Goal: Information Seeking & Learning: Learn about a topic

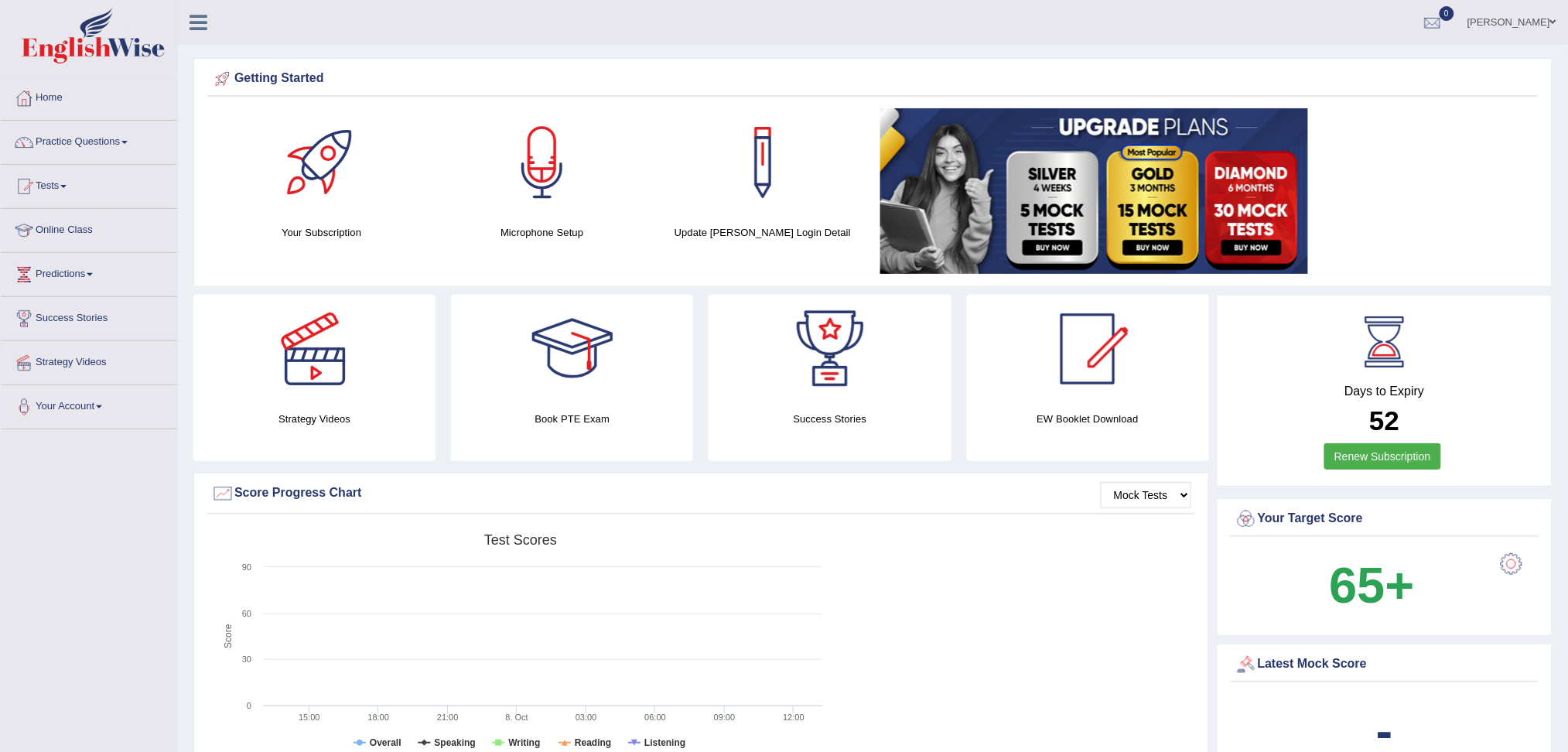
click at [80, 141] on link "Practice Questions" at bounding box center [88, 140] width 176 height 39
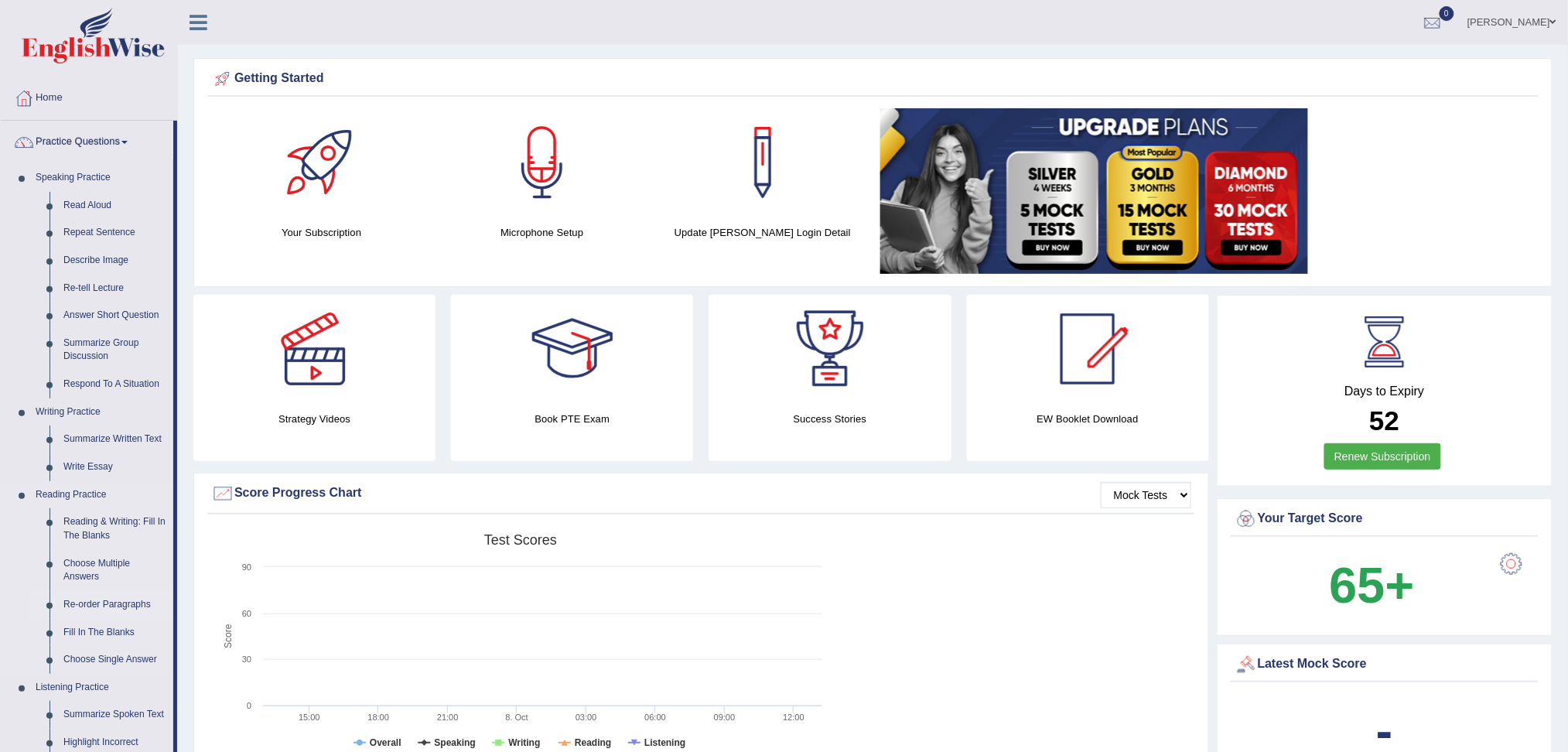
click at [122, 610] on link "Re-order Paragraphs" at bounding box center [114, 606] width 117 height 28
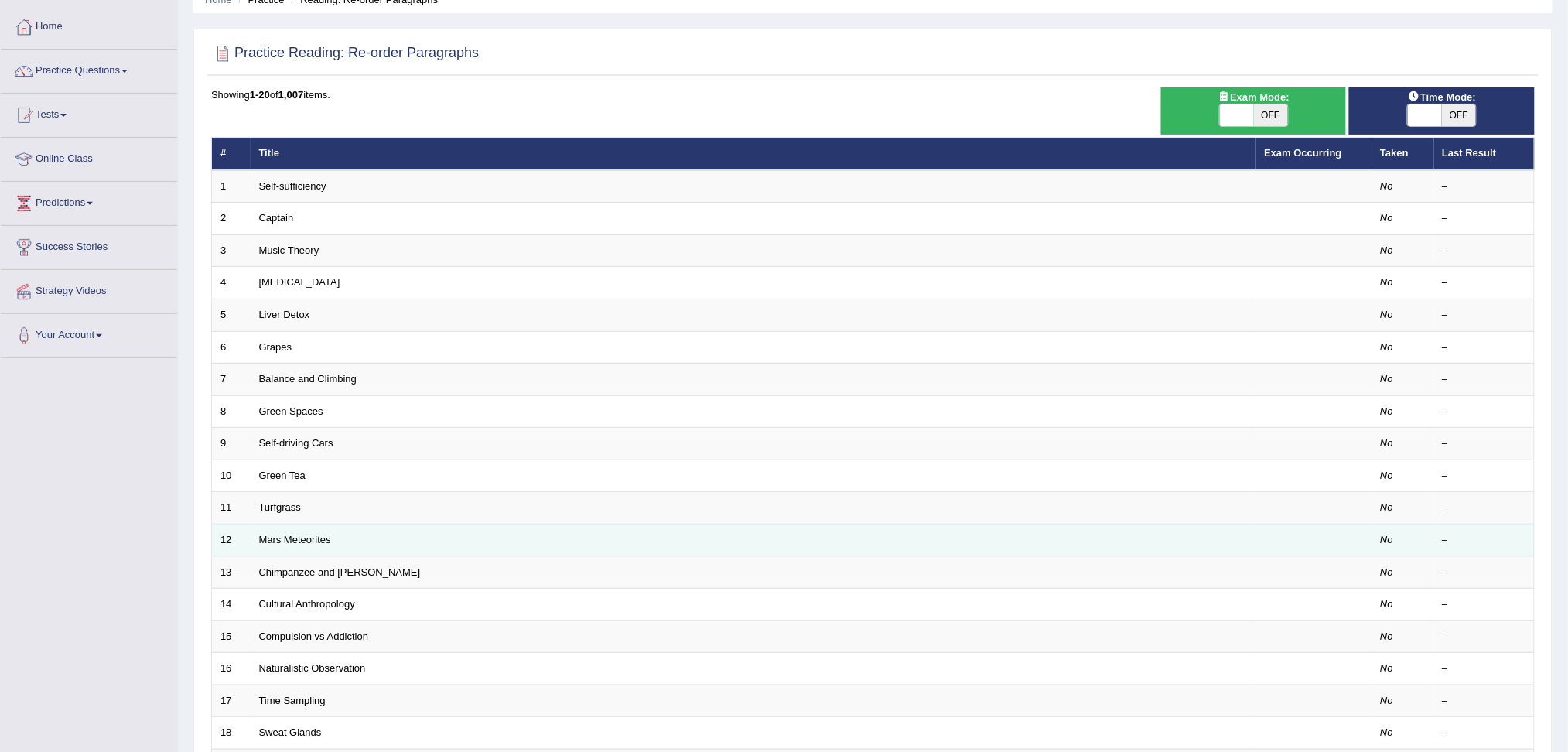
scroll to position [103, 0]
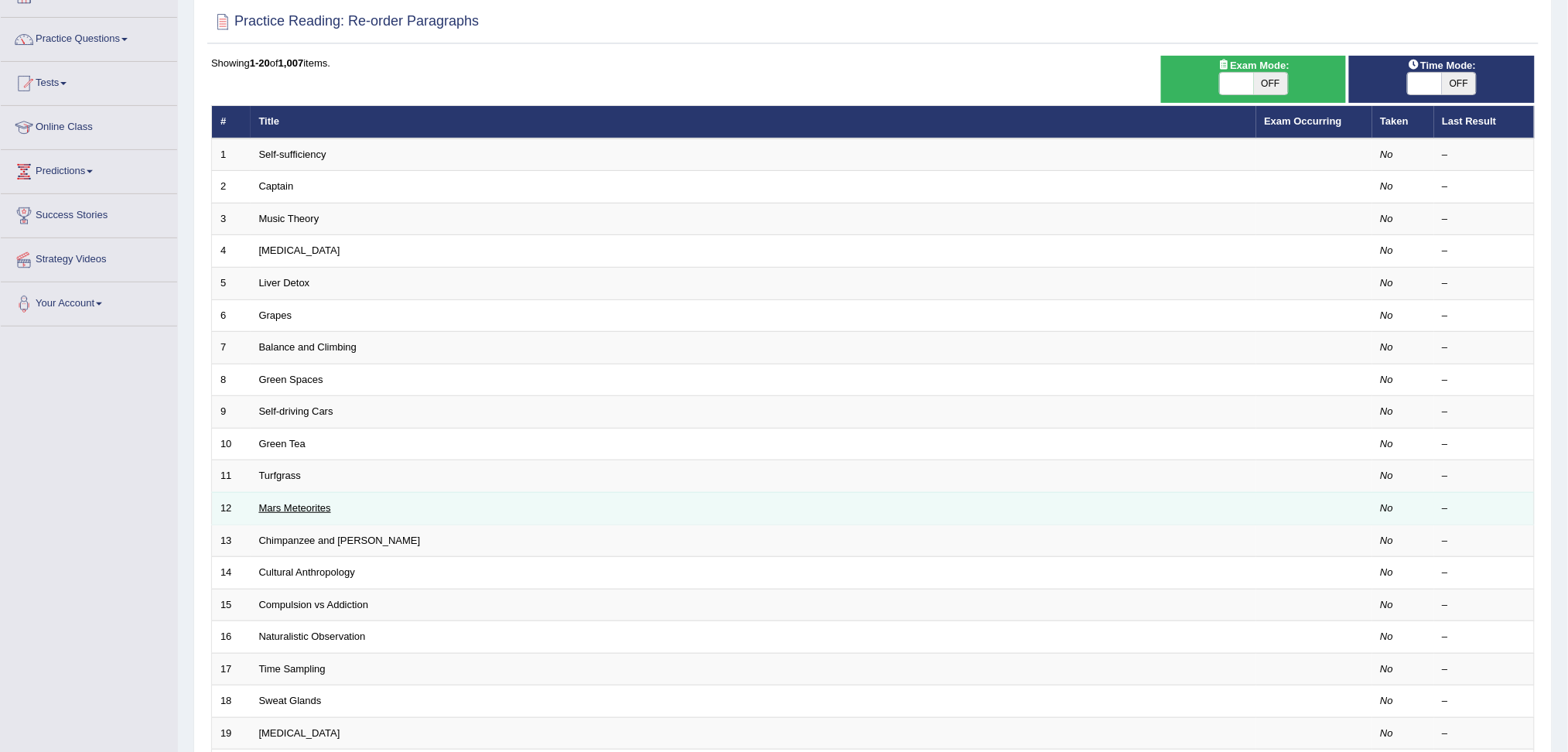
click at [275, 509] on link "Mars Meteorites" at bounding box center [294, 508] width 72 height 12
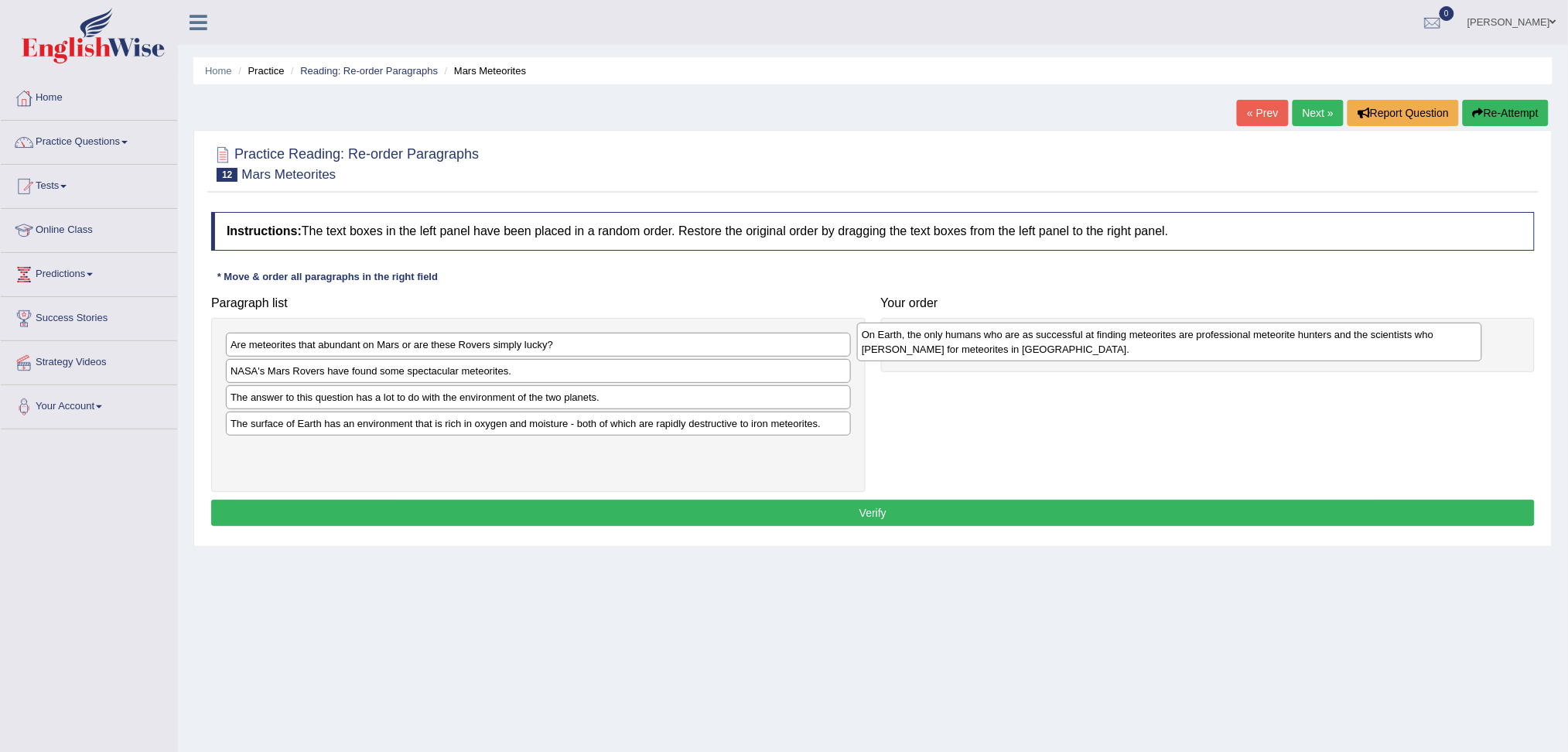
drag, startPoint x: 375, startPoint y: 373, endPoint x: 1012, endPoint y: 333, distance: 638.3
click at [1008, 336] on div "On Earth, the only humans who are as successful at finding meteorites are profe…" at bounding box center [1169, 342] width 625 height 39
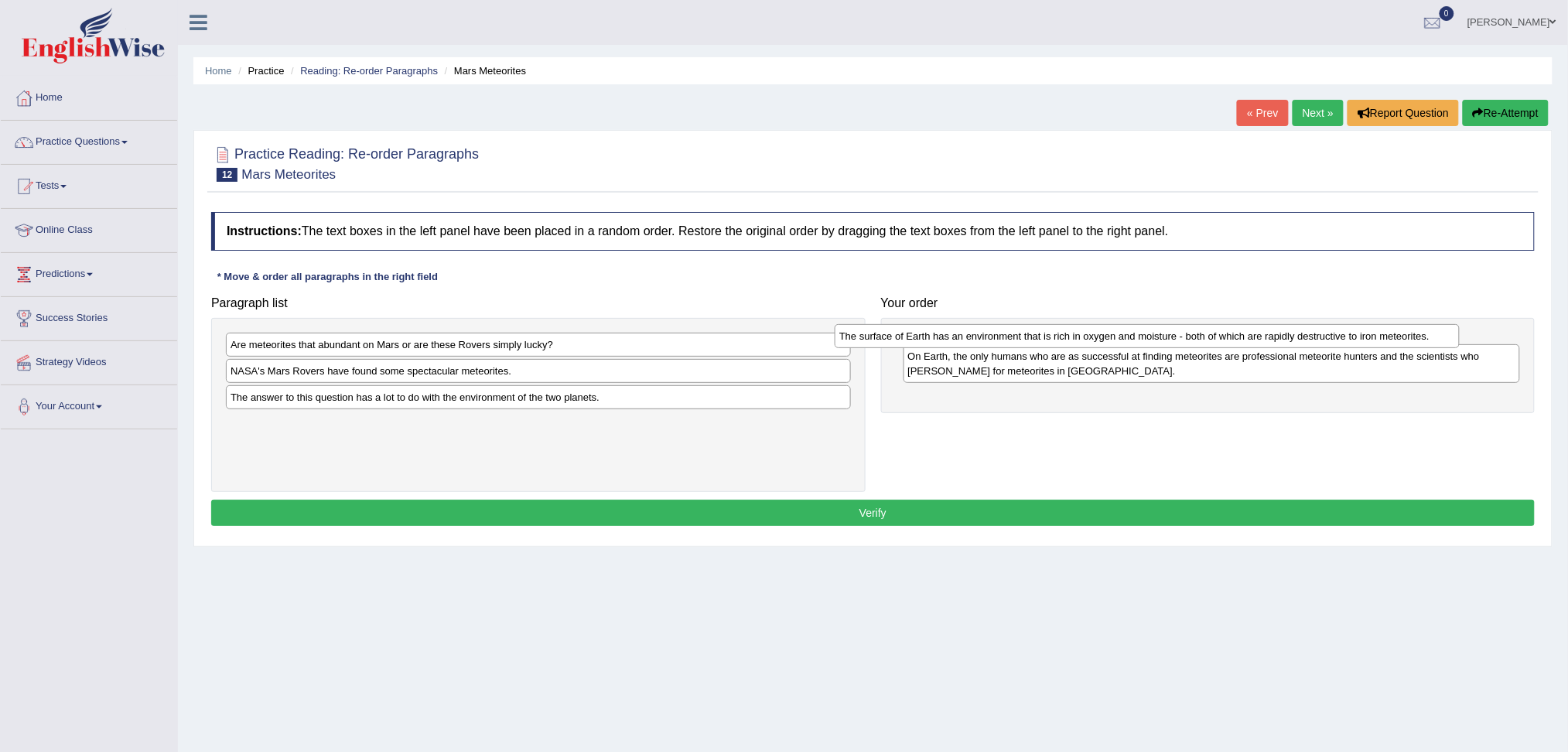
drag, startPoint x: 448, startPoint y: 430, endPoint x: 1058, endPoint y: 342, distance: 616.3
click at [1058, 342] on div "The surface of Earth has an environment that is rich in oxygen and moisture - b…" at bounding box center [1147, 336] width 625 height 24
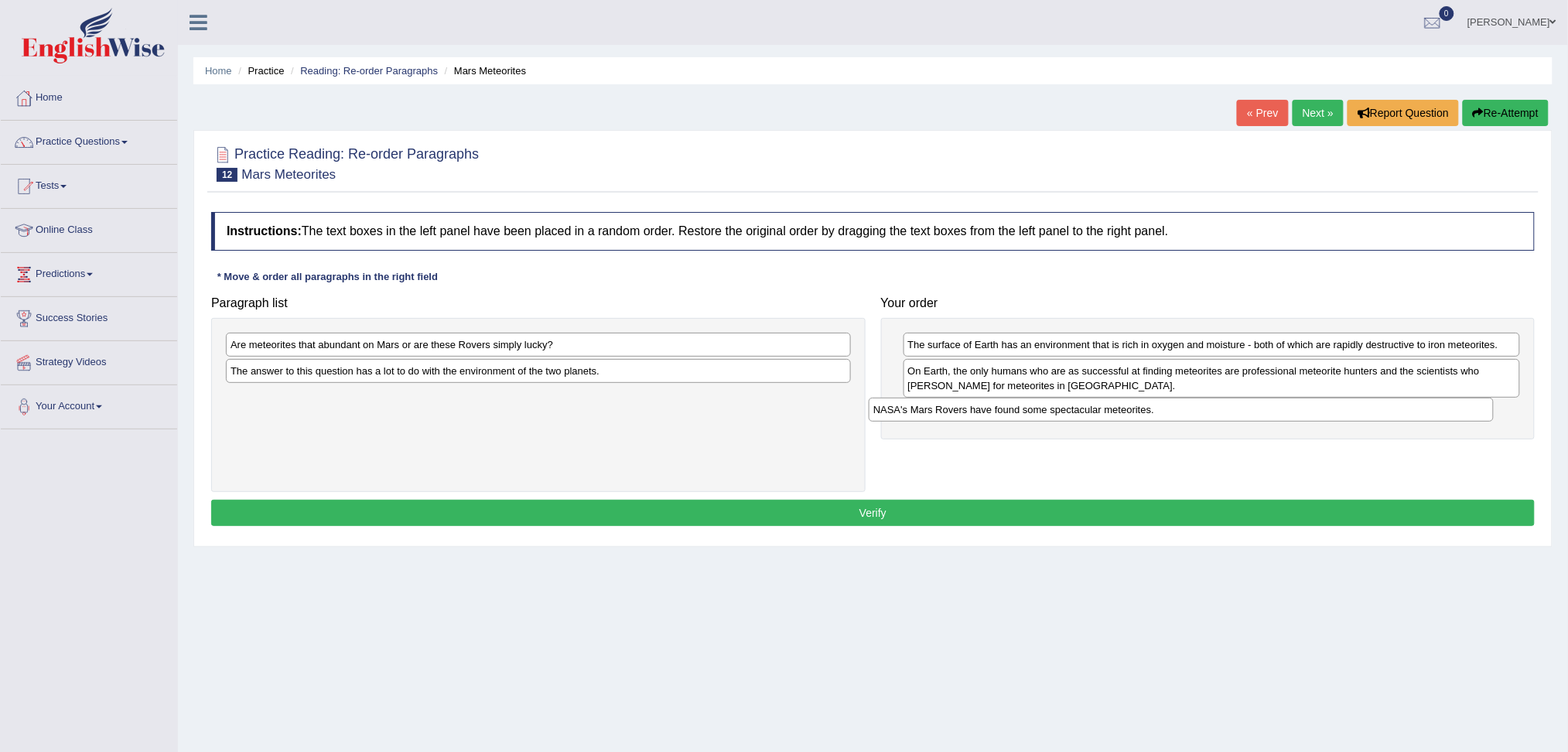
drag, startPoint x: 398, startPoint y: 375, endPoint x: 1040, endPoint y: 414, distance: 643.2
click at [1040, 414] on div "NASA's Mars Rovers have found some spectacular meteorites." at bounding box center [1181, 410] width 625 height 24
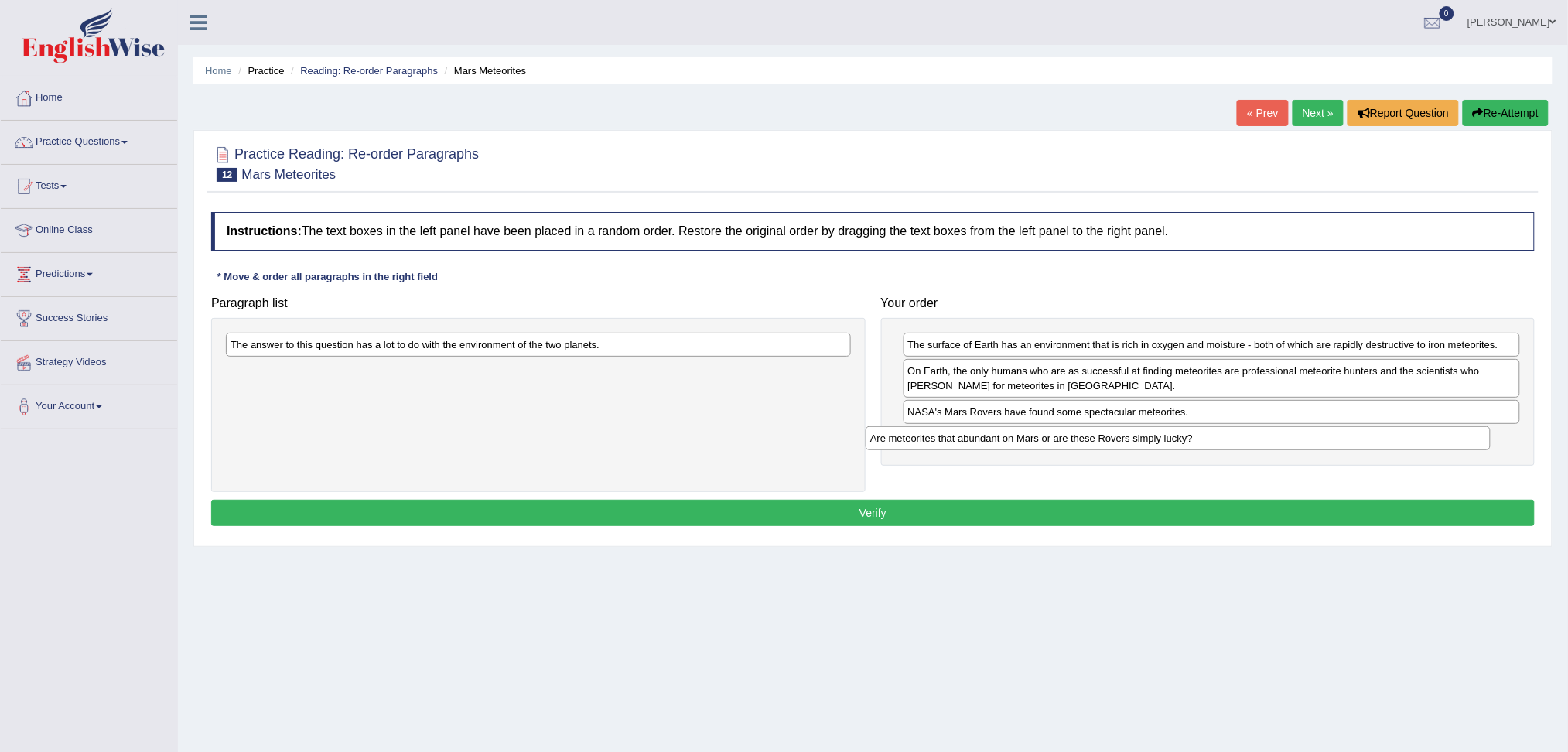
drag, startPoint x: 423, startPoint y: 346, endPoint x: 1067, endPoint y: 436, distance: 650.3
click at [1066, 437] on div "Are meteorites that abundant on Mars or are these Rovers simply lucky?" at bounding box center [1178, 438] width 625 height 24
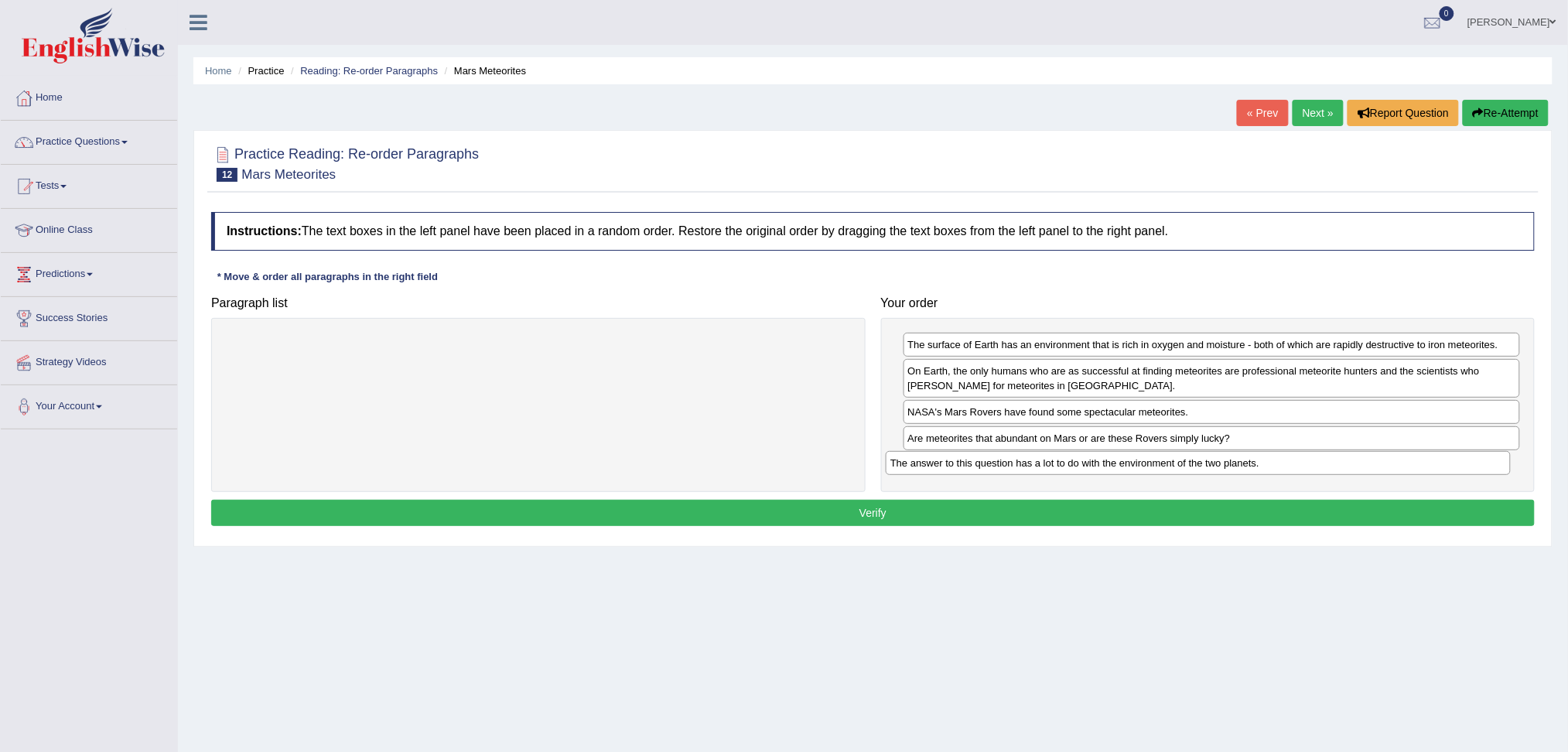
drag, startPoint x: 533, startPoint y: 344, endPoint x: 1203, endPoint y: 461, distance: 680.1
click at [1202, 462] on div "The answer to this question has a lot to do with the environment of the two pla…" at bounding box center [1198, 462] width 625 height 24
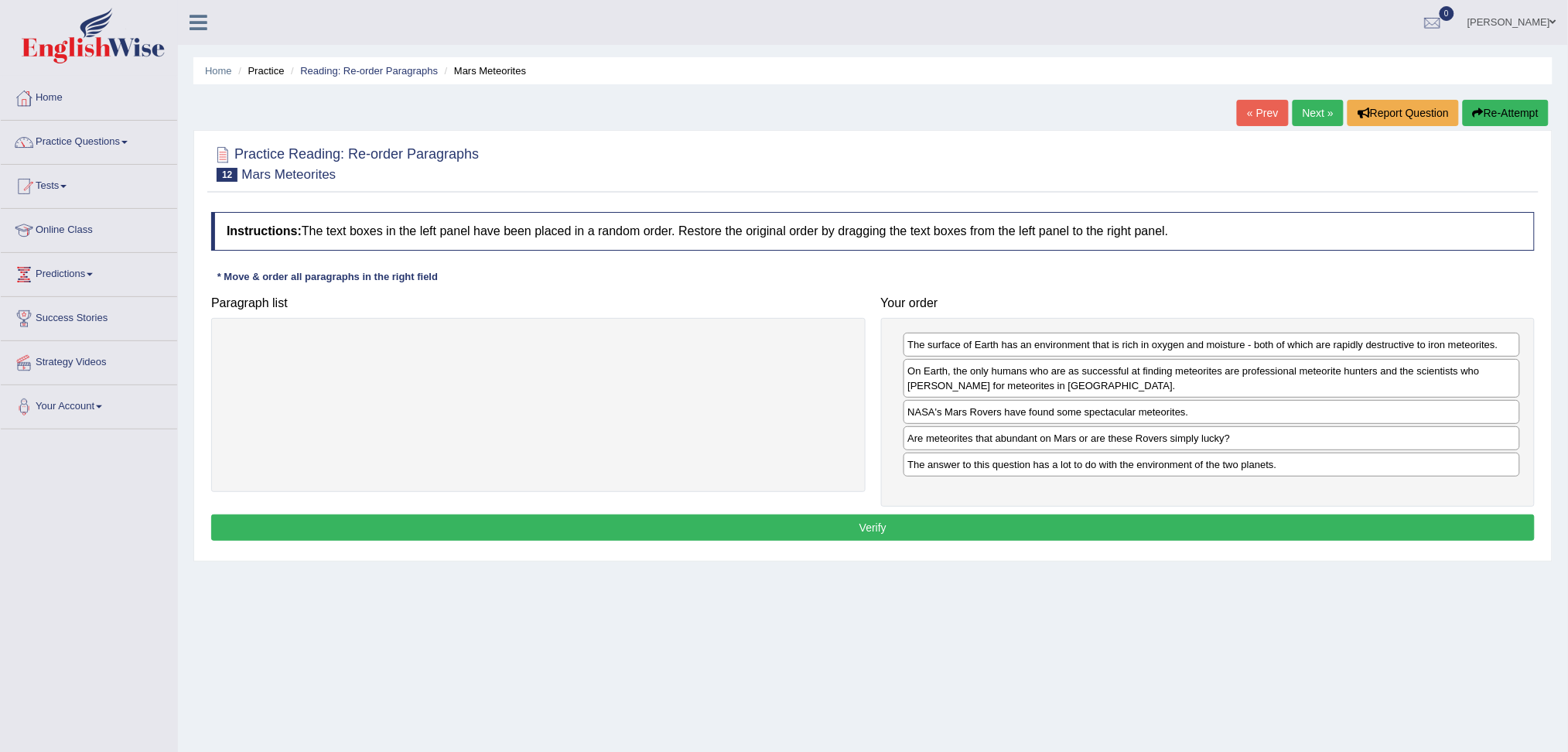
click at [939, 535] on button "Verify" at bounding box center [872, 528] width 1323 height 26
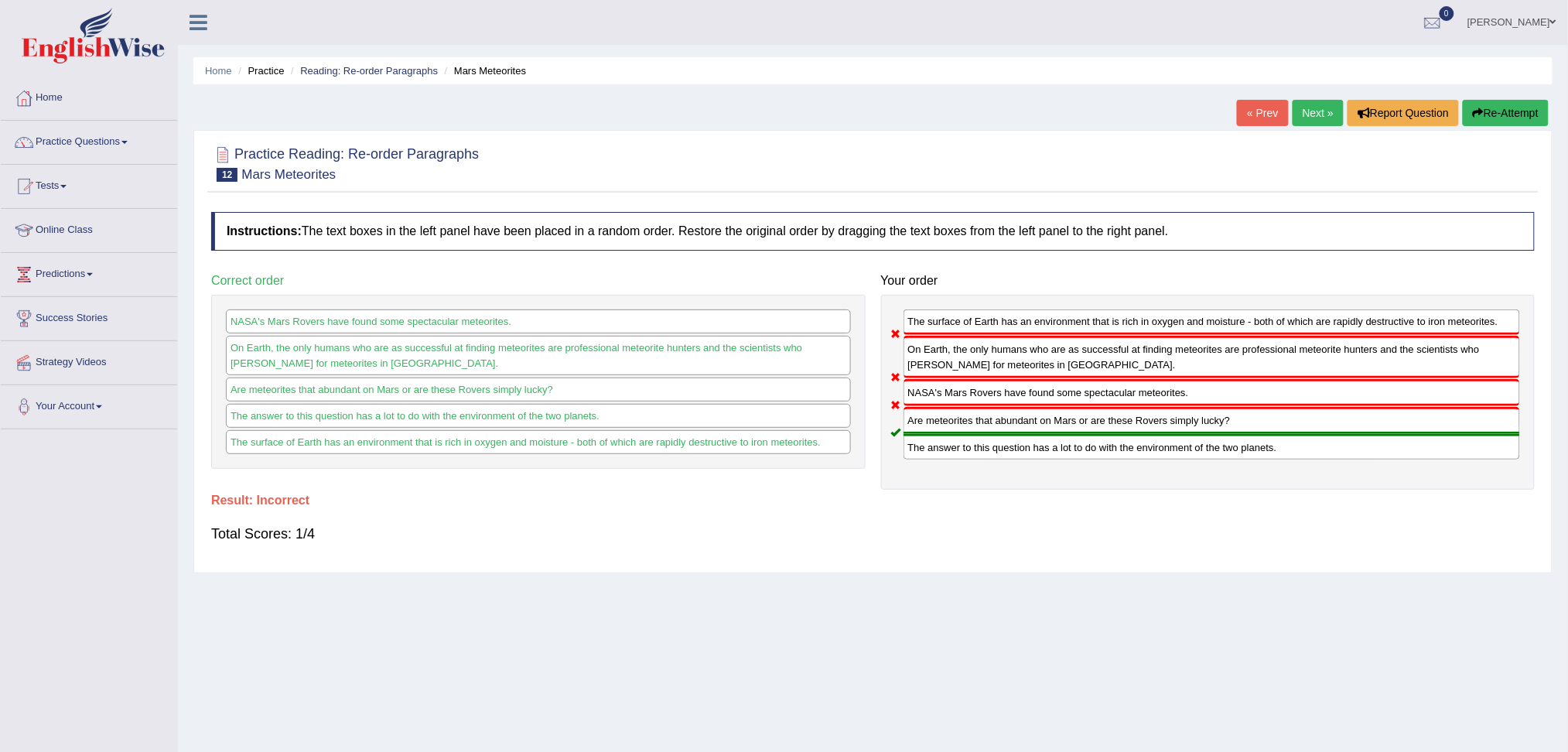
click at [1503, 116] on button "Re-Attempt" at bounding box center [1506, 113] width 86 height 26
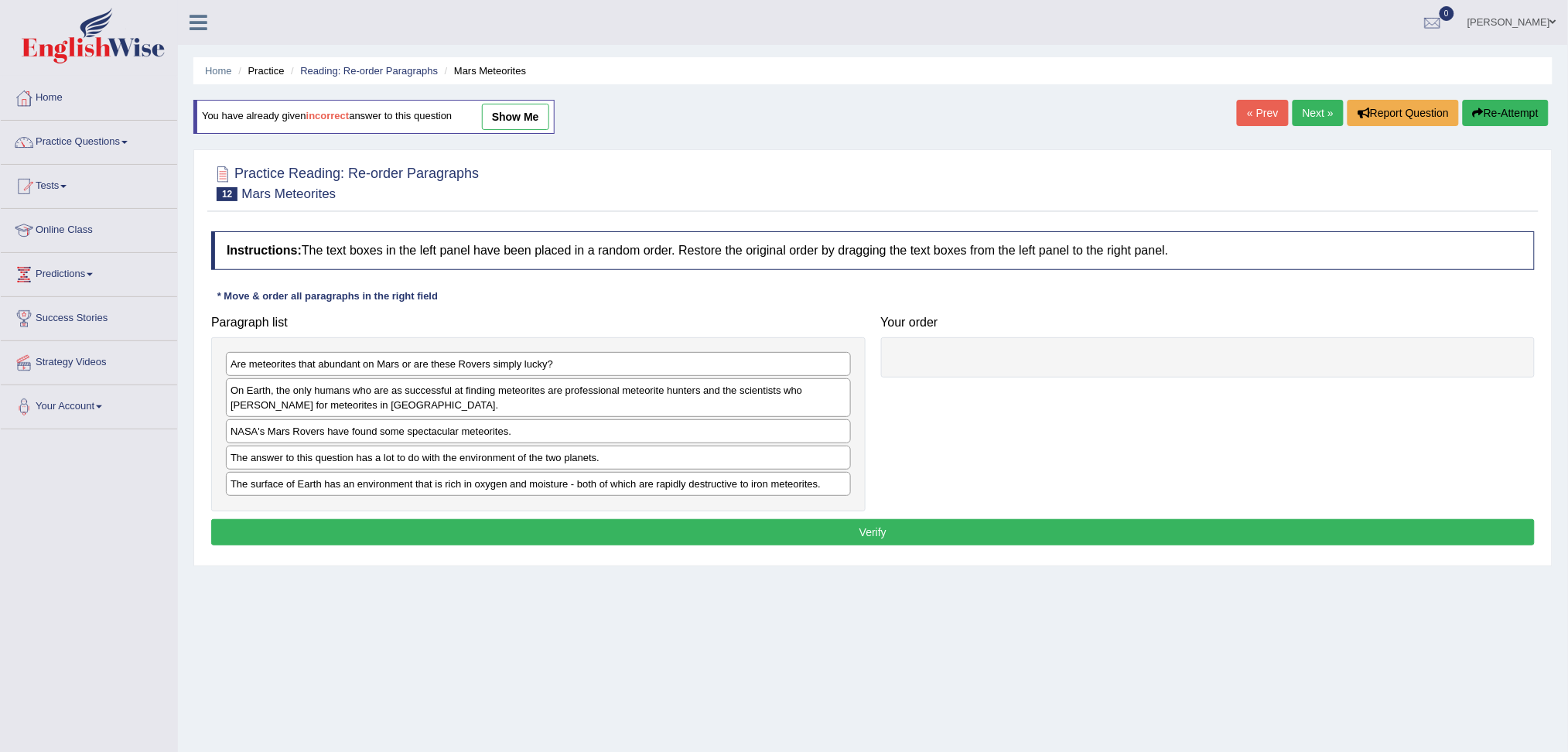
click at [309, 364] on div "Are meteorites that abundant on Mars or are these Rovers simply lucky?" at bounding box center [538, 364] width 625 height 24
click at [401, 365] on div "Are meteorites that abundant on Mars or are these Rovers simply lucky?" at bounding box center [538, 364] width 625 height 24
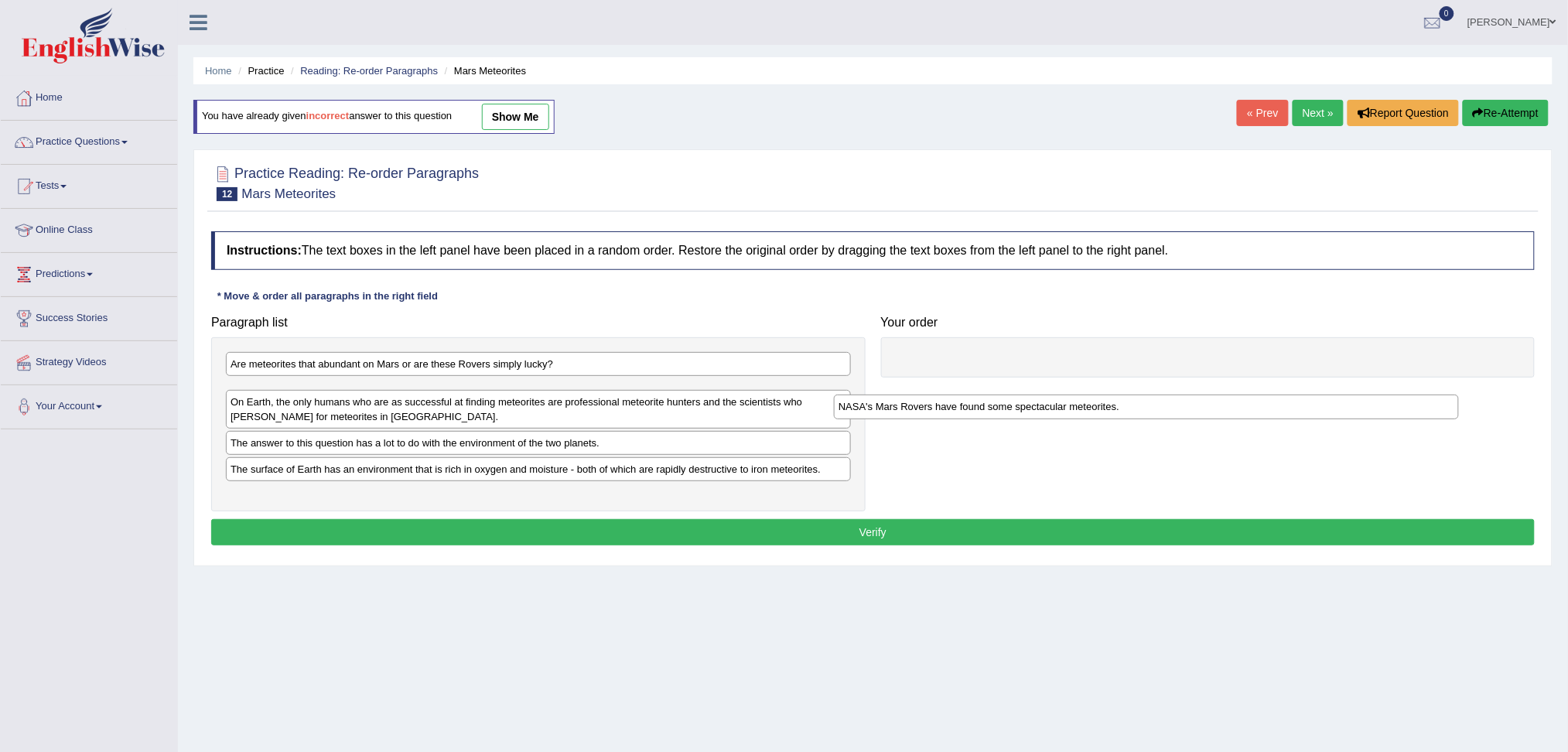
drag, startPoint x: 437, startPoint y: 428, endPoint x: 1045, endPoint y: 403, distance: 608.5
click at [1045, 403] on div "NASA's Mars Rovers have found some spectacular meteorites." at bounding box center [1146, 406] width 625 height 24
drag, startPoint x: 399, startPoint y: 394, endPoint x: 1091, endPoint y: 399, distance: 692.0
click at [1091, 399] on div "NASA's Mars Rovers have found some spectacular meteorites." at bounding box center [1231, 395] width 625 height 24
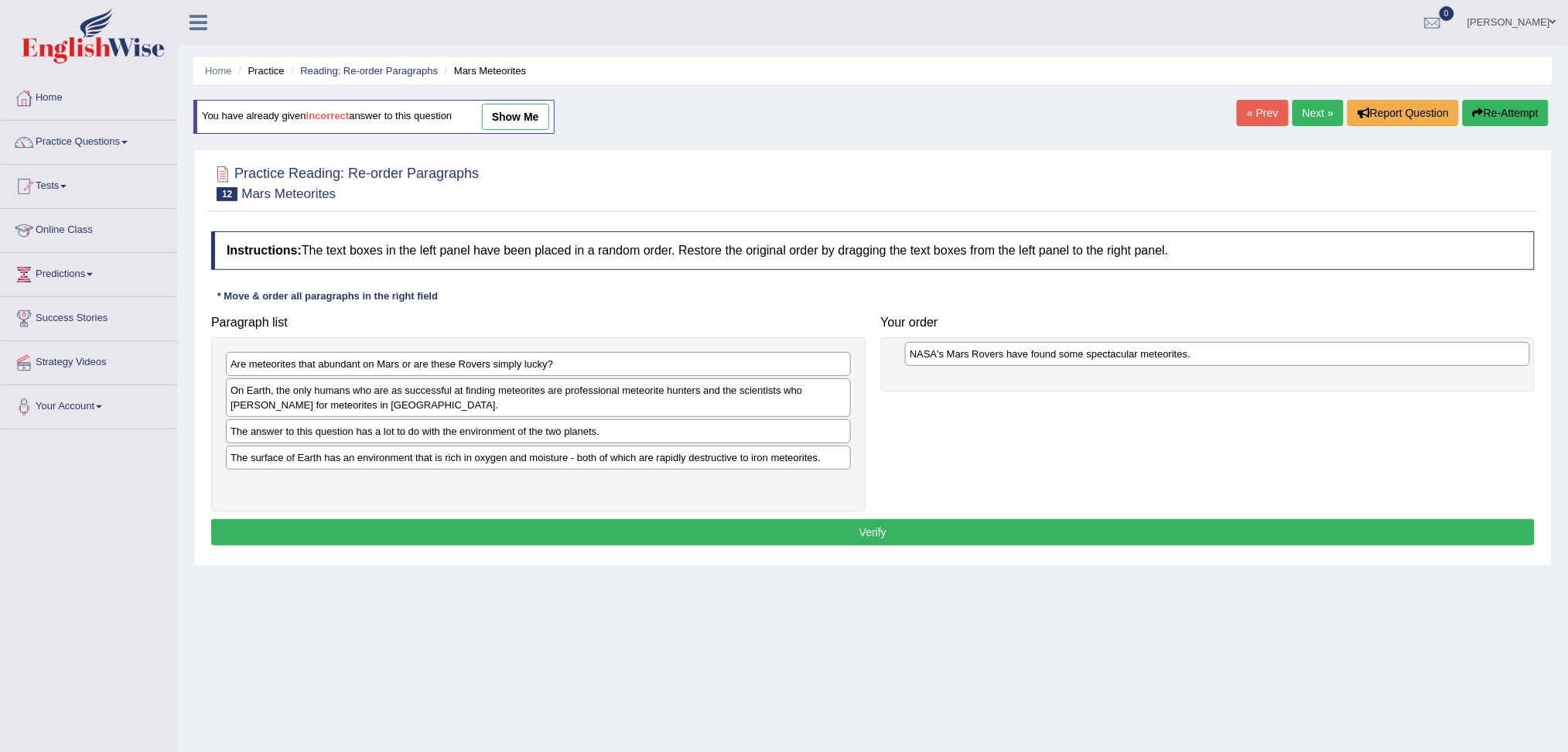
drag, startPoint x: 304, startPoint y: 395, endPoint x: 982, endPoint y: 358, distance: 679.0
click at [982, 358] on div "NASA's Mars Rovers have found some spectacular meteorites." at bounding box center [1217, 353] width 625 height 24
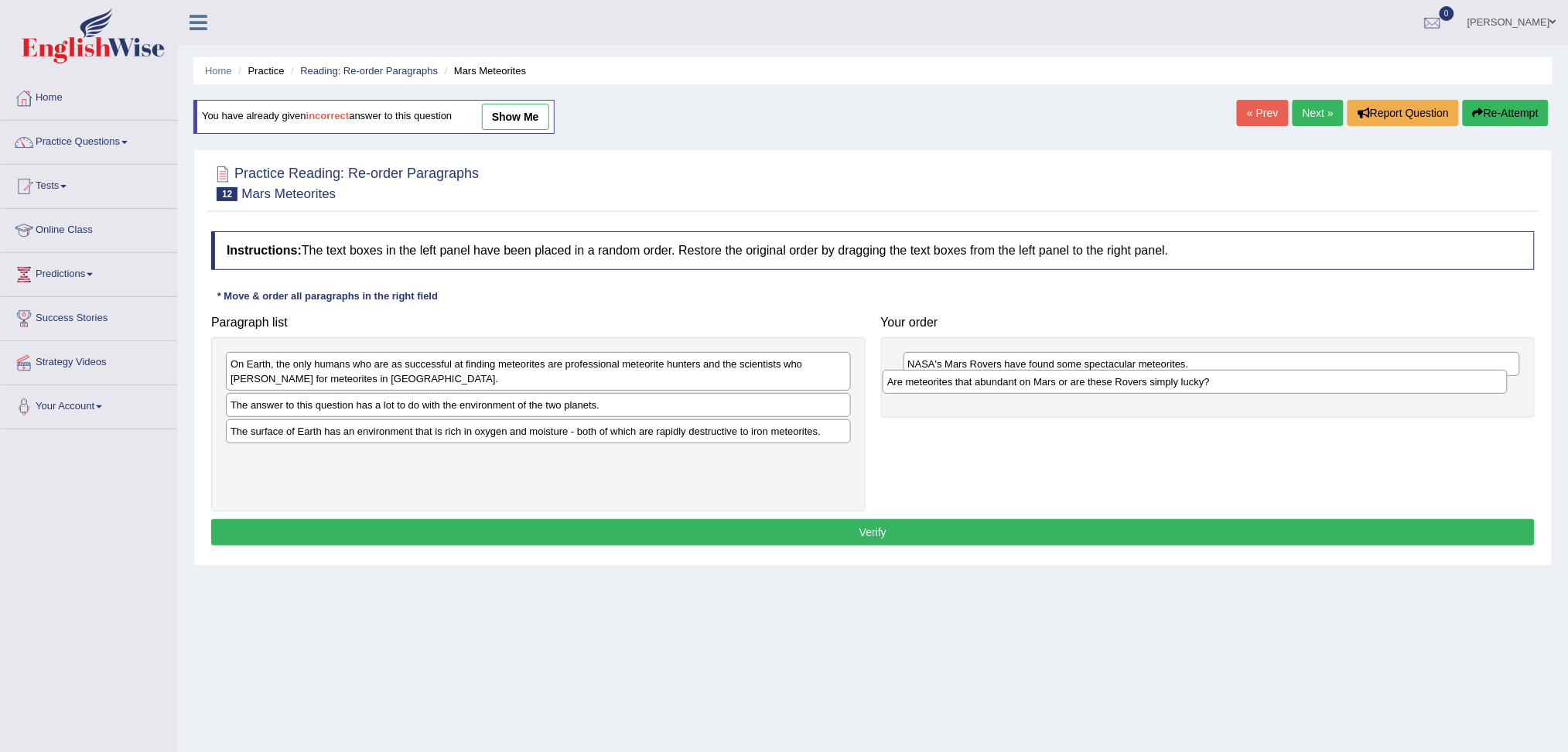
drag, startPoint x: 342, startPoint y: 360, endPoint x: 999, endPoint y: 377, distance: 657.2
click at [999, 377] on div "Are meteorites that abundant on Mars or are these Rovers simply lucky?" at bounding box center [1195, 381] width 625 height 24
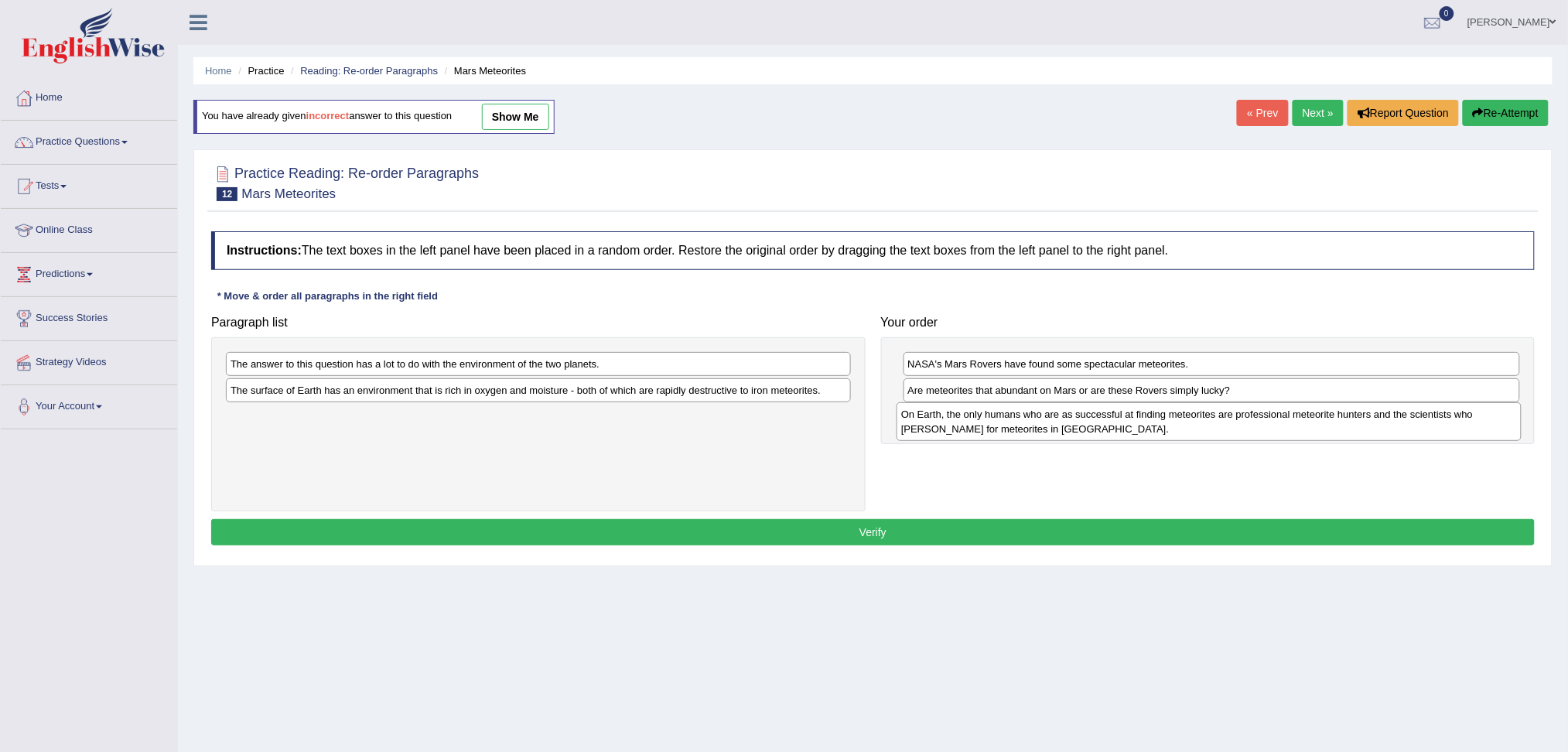
drag, startPoint x: 361, startPoint y: 375, endPoint x: 1033, endPoint y: 425, distance: 673.9
click at [1033, 425] on div "On Earth, the only humans who are as successful at finding meteorites are profe…" at bounding box center [1209, 421] width 625 height 39
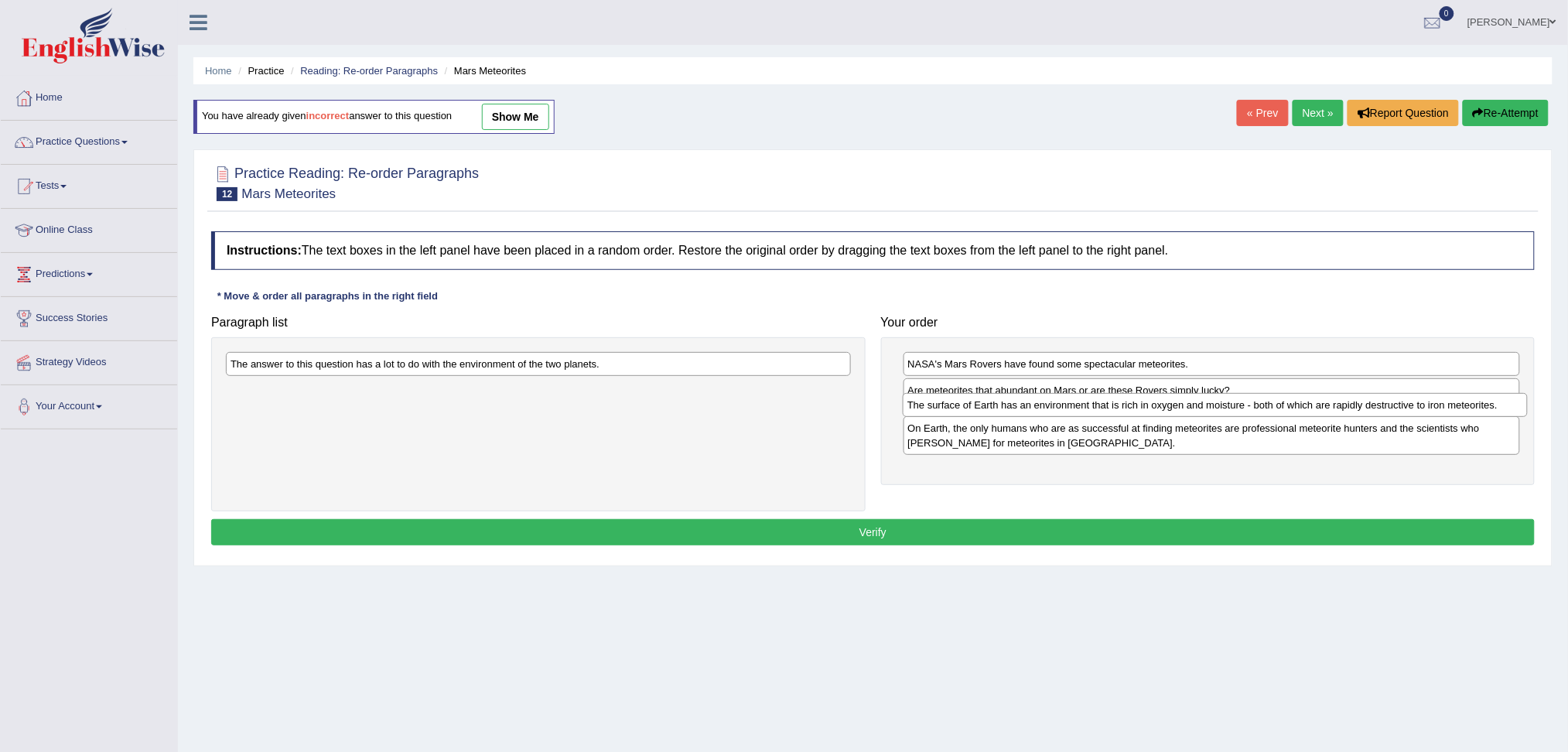
drag, startPoint x: 360, startPoint y: 387, endPoint x: 1036, endPoint y: 401, distance: 676.1
click at [1036, 401] on div "The surface of Earth has an environment that is rich in oxygen and moisture - b…" at bounding box center [1216, 405] width 625 height 24
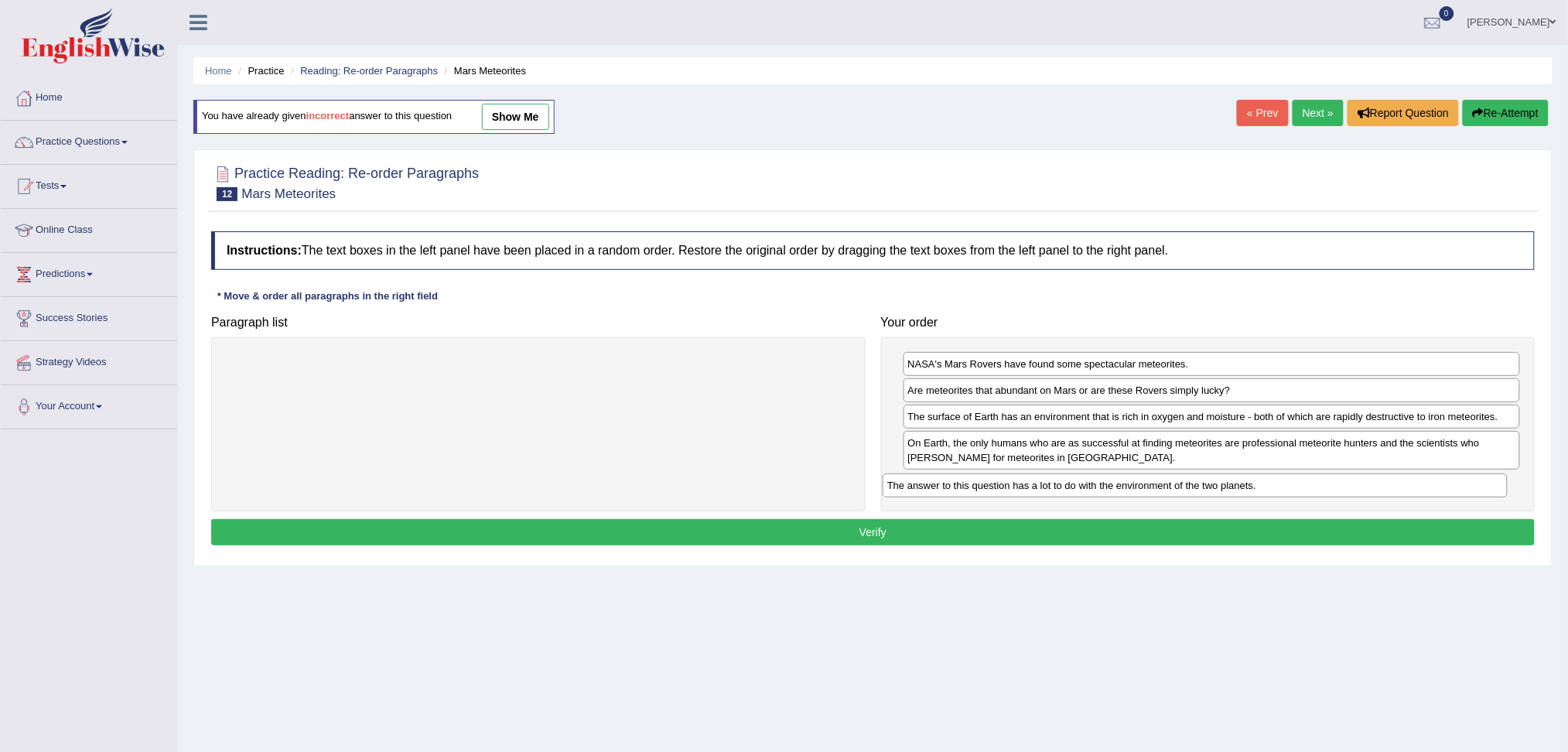
drag, startPoint x: 497, startPoint y: 363, endPoint x: 1159, endPoint y: 482, distance: 672.6
click at [1158, 482] on div "The answer to this question has a lot to do with the environment of the two pla…" at bounding box center [1195, 485] width 625 height 24
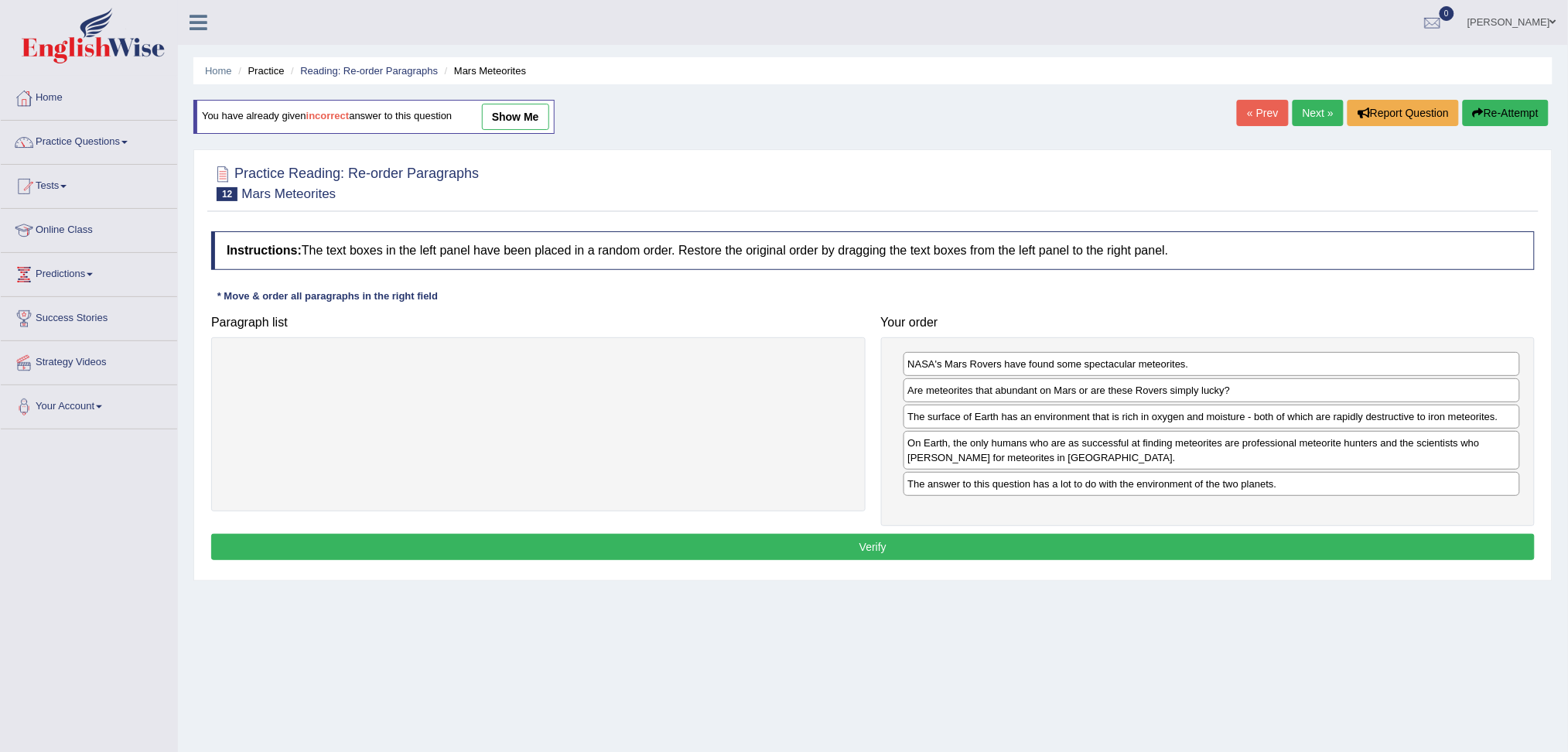
click at [917, 551] on button "Verify" at bounding box center [872, 547] width 1323 height 26
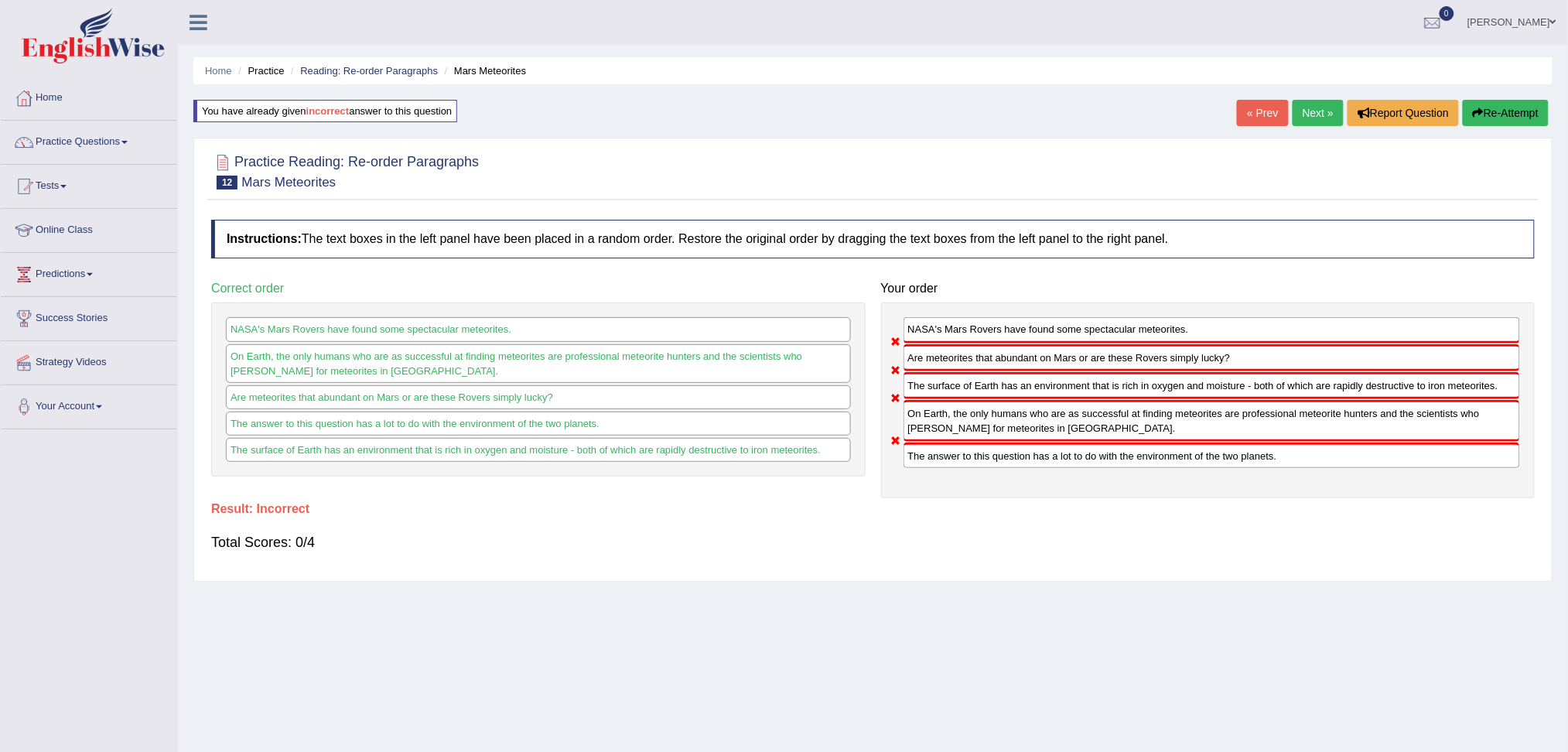
click at [1491, 110] on button "Re-Attempt" at bounding box center [1506, 113] width 86 height 26
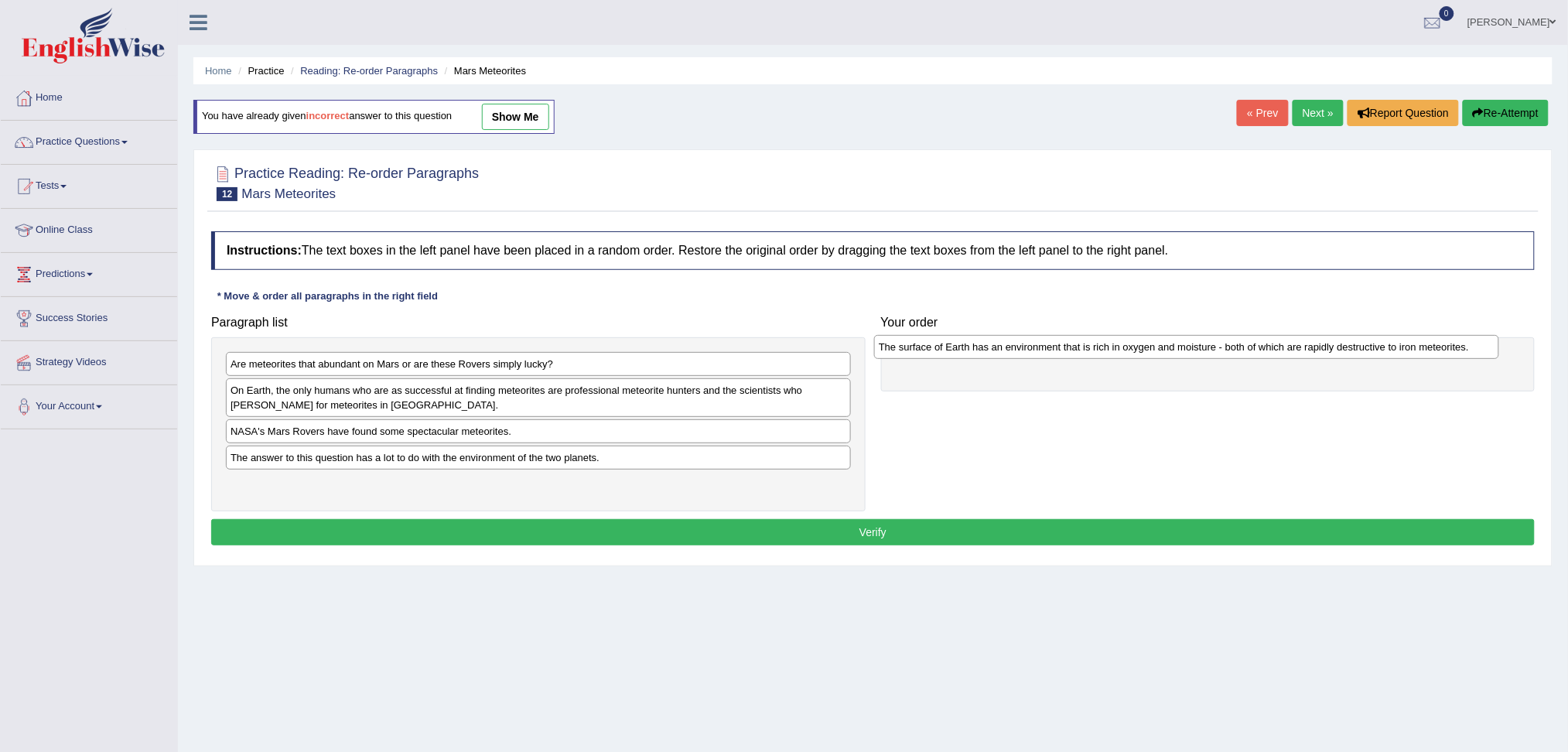
drag, startPoint x: 370, startPoint y: 481, endPoint x: 1021, endPoint y: 342, distance: 665.7
click at [1021, 342] on div "The surface of Earth has an environment that is rich in oxygen and moisture - b…" at bounding box center [1187, 347] width 625 height 24
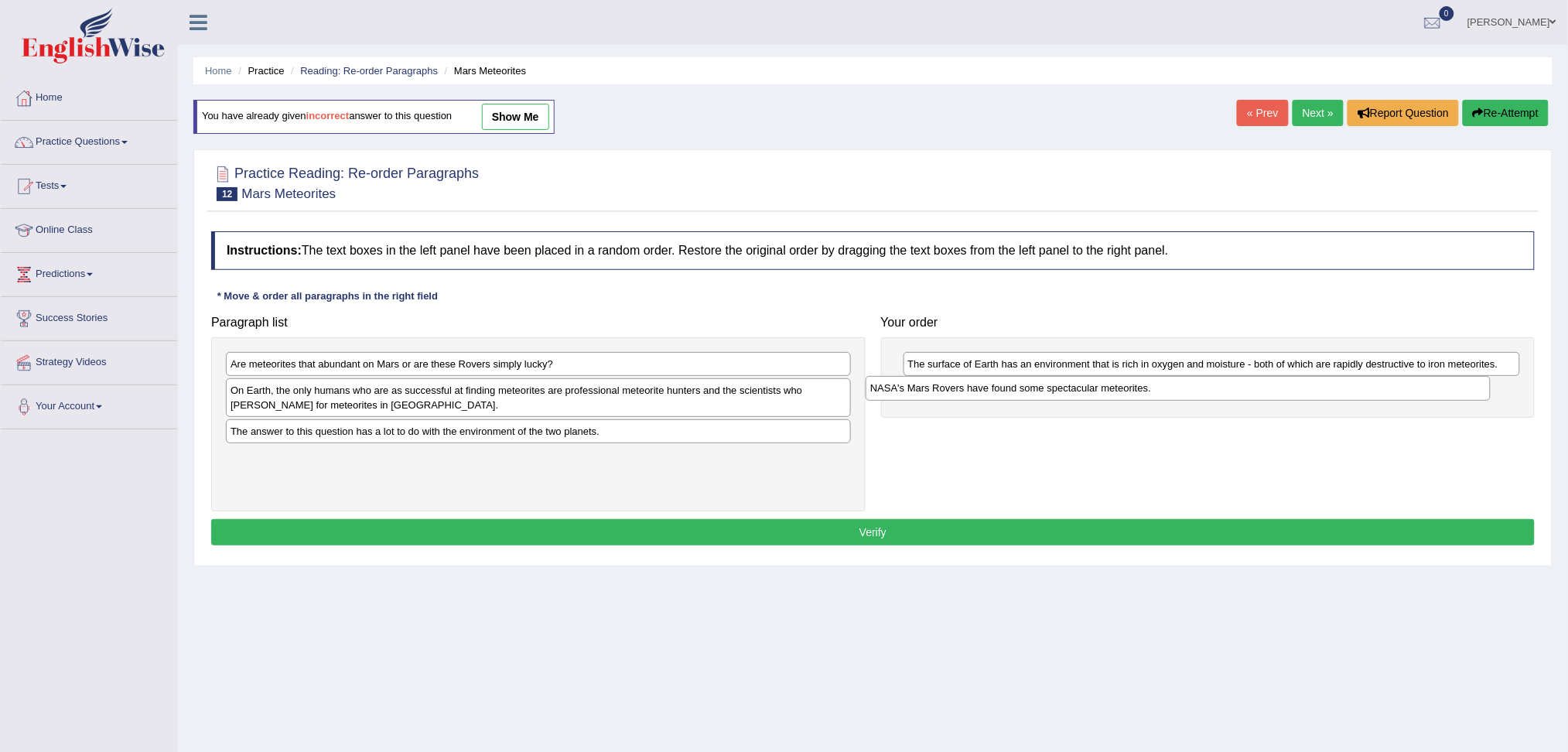
drag, startPoint x: 366, startPoint y: 425, endPoint x: 1006, endPoint y: 383, distance: 641.4
click at [1006, 383] on div "NASA's Mars Rovers have found some spectacular meteorites." at bounding box center [1178, 388] width 625 height 24
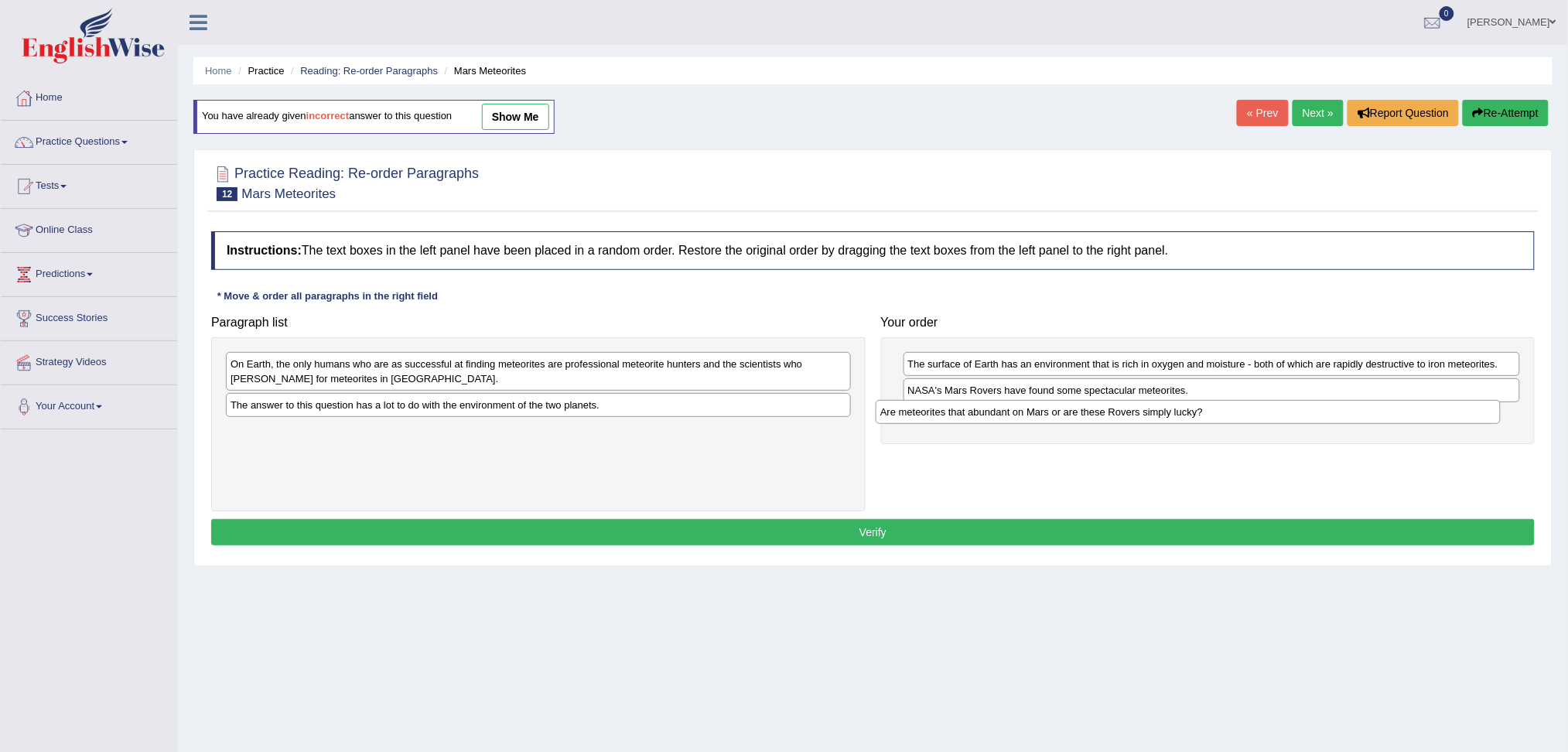
drag, startPoint x: 328, startPoint y: 362, endPoint x: 987, endPoint y: 410, distance: 660.7
click at [987, 410] on div "Are meteorites that abundant on Mars or are these Rovers simply lucky?" at bounding box center [1188, 412] width 625 height 24
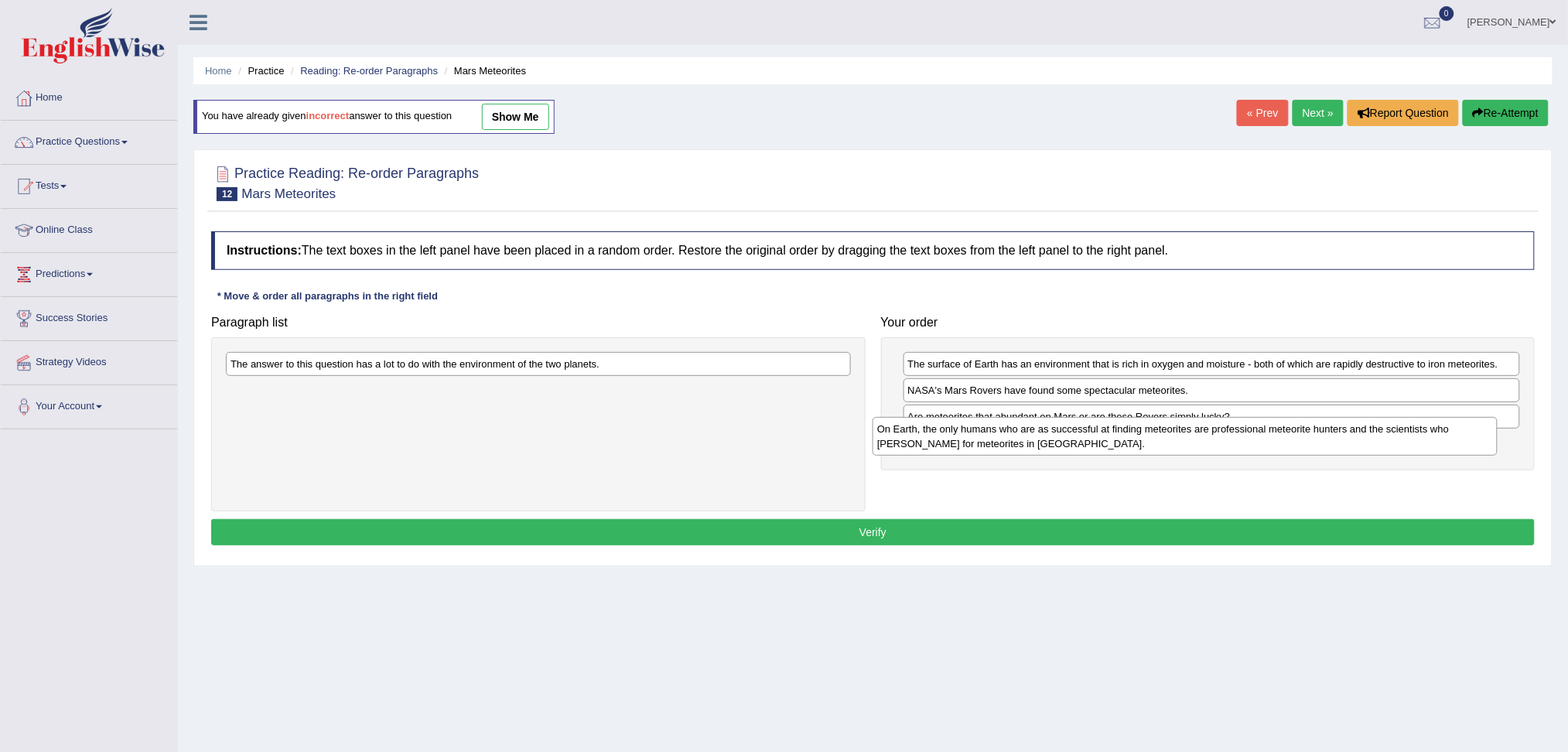
drag, startPoint x: 549, startPoint y: 363, endPoint x: 1196, endPoint y: 428, distance: 650.3
click at [1196, 428] on div "On Earth, the only humans who are as successful at finding meteorites are profe…" at bounding box center [1185, 436] width 625 height 39
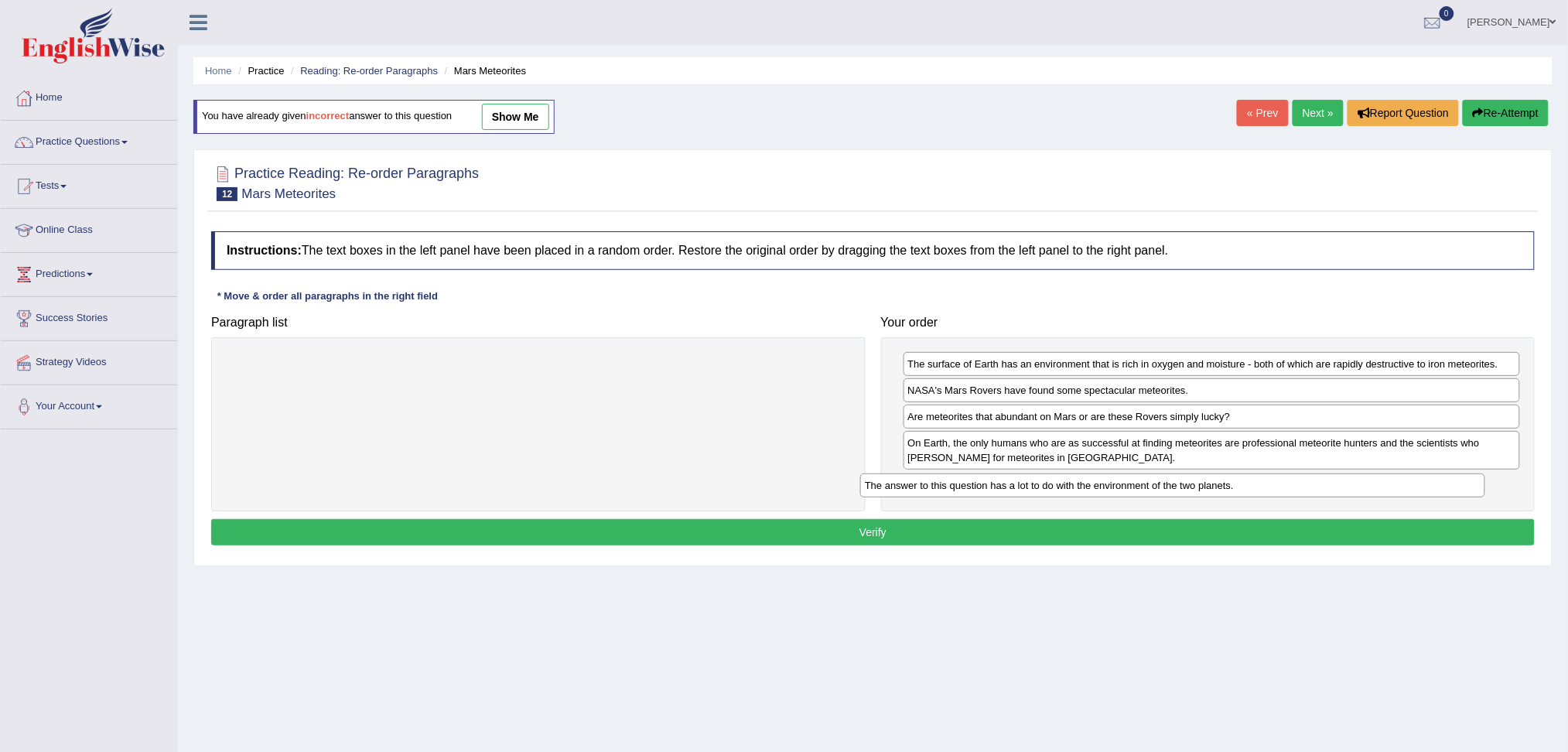
drag, startPoint x: 534, startPoint y: 362, endPoint x: 1190, endPoint y: 475, distance: 665.7
click at [1178, 481] on div "The answer to this question has a lot to do with the environment of the two pla…" at bounding box center [1173, 485] width 625 height 24
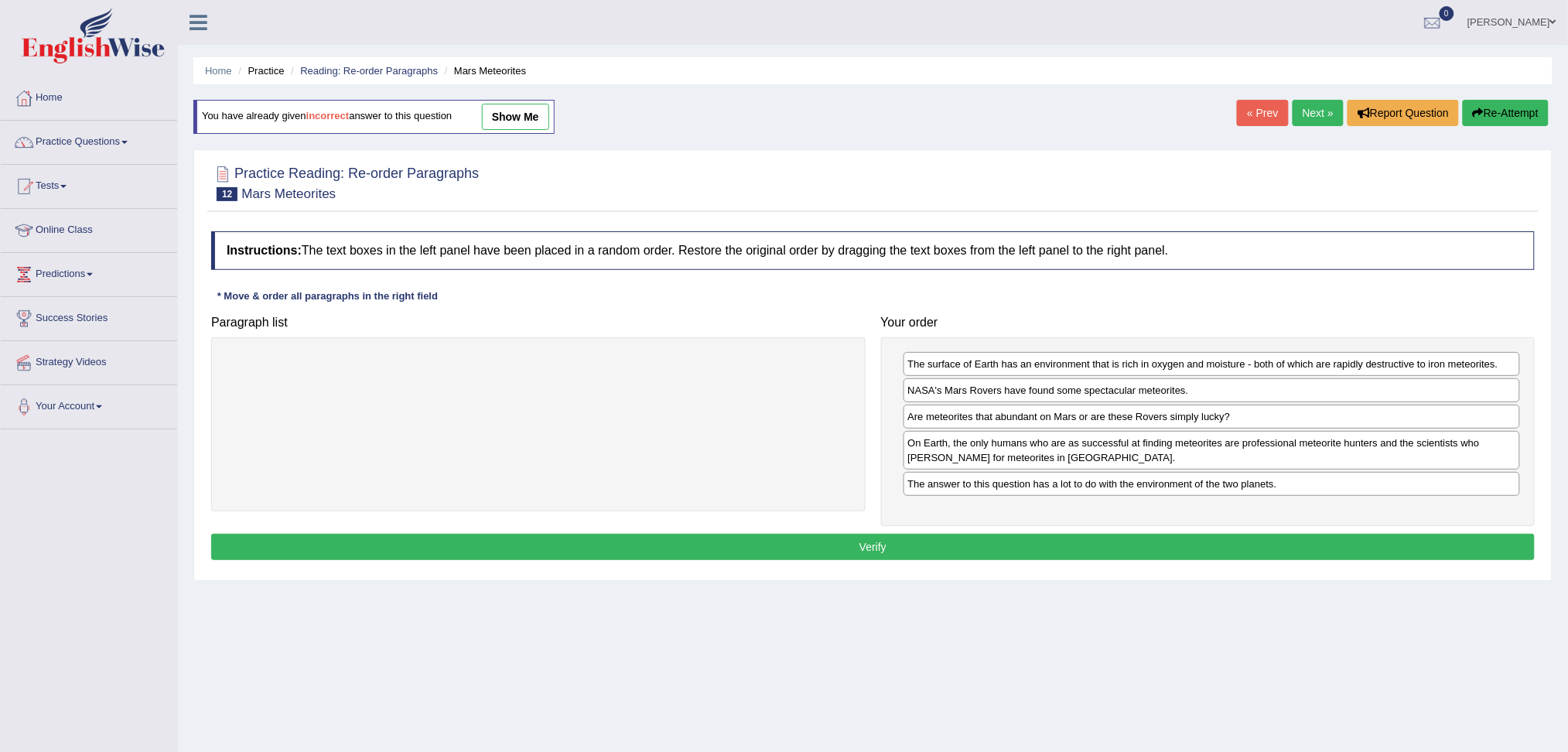
click at [956, 553] on button "Verify" at bounding box center [872, 547] width 1323 height 26
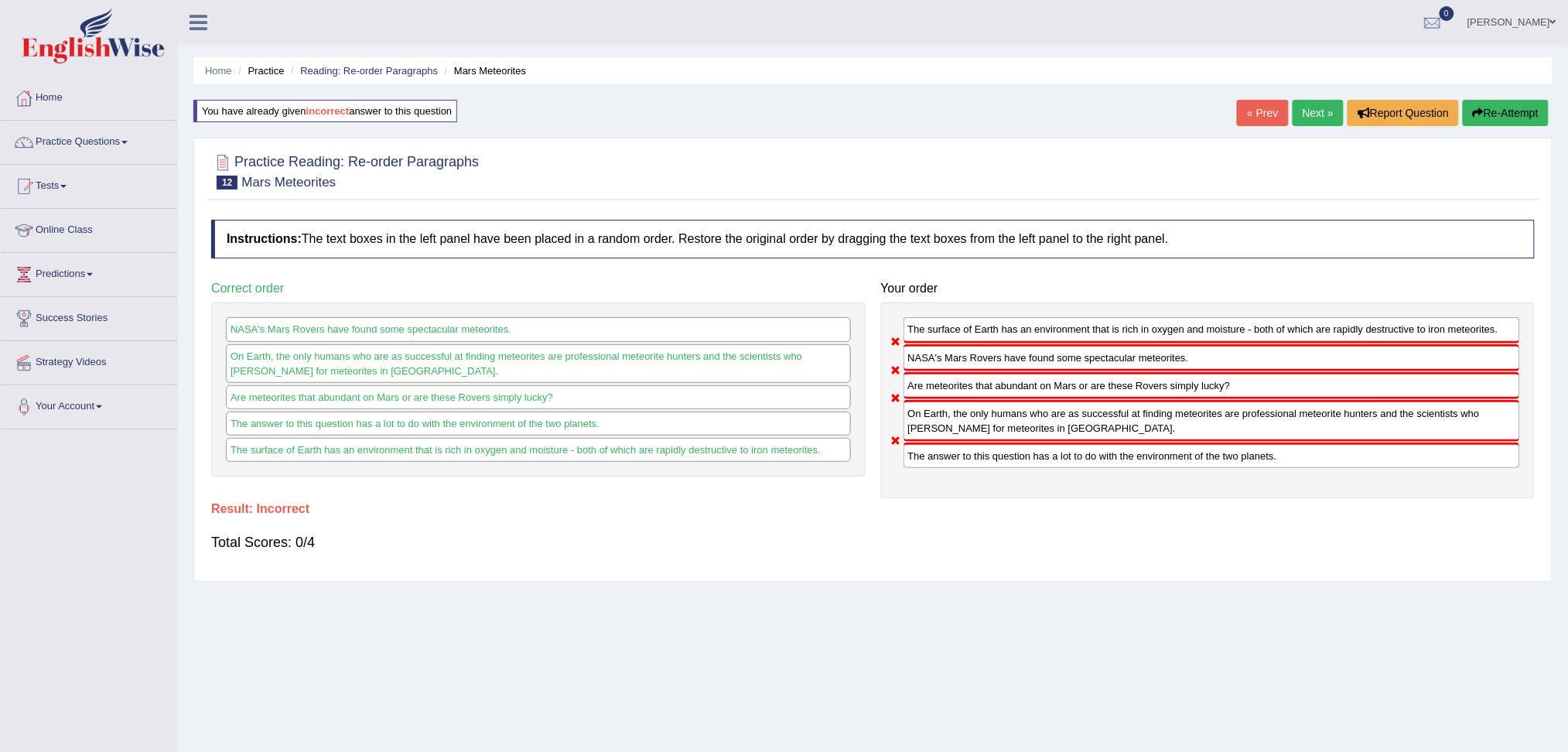
click at [1312, 110] on link "Next »" at bounding box center [1318, 113] width 51 height 26
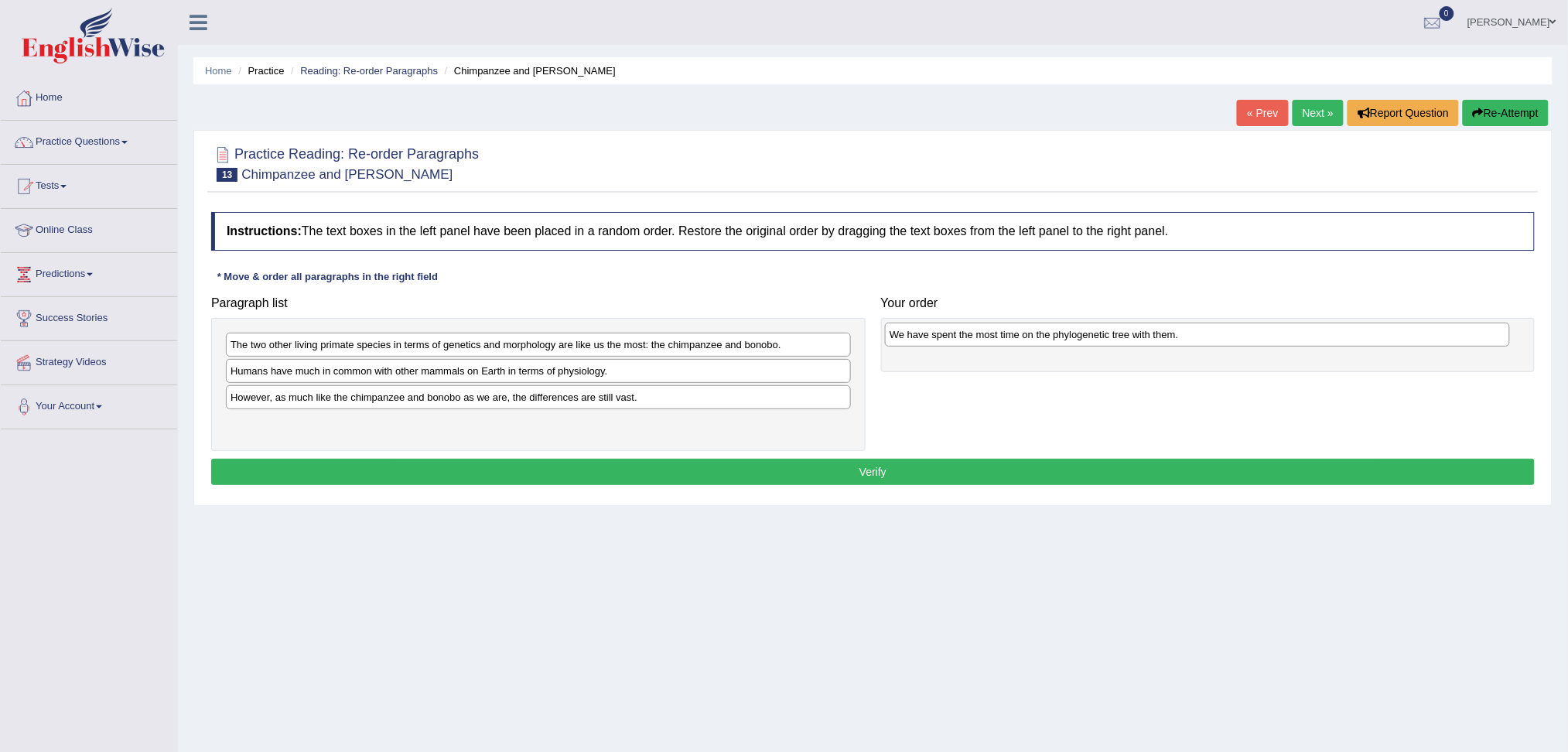
drag, startPoint x: 380, startPoint y: 343, endPoint x: 1040, endPoint y: 333, distance: 660.1
click at [1040, 333] on div "We have spent the most time on the phylogenetic tree with them." at bounding box center [1198, 334] width 625 height 24
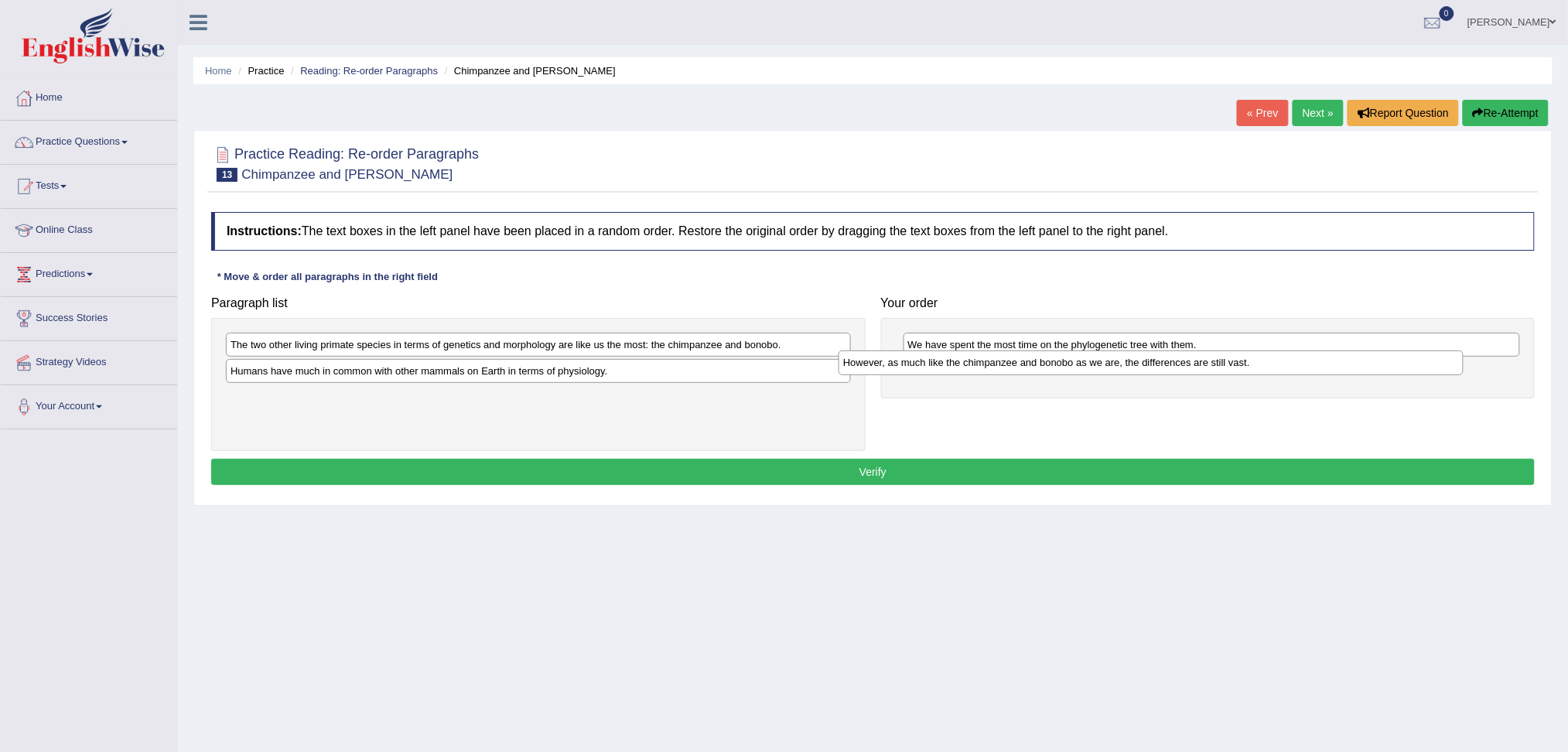
drag, startPoint x: 390, startPoint y: 399, endPoint x: 1016, endPoint y: 362, distance: 627.1
click at [1003, 364] on div "However, as much like the chimpanzee and bonobo as we are, the differences are …" at bounding box center [1151, 362] width 625 height 24
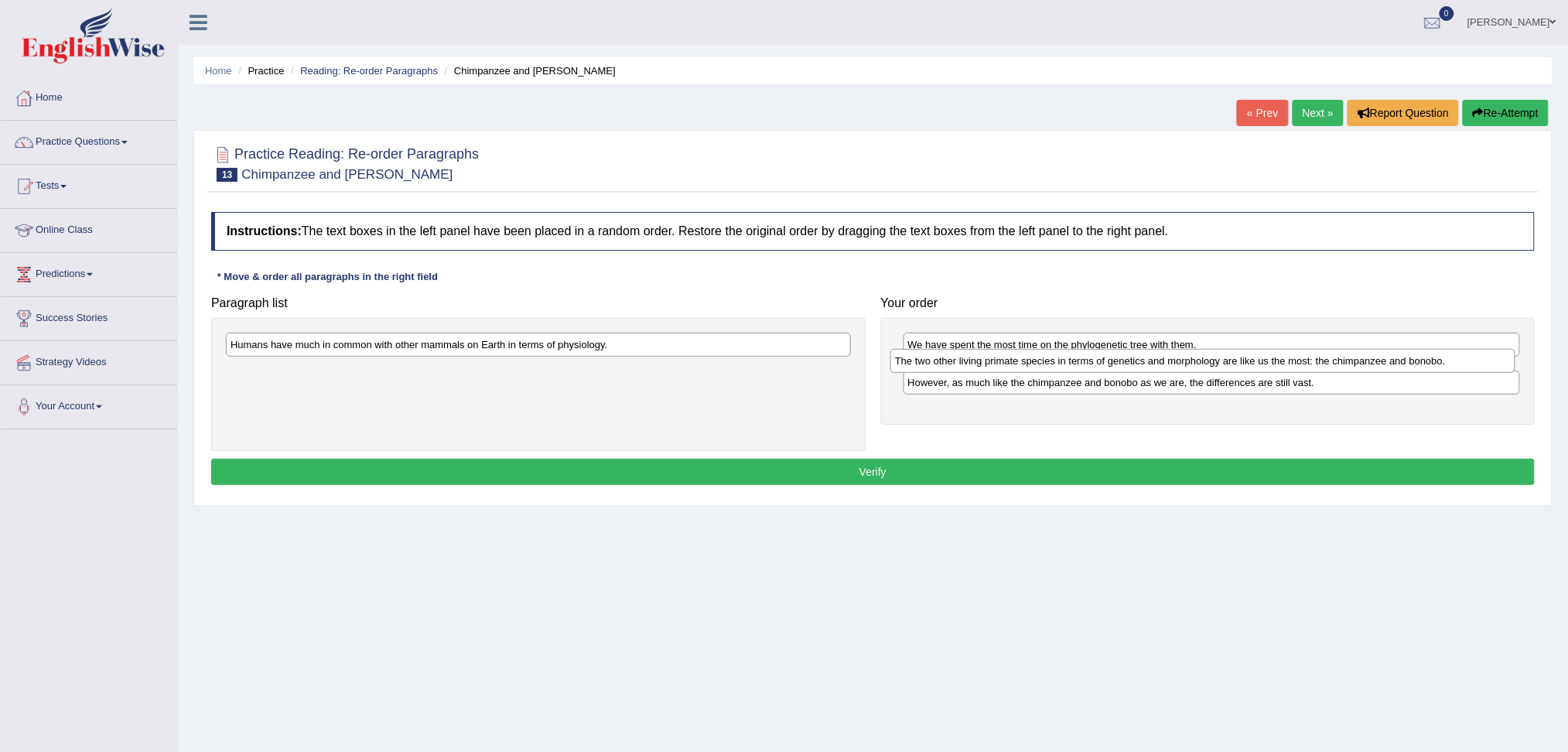
drag, startPoint x: 533, startPoint y: 343, endPoint x: 1198, endPoint y: 360, distance: 665.2
click at [1198, 360] on div "The two other living primate species in terms of genetics and morphology are li…" at bounding box center [1203, 361] width 625 height 24
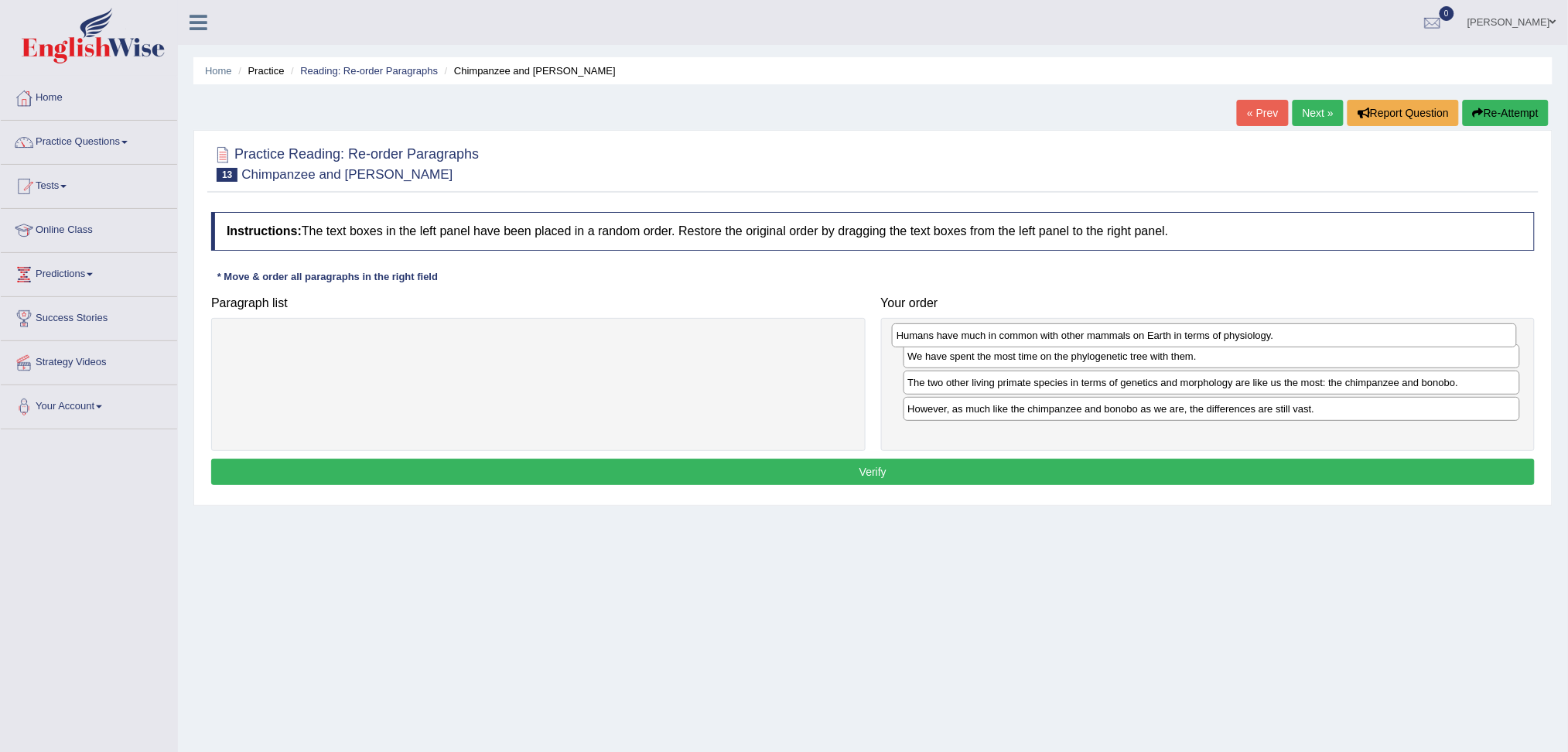
drag, startPoint x: 396, startPoint y: 348, endPoint x: 1062, endPoint y: 338, distance: 666.1
click at [1062, 338] on div "Humans have much in common with other mammals on Earth in terms of physiology." at bounding box center [1205, 335] width 625 height 24
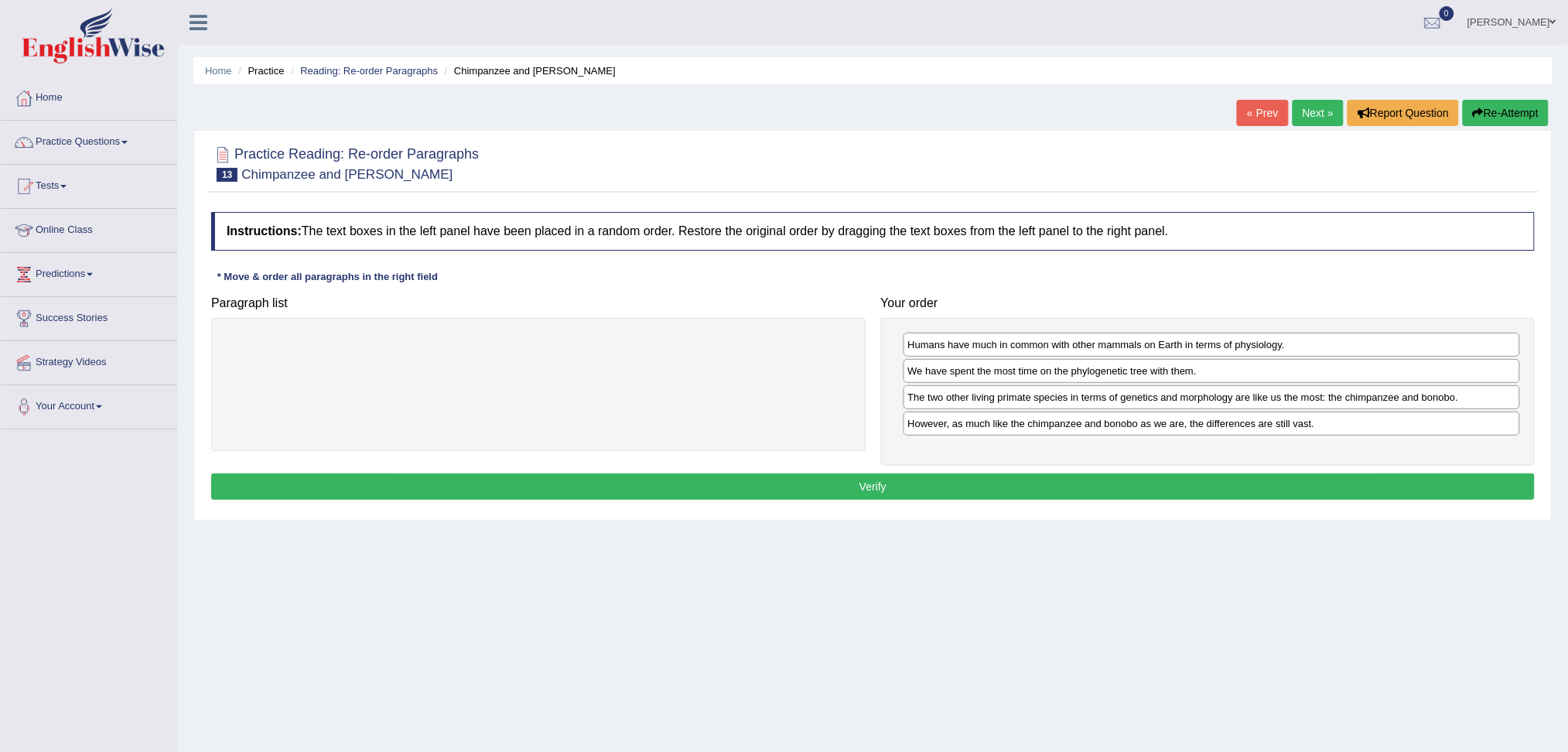
click at [1037, 486] on button "Verify" at bounding box center [872, 486] width 1323 height 26
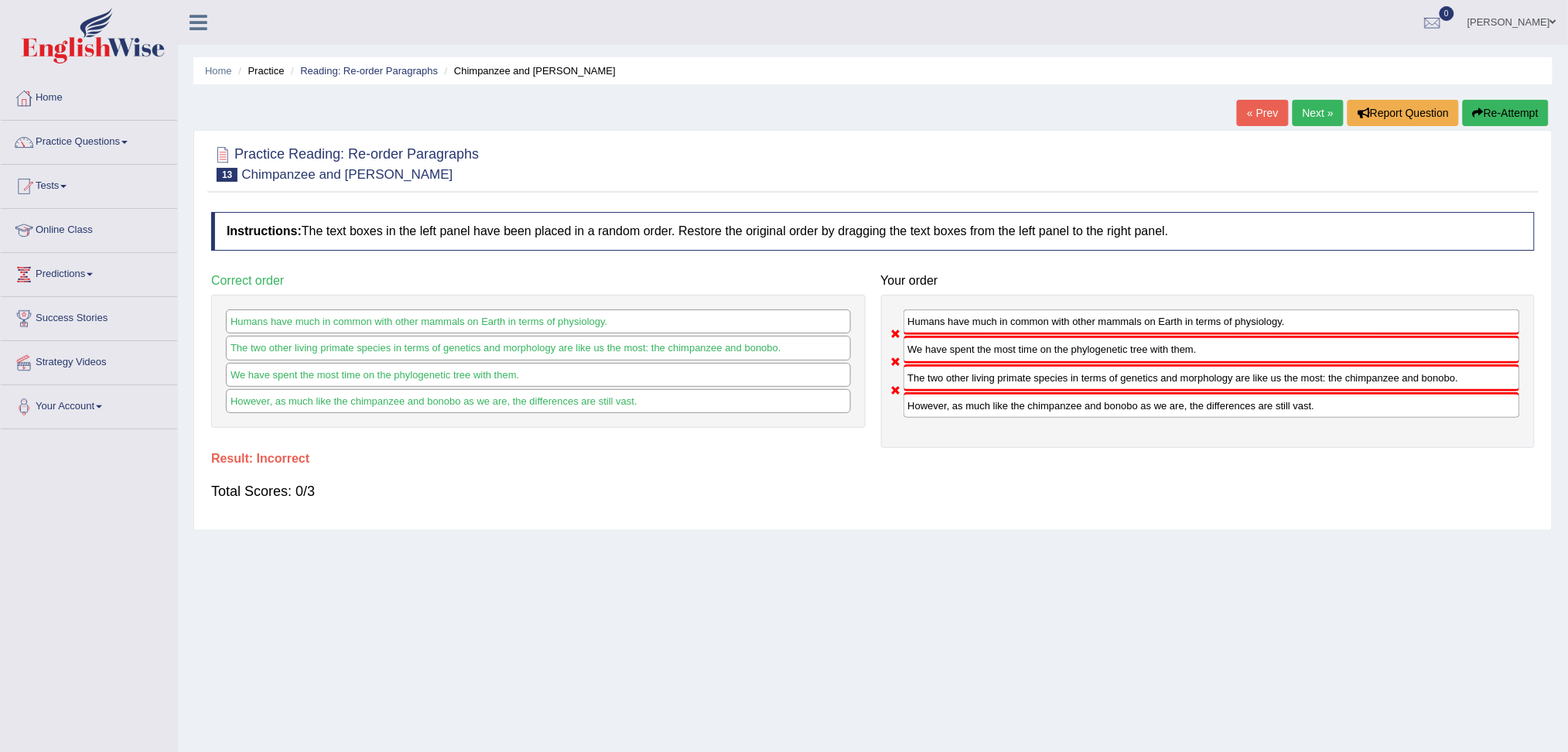
click at [1508, 117] on button "Re-Attempt" at bounding box center [1506, 113] width 86 height 26
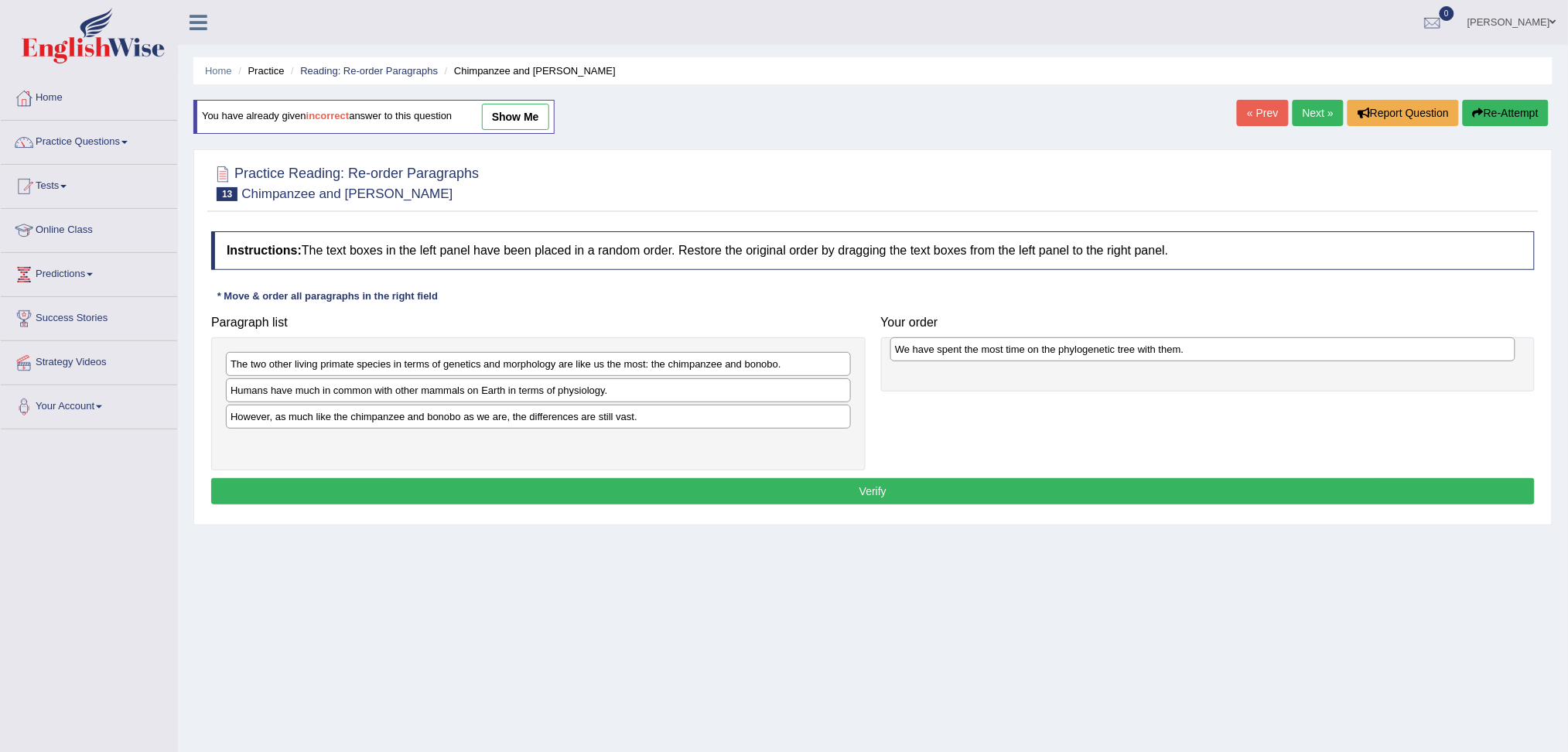
drag, startPoint x: 301, startPoint y: 359, endPoint x: 965, endPoint y: 344, distance: 664.2
click at [965, 344] on div "We have spent the most time on the phylogenetic tree with them." at bounding box center [1203, 349] width 625 height 24
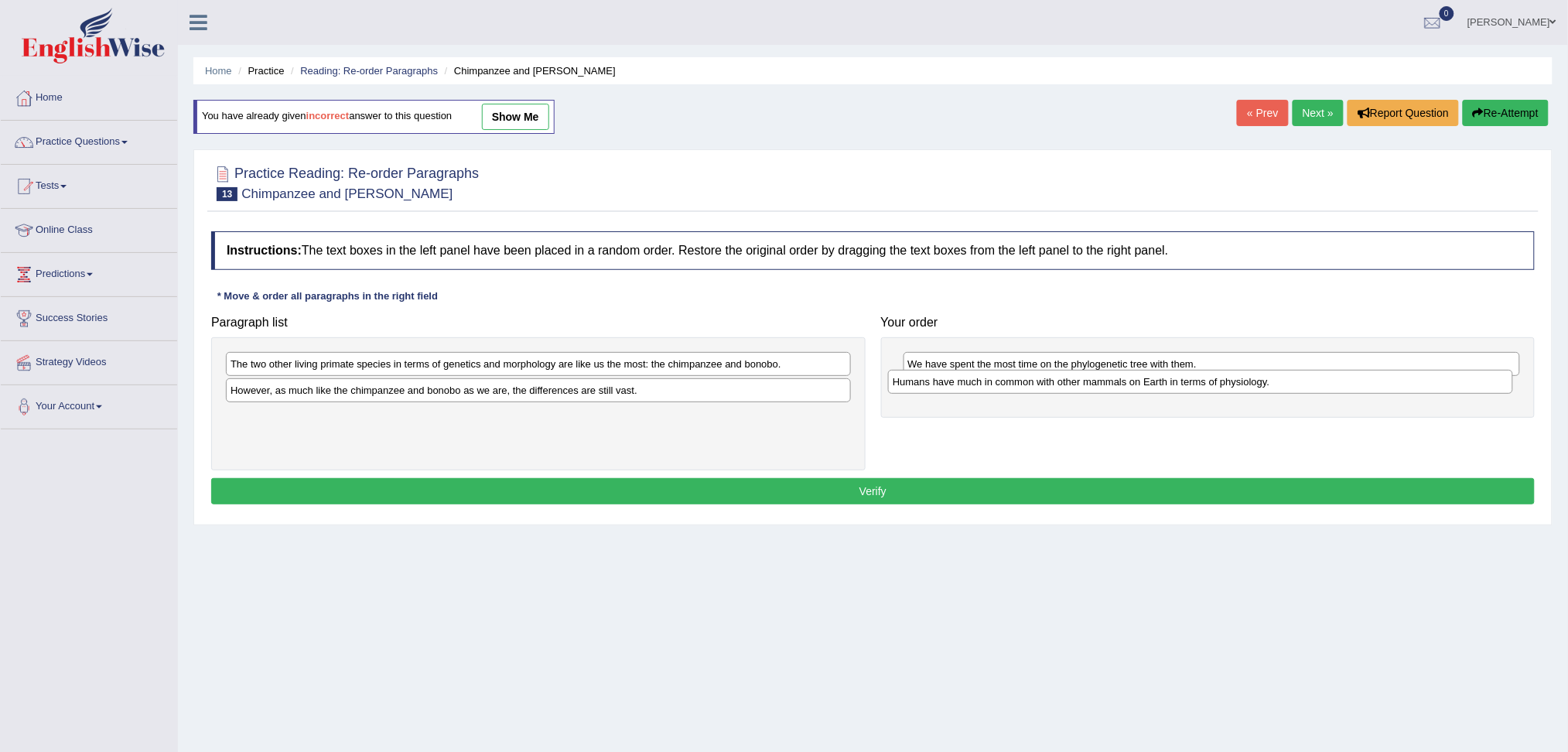
drag, startPoint x: 368, startPoint y: 394, endPoint x: 1030, endPoint y: 385, distance: 662.1
click at [1030, 385] on div "Humans have much in common with other mammals on Earth in terms of physiology." at bounding box center [1201, 381] width 625 height 24
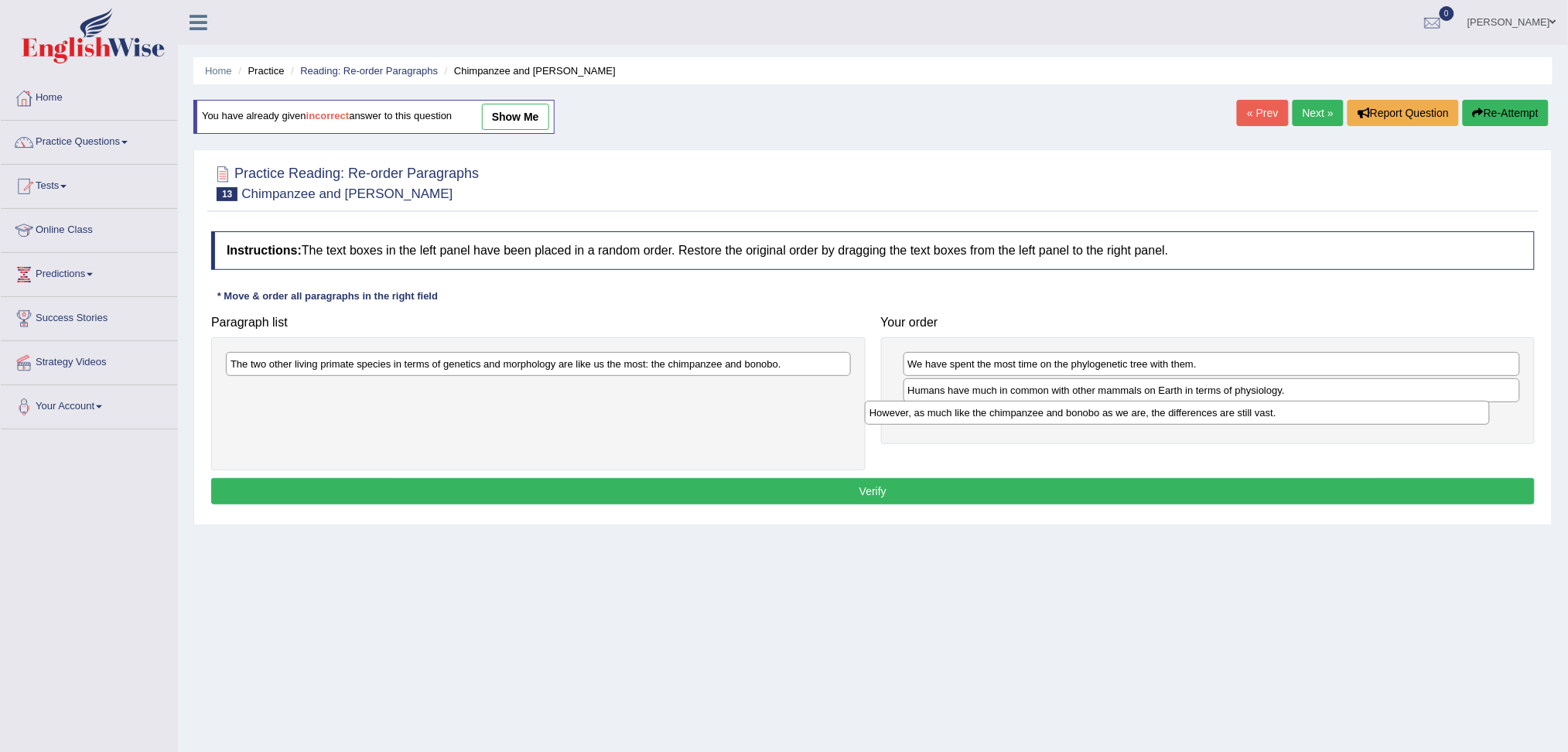
drag, startPoint x: 479, startPoint y: 388, endPoint x: 1122, endPoint y: 404, distance: 643.2
click at [1121, 408] on div "However, as much like the chimpanzee and bonobo as we are, the differences are …" at bounding box center [1178, 413] width 625 height 24
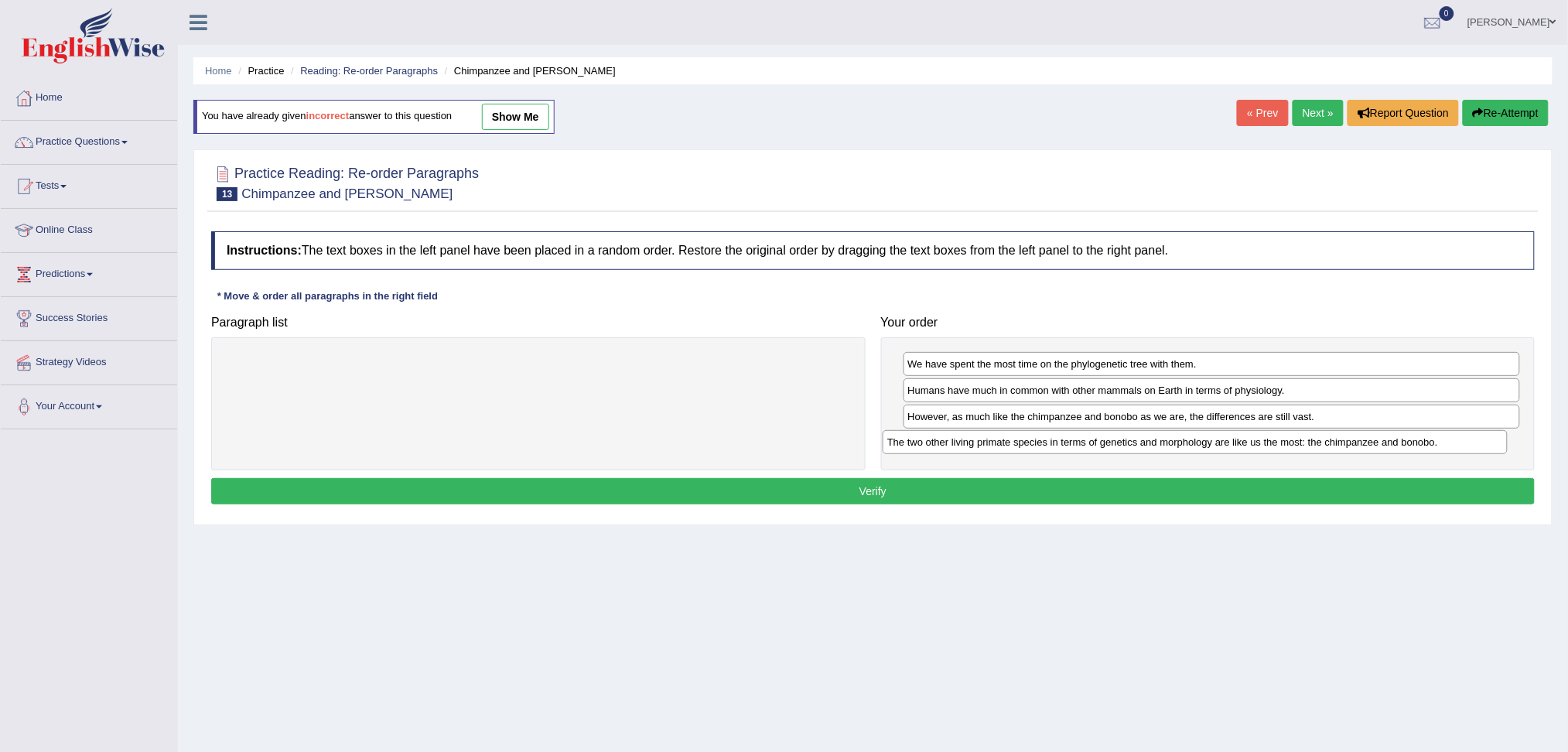
drag, startPoint x: 489, startPoint y: 364, endPoint x: 1154, endPoint y: 438, distance: 669.1
click at [1154, 438] on div "The two other living primate species in terms of genetics and morphology are li…" at bounding box center [1195, 442] width 625 height 24
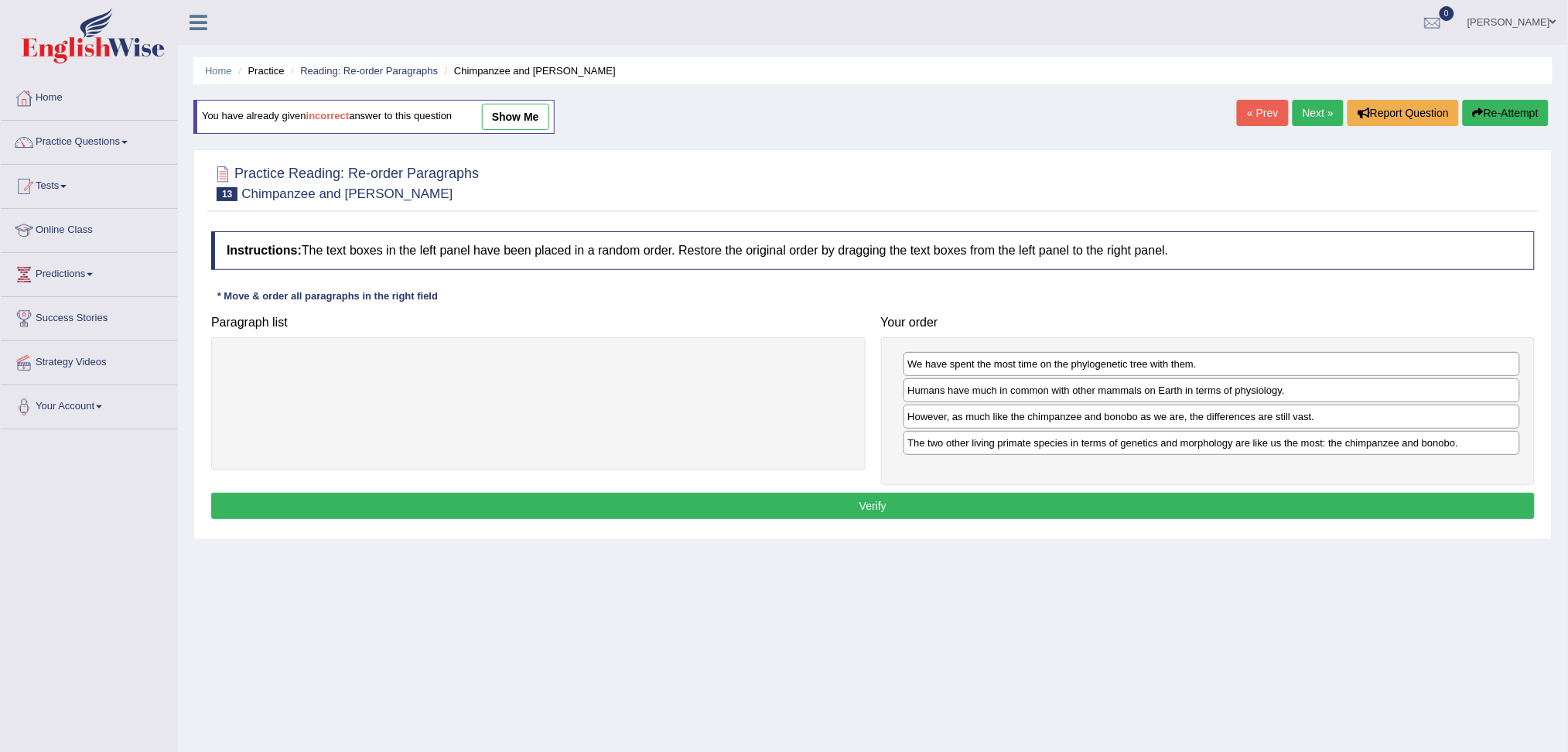
click at [957, 501] on button "Verify" at bounding box center [872, 506] width 1323 height 26
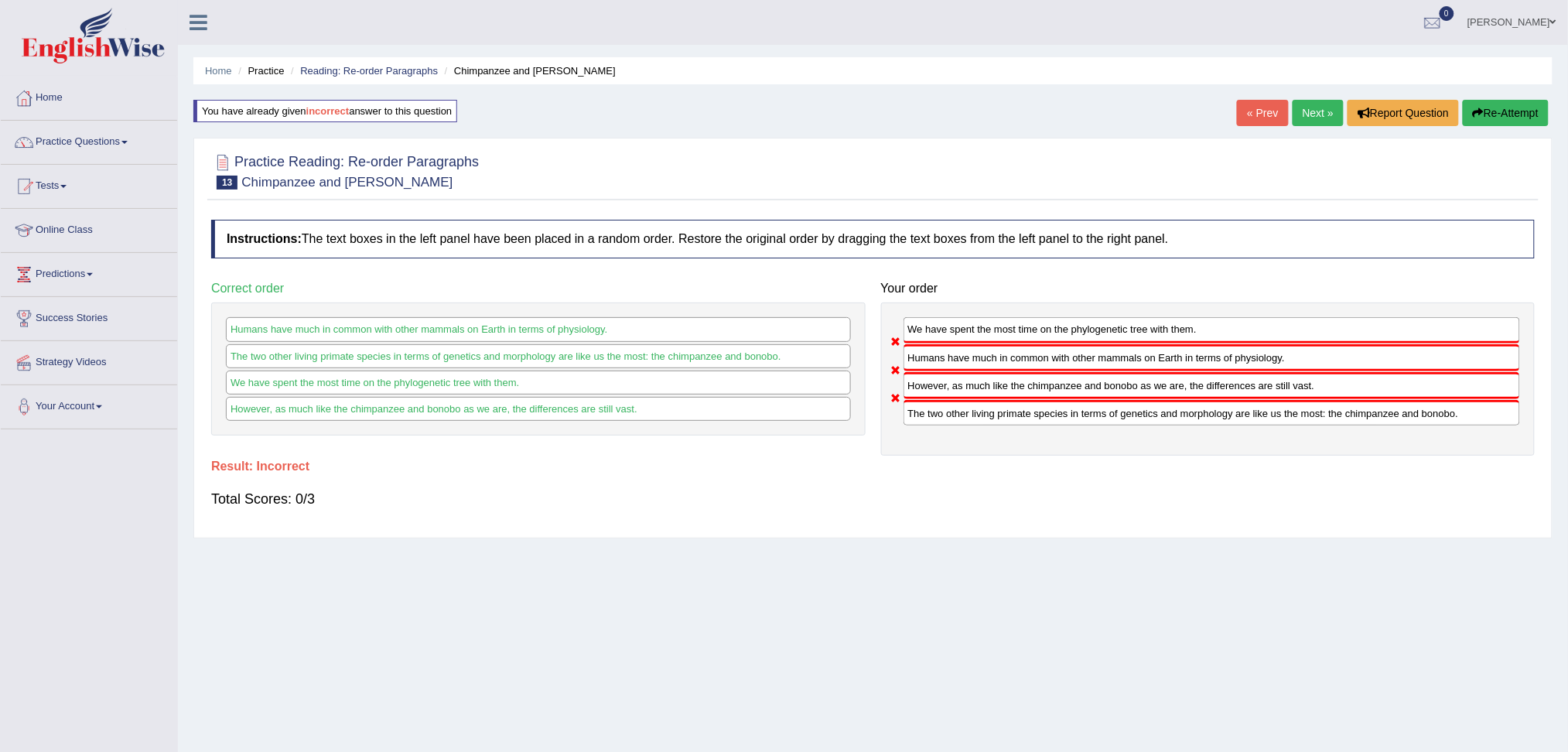
click at [1503, 115] on button "Re-Attempt" at bounding box center [1506, 113] width 86 height 26
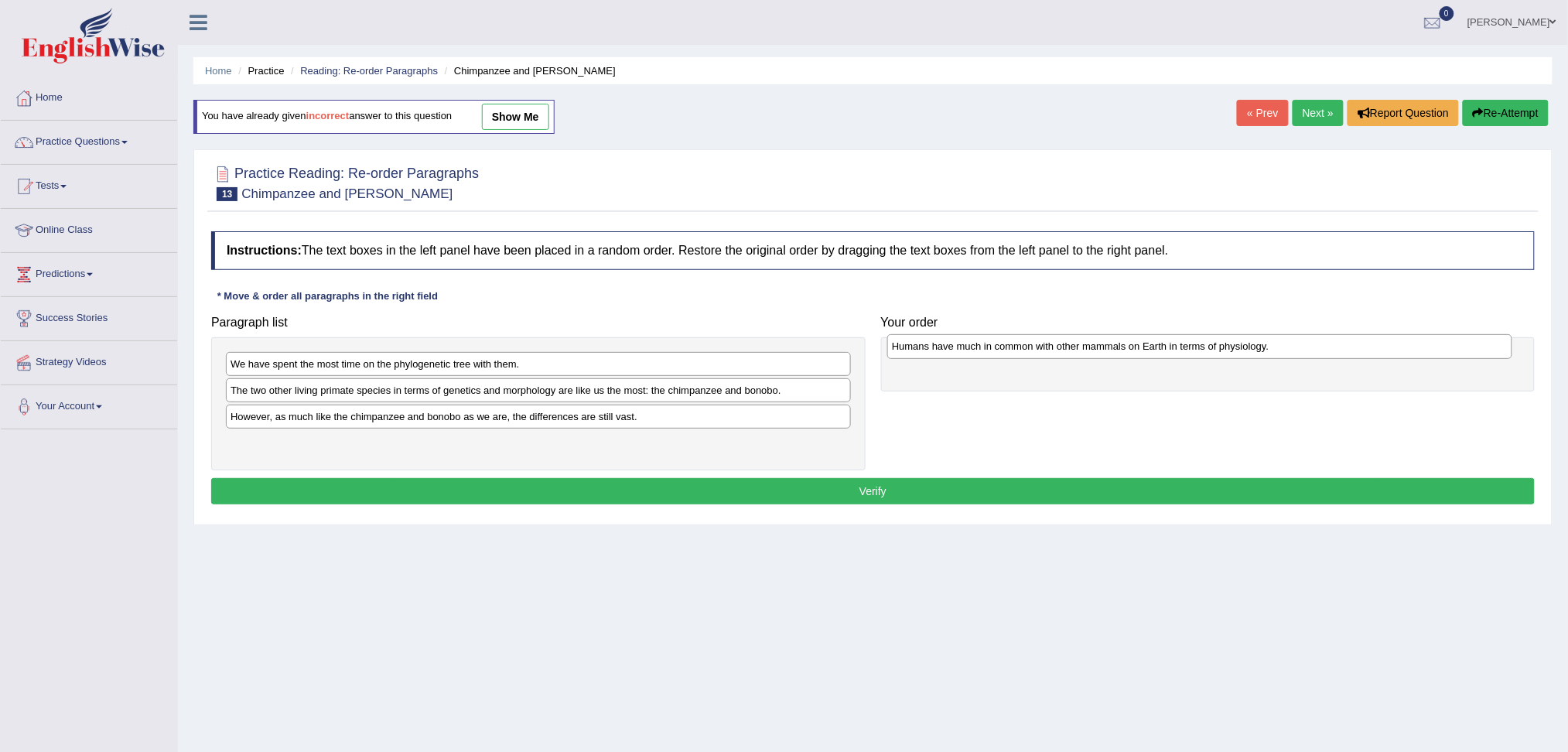
drag, startPoint x: 247, startPoint y: 419, endPoint x: 909, endPoint y: 349, distance: 665.7
click at [909, 349] on div "Humans have much in common with other mammals on Earth in terms of physiology." at bounding box center [1200, 346] width 625 height 24
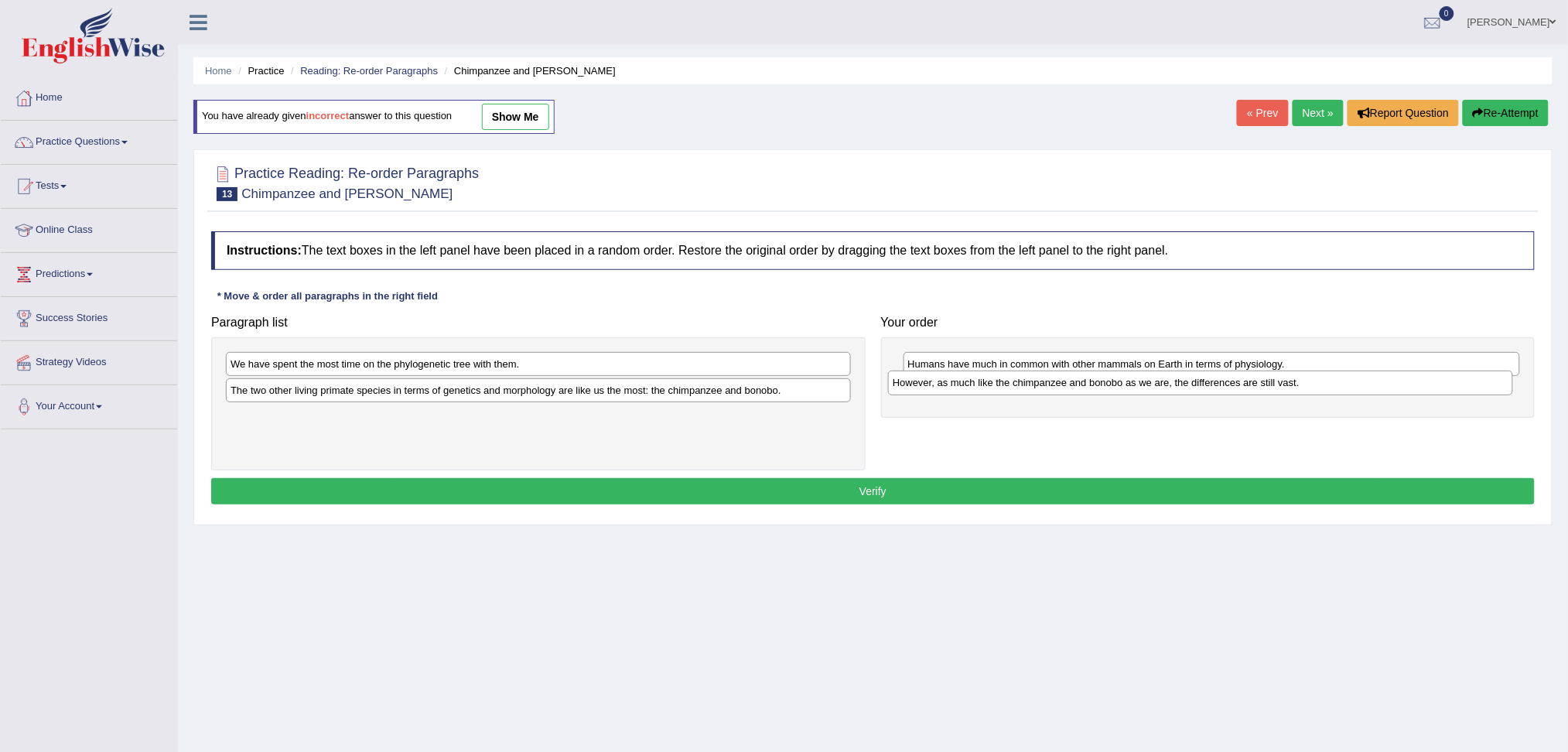
drag, startPoint x: 258, startPoint y: 420, endPoint x: 920, endPoint y: 386, distance: 662.9
click at [920, 386] on div "However, as much like the chimpanzee and bonobo as we are, the differences are …" at bounding box center [1201, 382] width 625 height 24
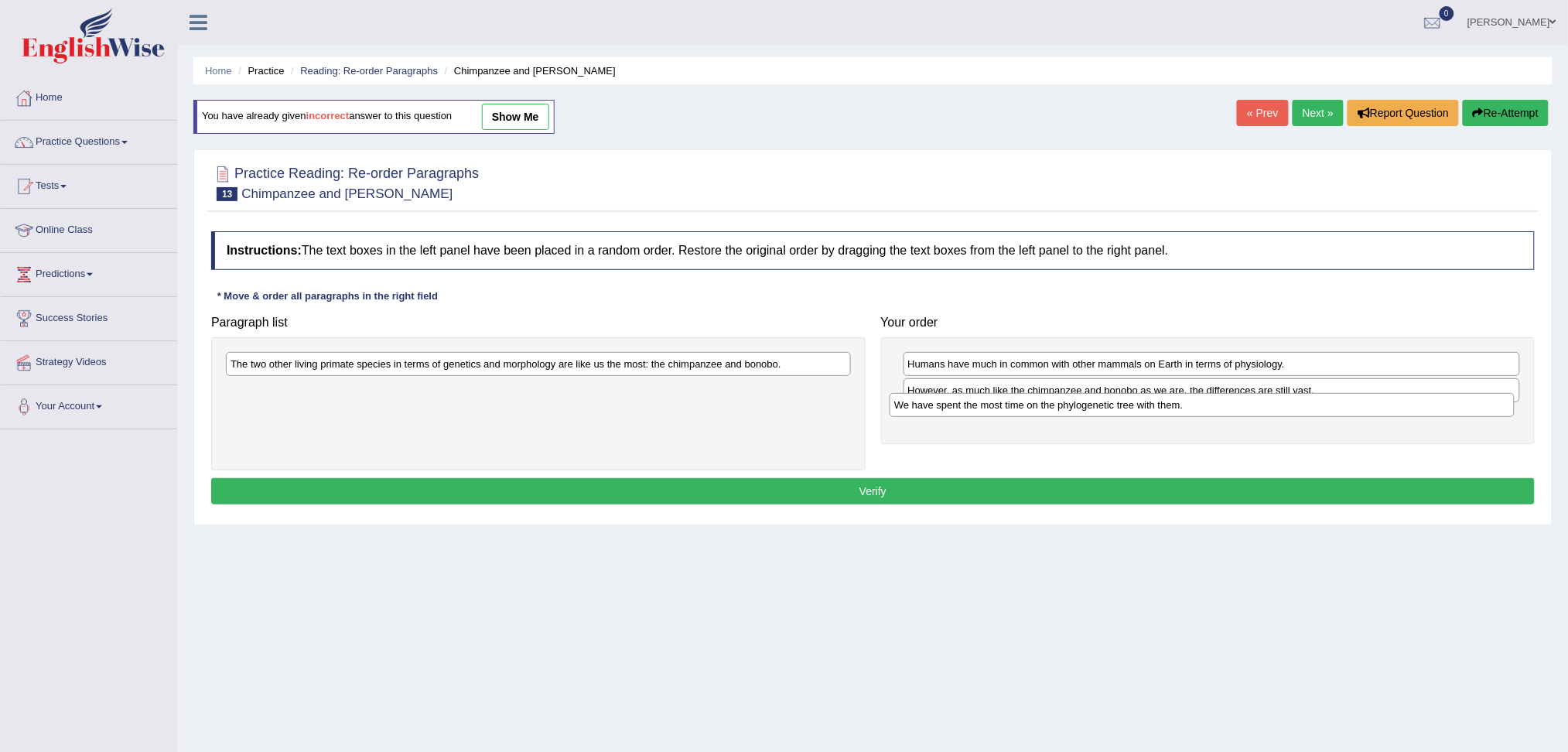
drag, startPoint x: 266, startPoint y: 360, endPoint x: 925, endPoint y: 400, distance: 660.2
click at [928, 401] on div "We have spent the most time on the phylogenetic tree with them." at bounding box center [1202, 405] width 625 height 24
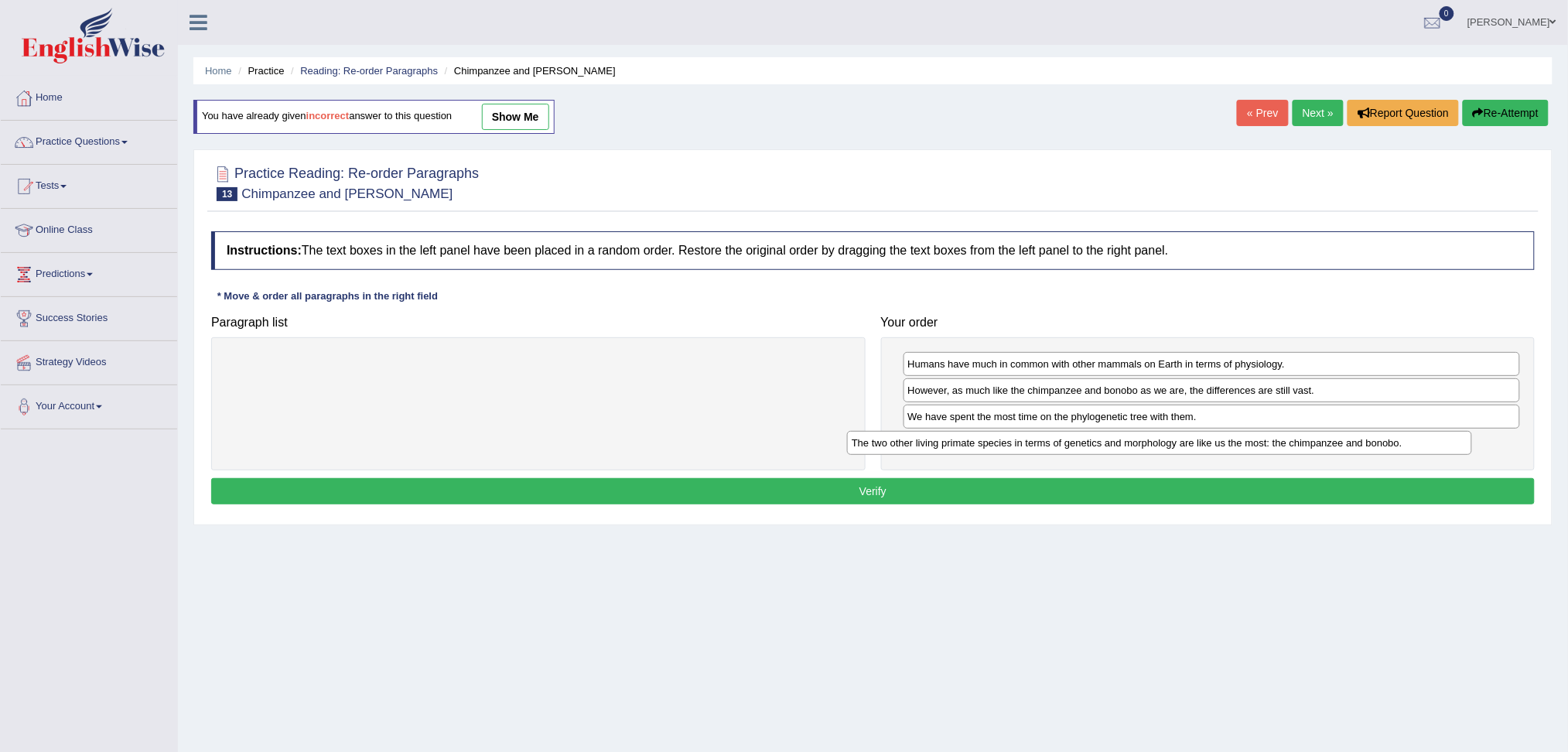
drag, startPoint x: 575, startPoint y: 369, endPoint x: 1216, endPoint y: 448, distance: 645.8
click at [1216, 448] on div "The two other living primate species in terms of genetics and morphology are li…" at bounding box center [1159, 443] width 625 height 24
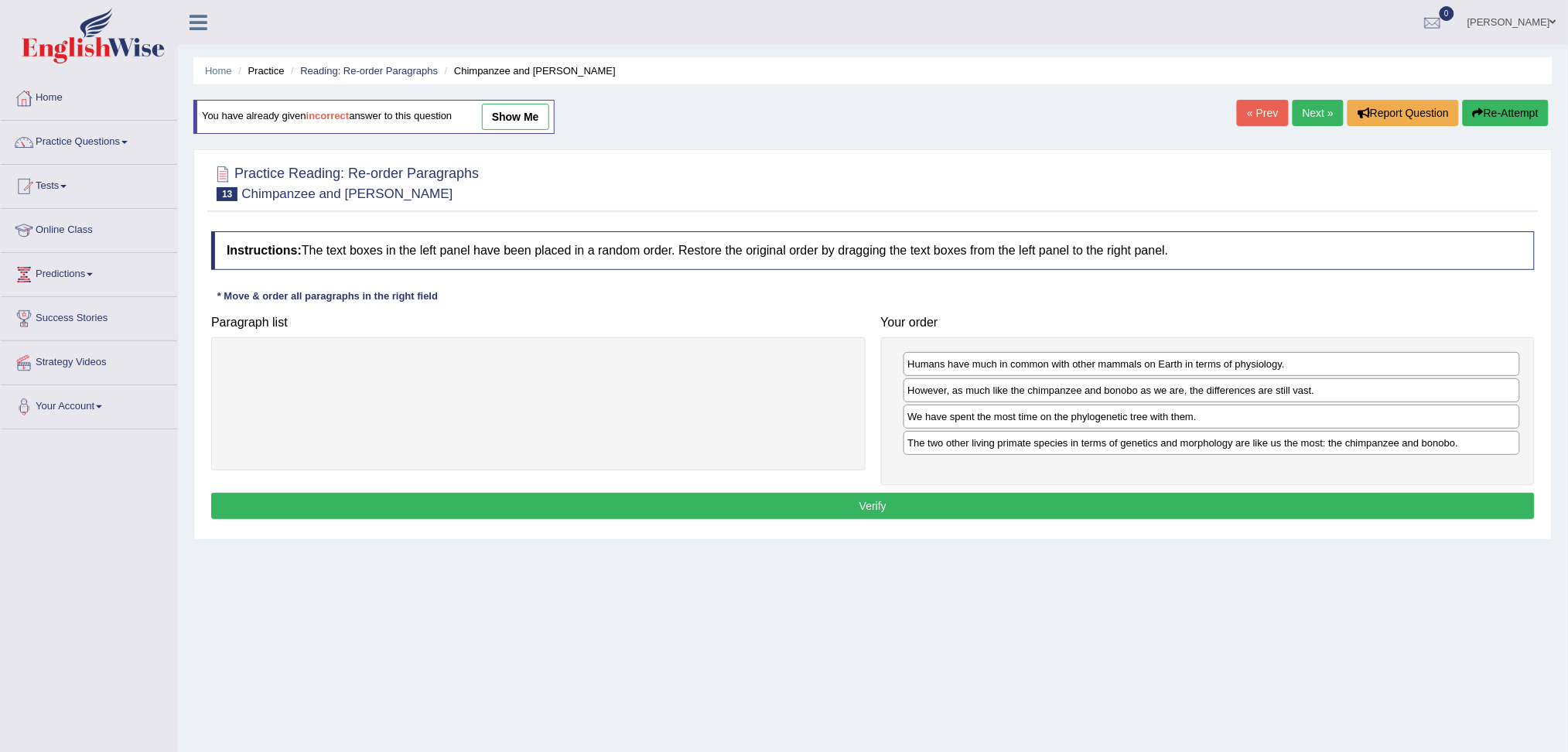
click at [913, 510] on button "Verify" at bounding box center [872, 506] width 1323 height 26
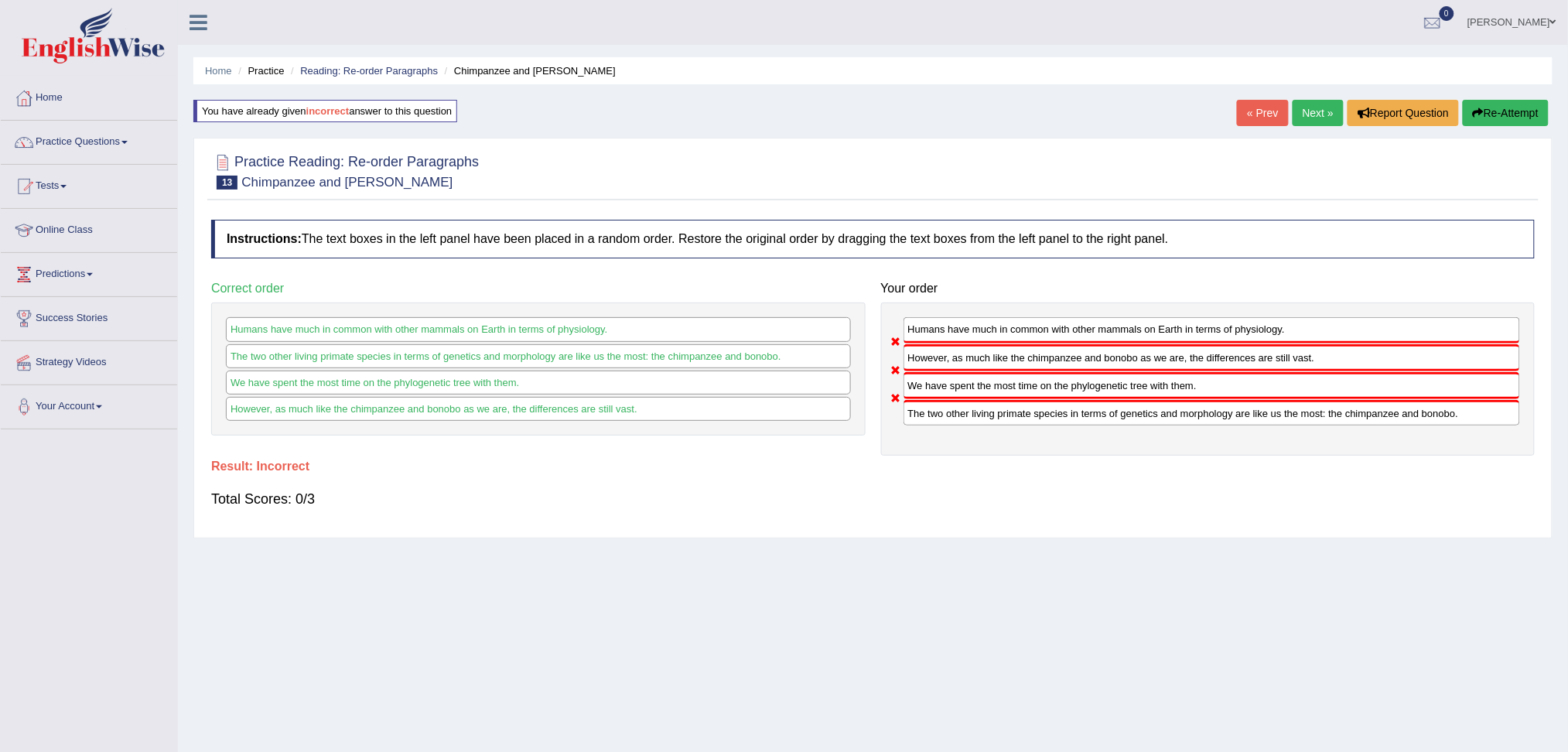
click at [1517, 110] on button "Re-Attempt" at bounding box center [1506, 113] width 86 height 26
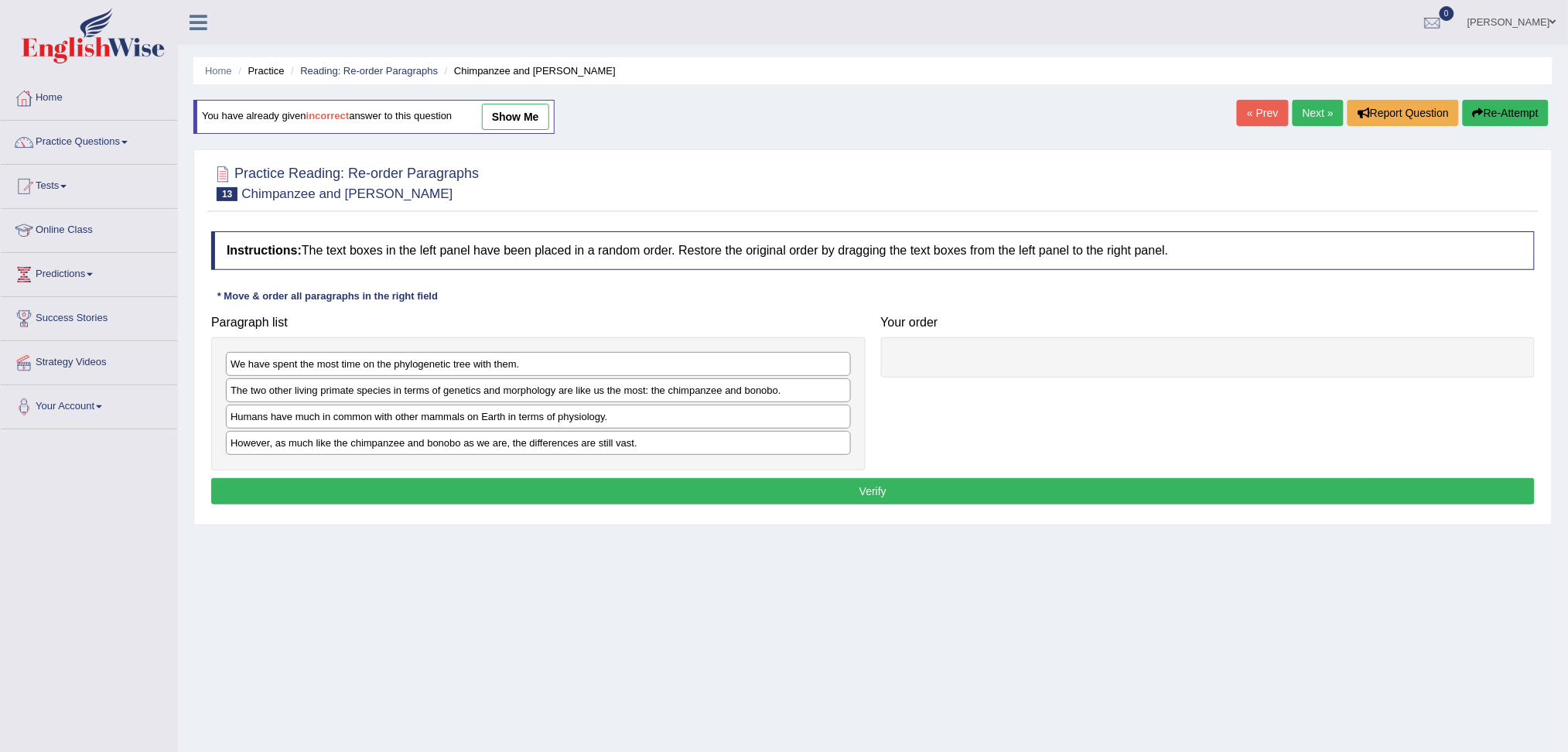
click at [1304, 114] on link "Next »" at bounding box center [1318, 113] width 51 height 26
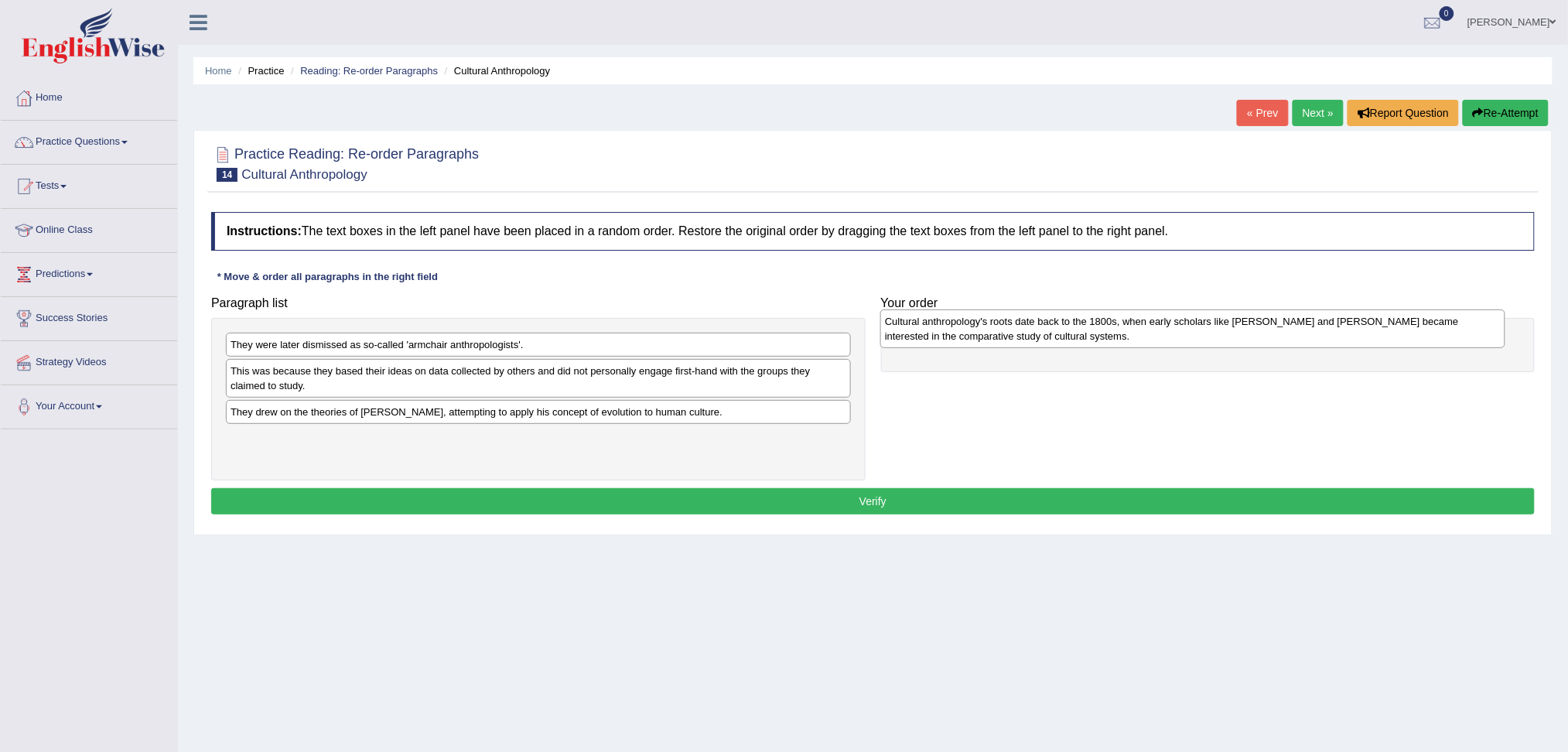
drag, startPoint x: 388, startPoint y: 386, endPoint x: 1030, endPoint y: 329, distance: 644.5
click at [1041, 336] on div "Cultural anthropology's roots date back to the 1800s, when early scholars like …" at bounding box center [1193, 328] width 625 height 39
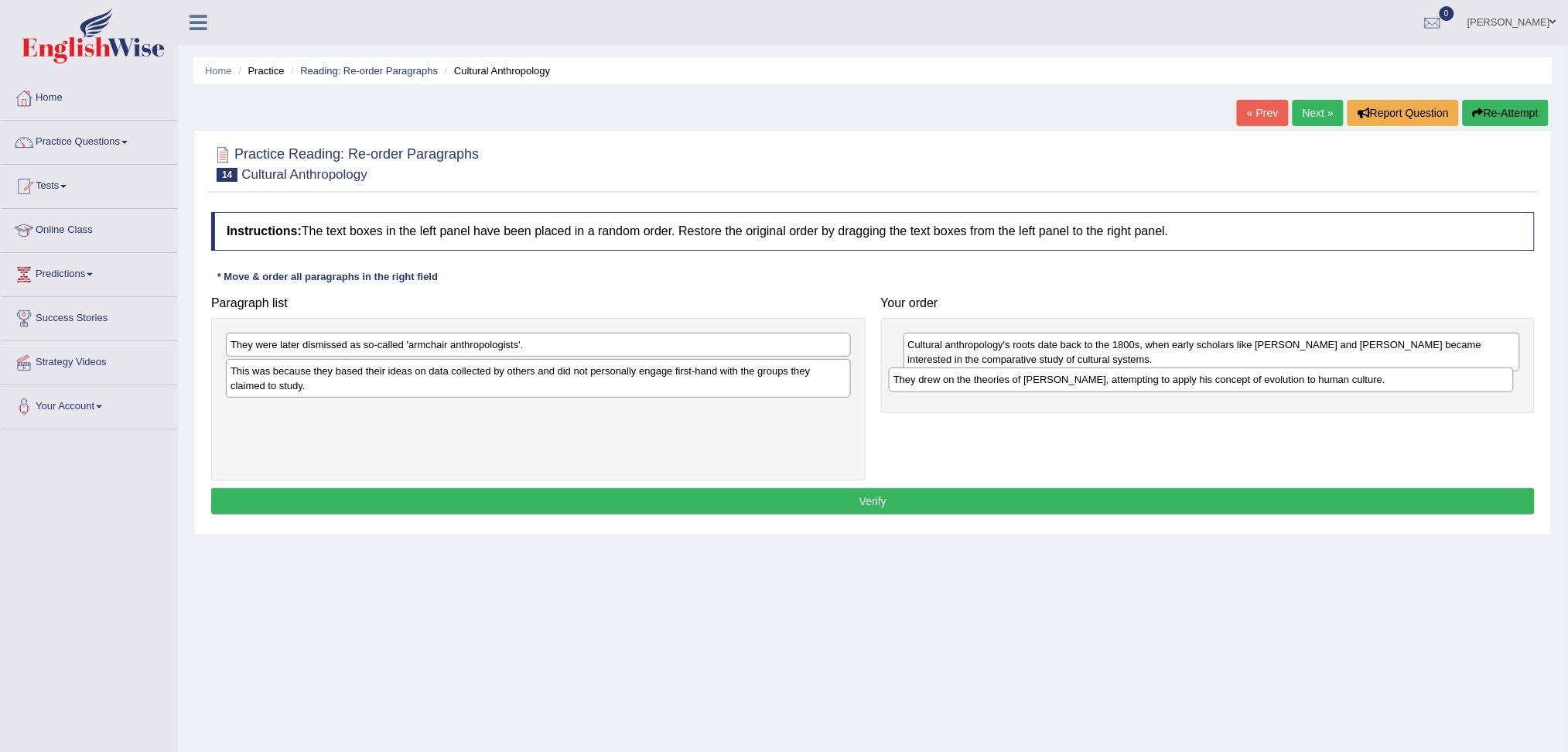
drag, startPoint x: 293, startPoint y: 414, endPoint x: 955, endPoint y: 381, distance: 662.8
click at [955, 381] on div "They drew on the theories of Charles Darwin, attempting to apply his concept of…" at bounding box center [1202, 379] width 625 height 24
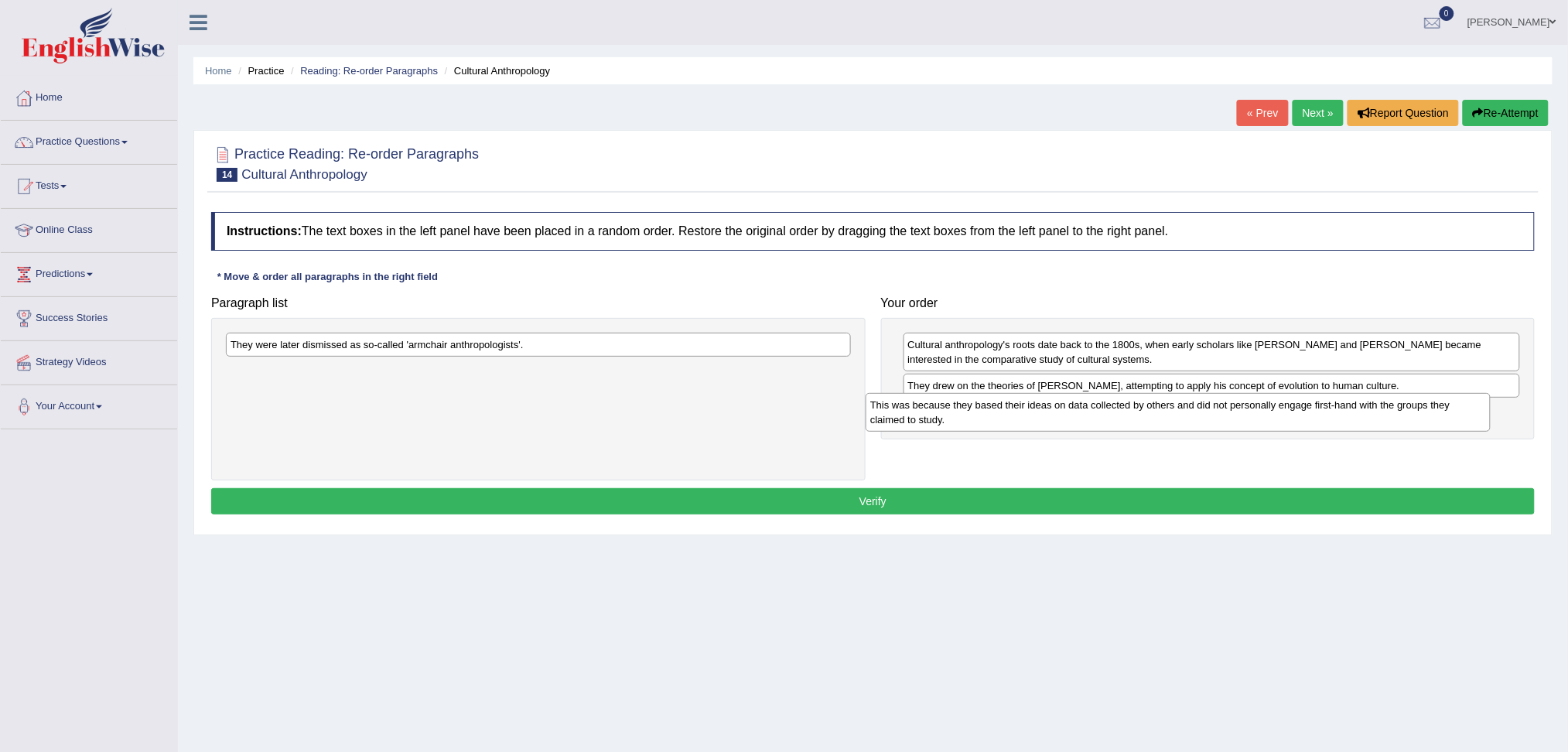
drag, startPoint x: 329, startPoint y: 386, endPoint x: 970, endPoint y: 419, distance: 641.8
click at [970, 419] on div "This was because they based their ideas on data collected by others and did not…" at bounding box center [1178, 412] width 625 height 39
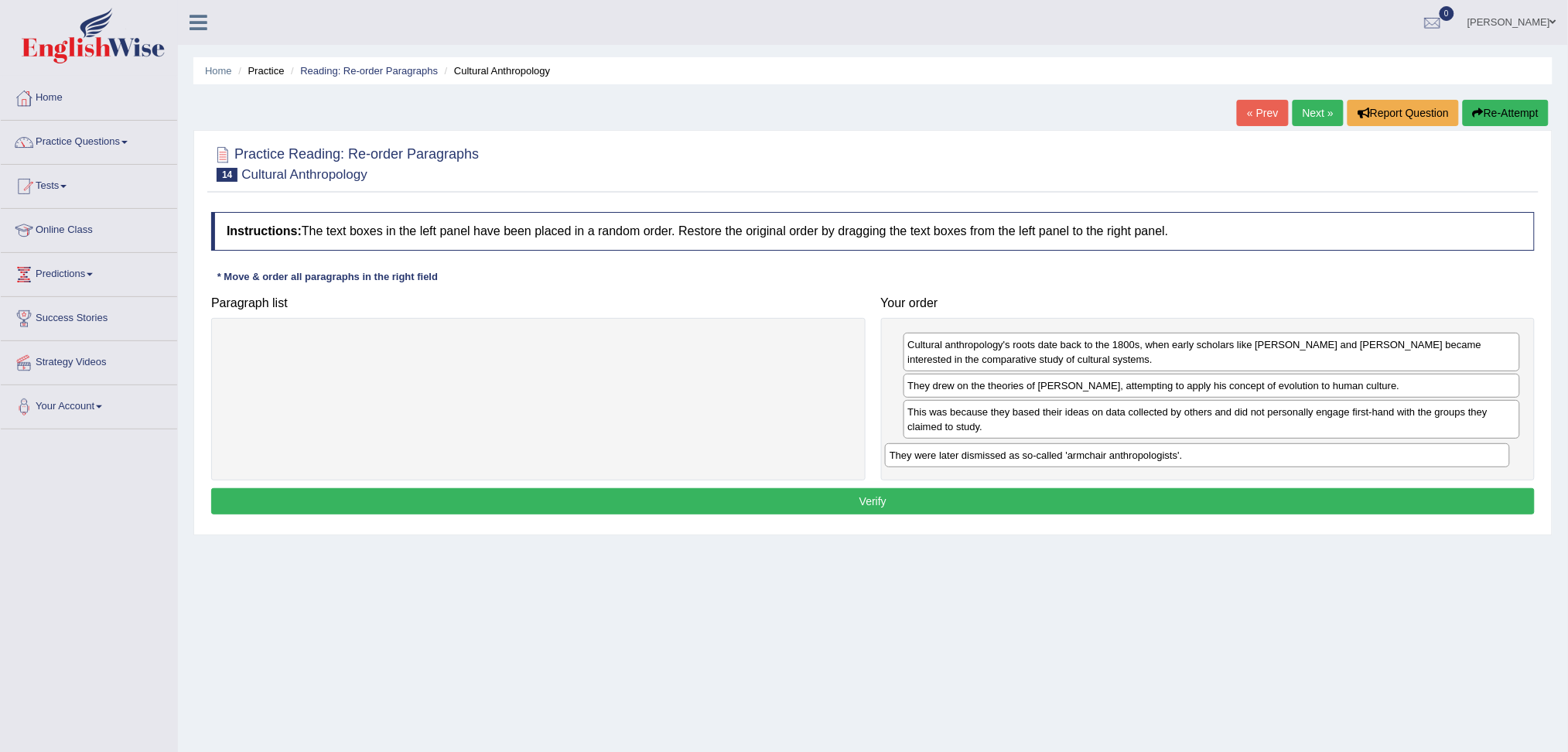
drag, startPoint x: 394, startPoint y: 345, endPoint x: 1059, endPoint y: 453, distance: 673.7
click at [1059, 453] on div "They were later dismissed as so-called 'armchair anthropologists'." at bounding box center [1198, 455] width 625 height 24
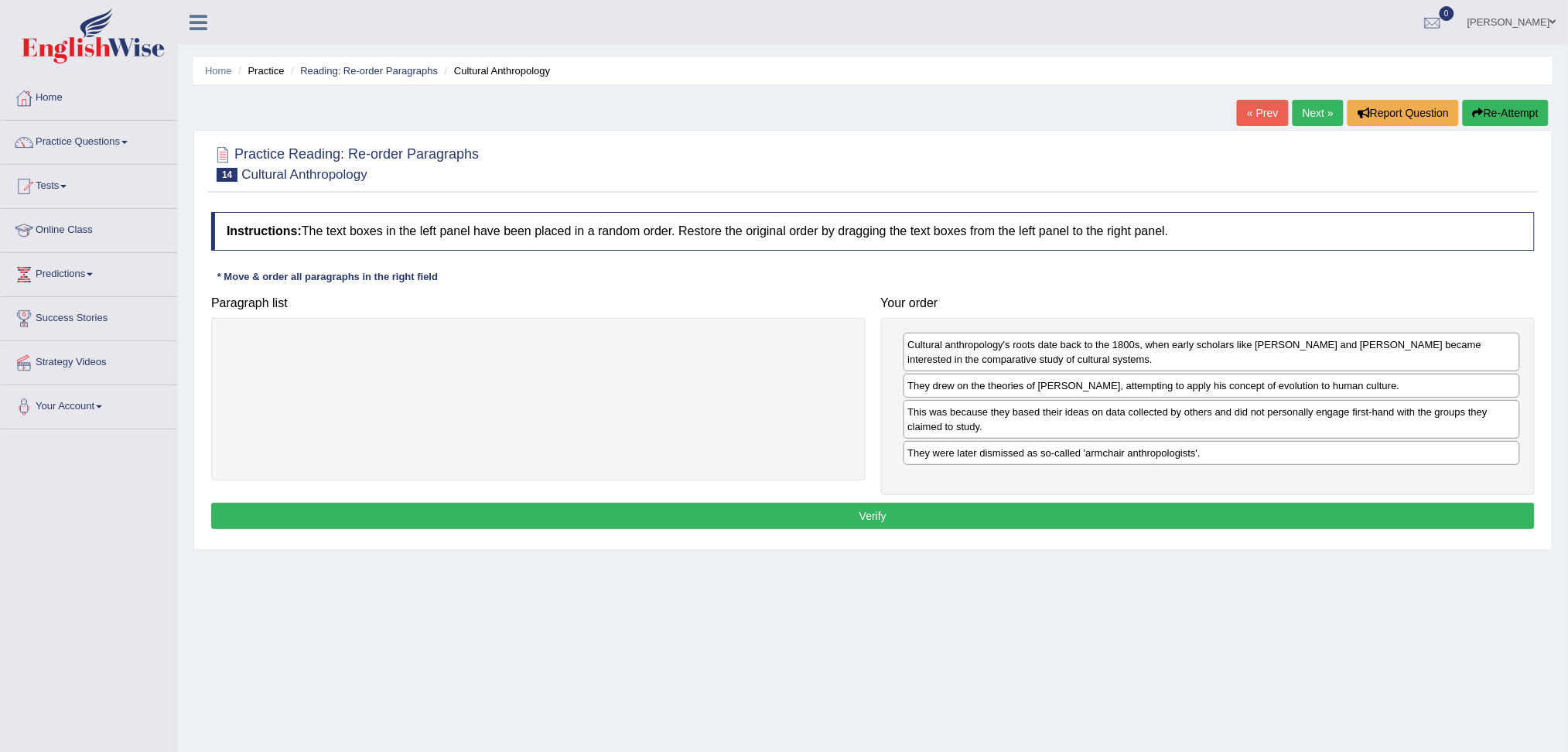
click at [925, 515] on button "Verify" at bounding box center [872, 516] width 1323 height 26
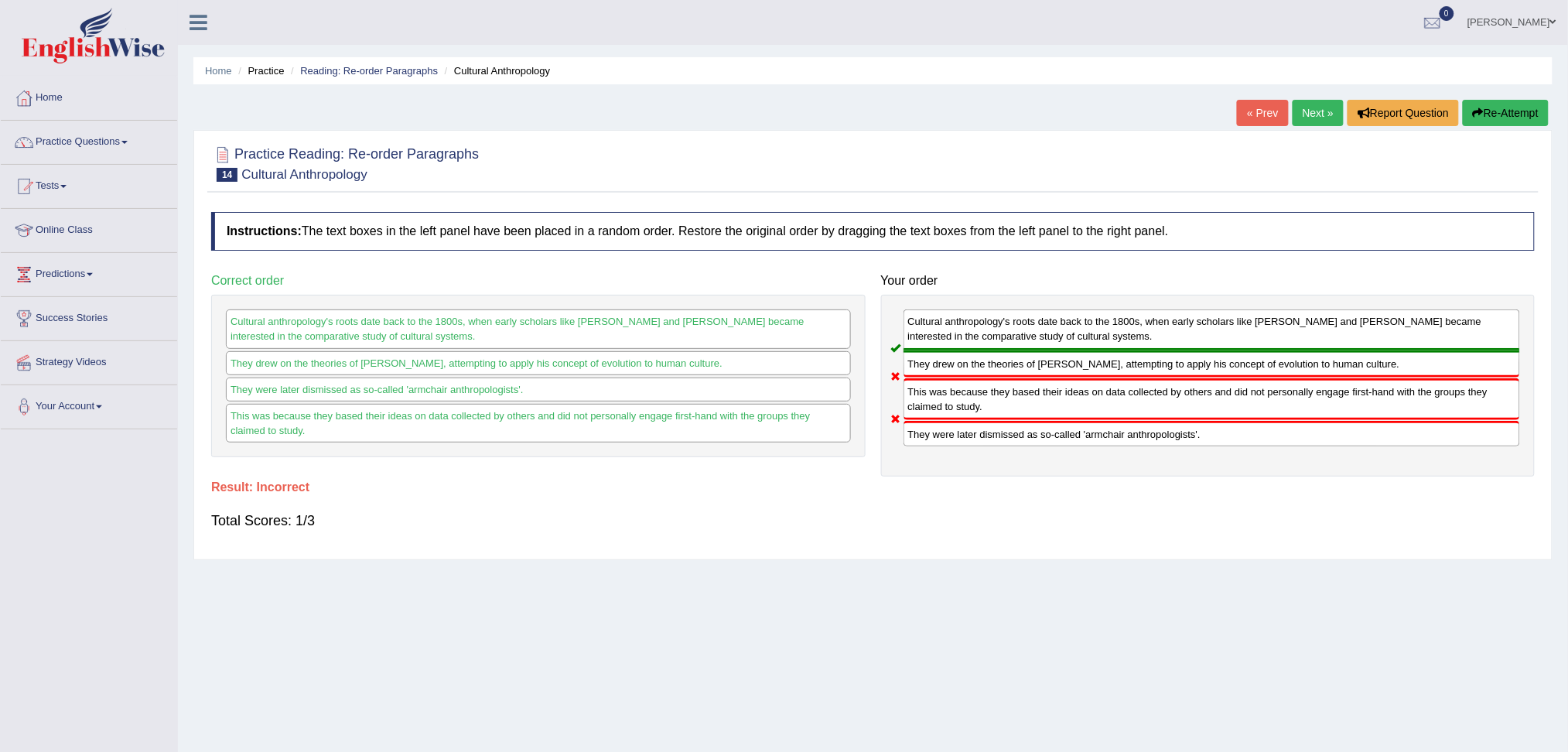
click at [1510, 113] on button "Re-Attempt" at bounding box center [1506, 113] width 86 height 26
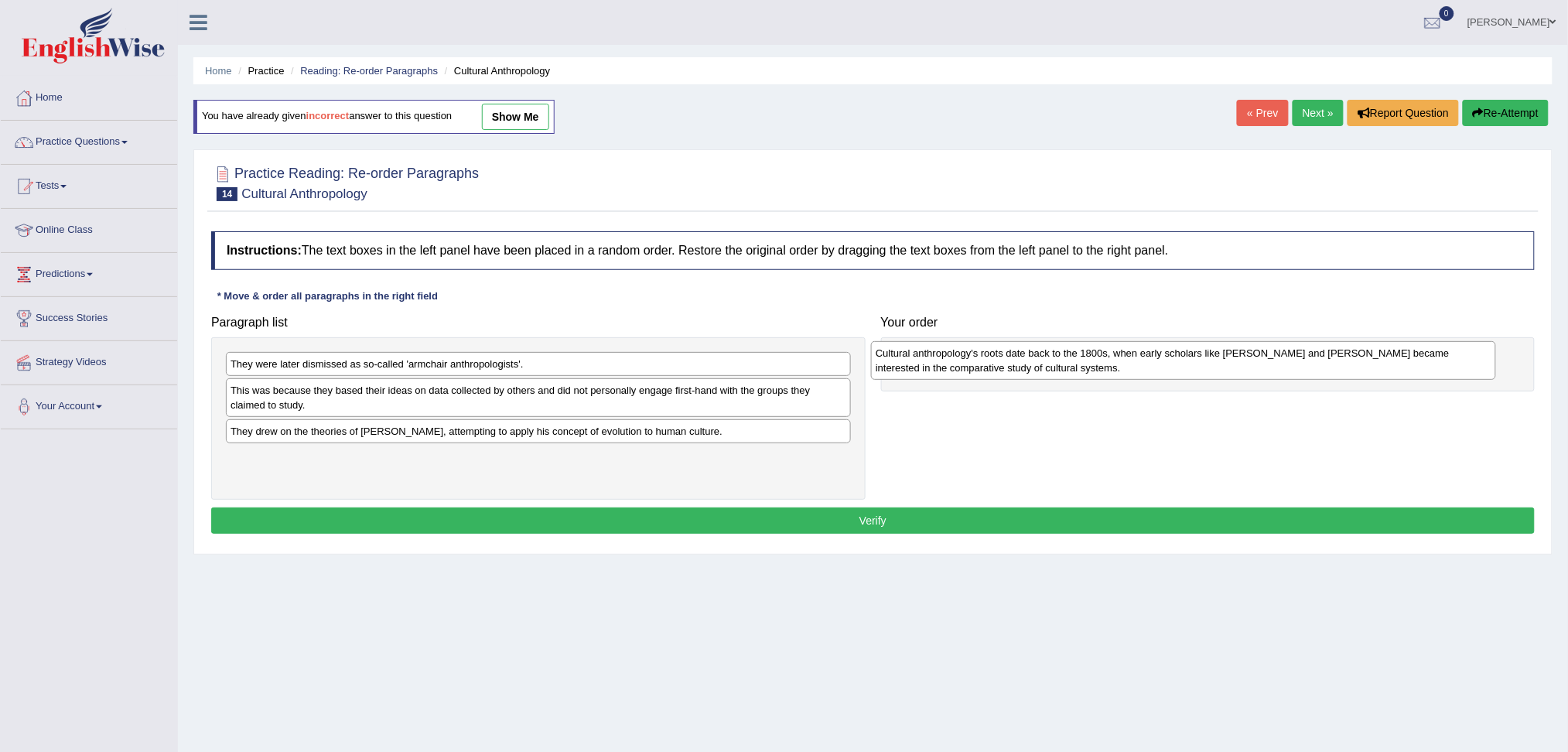
drag, startPoint x: 327, startPoint y: 410, endPoint x: 972, endPoint y: 372, distance: 646.1
click at [972, 372] on div "Cultural anthropology's roots date back to the 1800s, when early scholars like …" at bounding box center [1183, 361] width 625 height 39
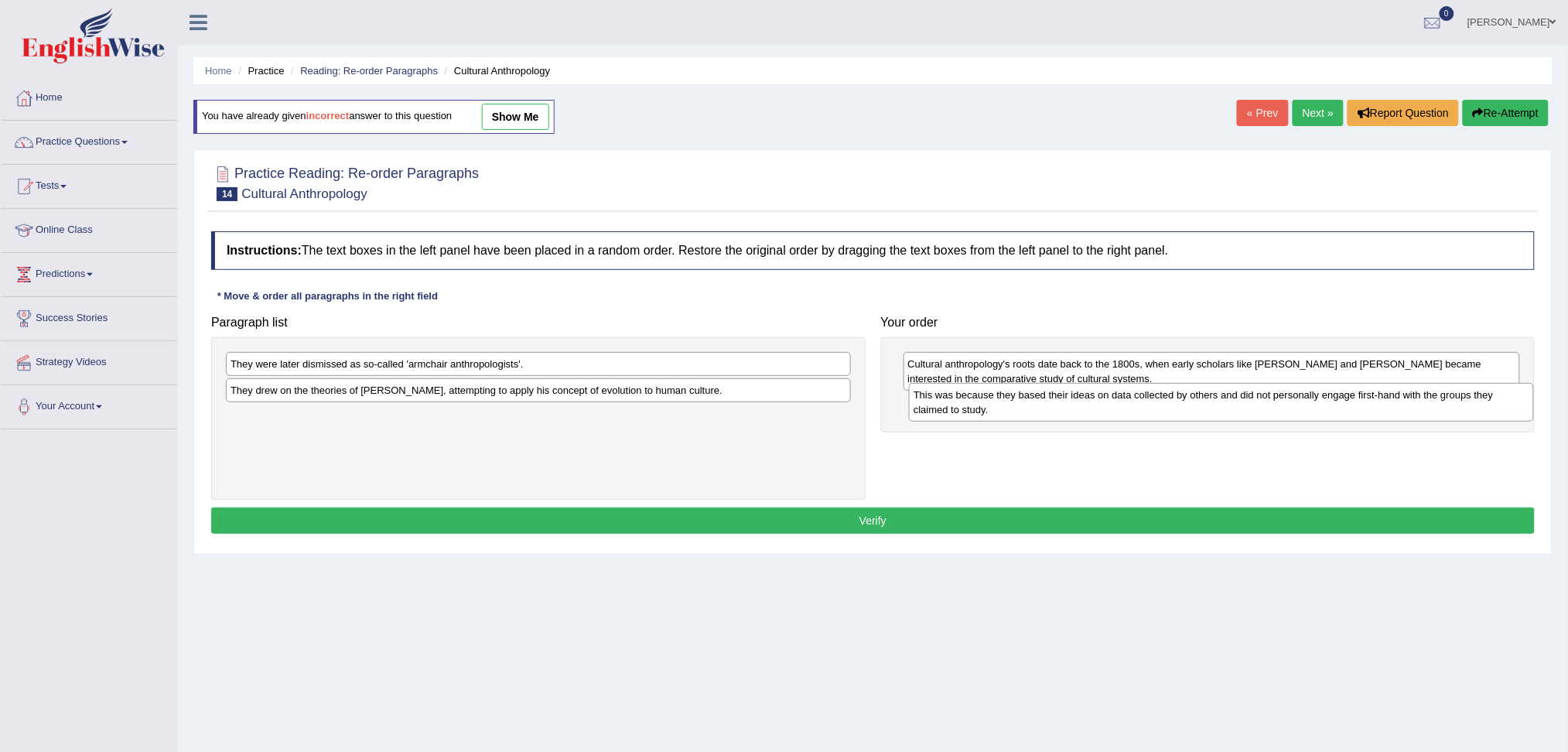
drag, startPoint x: 517, startPoint y: 394, endPoint x: 1186, endPoint y: 401, distance: 669.0
click at [1186, 401] on div "This was because they based their ideas on data collected by others and did not…" at bounding box center [1221, 402] width 625 height 39
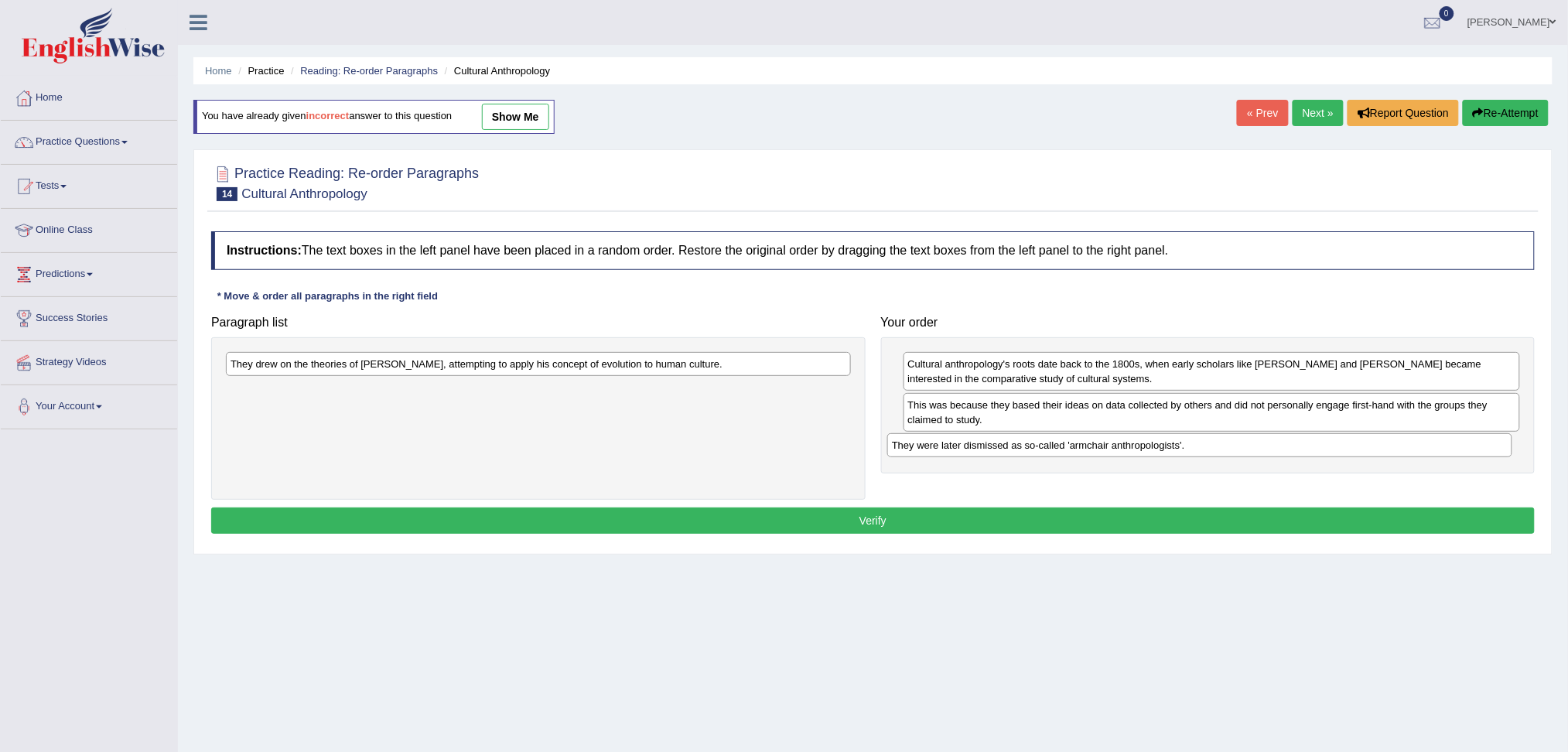
drag, startPoint x: 313, startPoint y: 364, endPoint x: 976, endPoint y: 445, distance: 667.9
click at [976, 445] on div "They were later dismissed as so-called 'armchair anthropologists'." at bounding box center [1200, 445] width 625 height 24
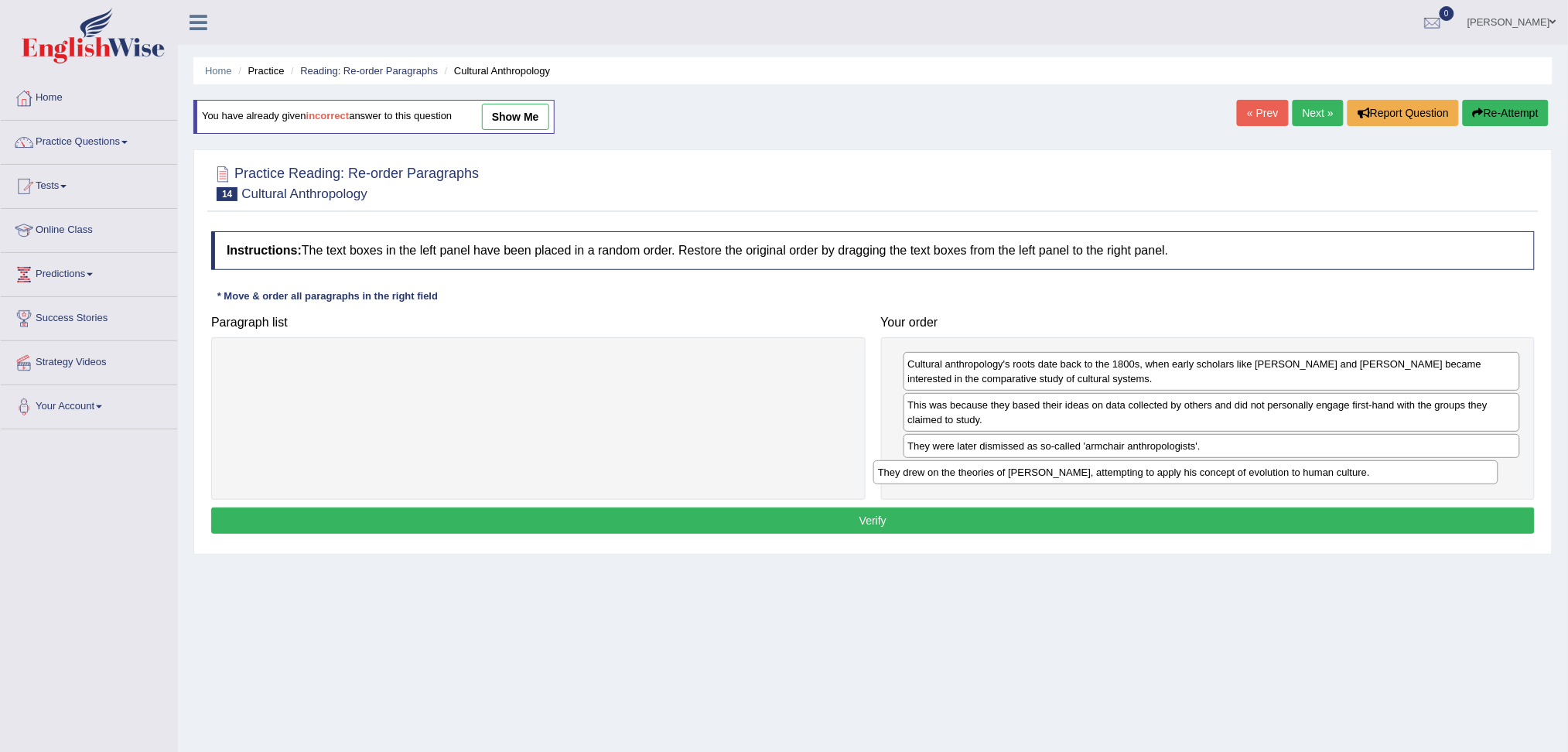
drag, startPoint x: 469, startPoint y: 361, endPoint x: 1117, endPoint y: 468, distance: 656.8
click at [1117, 468] on div "They drew on the theories of Charles Darwin, attempting to apply his concept of…" at bounding box center [1186, 472] width 625 height 24
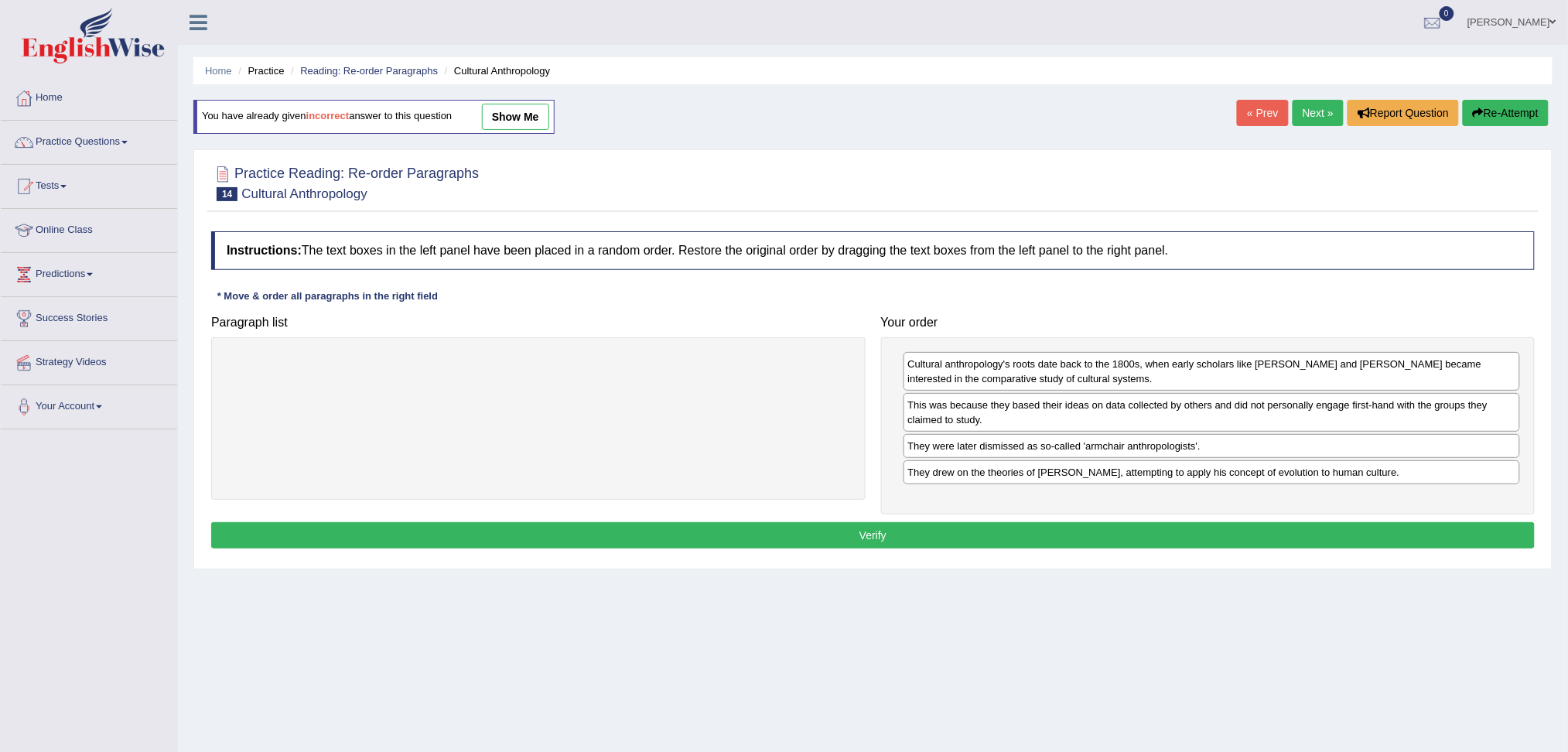
click at [945, 534] on button "Verify" at bounding box center [872, 535] width 1323 height 26
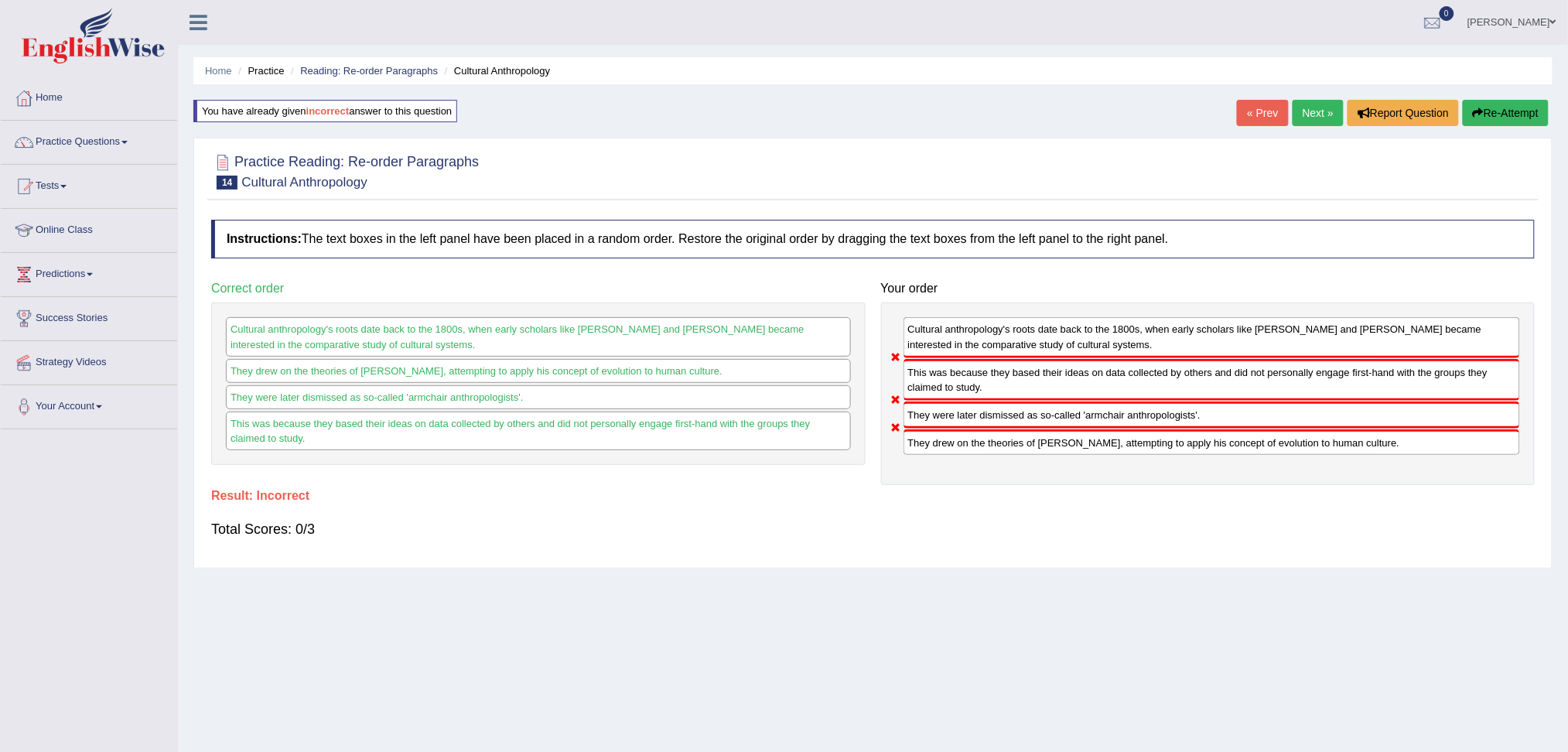
click at [1317, 111] on link "Next »" at bounding box center [1318, 113] width 51 height 26
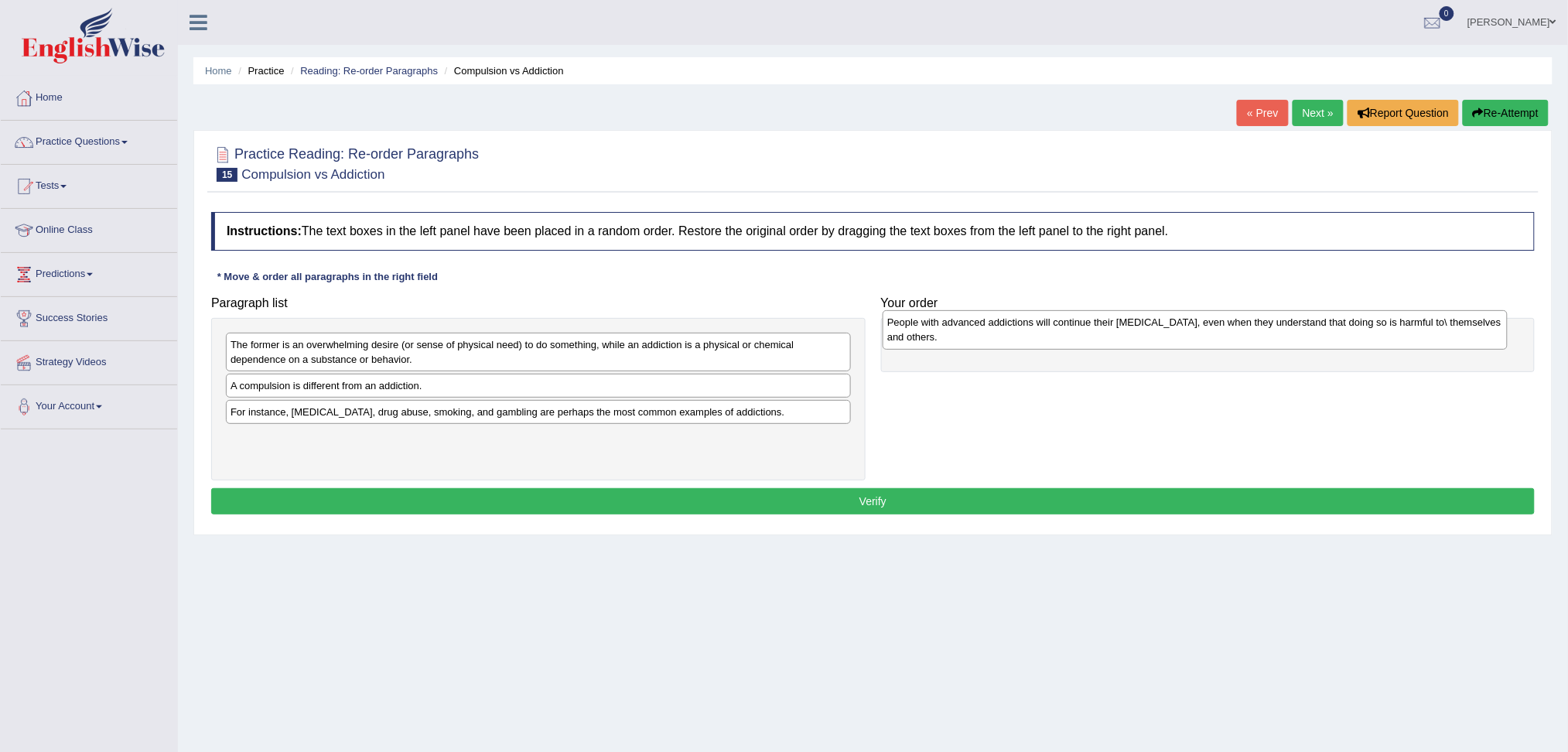
drag, startPoint x: 341, startPoint y: 388, endPoint x: 997, endPoint y: 324, distance: 659.1
click at [997, 324] on div "People with advanced addictions will continue their [MEDICAL_DATA], even when t…" at bounding box center [1195, 329] width 625 height 39
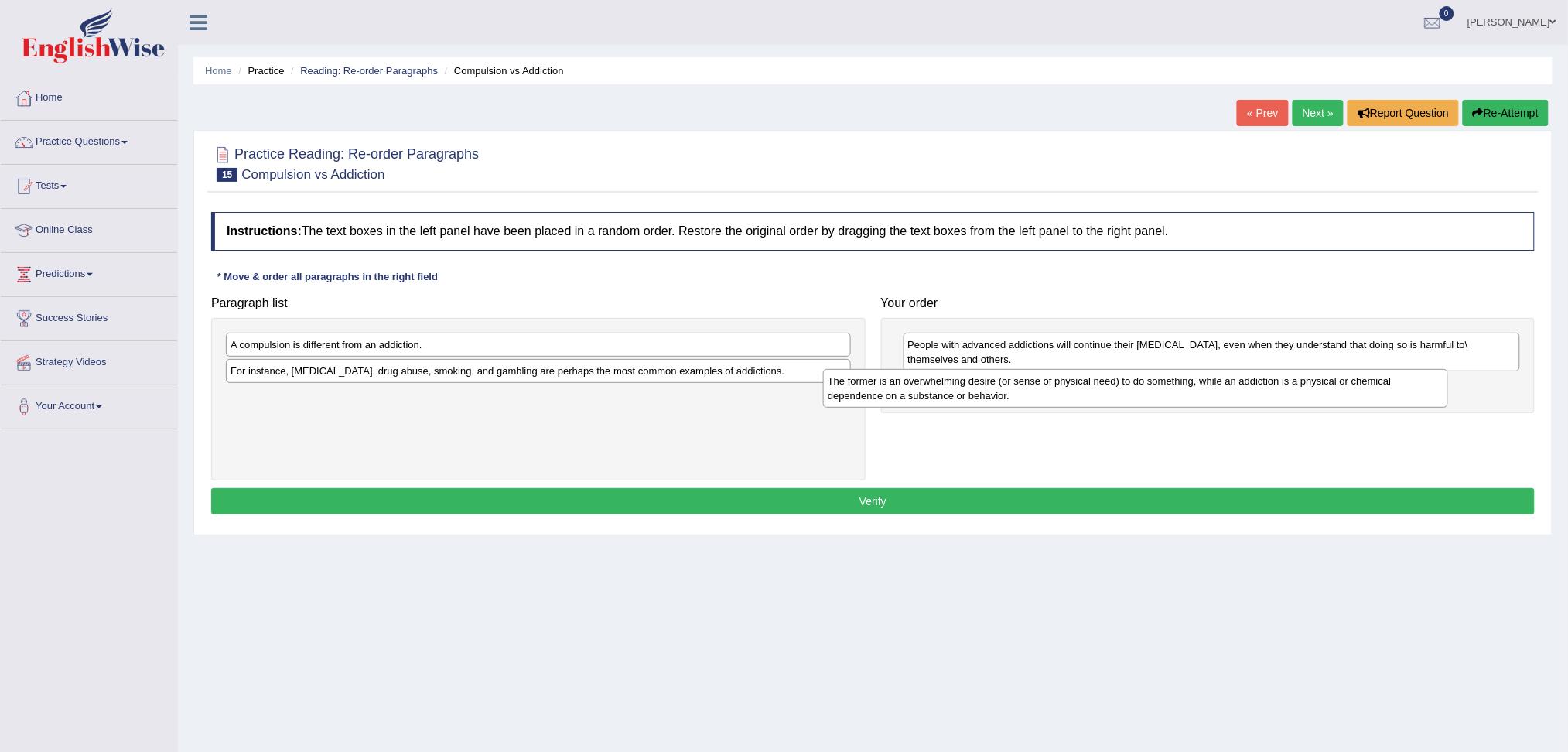
drag, startPoint x: 409, startPoint y: 358, endPoint x: 1022, endPoint y: 393, distance: 614.0
click at [1022, 393] on div "The former is an overwhelming desire (or sense of physical need) to do somethin…" at bounding box center [1135, 388] width 625 height 39
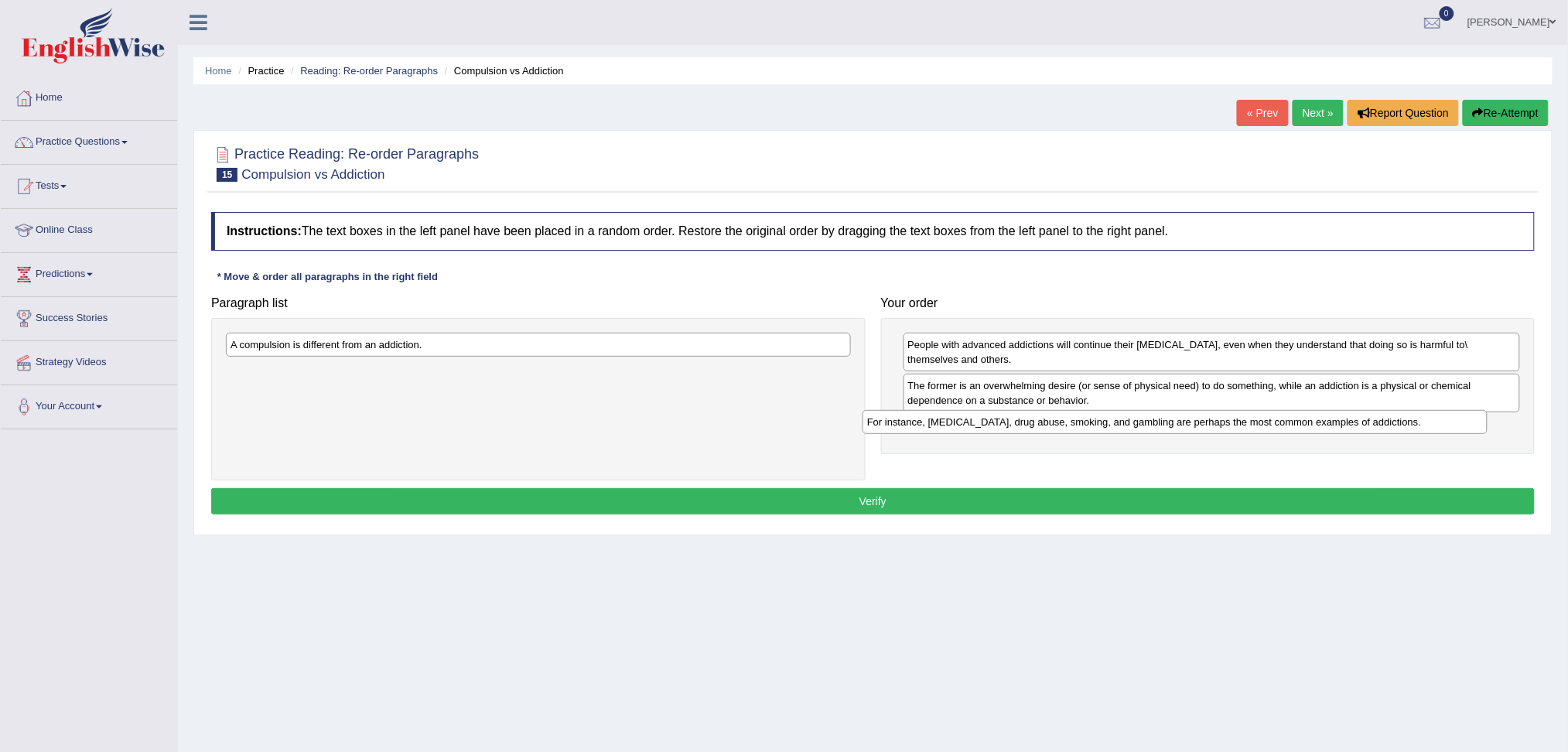
drag, startPoint x: 249, startPoint y: 377, endPoint x: 886, endPoint y: 427, distance: 639.0
click at [886, 427] on div "For instance, [MEDICAL_DATA], drug abuse, smoking, and gambling are perhaps the…" at bounding box center [1175, 422] width 625 height 24
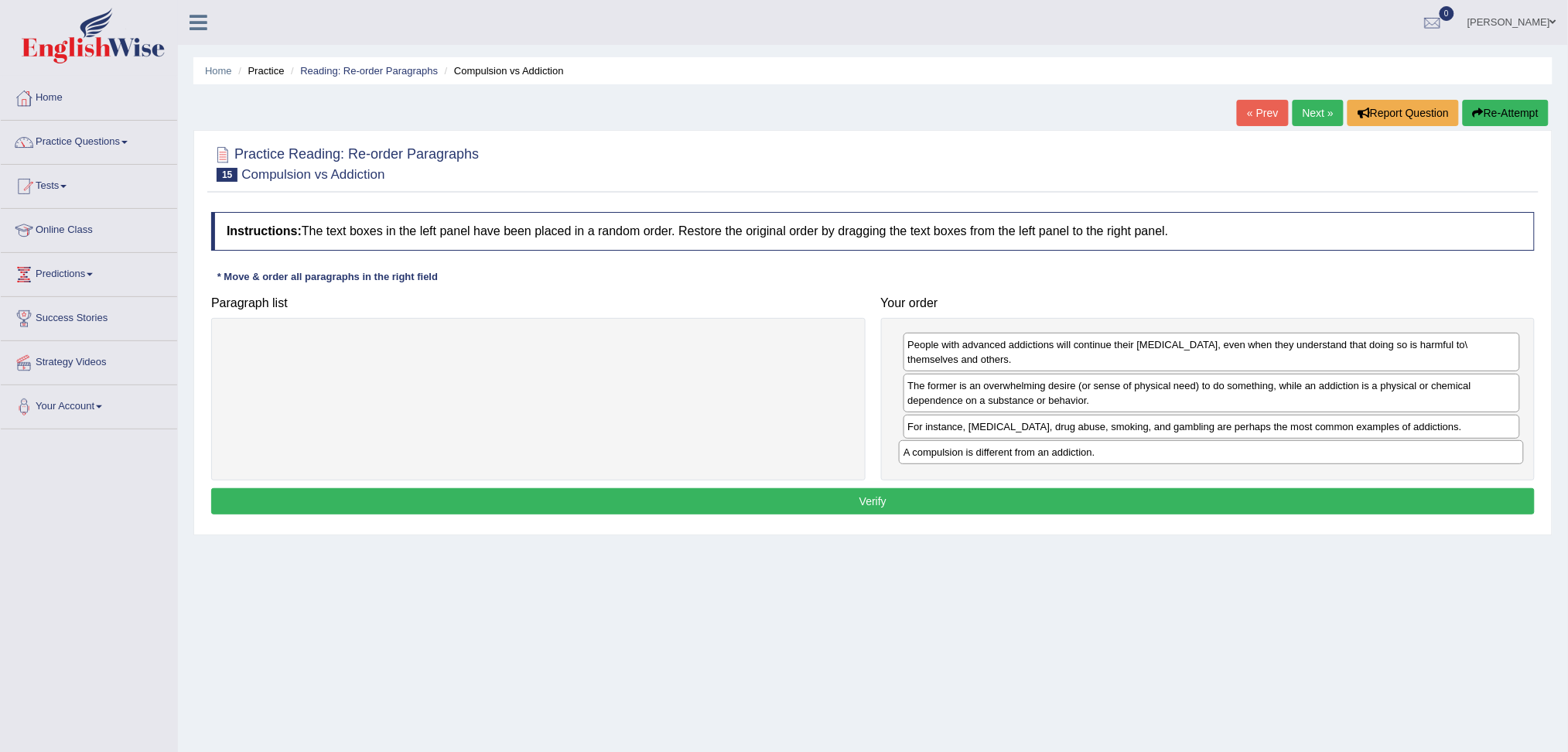
drag, startPoint x: 342, startPoint y: 345, endPoint x: 1016, endPoint y: 453, distance: 682.6
click at [1016, 453] on div "A compulsion is different from an addiction." at bounding box center [1212, 452] width 625 height 24
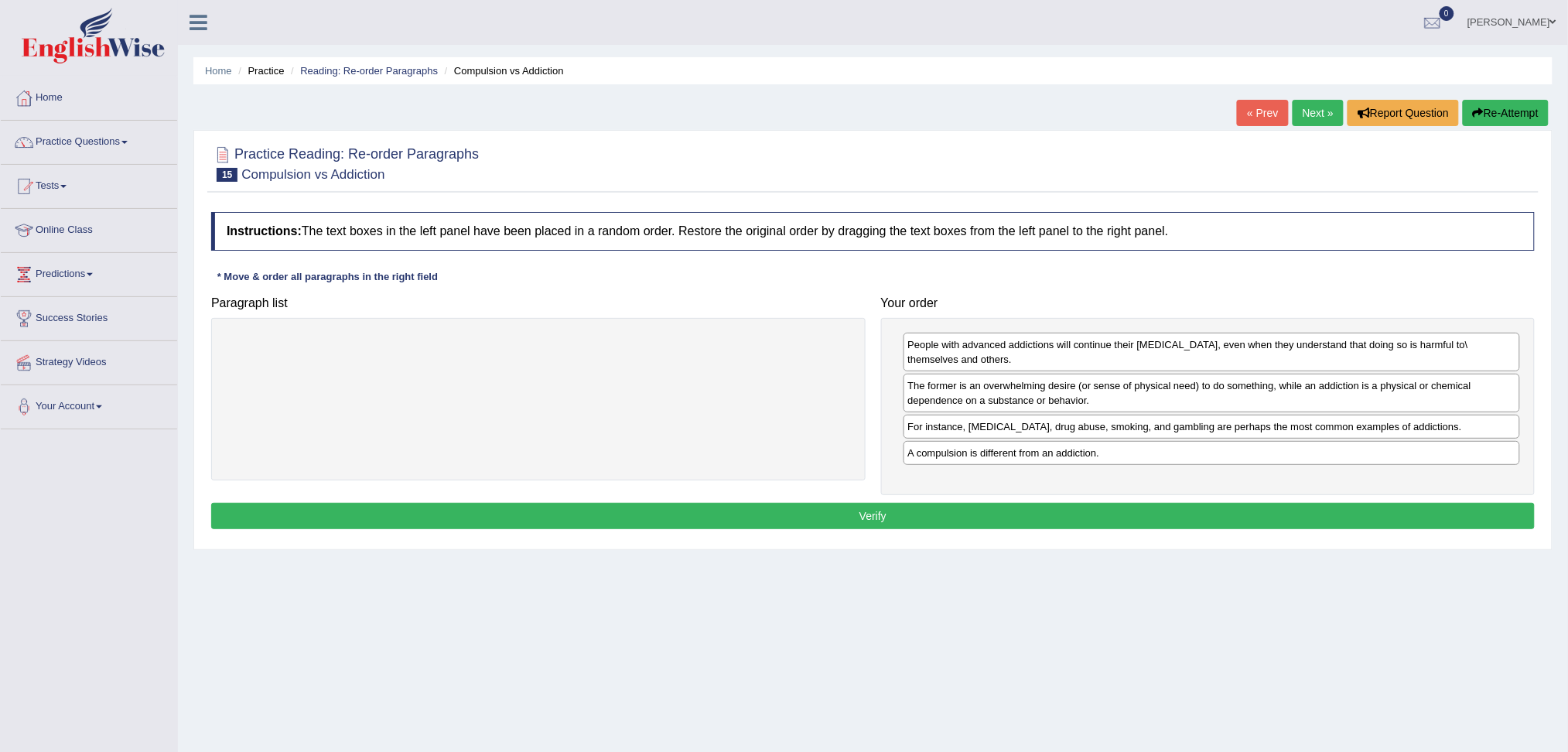
click at [930, 521] on button "Verify" at bounding box center [872, 516] width 1323 height 26
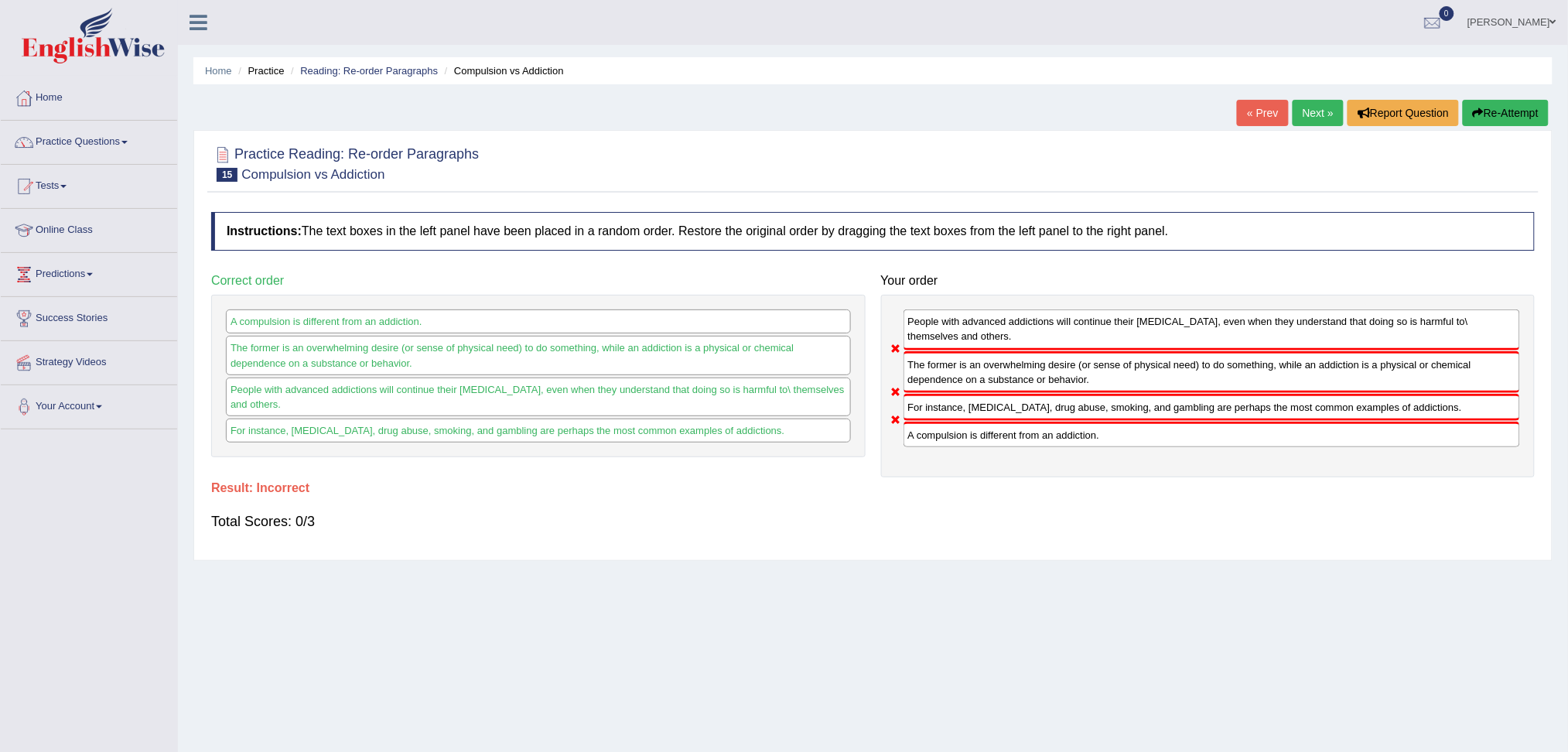
click at [1493, 118] on button "Re-Attempt" at bounding box center [1506, 113] width 86 height 26
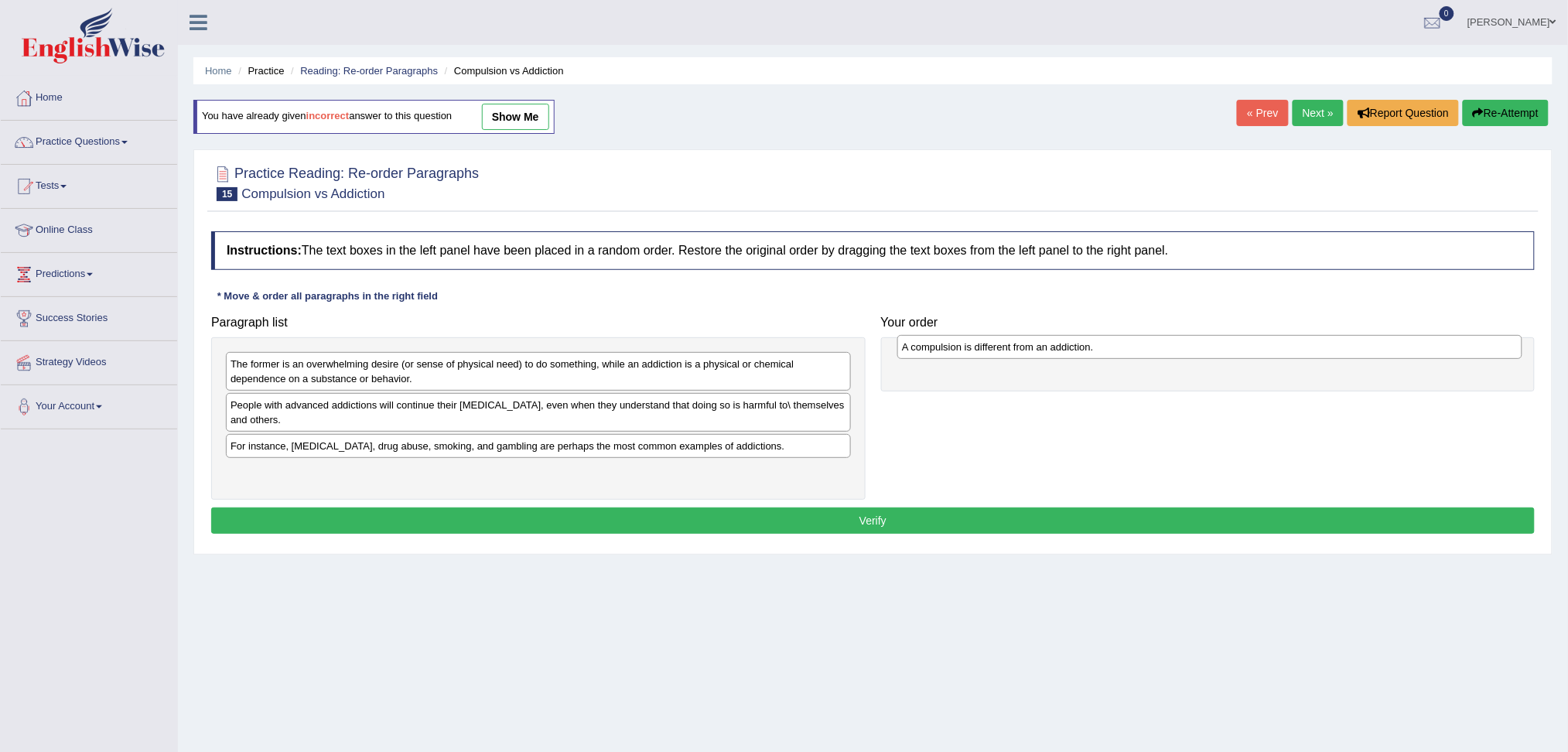
drag, startPoint x: 278, startPoint y: 448, endPoint x: 939, endPoint y: 346, distance: 668.8
click at [939, 346] on div "A compulsion is different from an addiction." at bounding box center [1210, 347] width 625 height 24
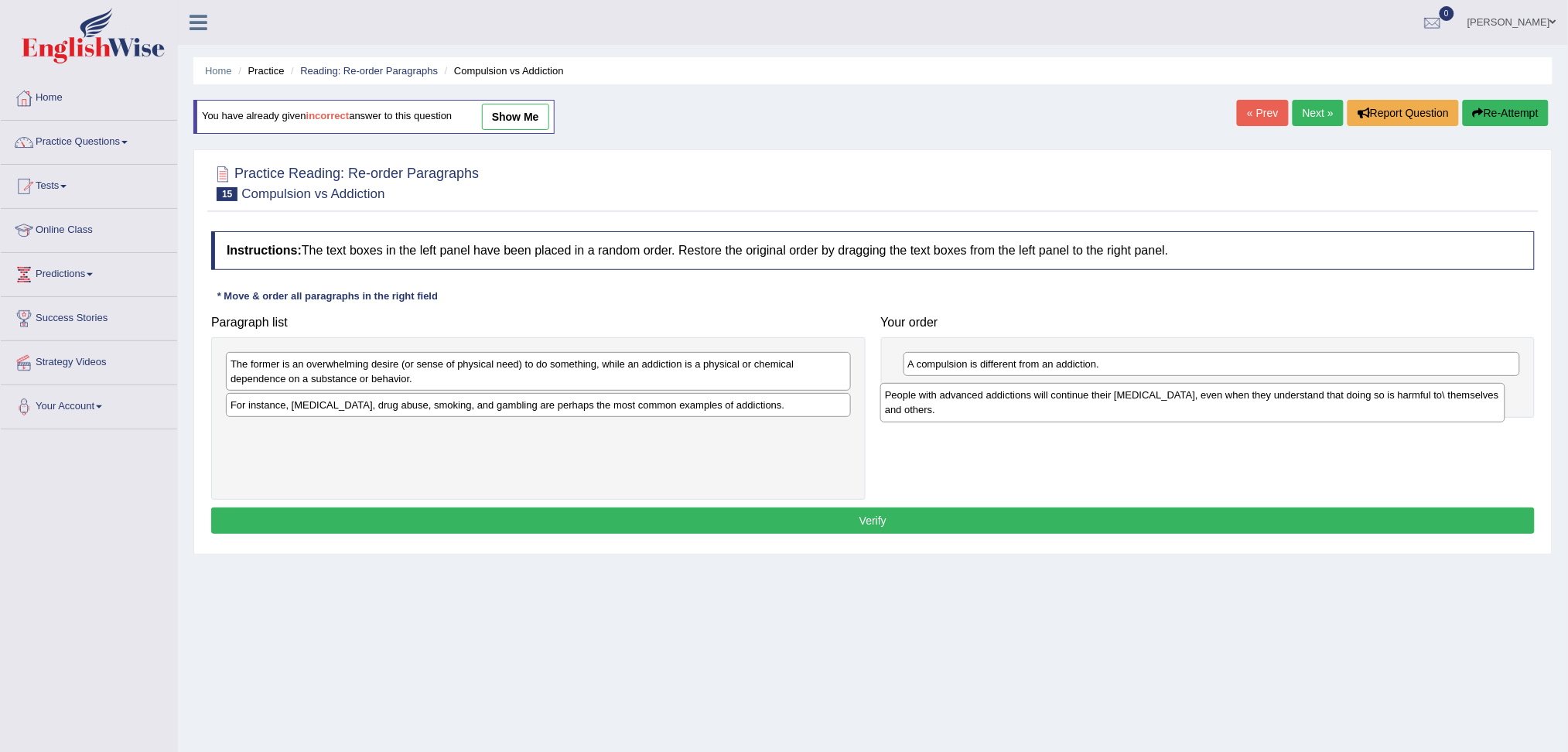
drag, startPoint x: 329, startPoint y: 408, endPoint x: 982, endPoint y: 394, distance: 653.2
click at [983, 397] on div "People with advanced addictions will continue their [MEDICAL_DATA], even when t…" at bounding box center [1193, 402] width 625 height 39
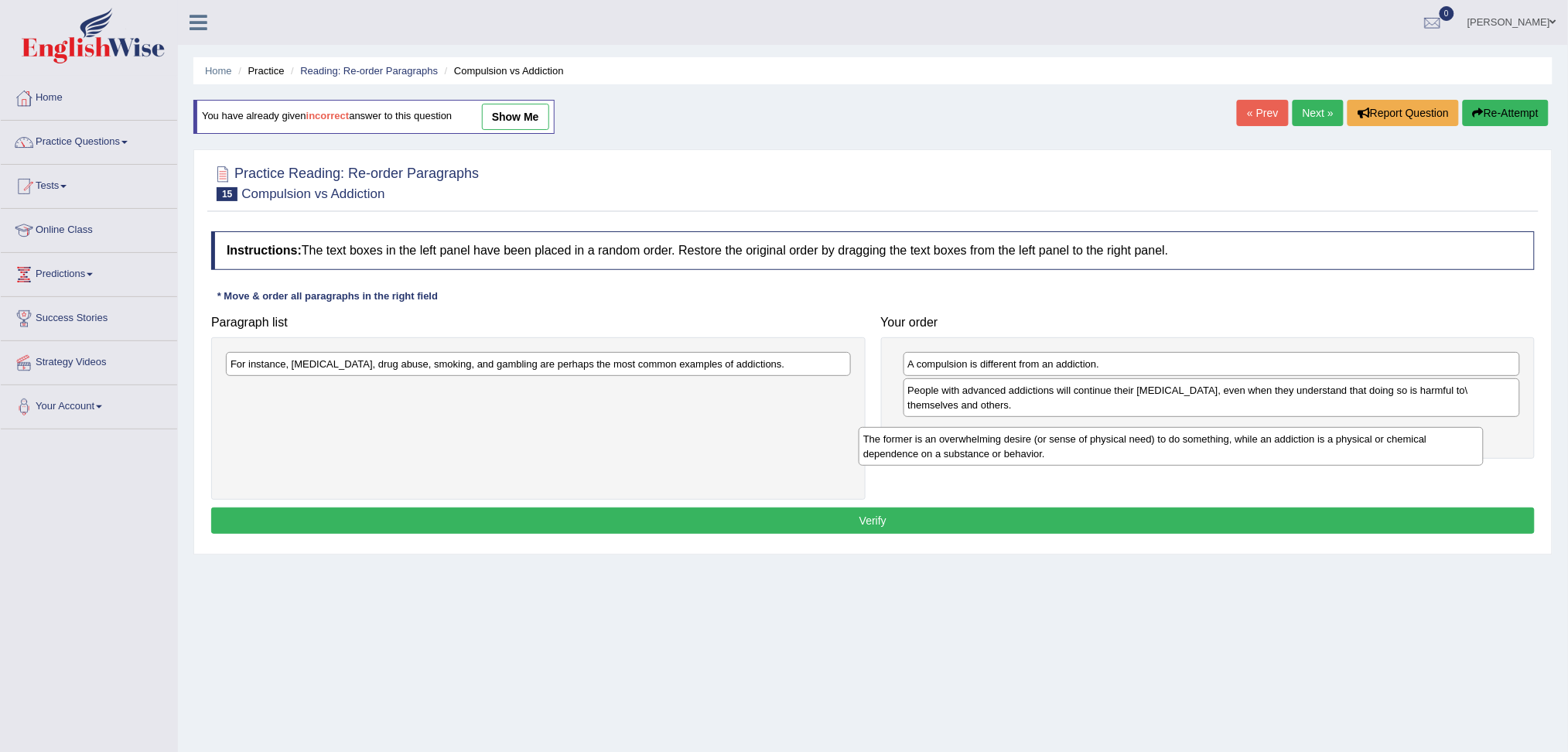
drag, startPoint x: 404, startPoint y: 371, endPoint x: 1052, endPoint y: 440, distance: 651.7
click at [1052, 440] on div "The former is an overwhelming desire (or sense of physical need) to do somethin…" at bounding box center [1171, 446] width 625 height 39
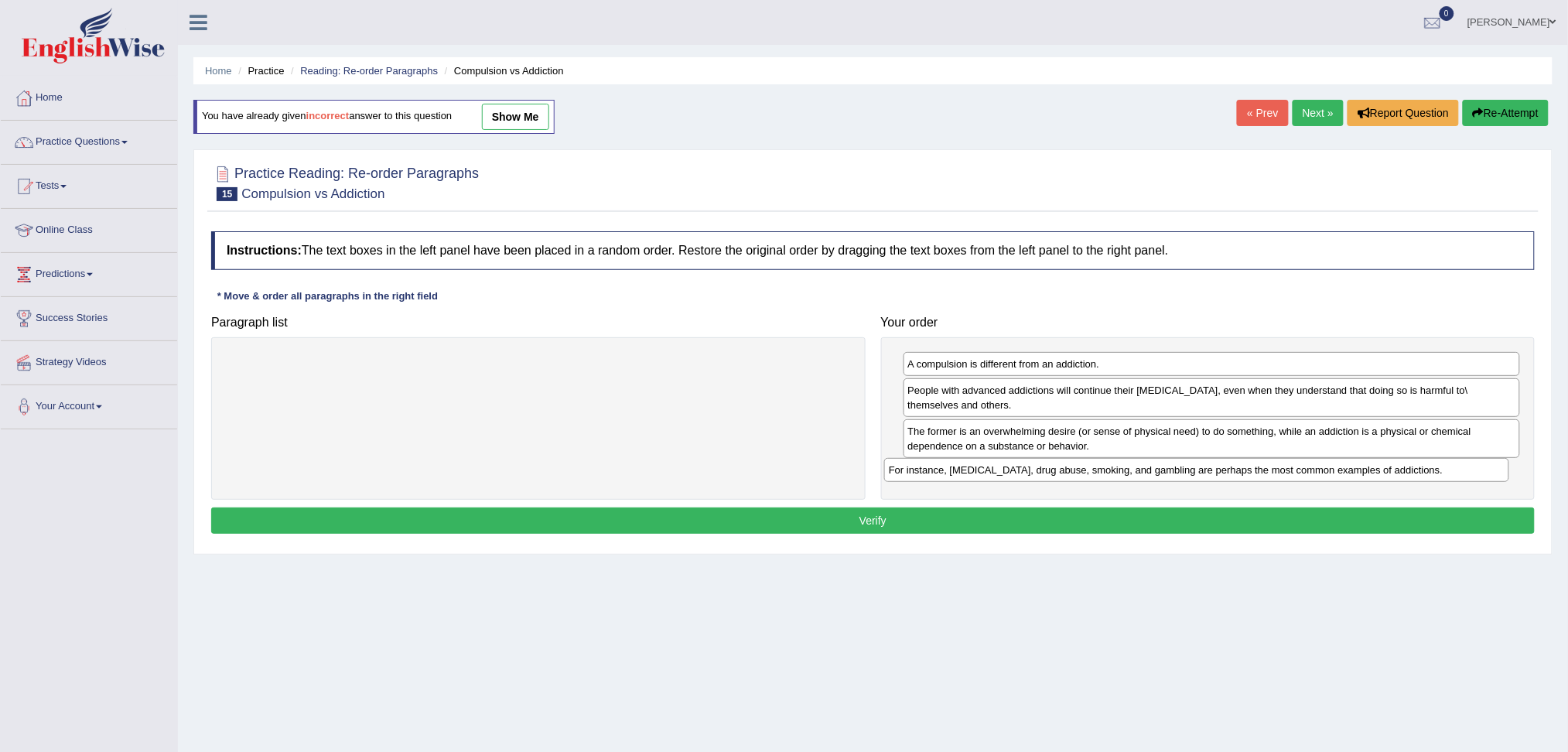
drag, startPoint x: 476, startPoint y: 362, endPoint x: 1132, endPoint y: 467, distance: 664.4
click at [1132, 467] on div "For instance, [MEDICAL_DATA], drug abuse, smoking, and gambling are perhaps the…" at bounding box center [1197, 470] width 625 height 24
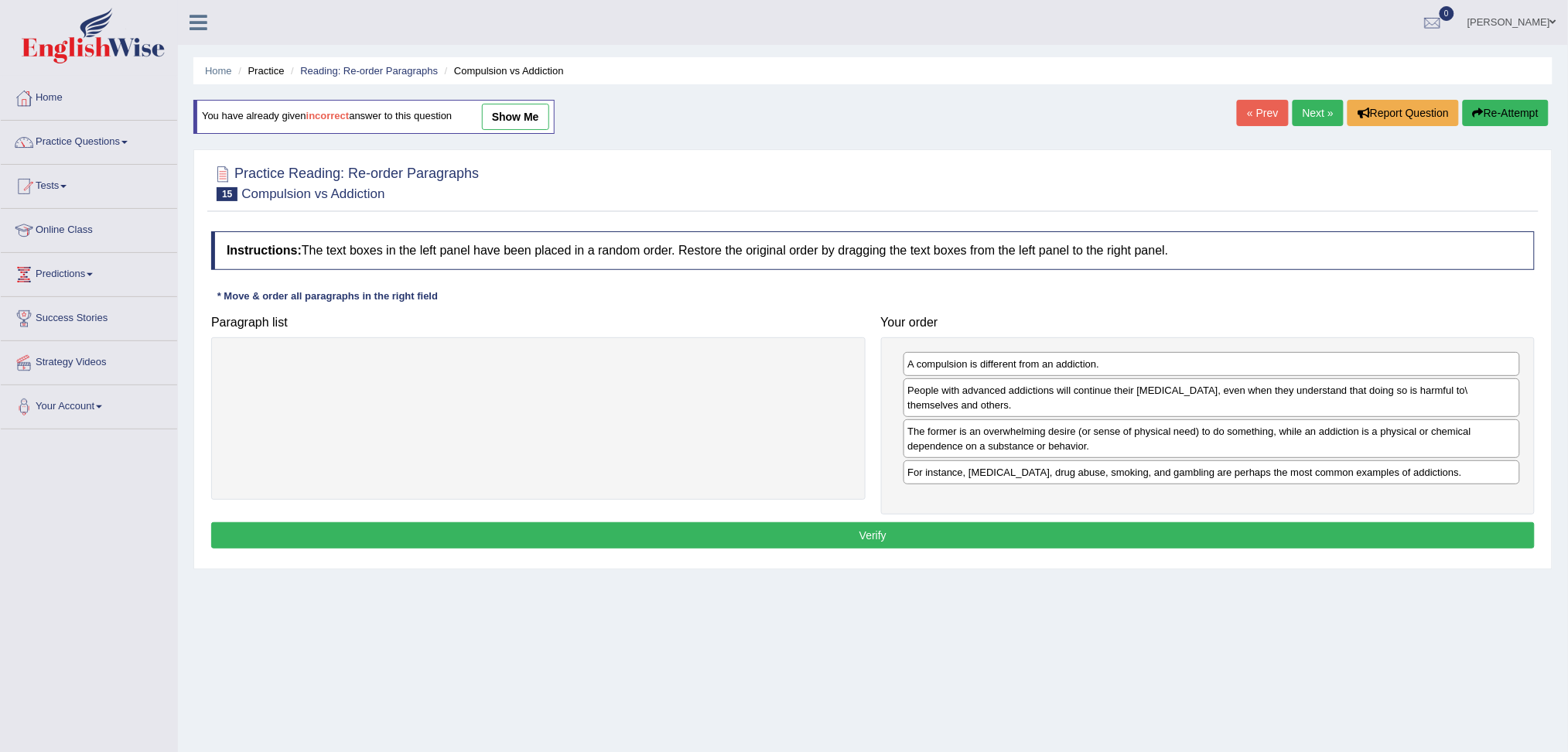
click at [961, 539] on button "Verify" at bounding box center [872, 535] width 1323 height 26
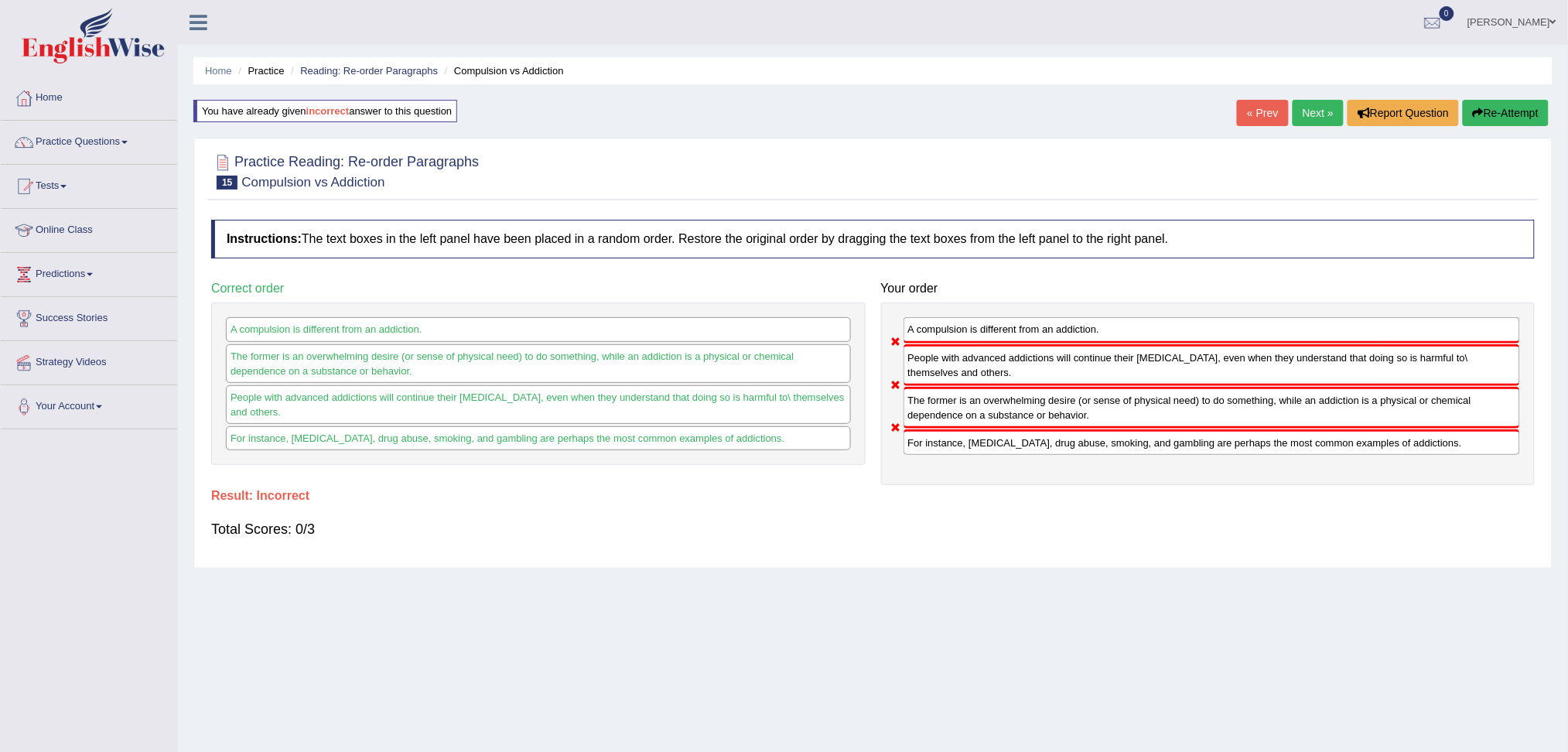
click at [1505, 113] on button "Re-Attempt" at bounding box center [1506, 113] width 86 height 26
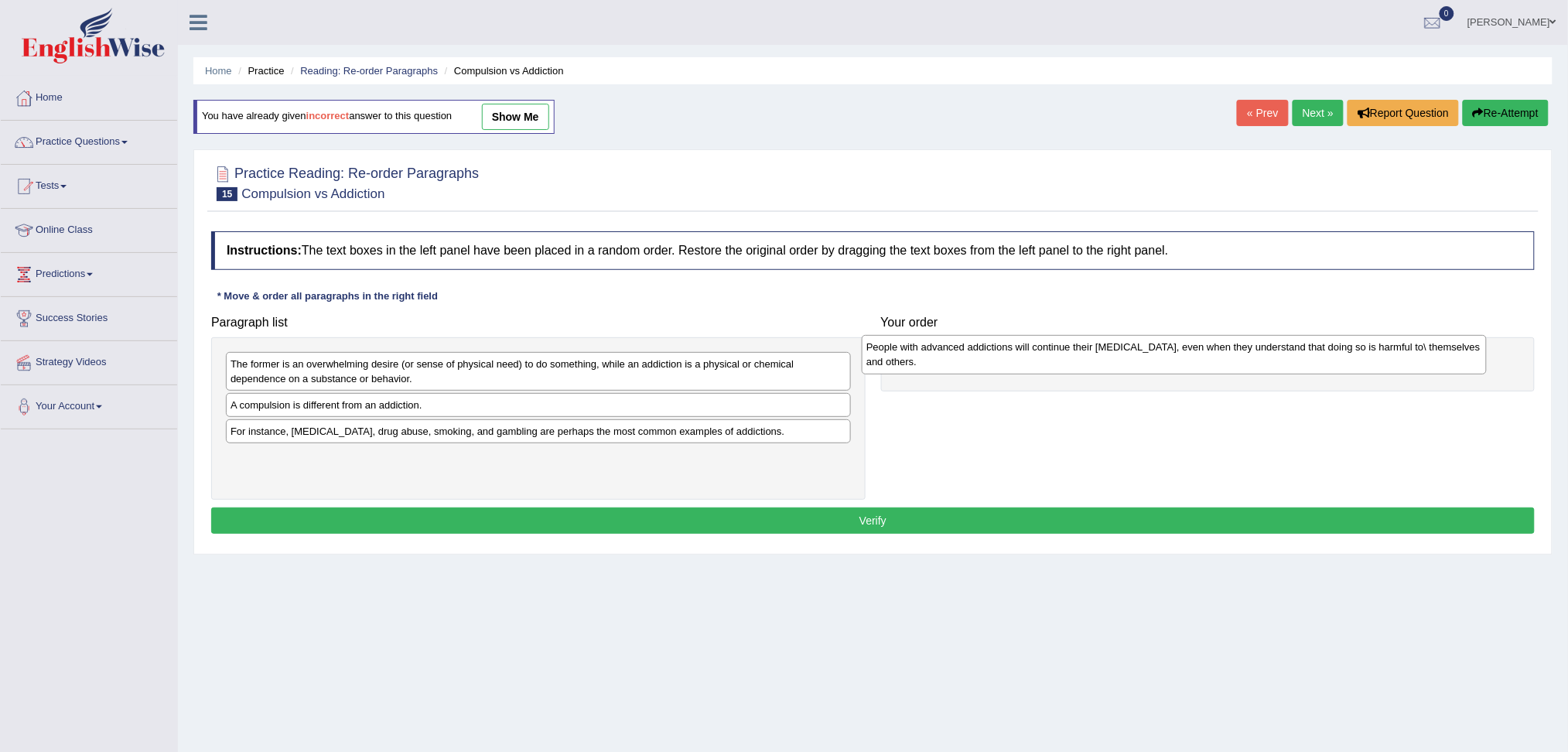
drag, startPoint x: 342, startPoint y: 410, endPoint x: 978, endPoint y: 352, distance: 638.6
click at [978, 352] on div "People with advanced addictions will continue their [MEDICAL_DATA], even when t…" at bounding box center [1174, 354] width 625 height 39
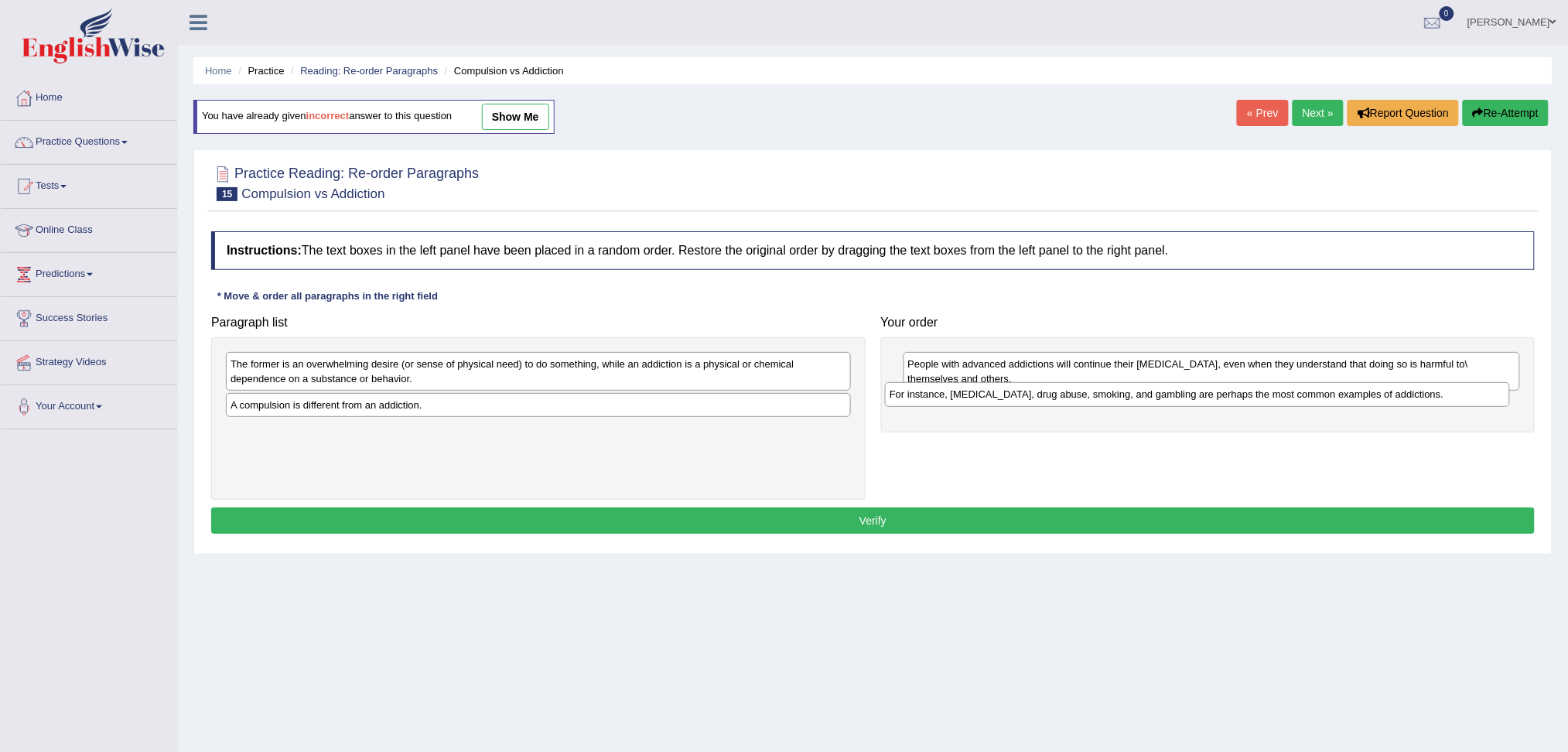
drag, startPoint x: 433, startPoint y: 428, endPoint x: 1091, endPoint y: 388, distance: 659.2
click at [1091, 389] on div "For instance, [MEDICAL_DATA], drug abuse, smoking, and gambling are perhaps the…" at bounding box center [1198, 394] width 625 height 24
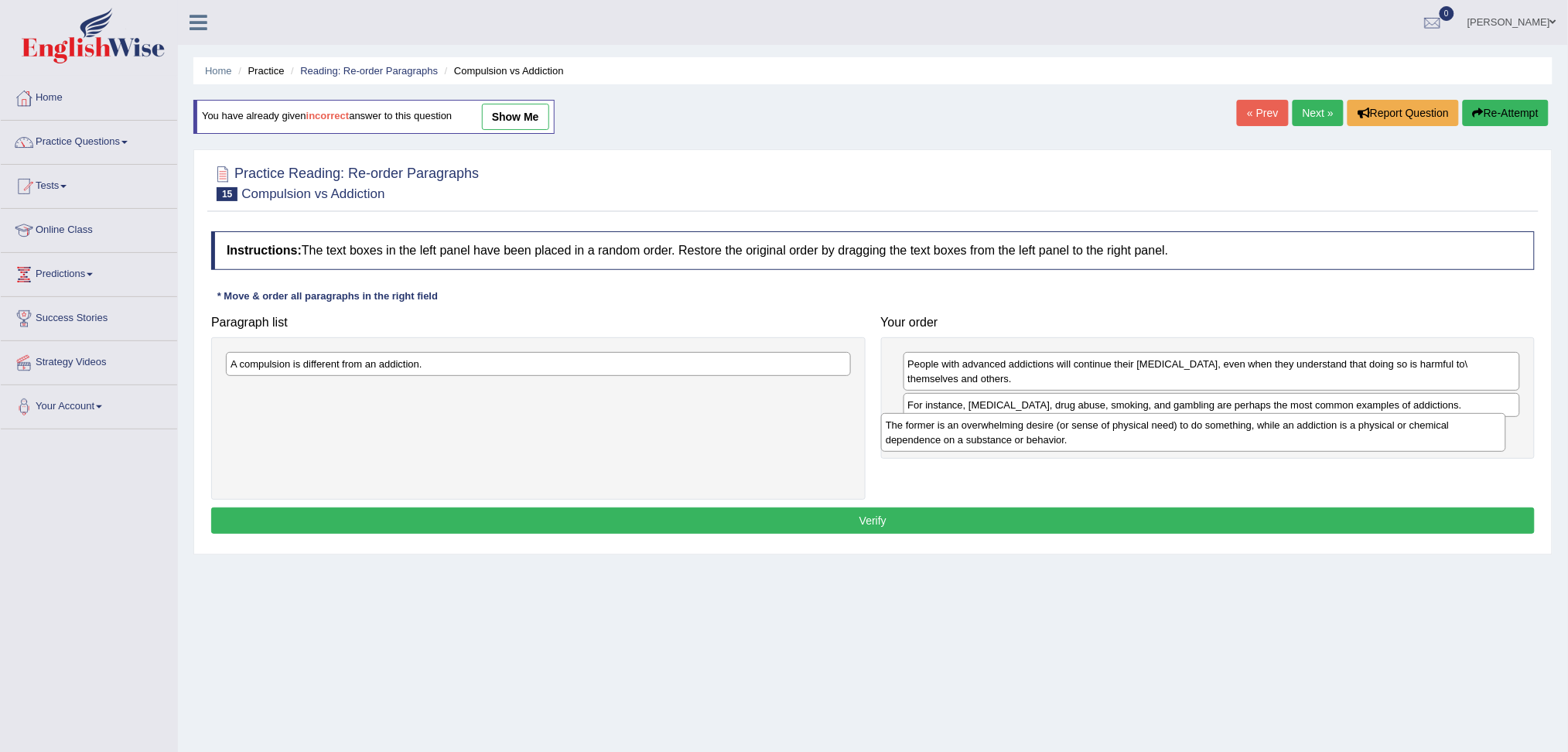
drag, startPoint x: 381, startPoint y: 371, endPoint x: 1036, endPoint y: 433, distance: 657.9
click at [1036, 433] on div "The former is an overwhelming desire (or sense of physical need) to do somethin…" at bounding box center [1193, 433] width 625 height 39
drag, startPoint x: 402, startPoint y: 363, endPoint x: 1094, endPoint y: 473, distance: 700.7
click at [1094, 473] on div "A compulsion is different from an addiction." at bounding box center [1230, 473] width 625 height 24
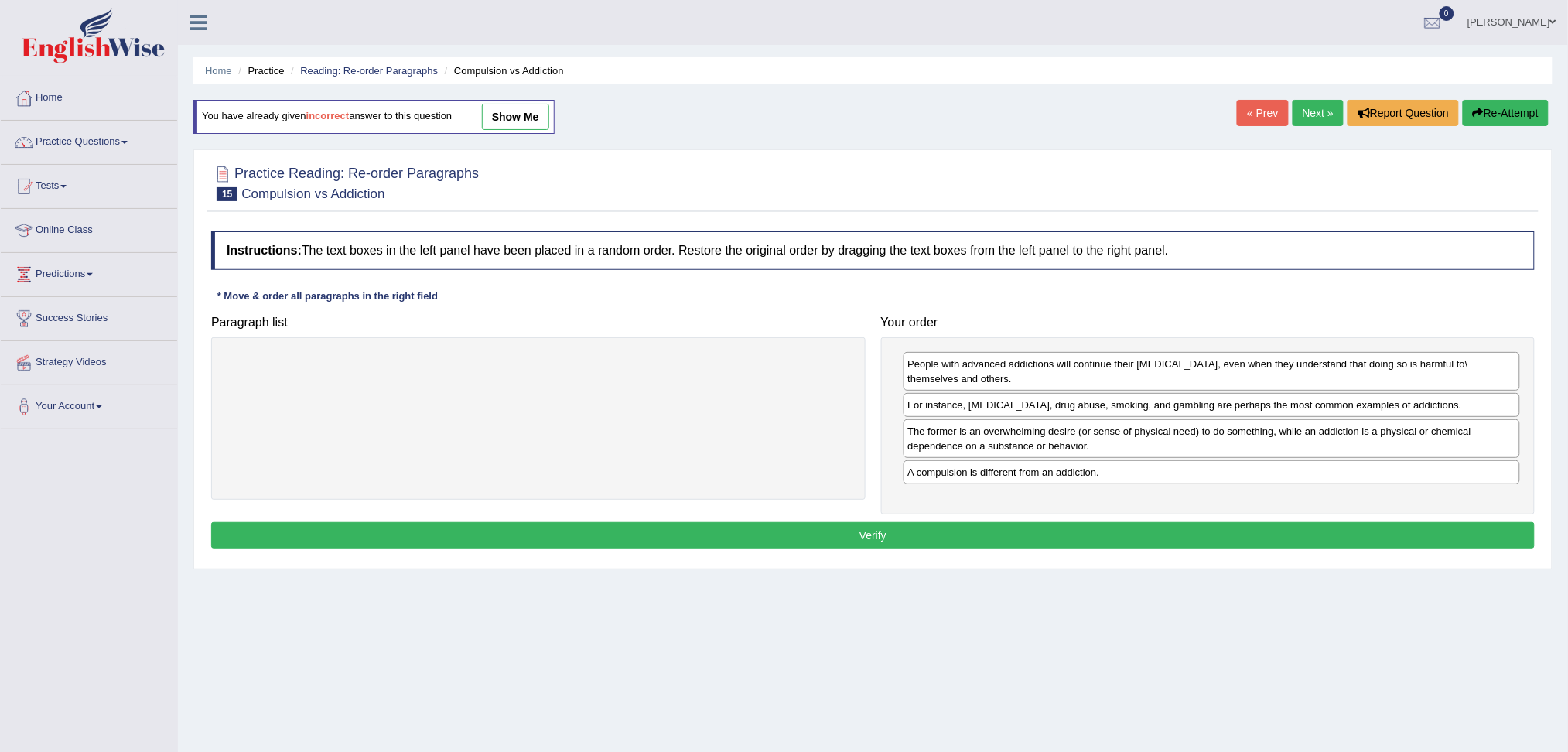
click at [997, 534] on button "Verify" at bounding box center [872, 535] width 1323 height 26
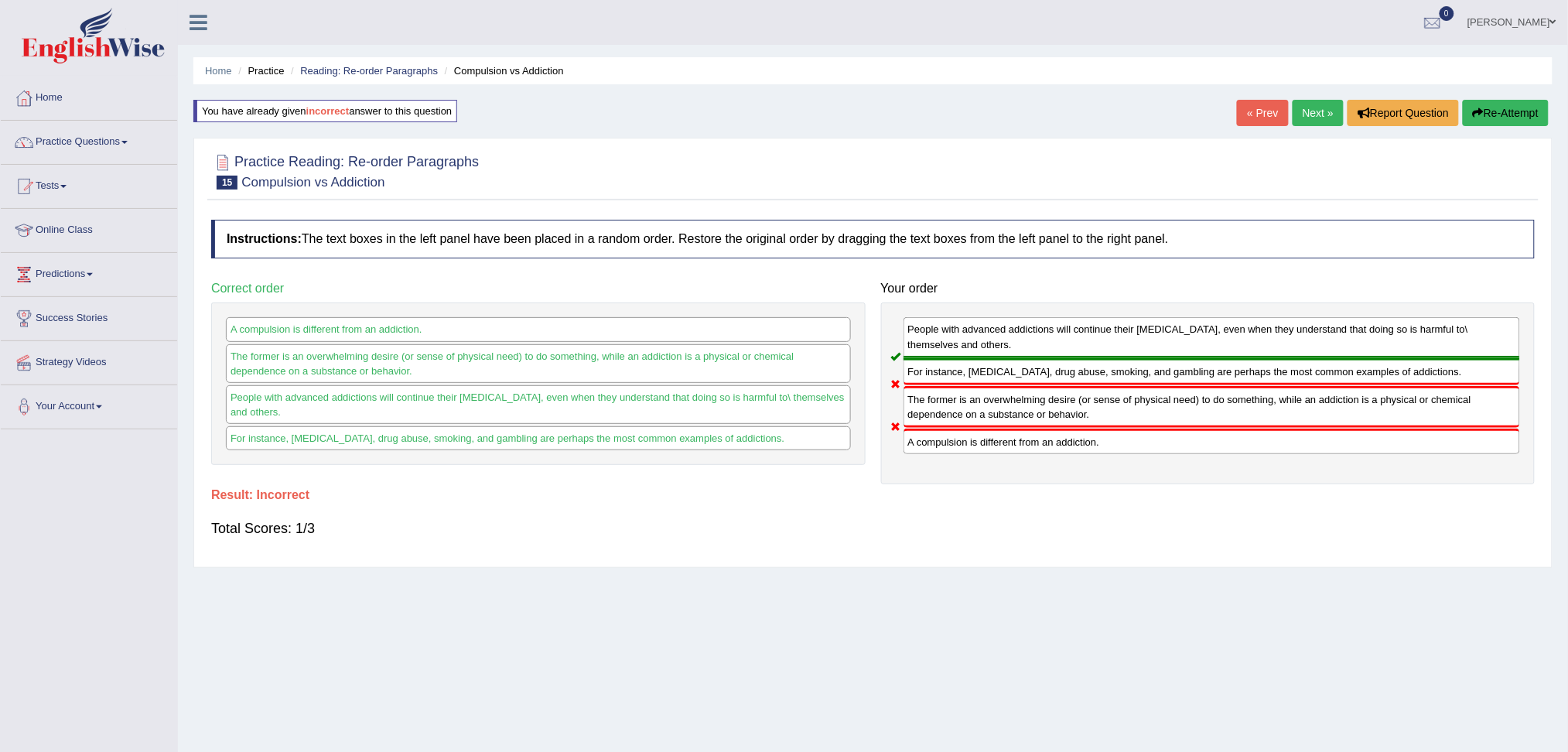
click at [1507, 114] on button "Re-Attempt" at bounding box center [1506, 113] width 86 height 26
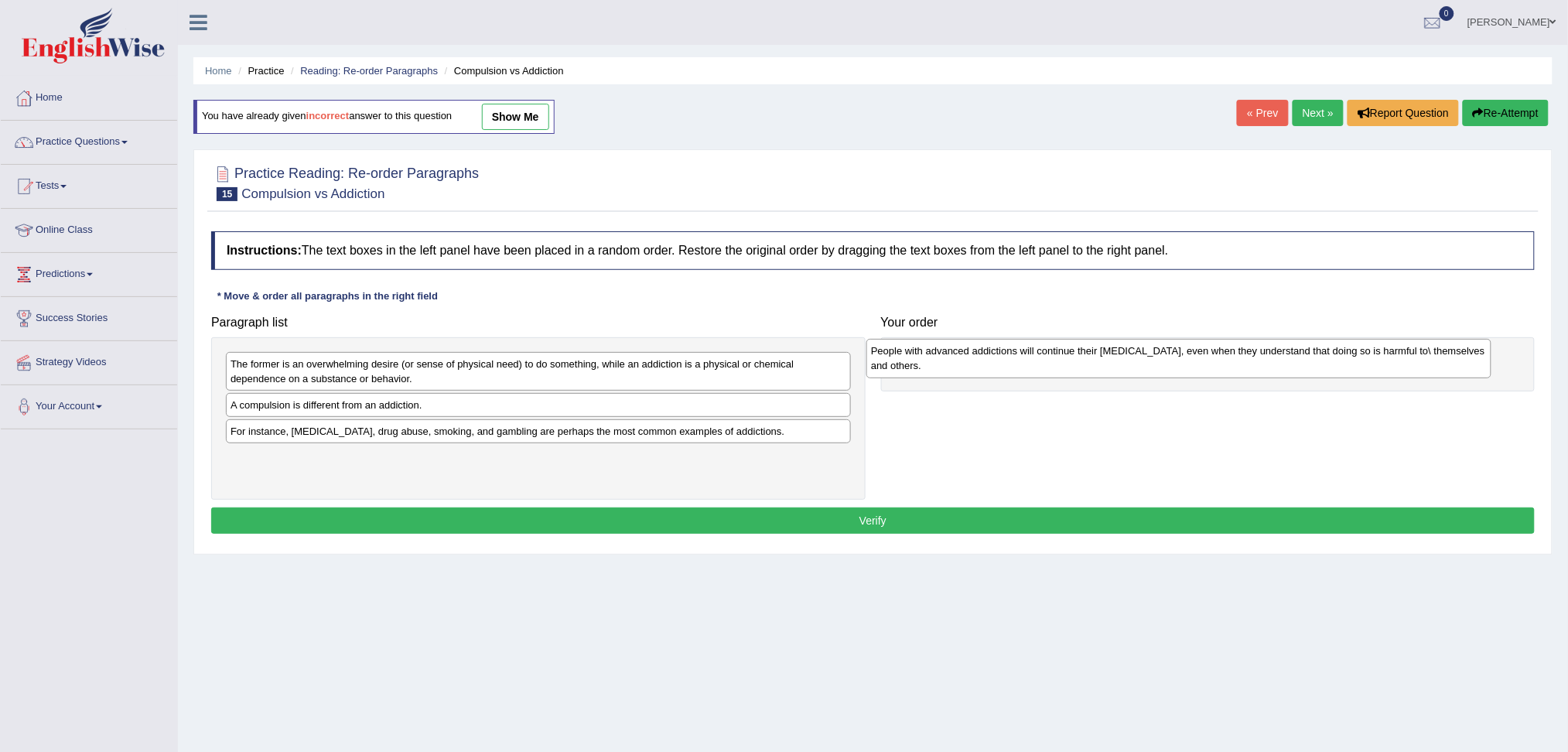
drag, startPoint x: 304, startPoint y: 423, endPoint x: 944, endPoint y: 368, distance: 642.4
click at [944, 368] on div "People with advanced addictions will continue their [MEDICAL_DATA], even when t…" at bounding box center [1179, 358] width 625 height 39
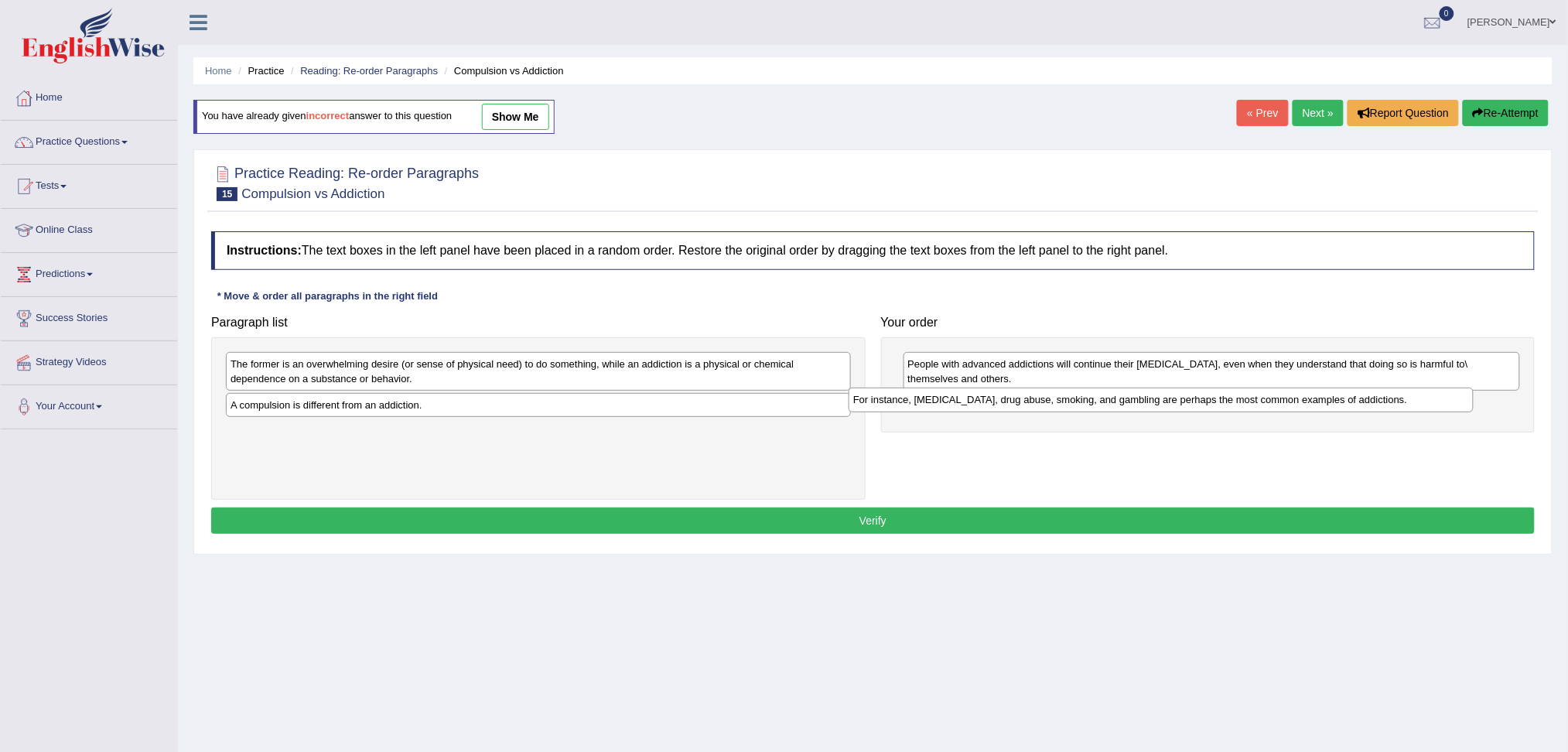
drag, startPoint x: 357, startPoint y: 434, endPoint x: 928, endPoint y: 400, distance: 572.0
click at [928, 400] on div "For instance, [MEDICAL_DATA], drug abuse, smoking, and gambling are perhaps the…" at bounding box center [1161, 400] width 625 height 24
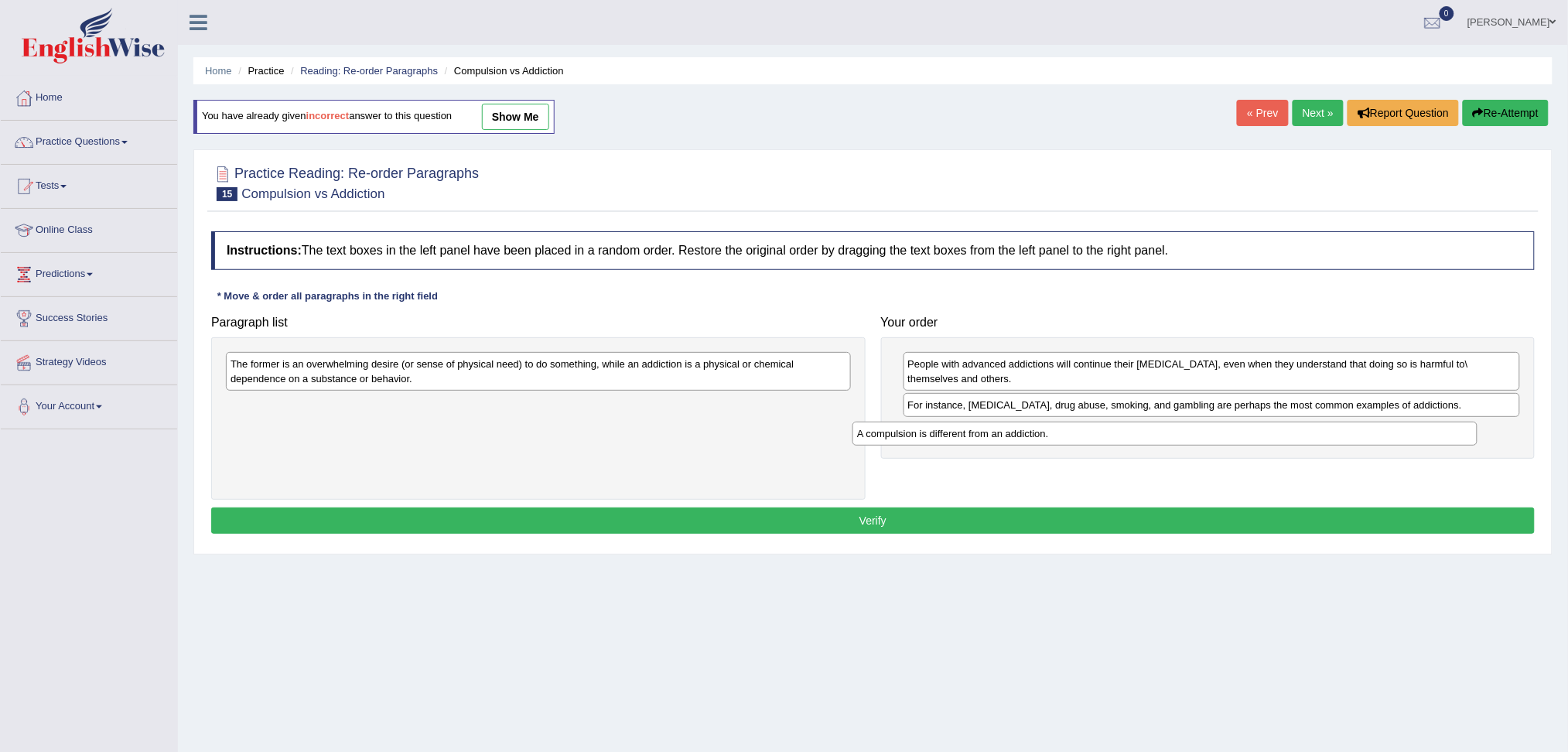
drag, startPoint x: 387, startPoint y: 410, endPoint x: 1030, endPoint y: 432, distance: 643.4
click at [1030, 432] on div "A compulsion is different from an addiction." at bounding box center [1165, 433] width 625 height 24
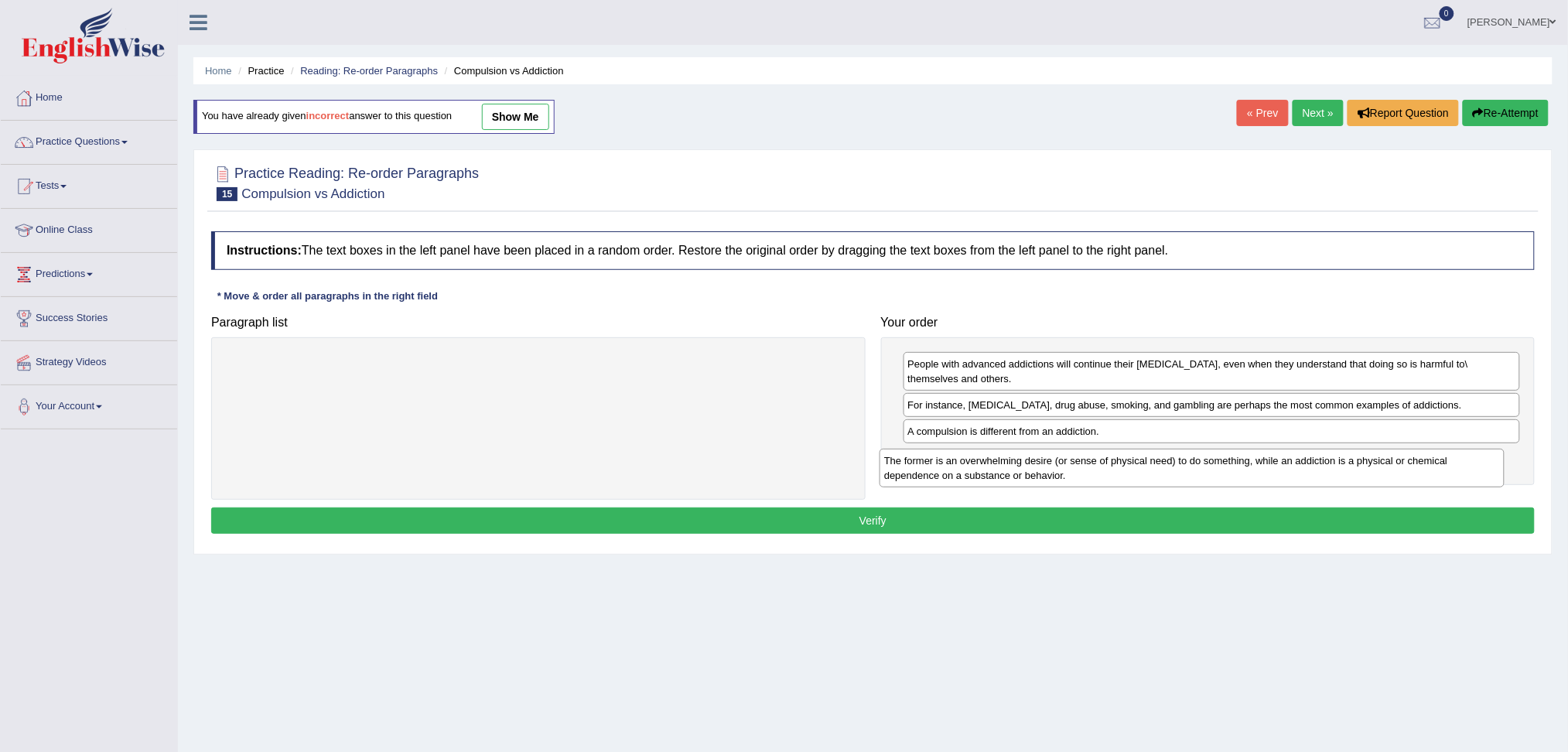
drag, startPoint x: 347, startPoint y: 369, endPoint x: 1001, endPoint y: 465, distance: 661.0
click at [1001, 465] on div "The former is an overwhelming desire (or sense of physical need) to do somethin…" at bounding box center [1193, 468] width 625 height 39
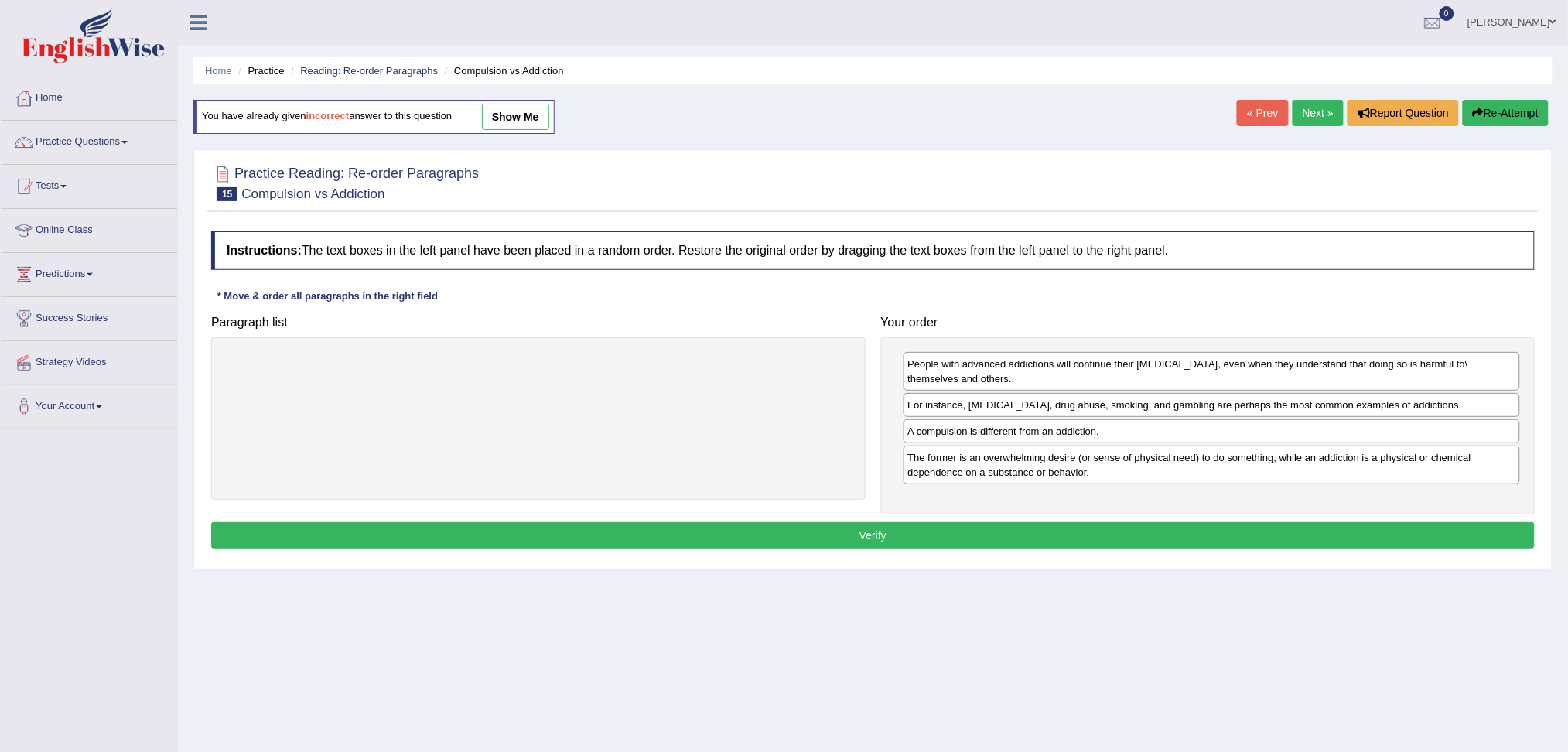
click at [893, 533] on button "Verify" at bounding box center [872, 535] width 1323 height 26
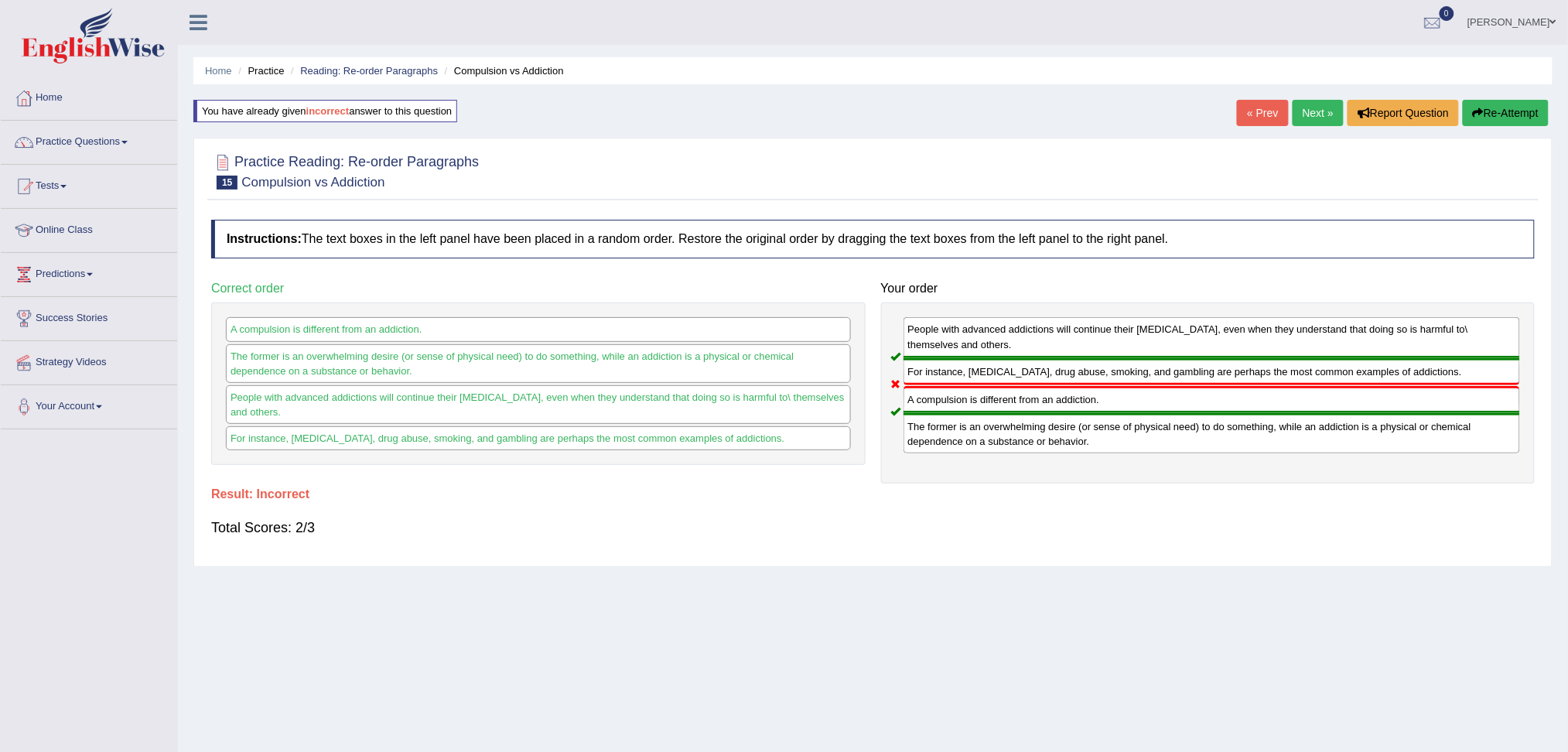
click at [1491, 112] on button "Re-Attempt" at bounding box center [1506, 113] width 86 height 26
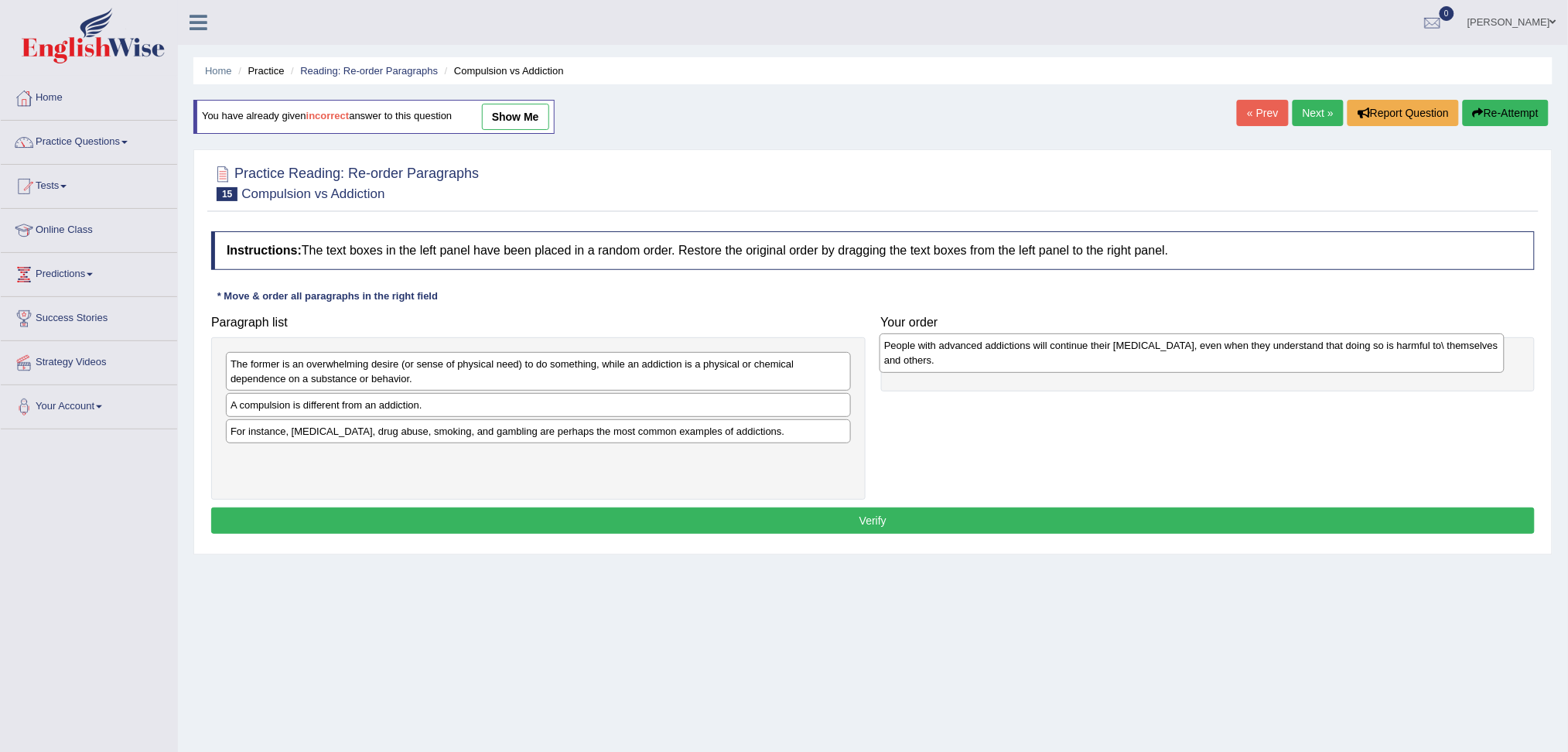
drag, startPoint x: 309, startPoint y: 418, endPoint x: 944, endPoint y: 357, distance: 637.9
click at [944, 357] on div "People with advanced addictions will continue their [MEDICAL_DATA], even when t…" at bounding box center [1193, 352] width 625 height 39
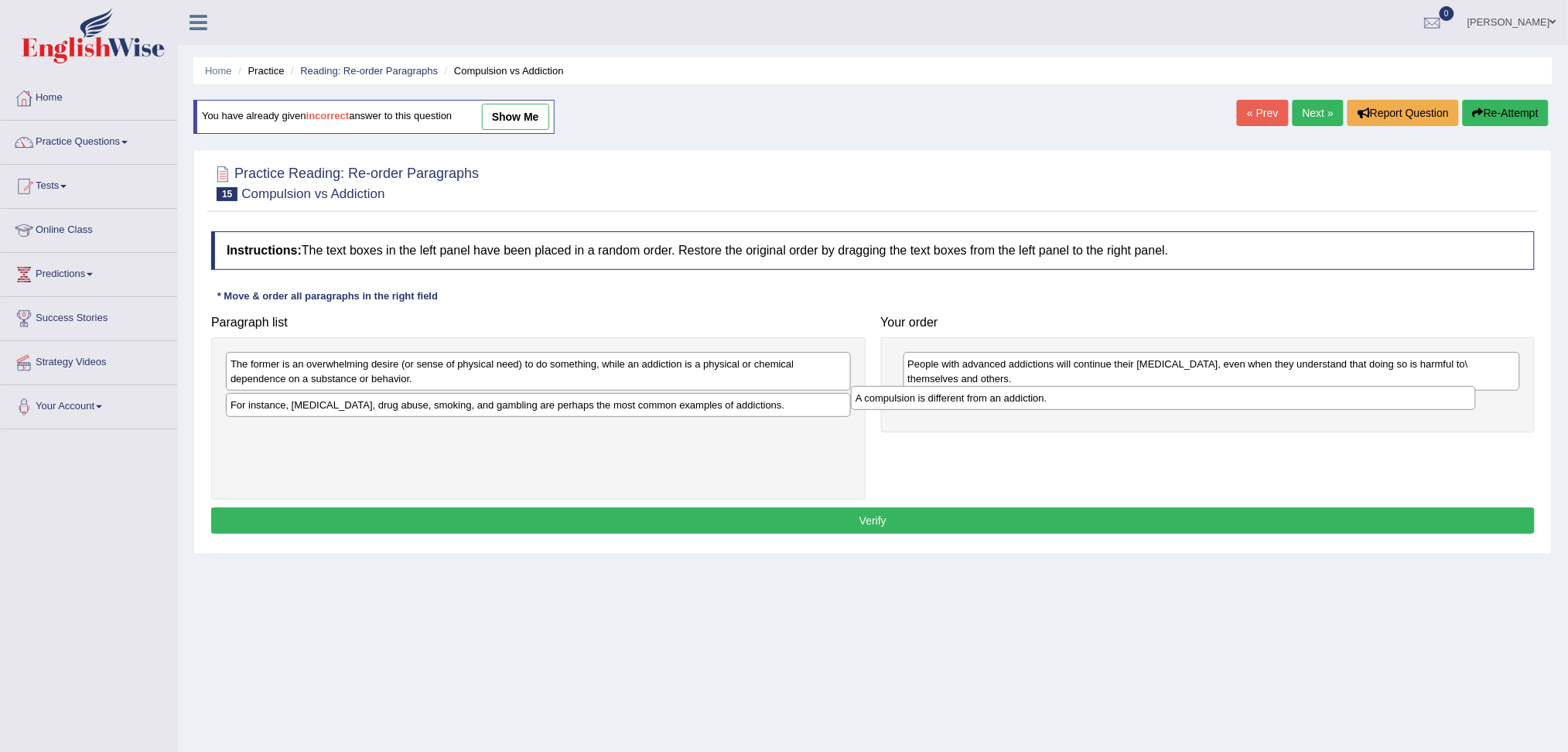
drag, startPoint x: 351, startPoint y: 403, endPoint x: 978, endPoint y: 396, distance: 627.0
click at [978, 396] on div "A compulsion is different from an addiction." at bounding box center [1164, 398] width 625 height 24
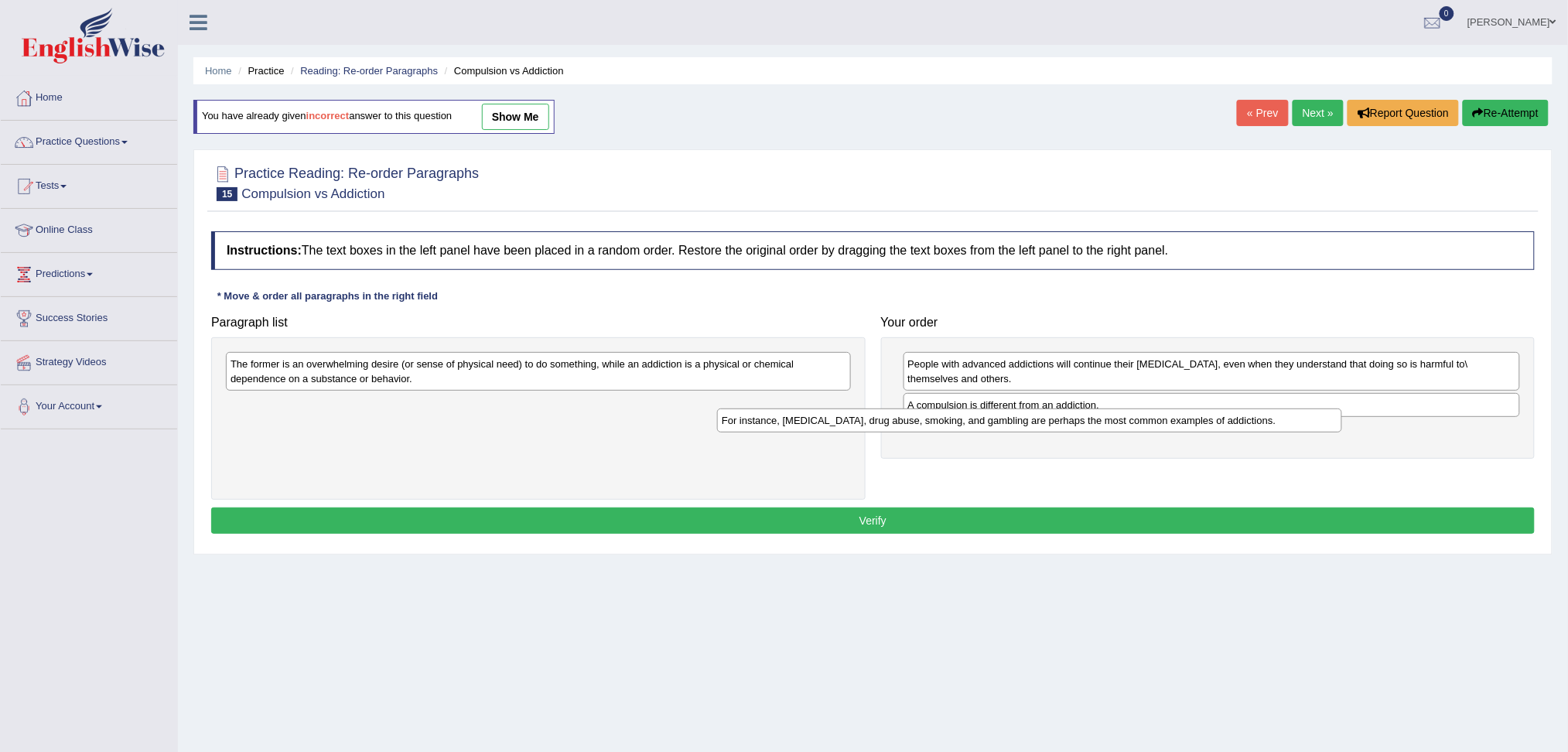
drag, startPoint x: 454, startPoint y: 415, endPoint x: 815, endPoint y: 415, distance: 361.0
click at [815, 415] on div "For instance, [MEDICAL_DATA], drug abuse, smoking, and gambling are perhaps the…" at bounding box center [1030, 420] width 625 height 24
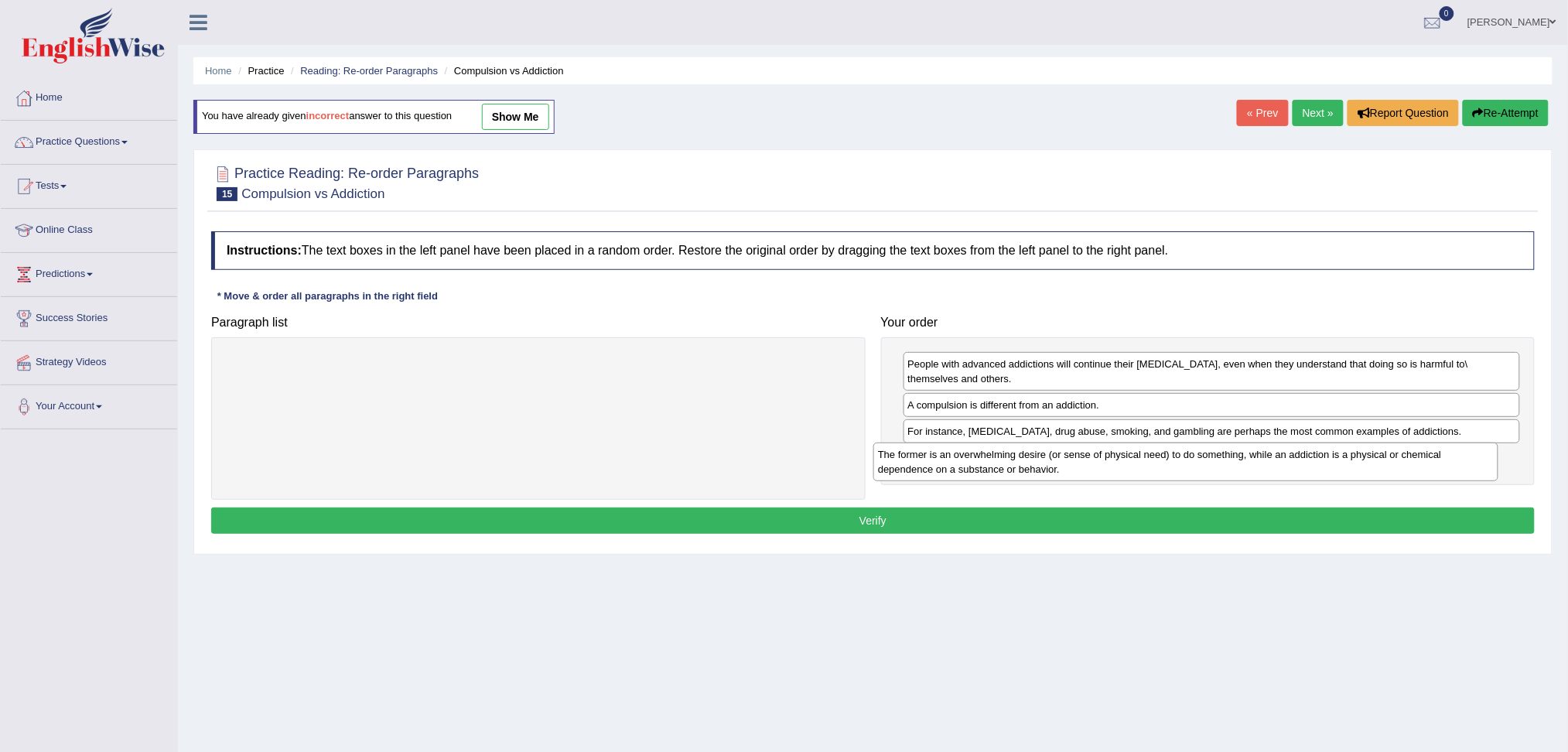
drag, startPoint x: 393, startPoint y: 375, endPoint x: 1042, endPoint y: 465, distance: 655.2
click at [1042, 465] on div "The former is an overwhelming desire (or sense of physical need) to do somethin…" at bounding box center [1186, 462] width 625 height 39
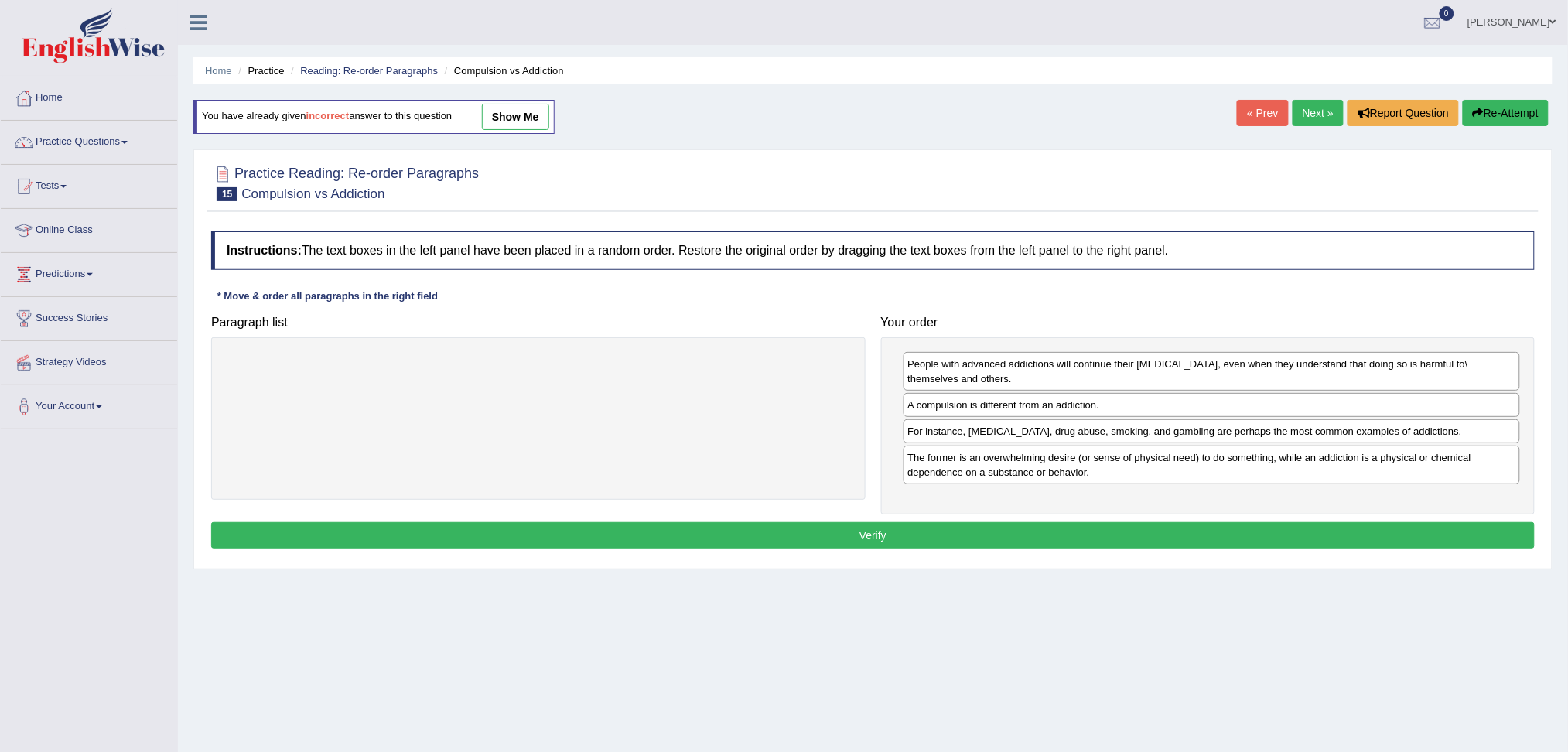
click at [880, 535] on button "Verify" at bounding box center [872, 535] width 1323 height 26
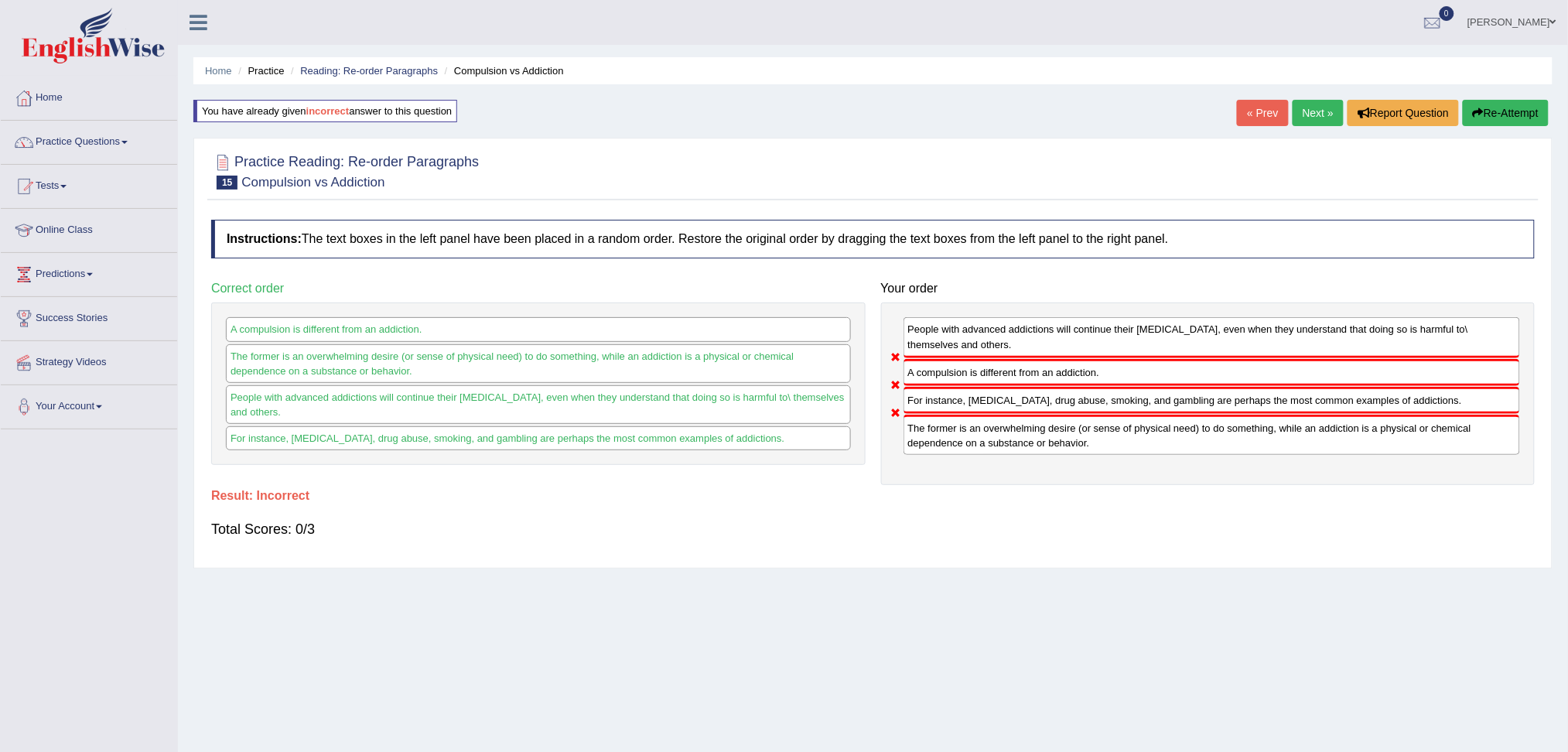
click at [1293, 115] on link "Next »" at bounding box center [1318, 113] width 51 height 26
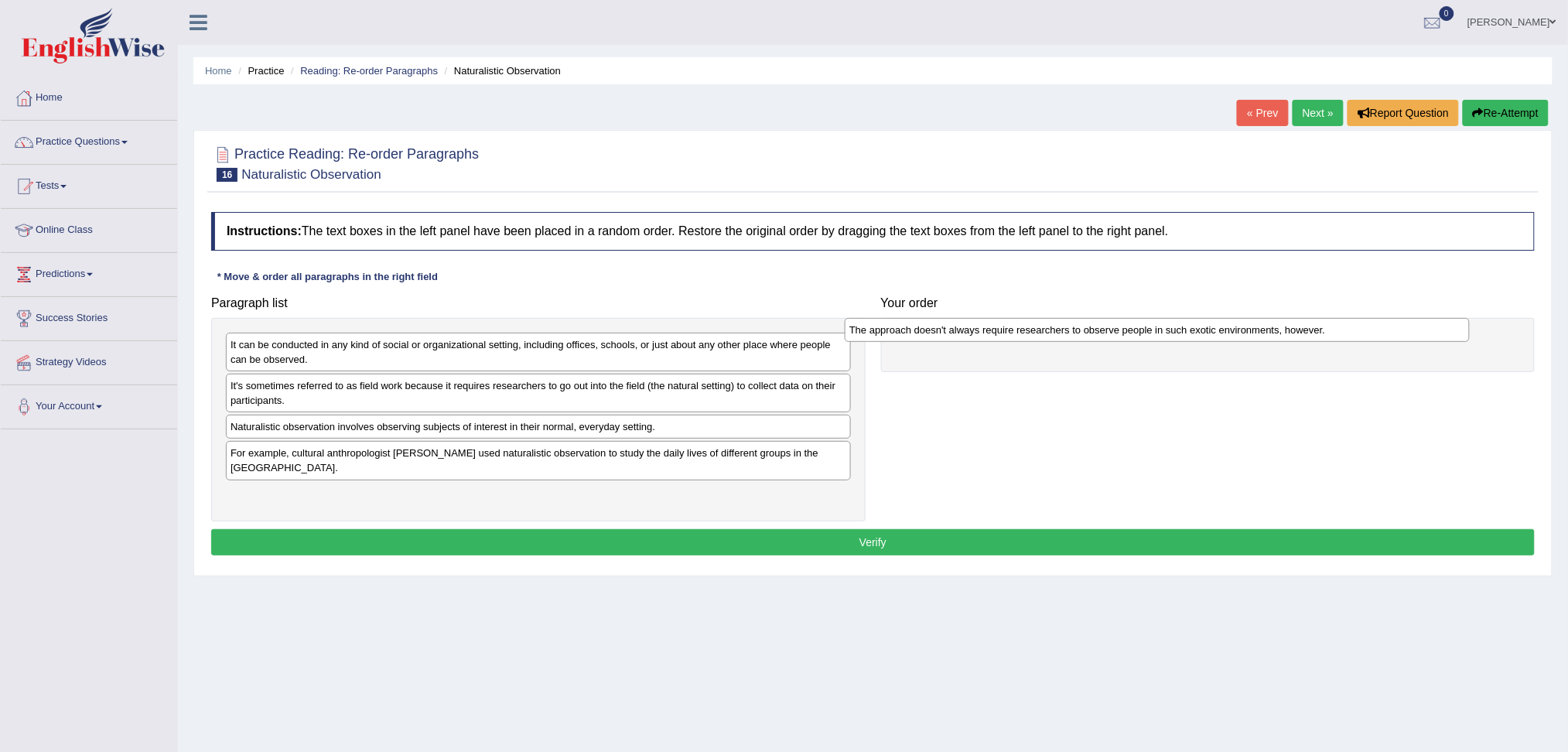
drag, startPoint x: 393, startPoint y: 340, endPoint x: 1012, endPoint y: 325, distance: 619.2
click at [1012, 325] on div "The approach doesn't always require researchers to observe people in such exoti…" at bounding box center [1157, 329] width 625 height 24
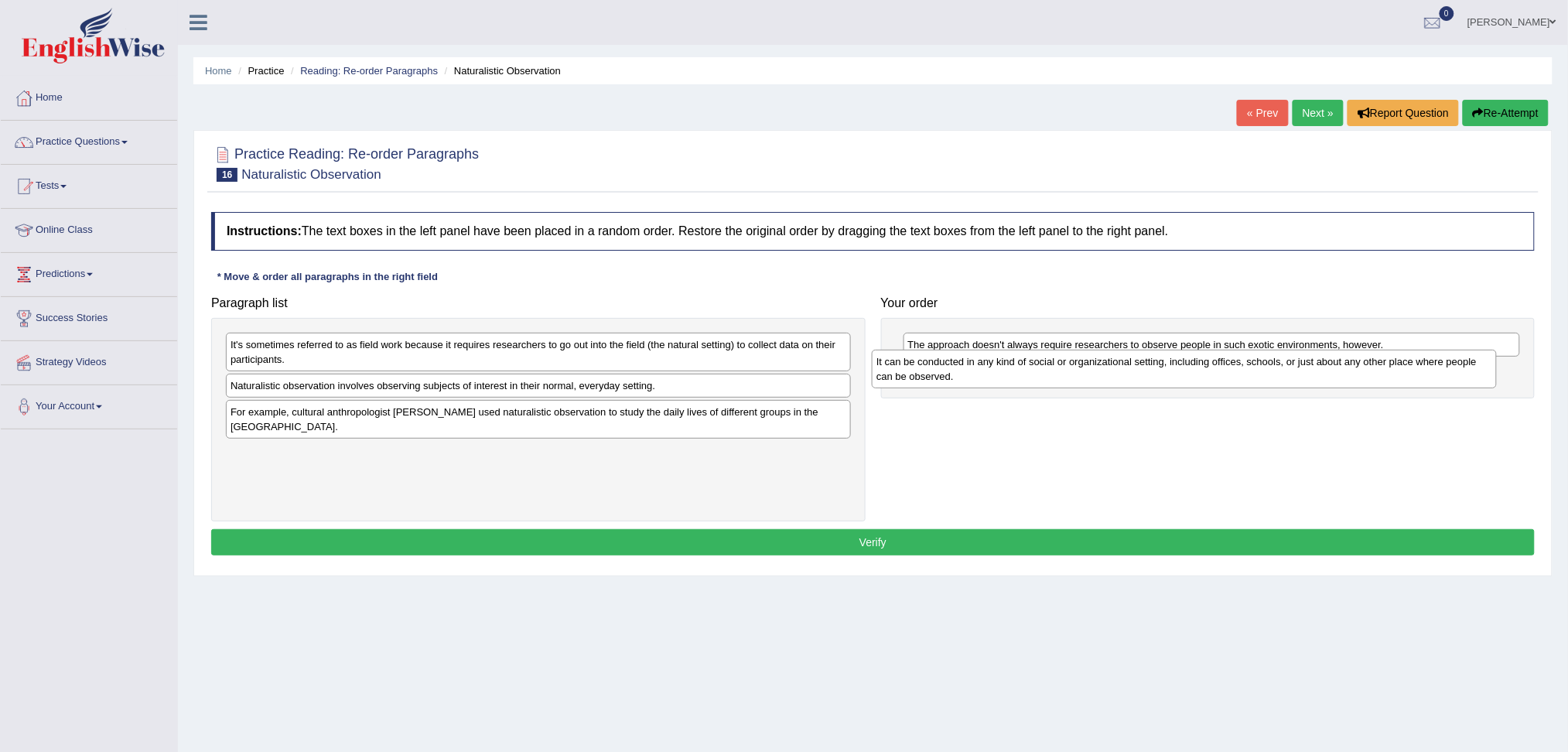
drag, startPoint x: 281, startPoint y: 357, endPoint x: 928, endPoint y: 369, distance: 647.1
click at [927, 371] on div "It can be conducted in any kind of social or organizational setting, including …" at bounding box center [1184, 369] width 625 height 39
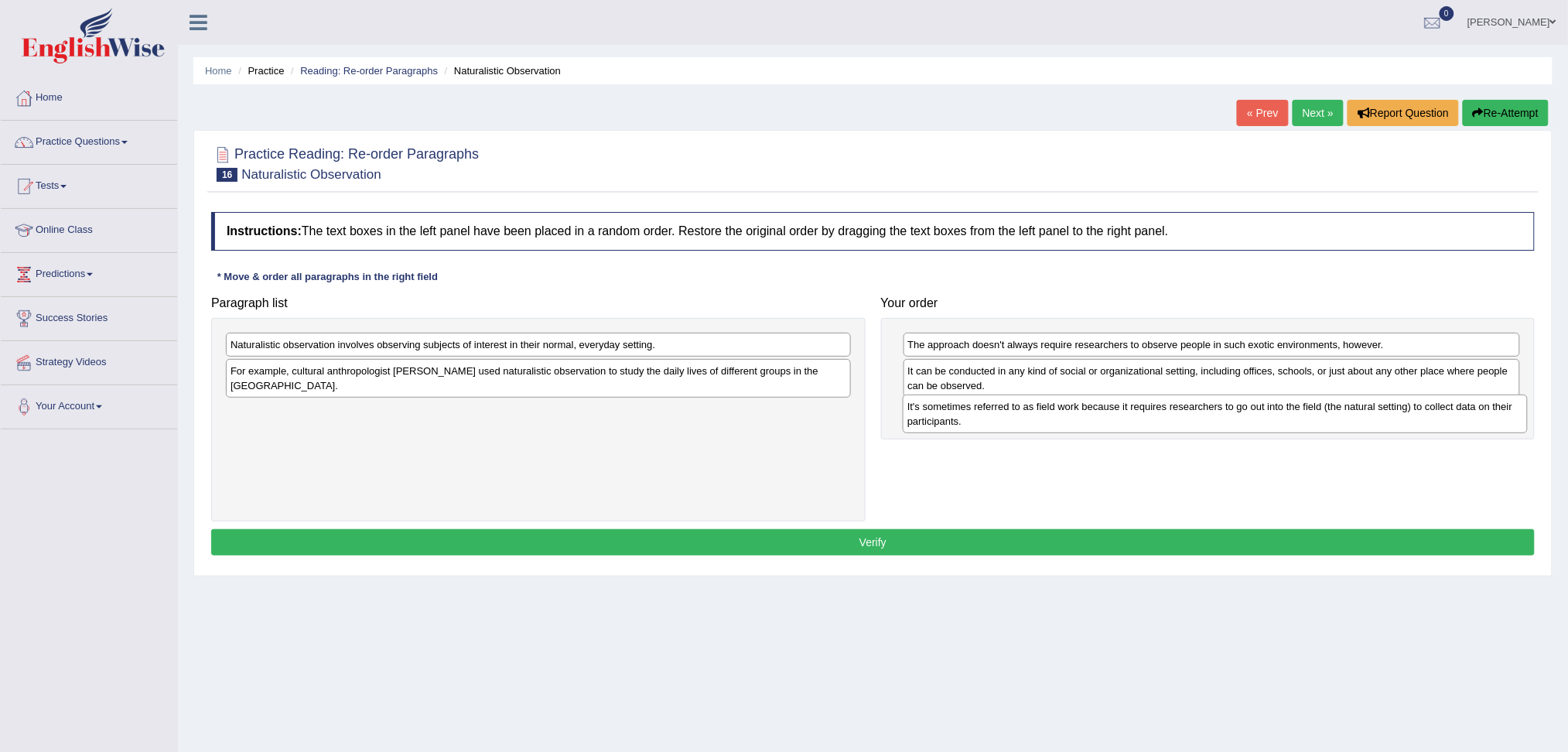
drag, startPoint x: 416, startPoint y: 403, endPoint x: 1000, endPoint y: 414, distance: 584.1
click at [1000, 414] on div "It's sometimes referred to as field work because it requires researchers to go …" at bounding box center [1216, 414] width 625 height 39
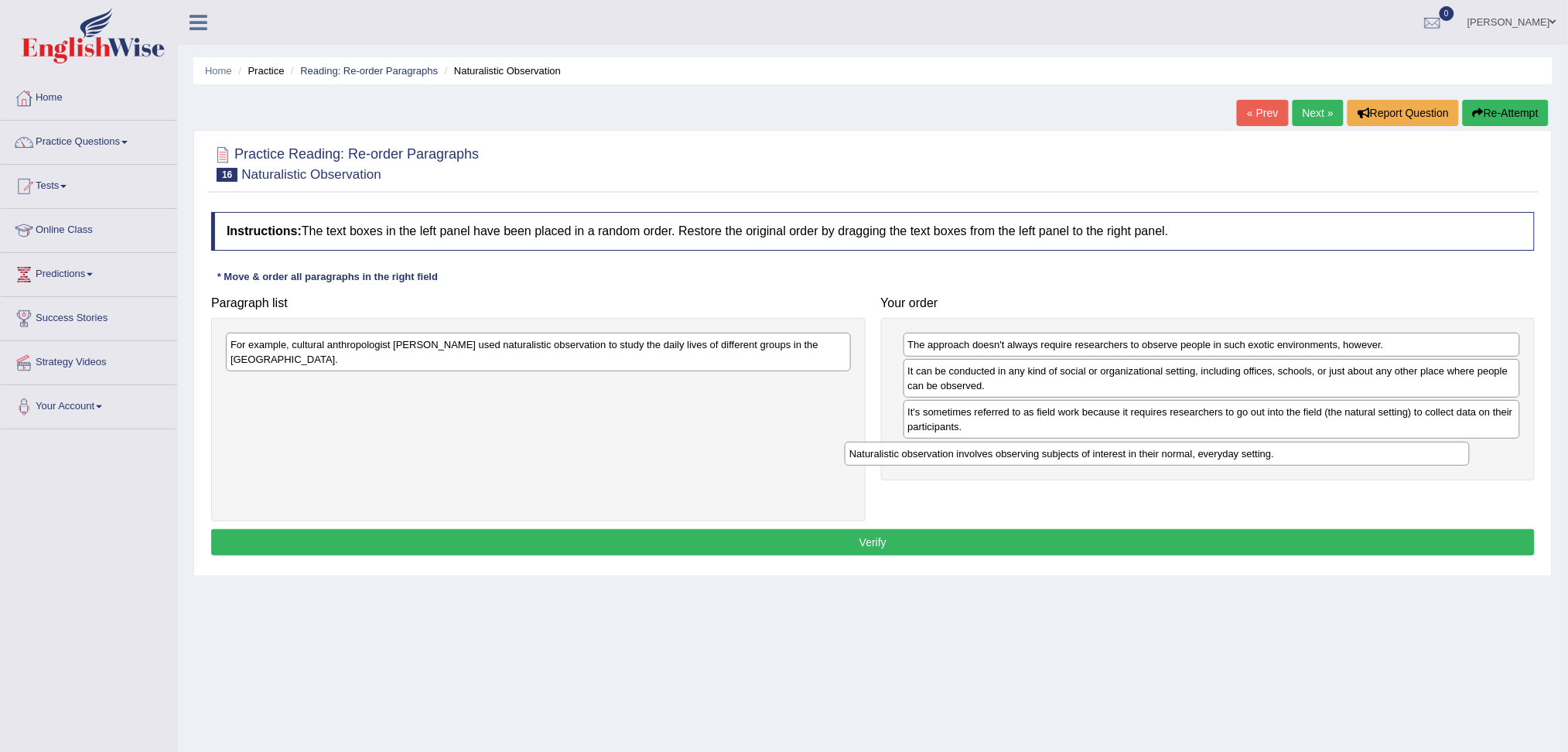
drag, startPoint x: 332, startPoint y: 349, endPoint x: 955, endPoint y: 451, distance: 631.3
click at [955, 453] on div "Naturalistic observation involves observing subjects of interest in their norma…" at bounding box center [1157, 453] width 625 height 24
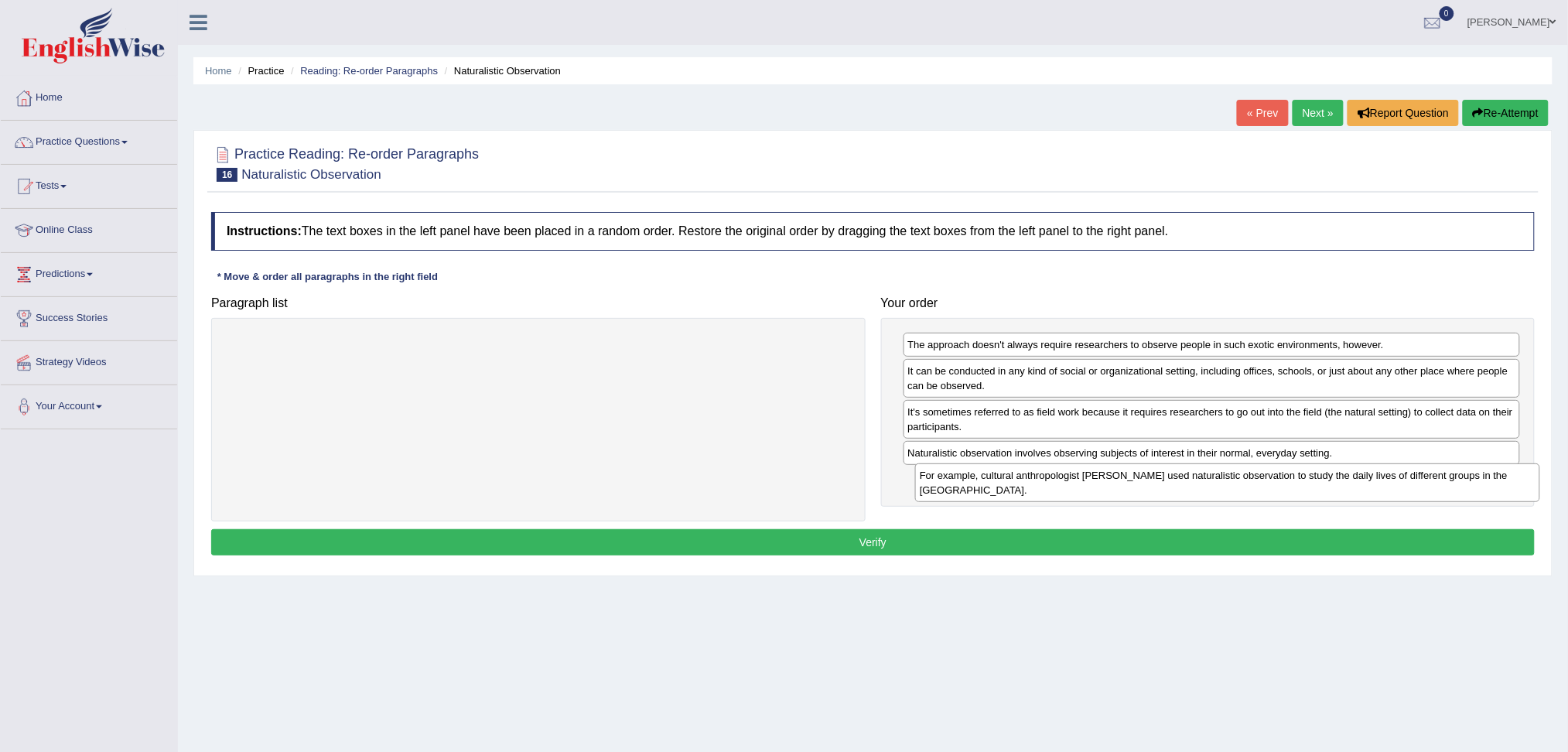
drag, startPoint x: 497, startPoint y: 345, endPoint x: 1178, endPoint y: 472, distance: 692.7
click at [1179, 473] on div "For example, cultural anthropologist Margaret Mead used naturalistic observatio…" at bounding box center [1228, 482] width 625 height 39
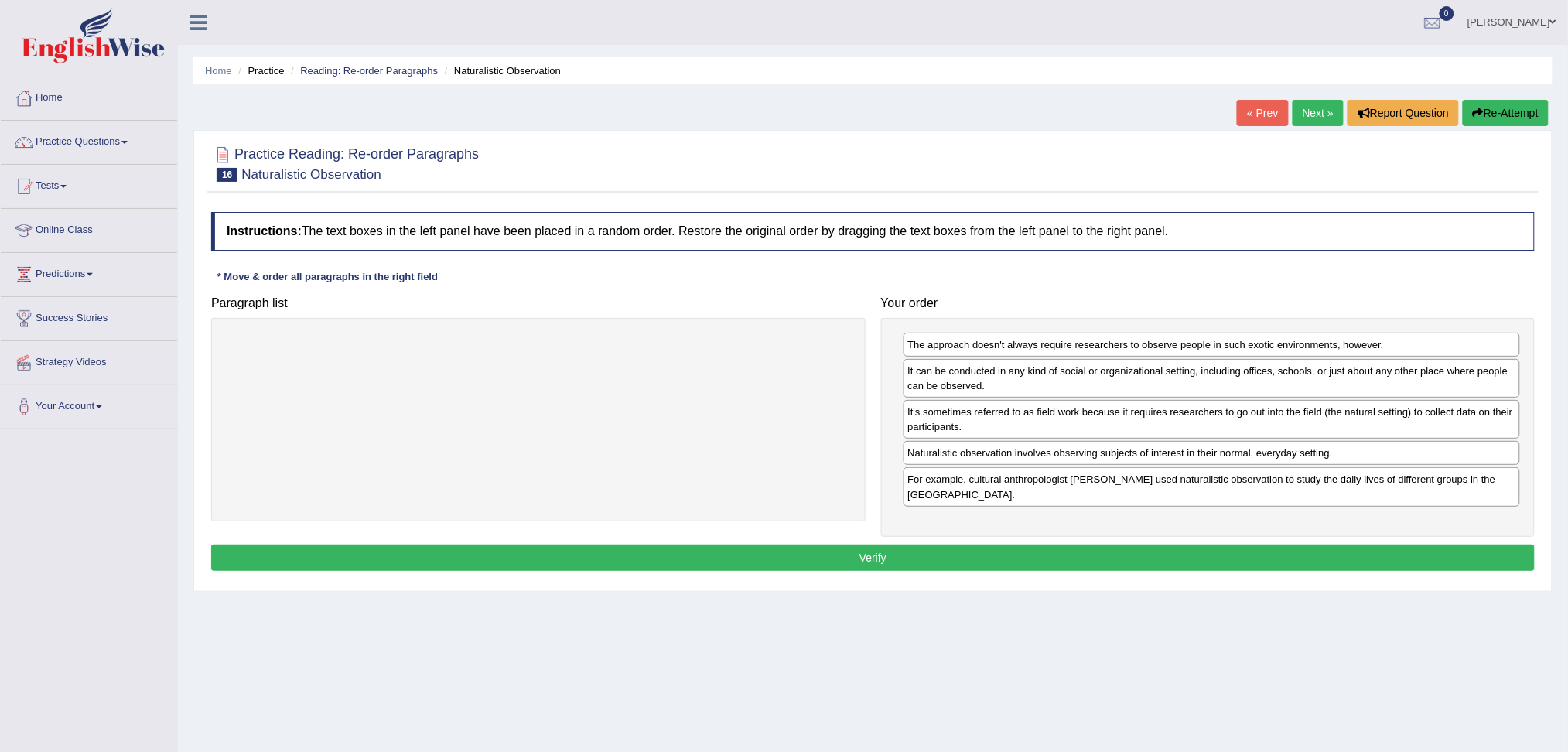
click at [1021, 551] on button "Verify" at bounding box center [872, 558] width 1323 height 26
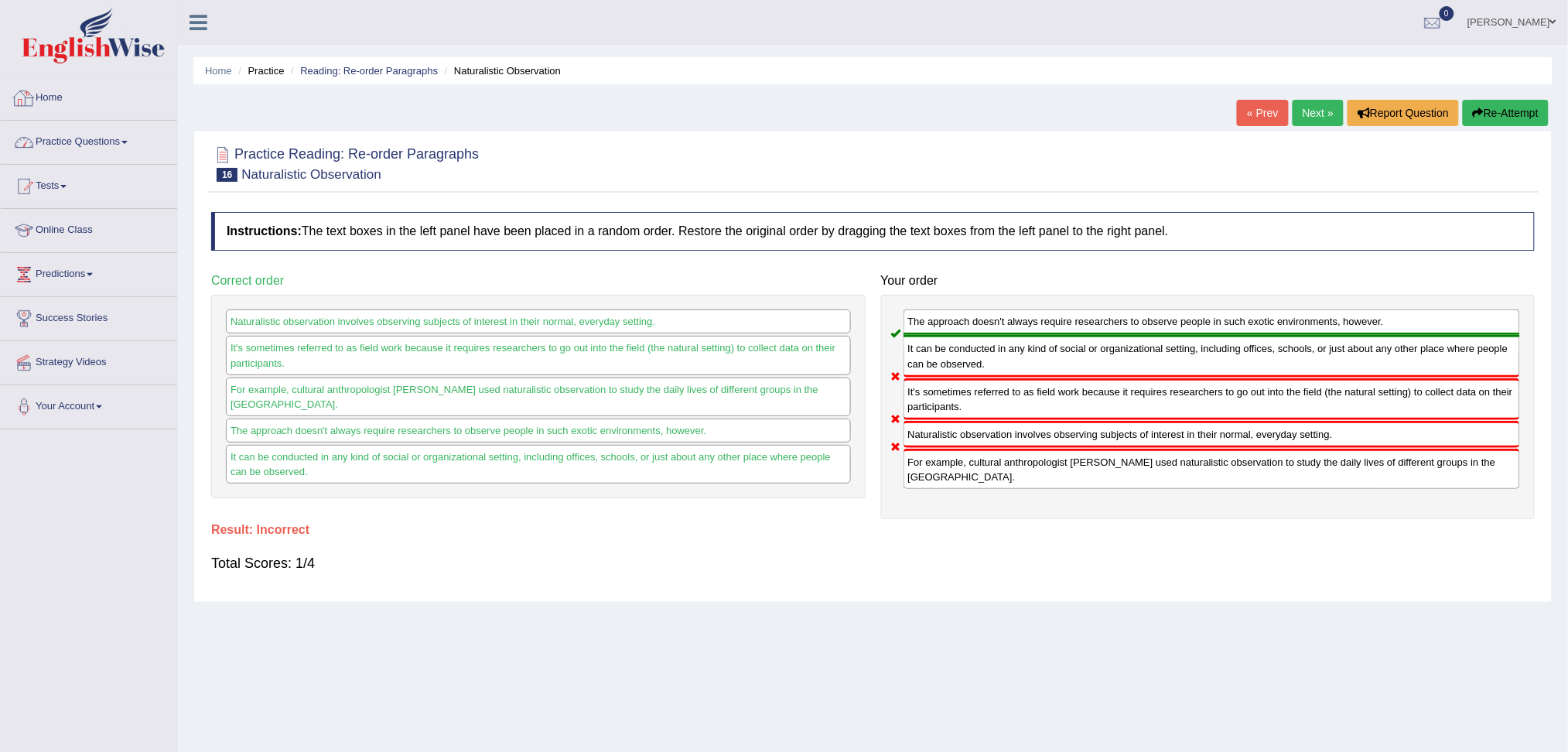
click at [103, 133] on link "Practice Questions" at bounding box center [88, 140] width 176 height 39
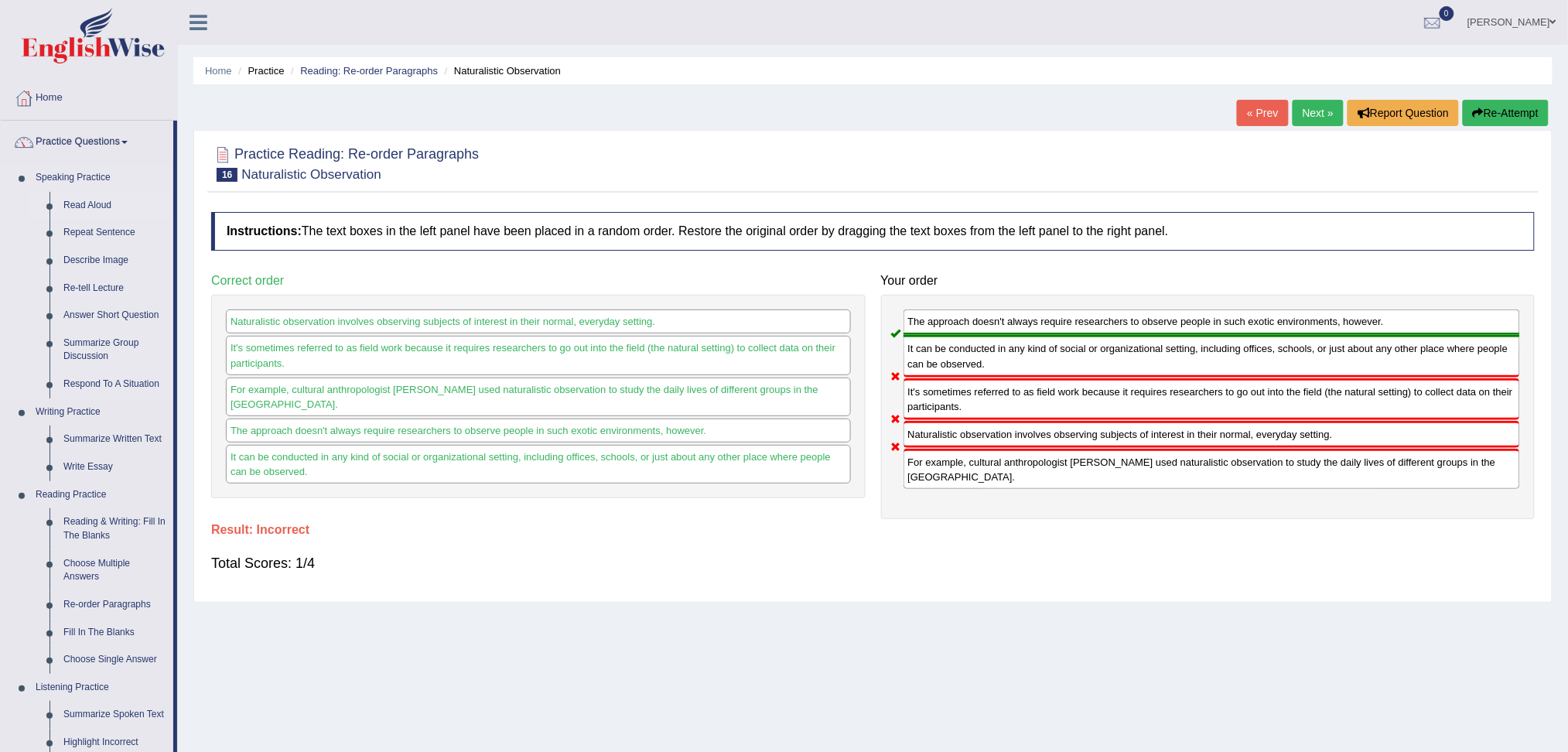
click at [88, 202] on link "Read Aloud" at bounding box center [114, 206] width 117 height 28
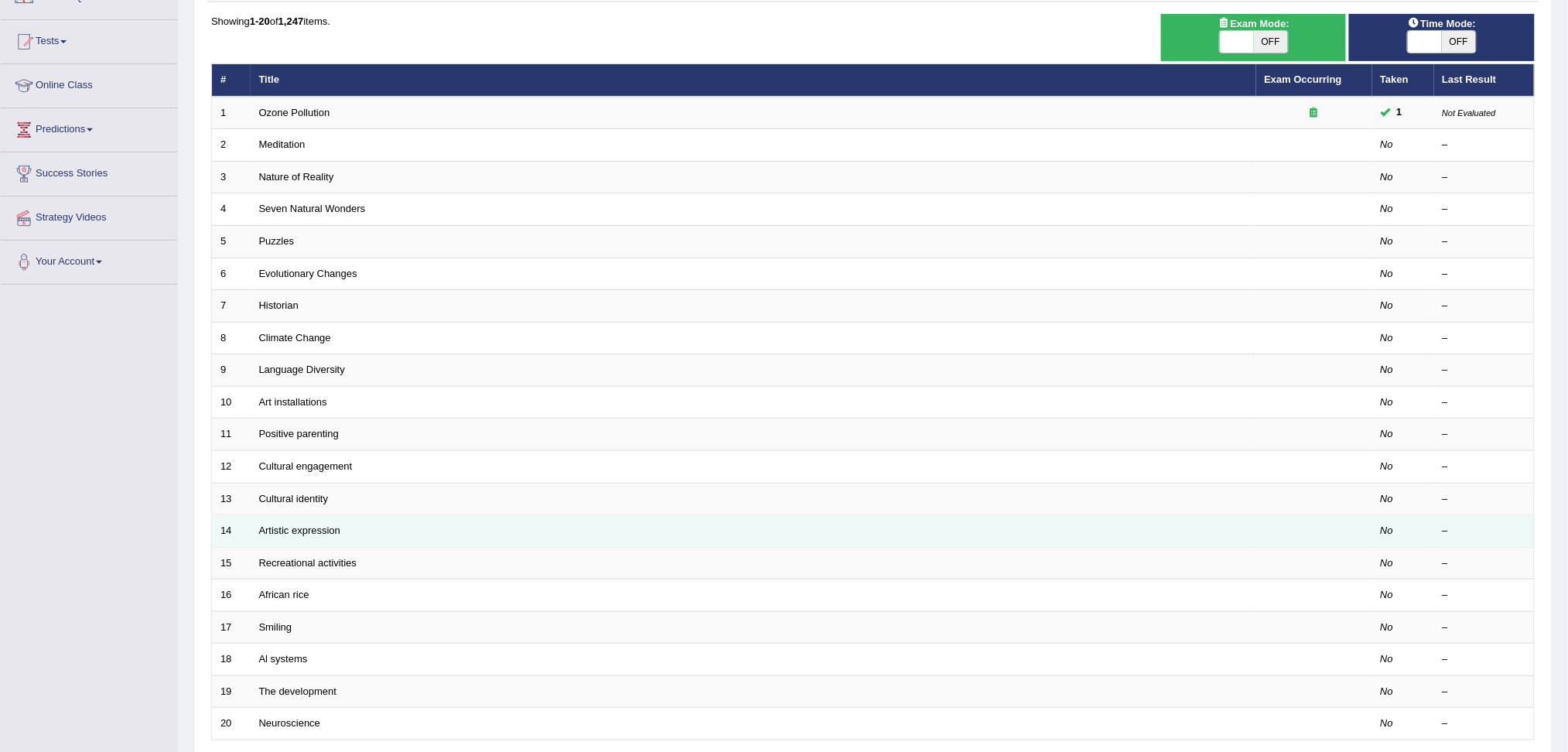
scroll to position [273, 0]
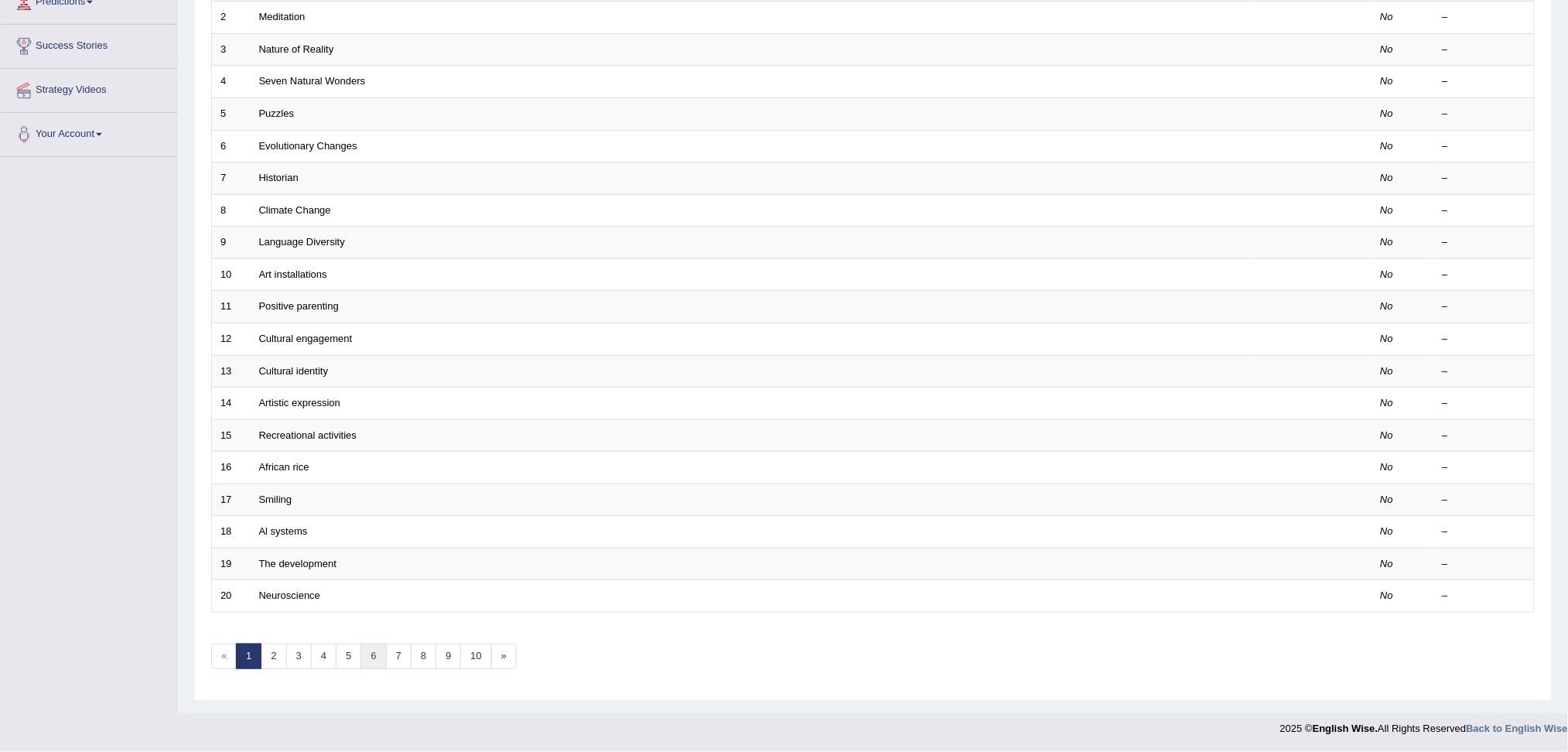
click at [375, 654] on link "6" at bounding box center [373, 656] width 26 height 26
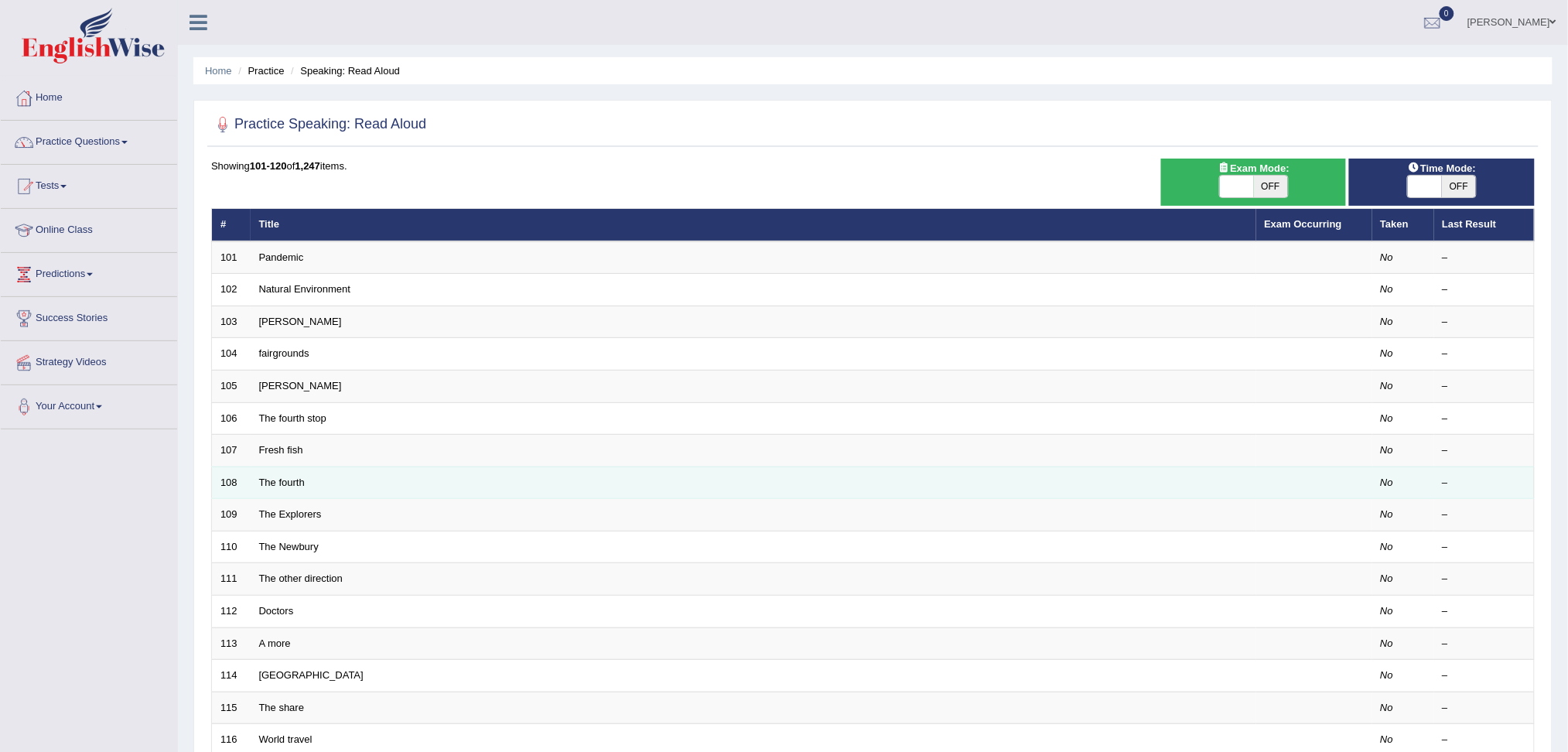
click at [342, 481] on td "The fourth" at bounding box center [753, 482] width 1006 height 32
click at [322, 483] on td "The fourth" at bounding box center [753, 482] width 1006 height 32
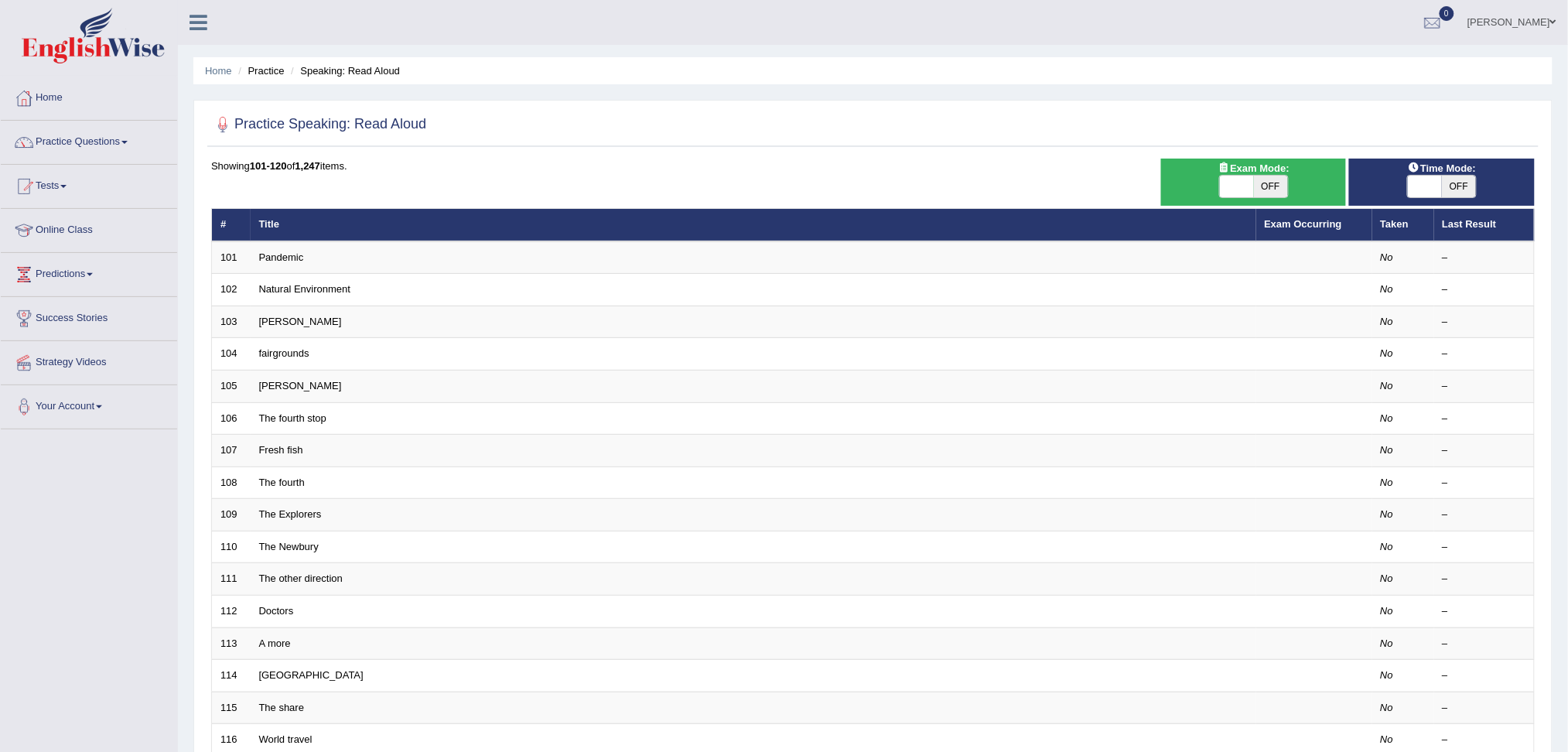
click at [1275, 185] on span "OFF" at bounding box center [1270, 186] width 34 height 22
checkbox input "true"
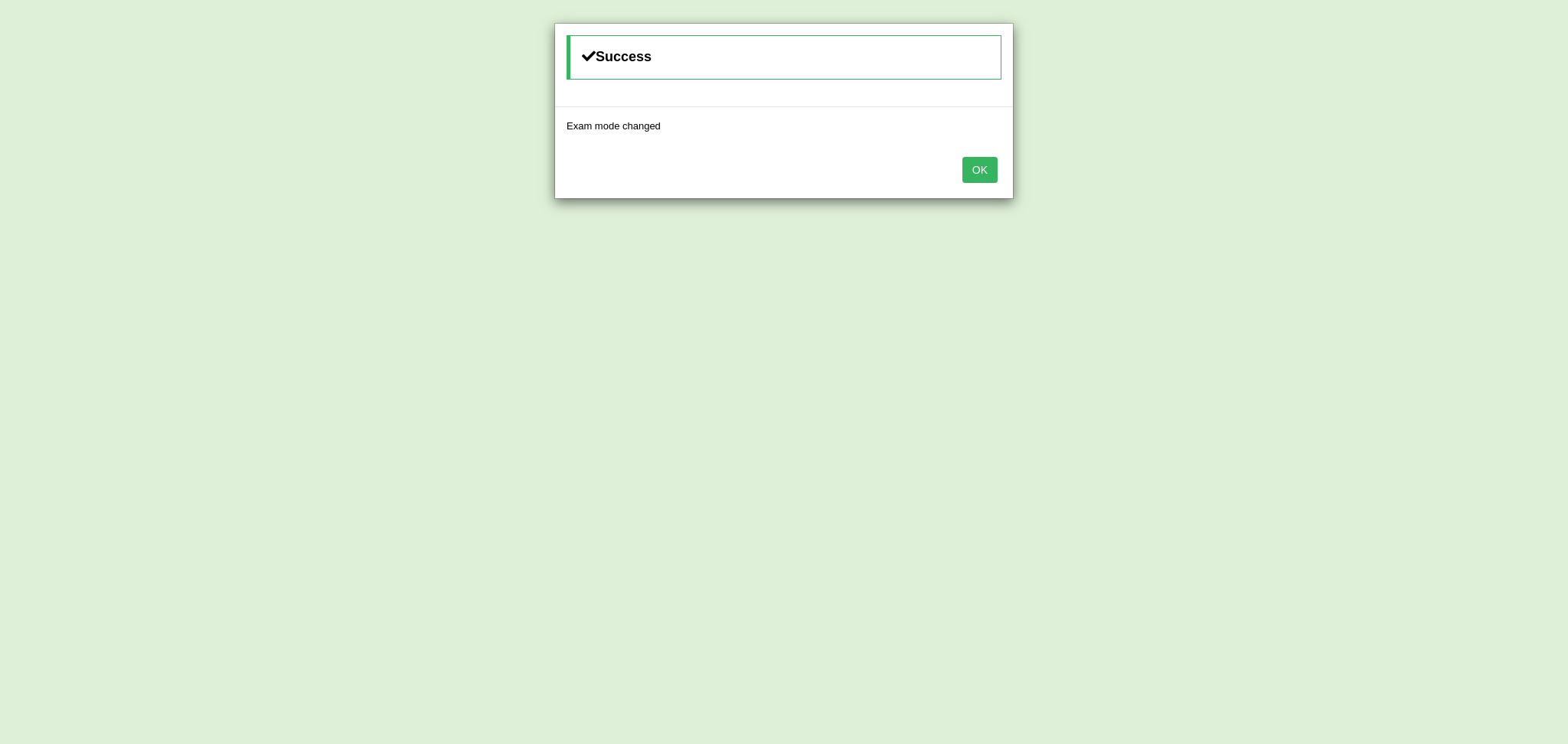
click at [987, 164] on button "OK" at bounding box center [980, 170] width 35 height 26
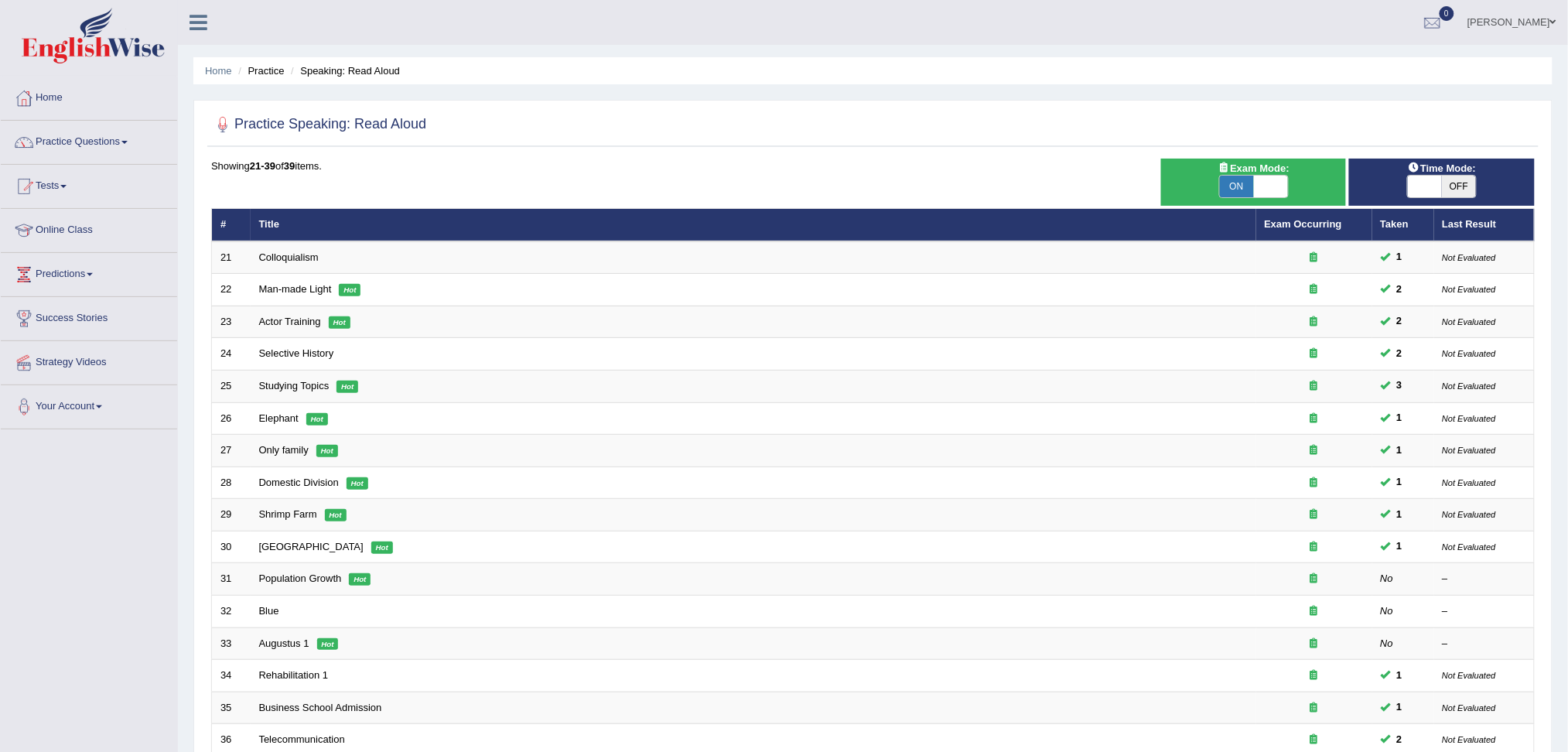
click at [1459, 180] on span "OFF" at bounding box center [1459, 186] width 34 height 22
checkbox input "true"
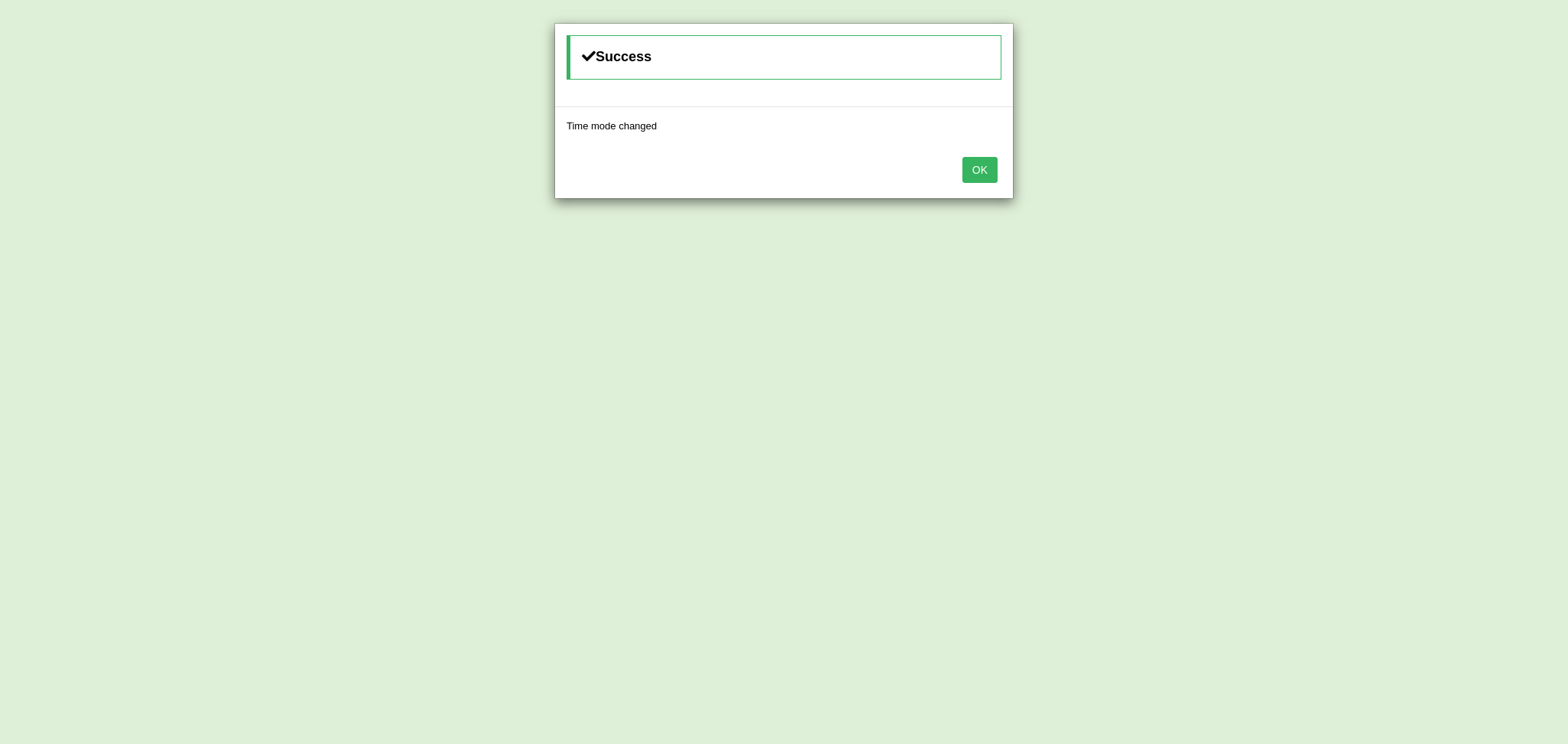
click at [977, 170] on button "OK" at bounding box center [980, 170] width 35 height 26
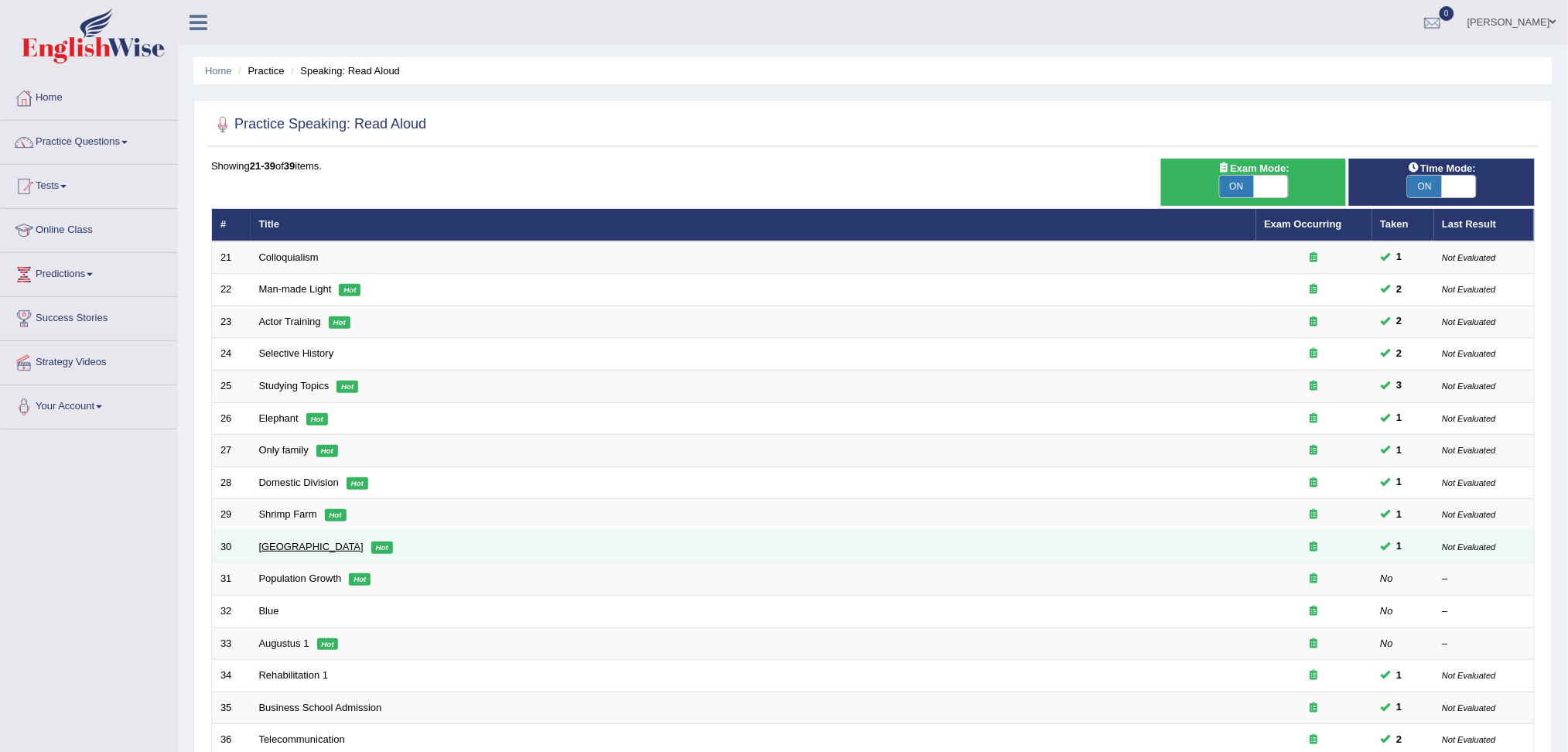
click at [277, 545] on link "Russia" at bounding box center [311, 547] width 104 height 12
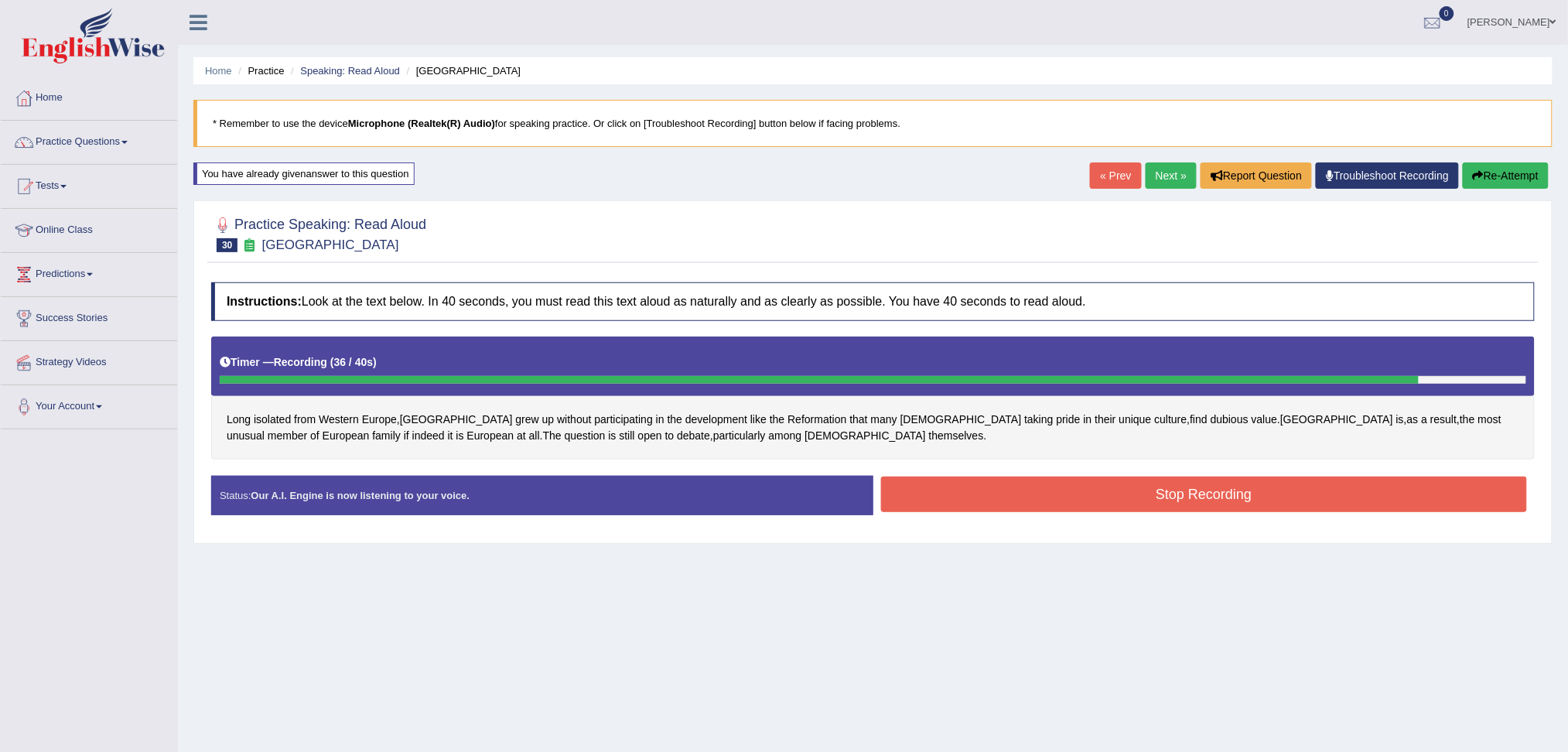
click at [1178, 497] on button "Stop Recording" at bounding box center [1204, 494] width 647 height 36
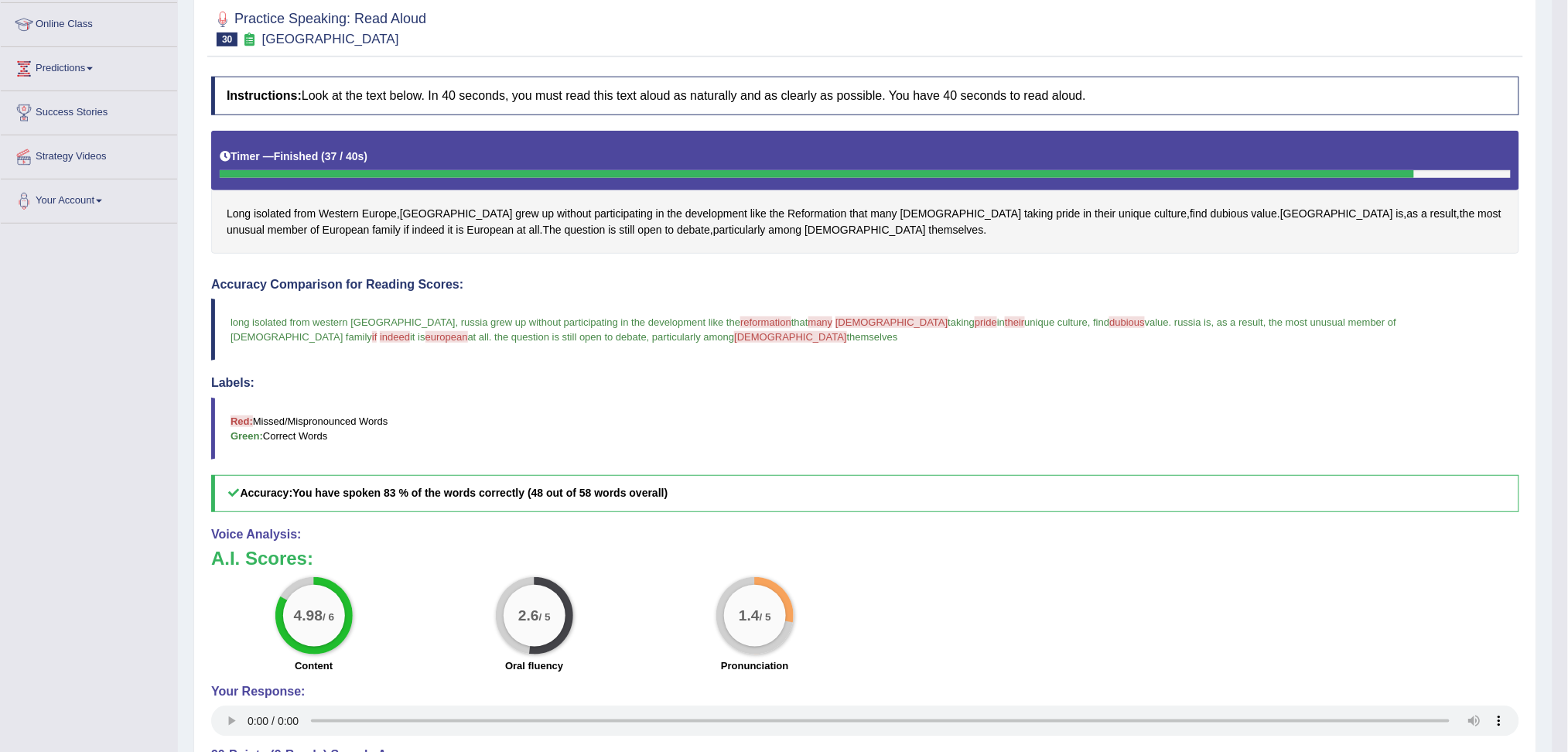
scroll to position [103, 0]
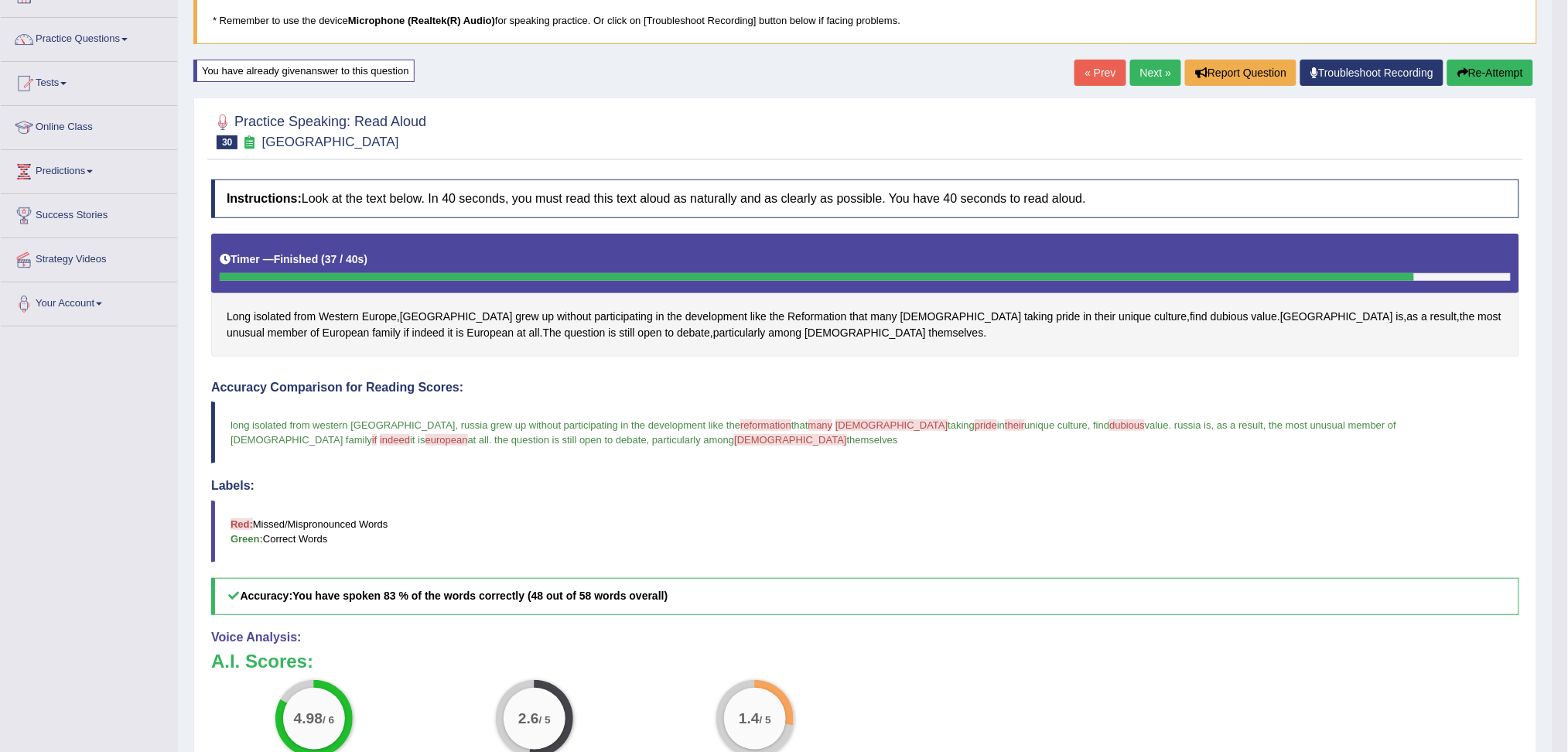
click at [1488, 69] on button "Re-Attempt" at bounding box center [1490, 73] width 86 height 26
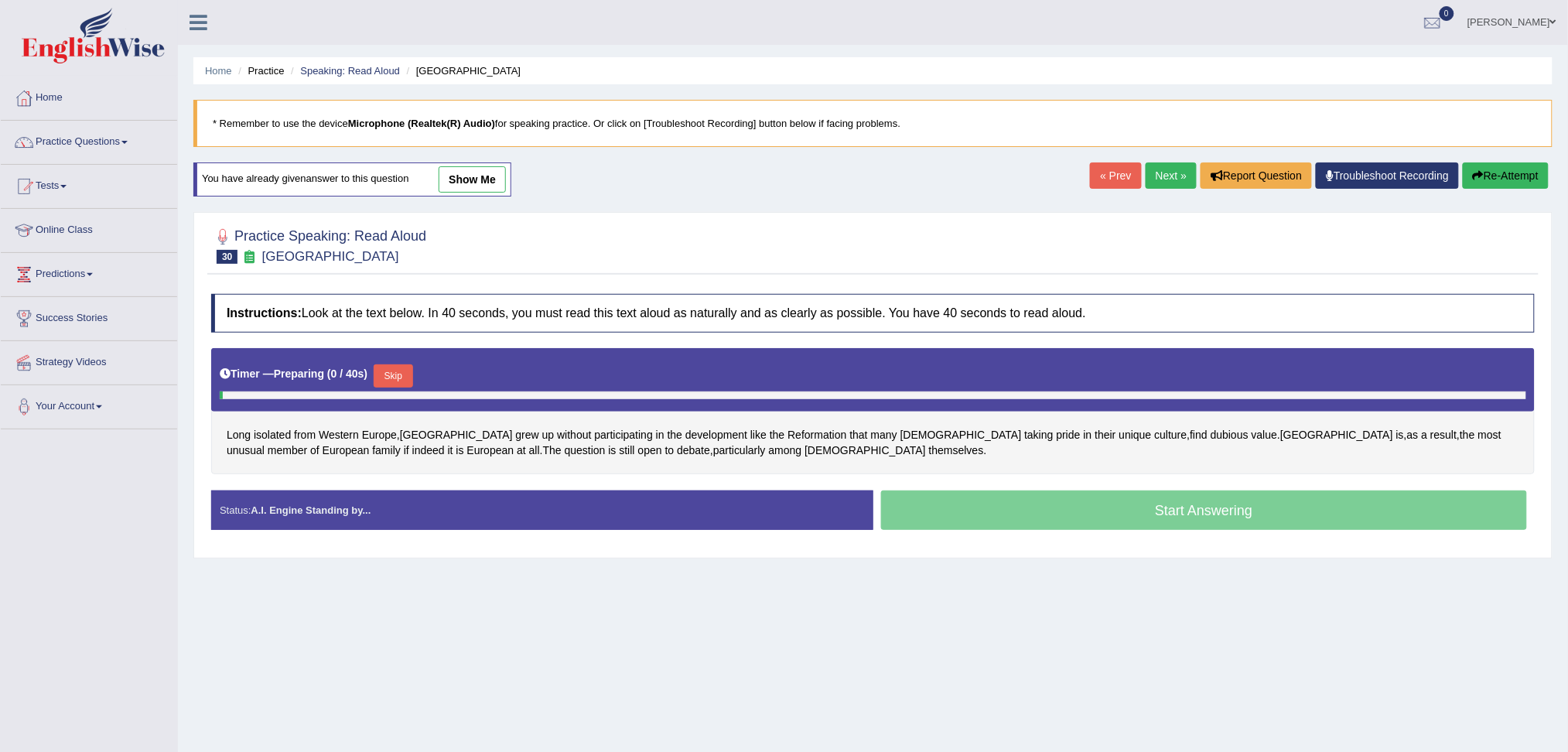
scroll to position [59, 0]
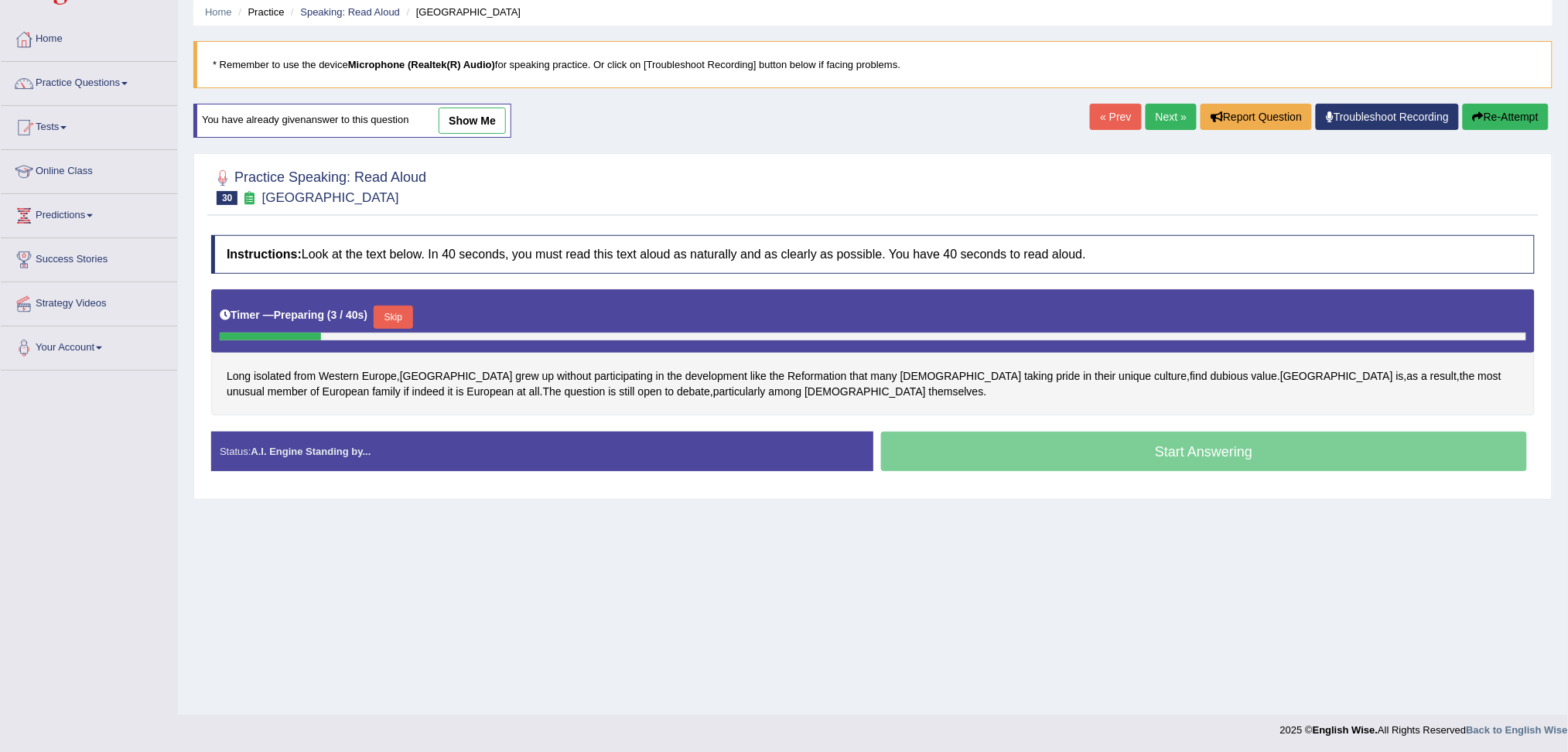
click at [399, 312] on button "Skip" at bounding box center [393, 317] width 39 height 23
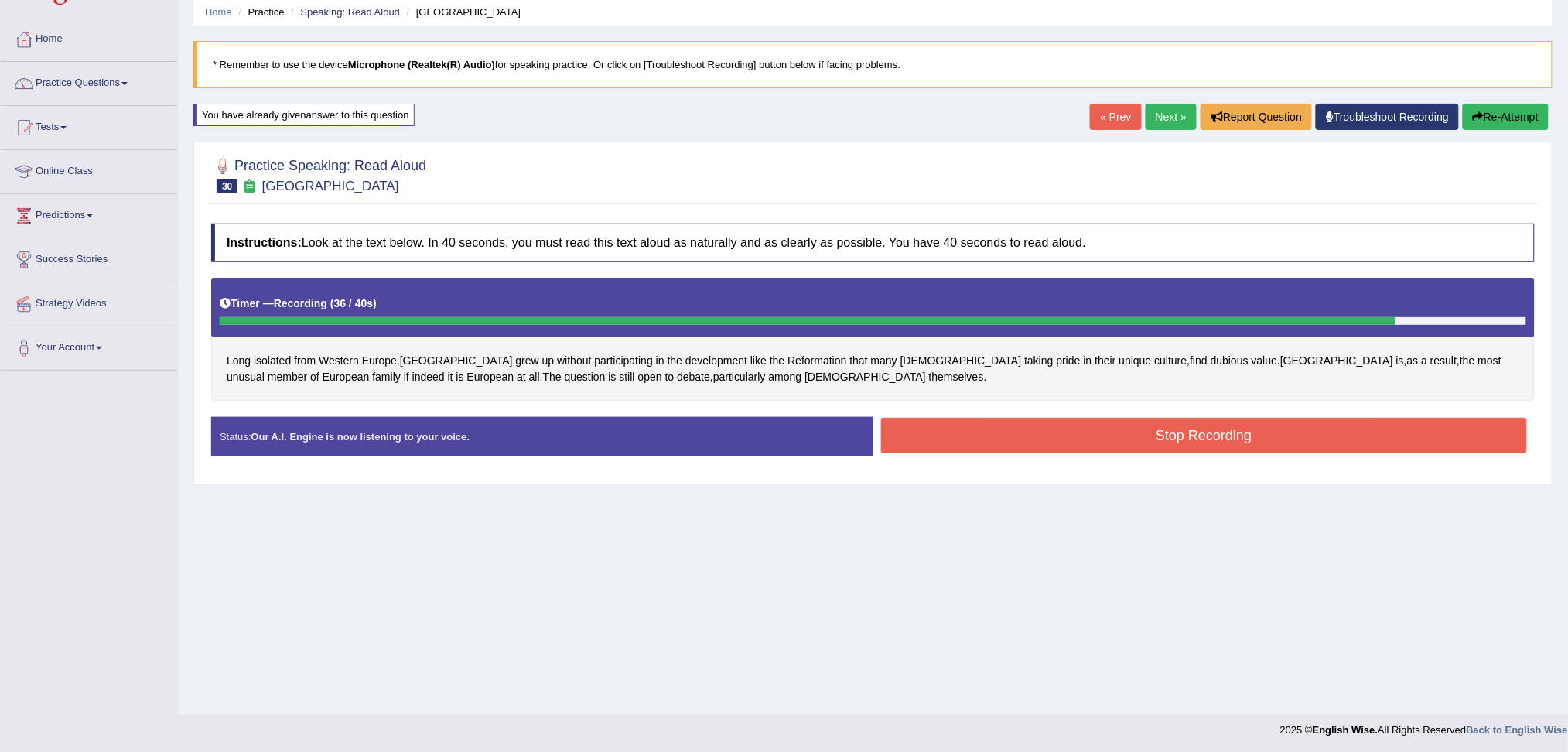
click at [1087, 438] on button "Stop Recording" at bounding box center [1204, 435] width 647 height 36
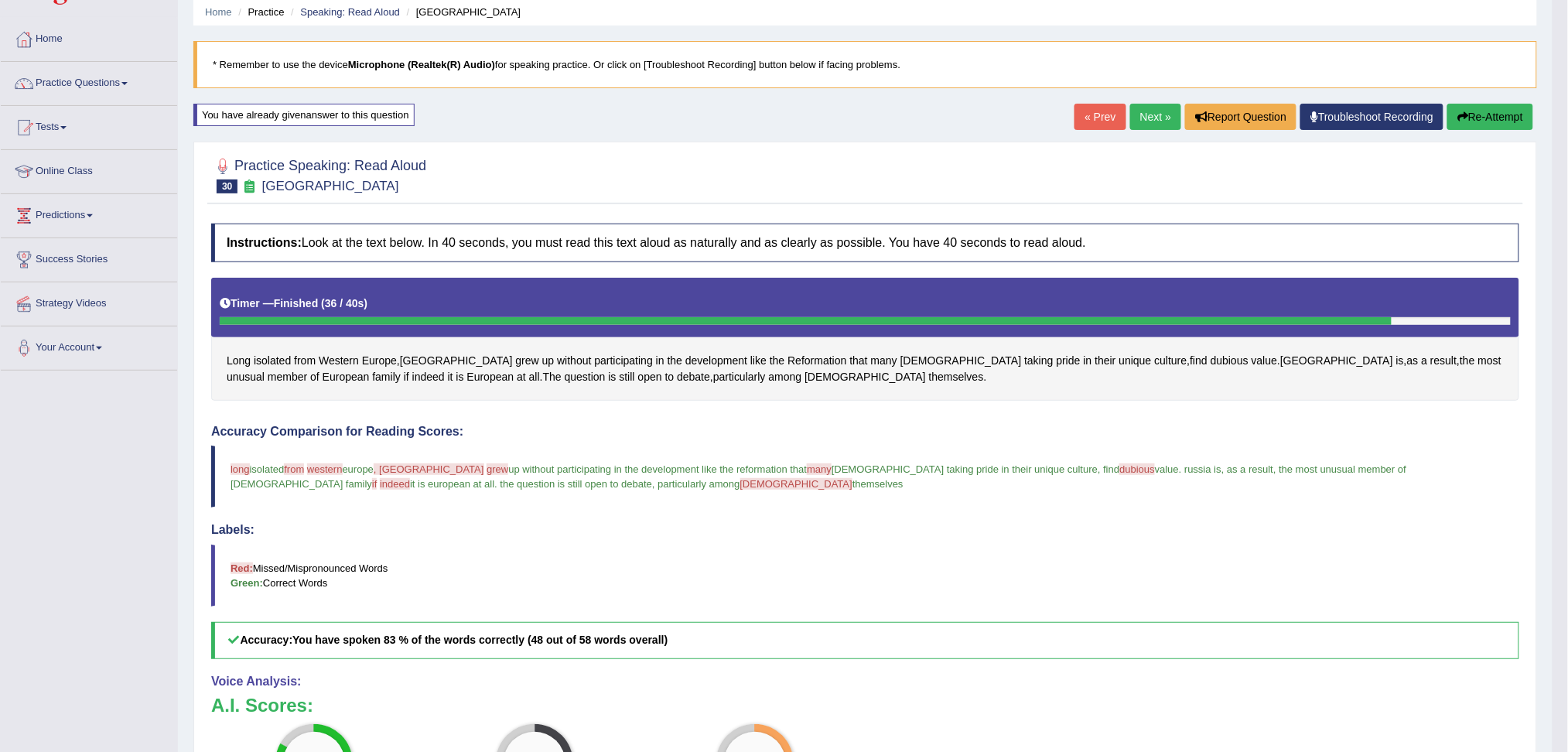
click at [1479, 115] on button "Re-Attempt" at bounding box center [1490, 117] width 86 height 26
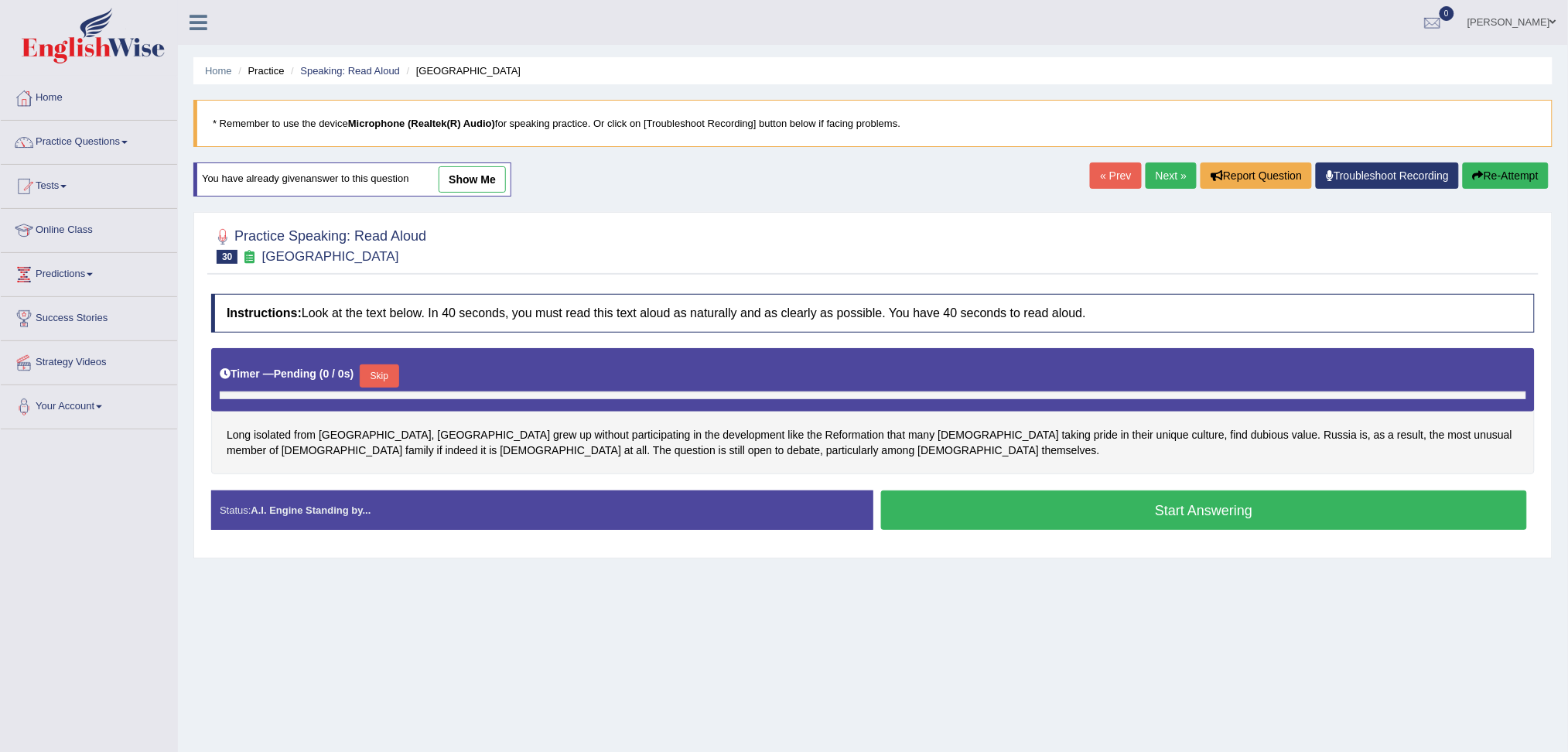
scroll to position [59, 0]
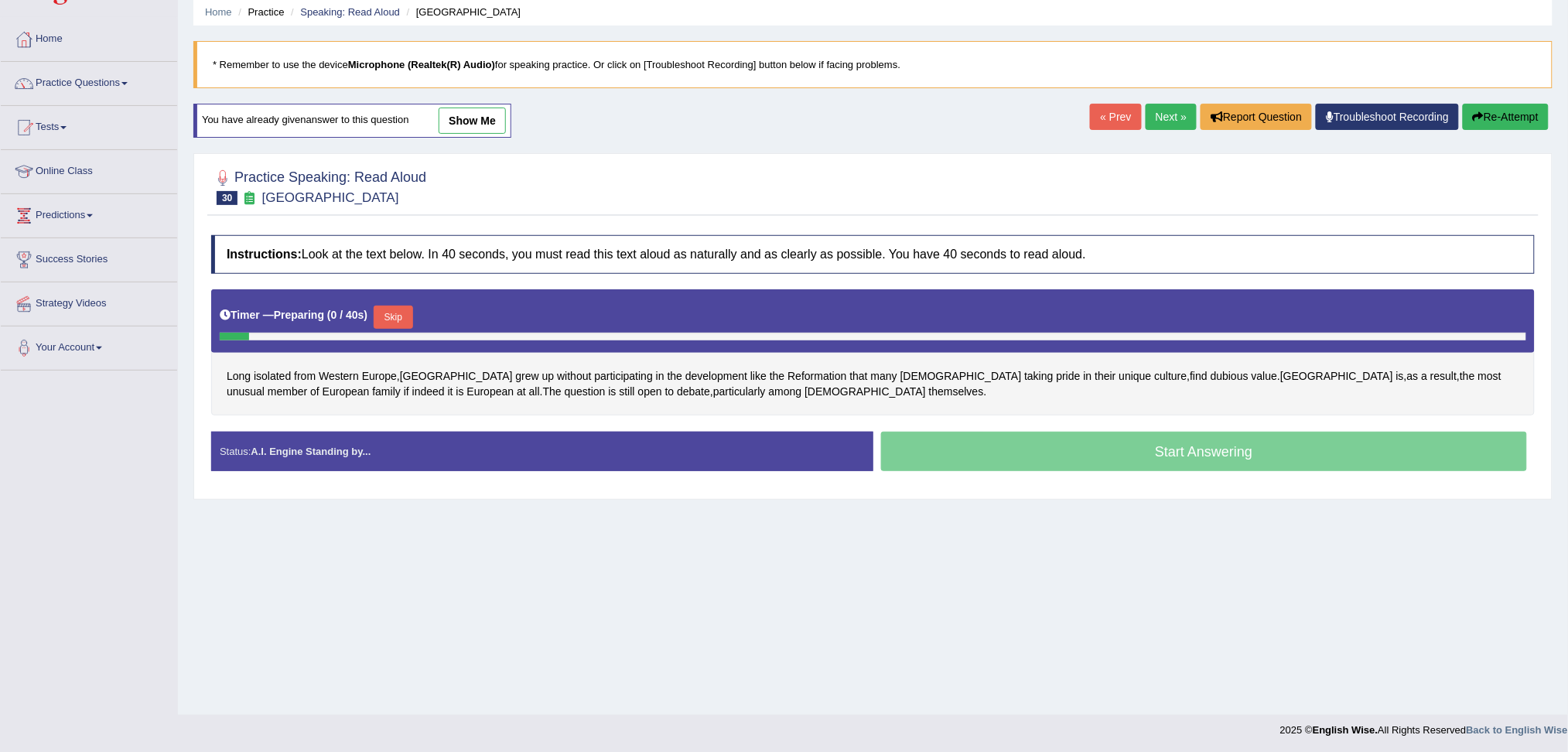
click at [390, 320] on button "Skip" at bounding box center [393, 317] width 39 height 23
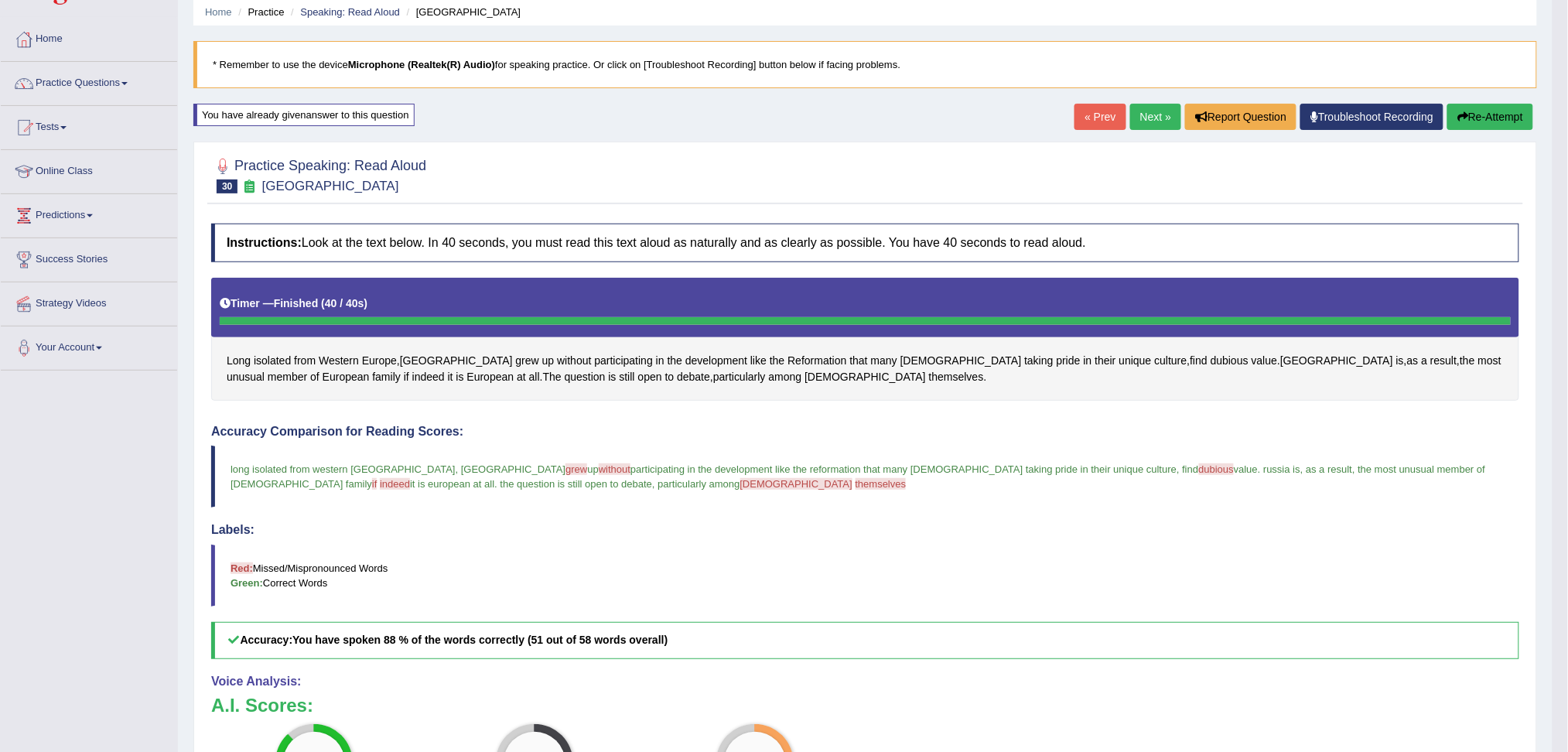
click at [1503, 114] on button "Re-Attempt" at bounding box center [1490, 117] width 86 height 26
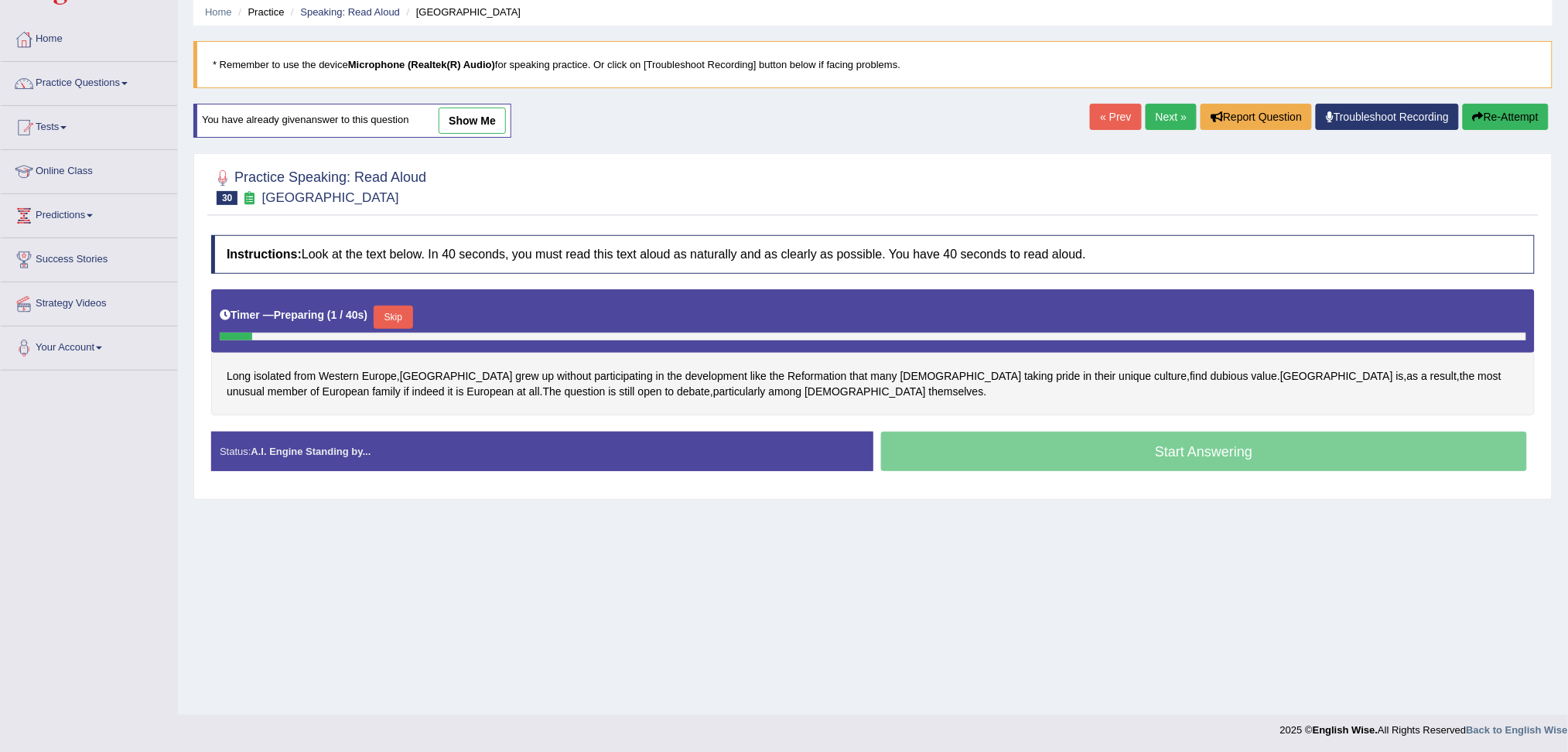
click at [399, 313] on button "Skip" at bounding box center [393, 317] width 39 height 23
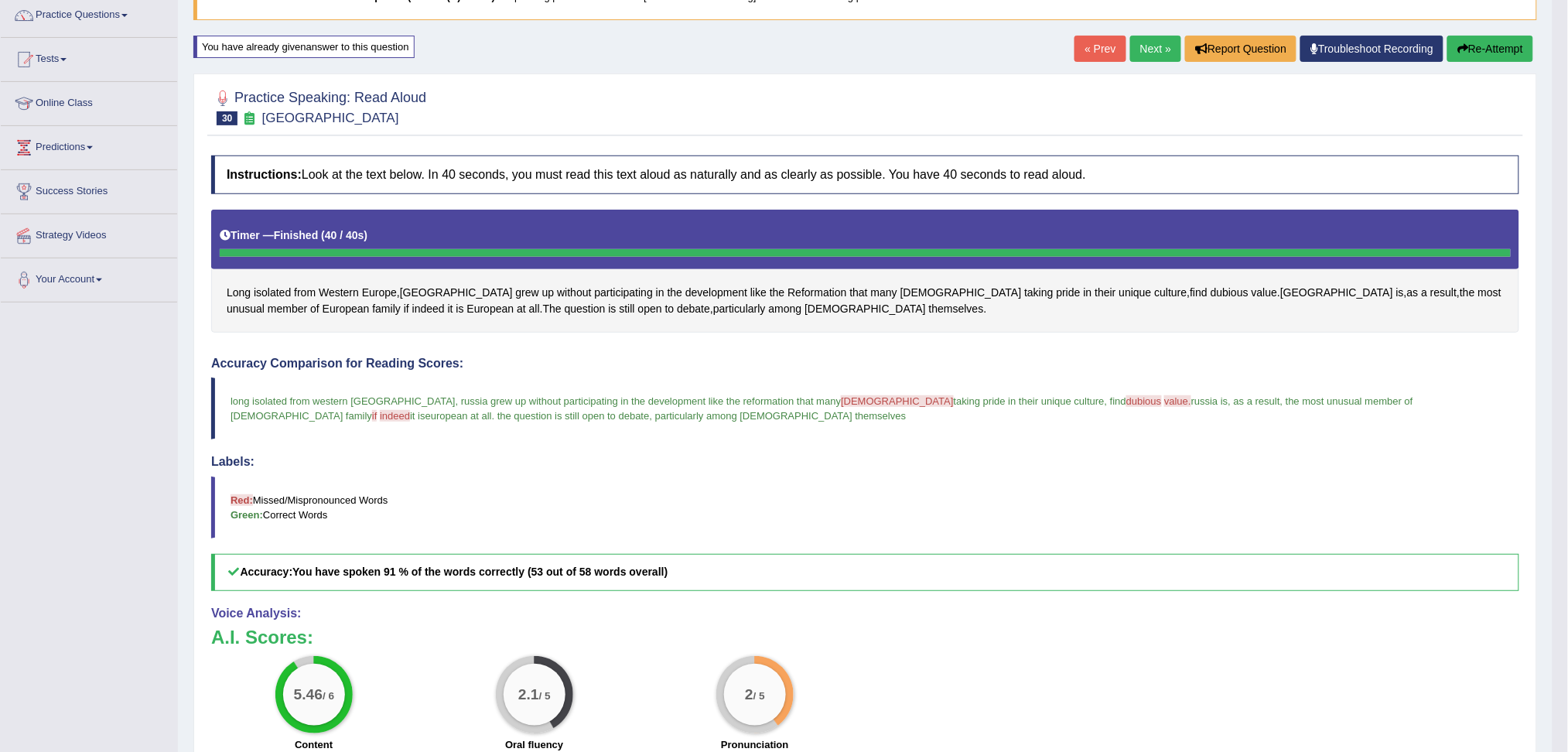
scroll to position [162, 0]
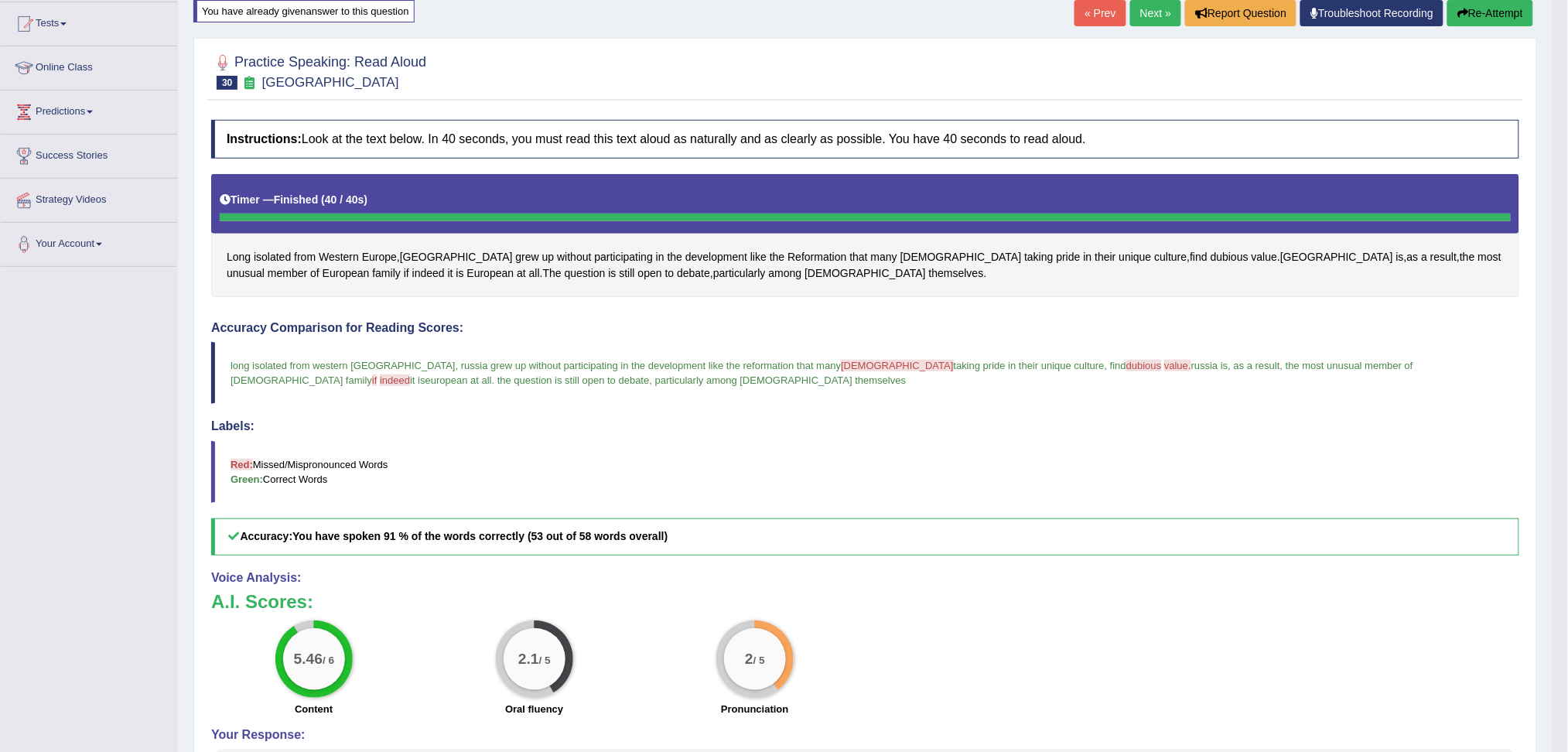
click at [1151, 16] on link "Next »" at bounding box center [1156, 13] width 51 height 26
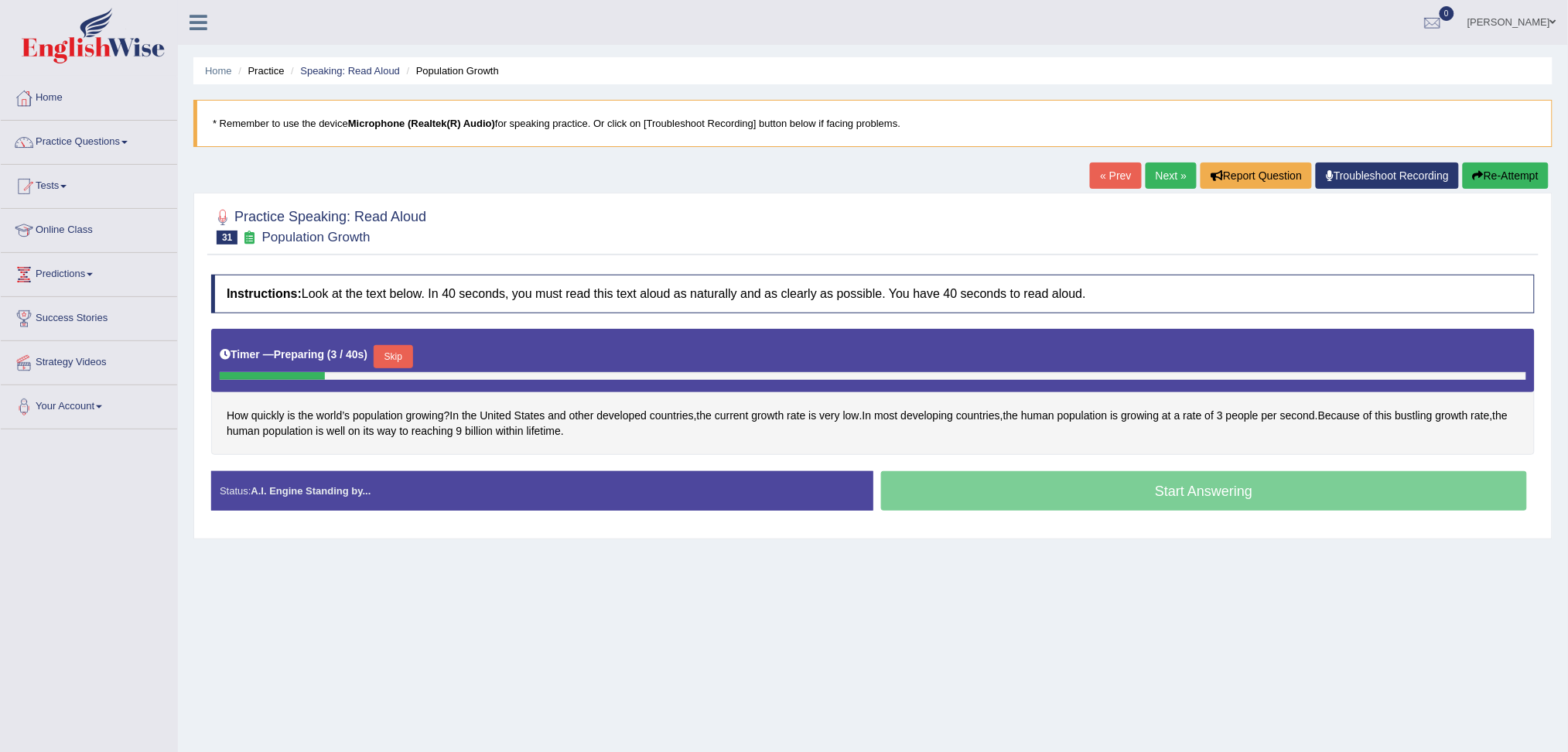
click at [406, 357] on button "Skip" at bounding box center [393, 357] width 39 height 23
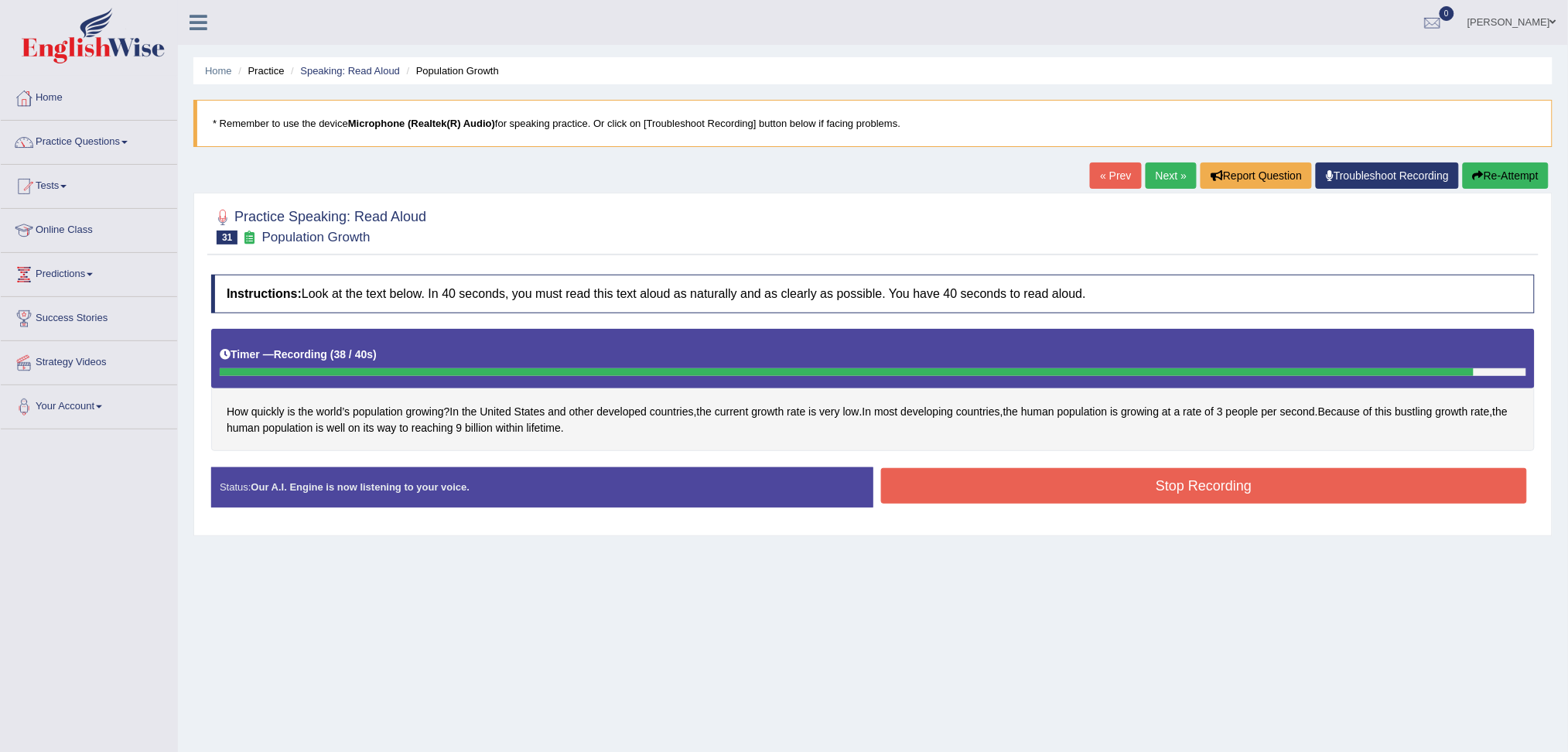
click at [1154, 475] on button "Stop Recording" at bounding box center [1204, 486] width 647 height 36
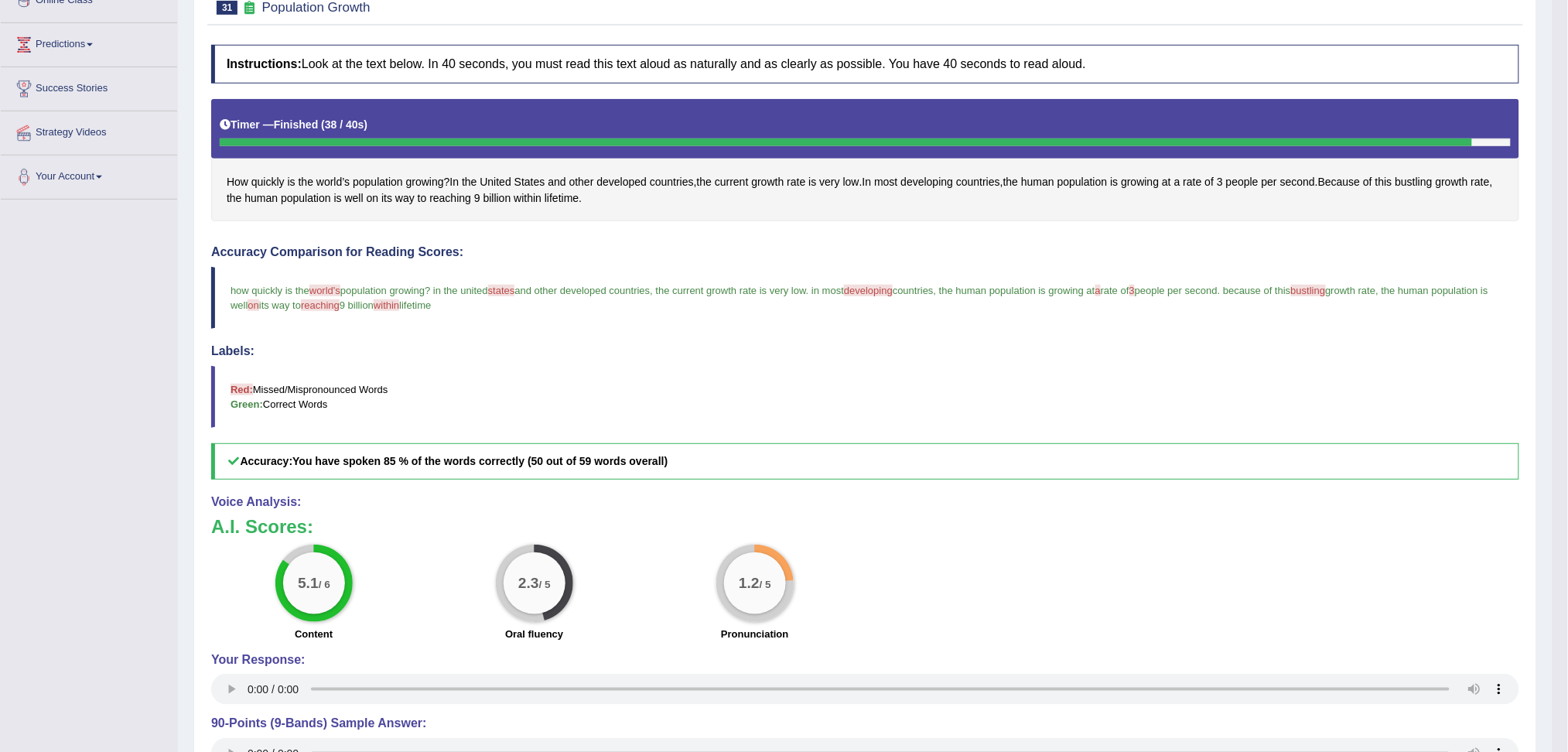
scroll to position [103, 0]
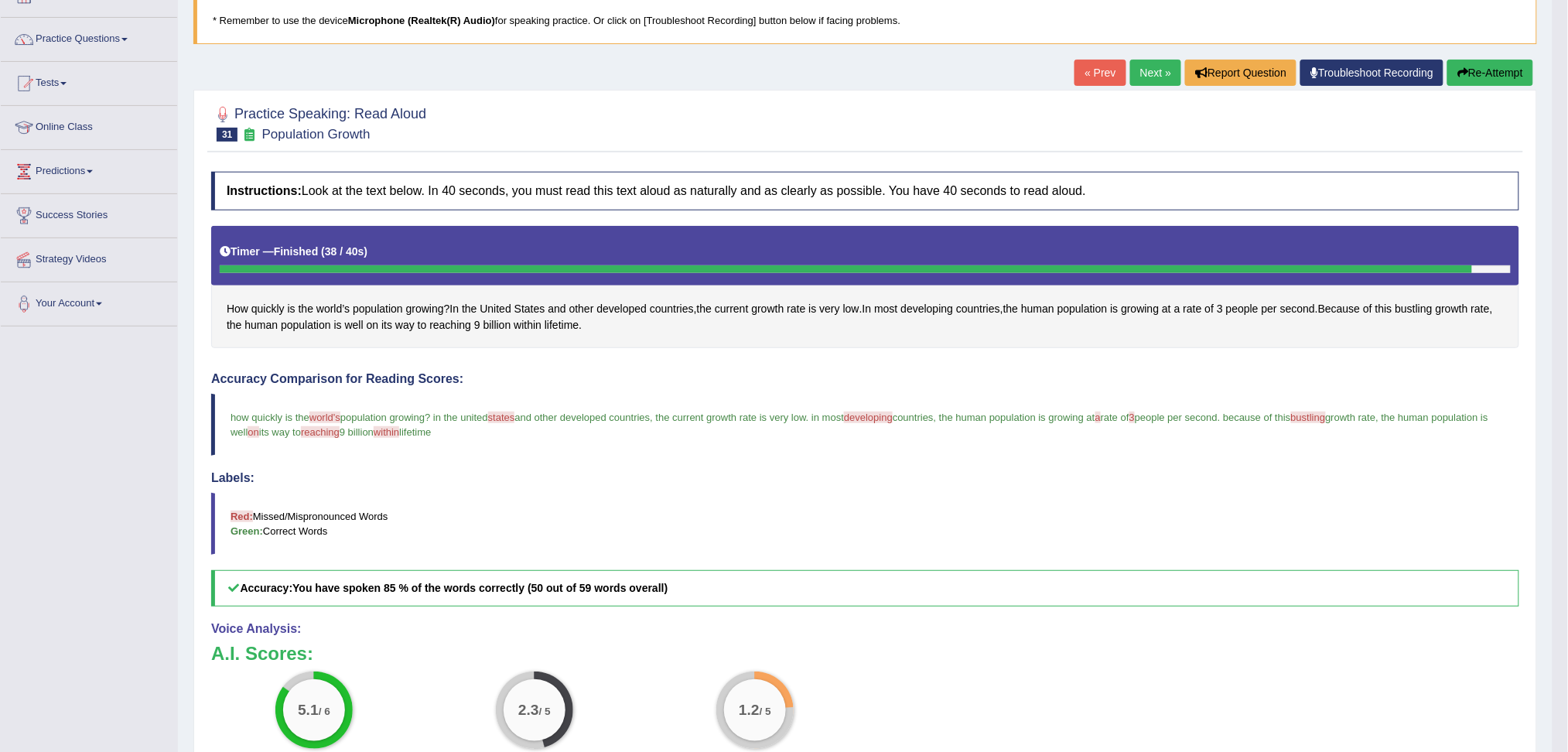
click at [1149, 71] on link "Next »" at bounding box center [1156, 73] width 51 height 26
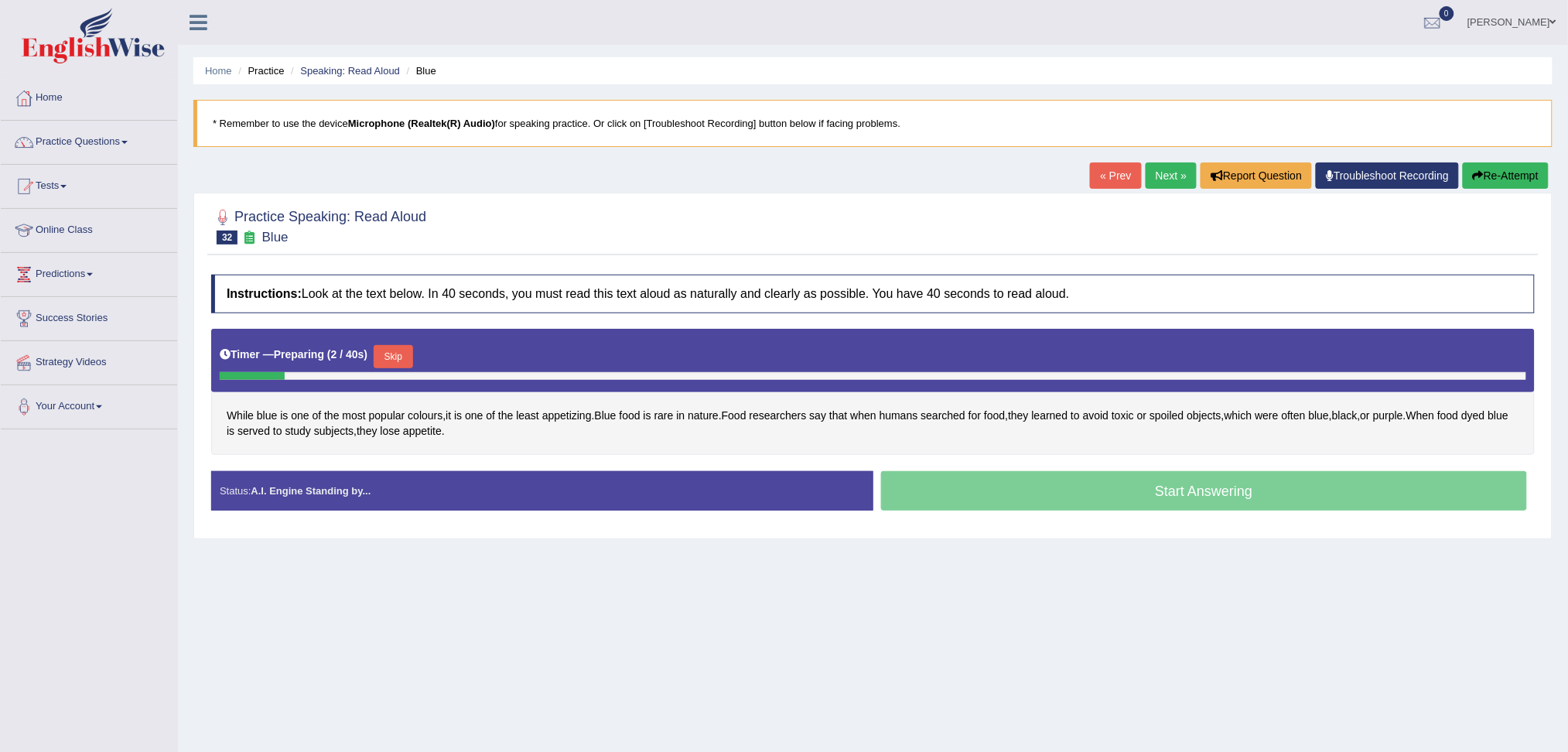
click at [409, 352] on button "Skip" at bounding box center [393, 357] width 39 height 23
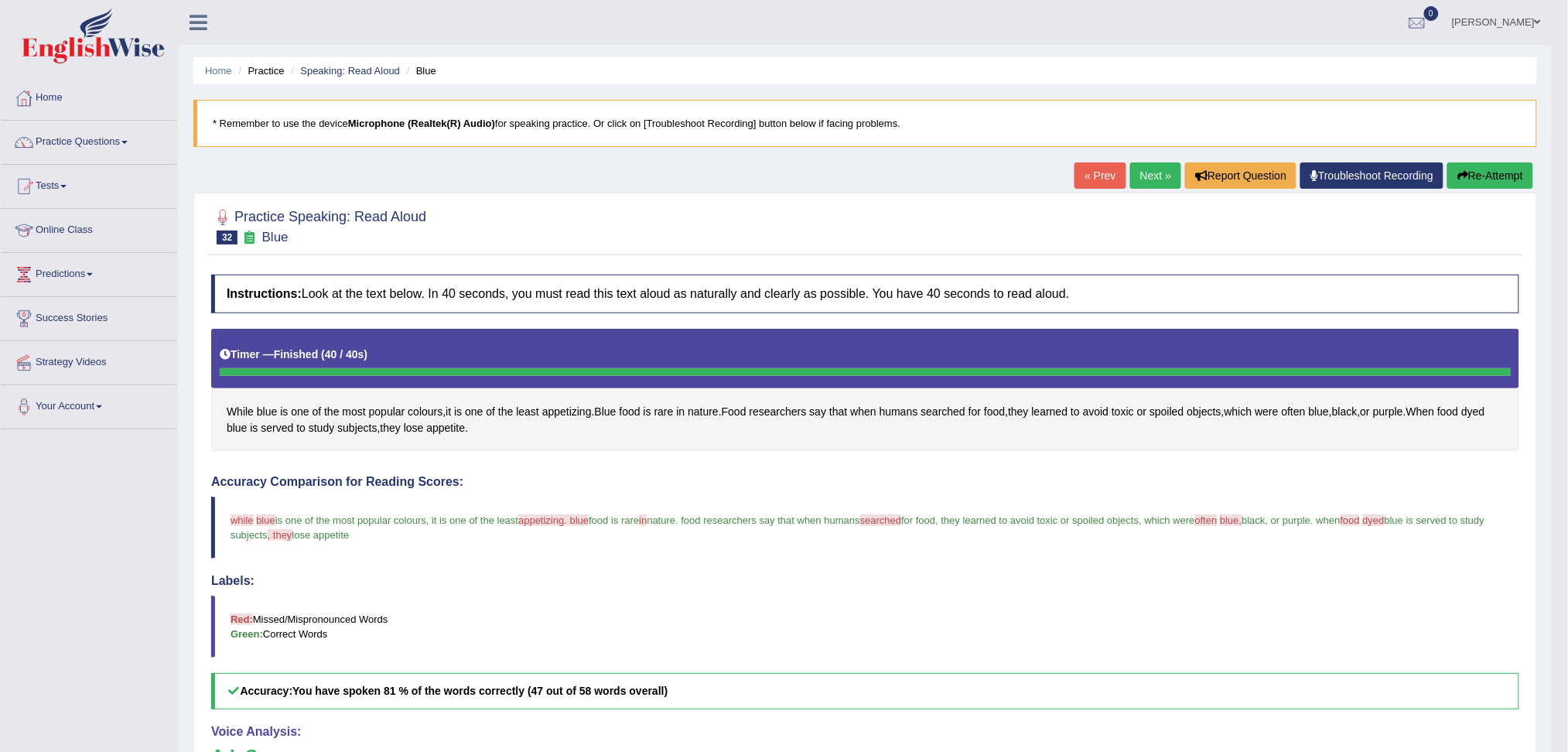
click at [1480, 170] on button "Re-Attempt" at bounding box center [1490, 175] width 86 height 26
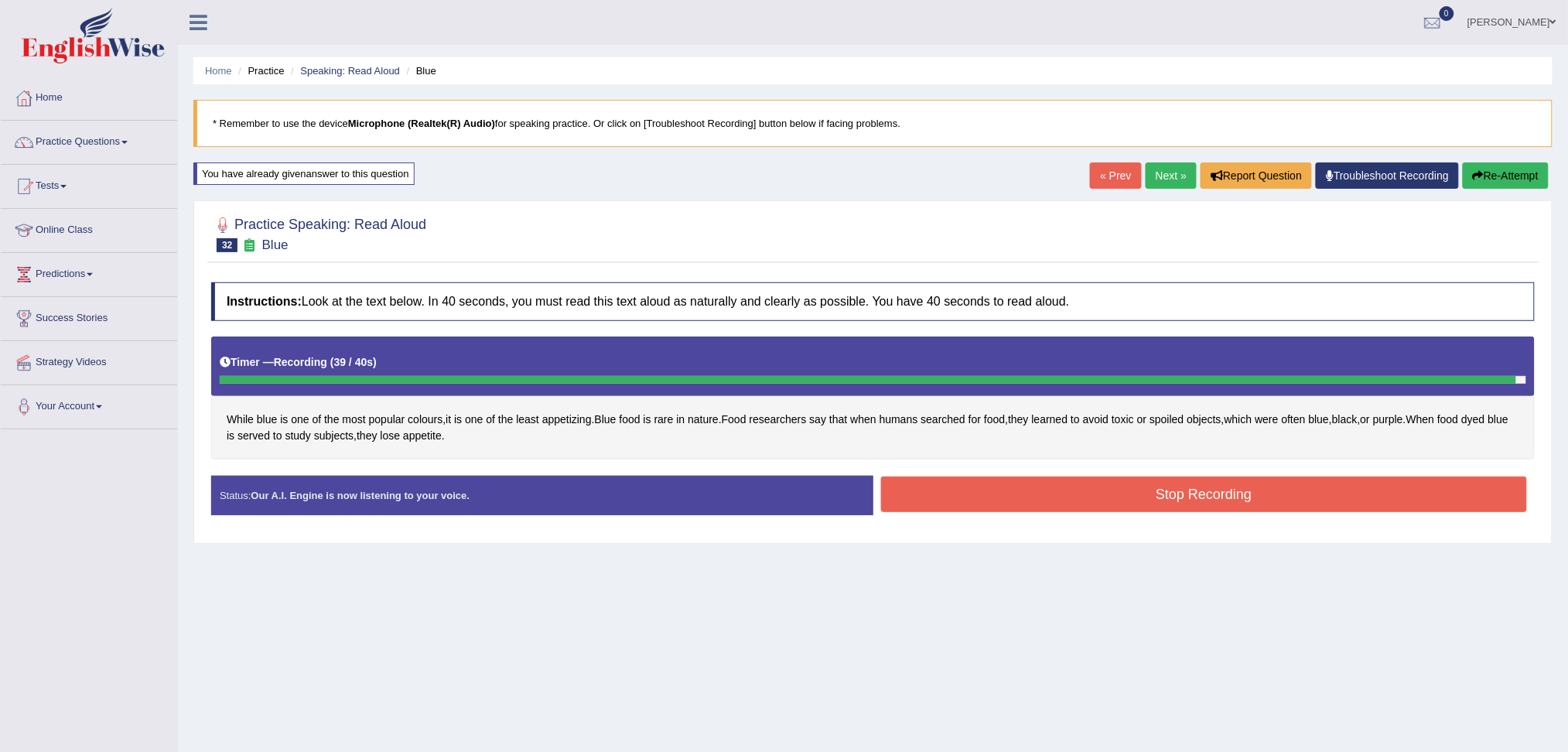
click at [1189, 499] on button "Stop Recording" at bounding box center [1204, 494] width 647 height 36
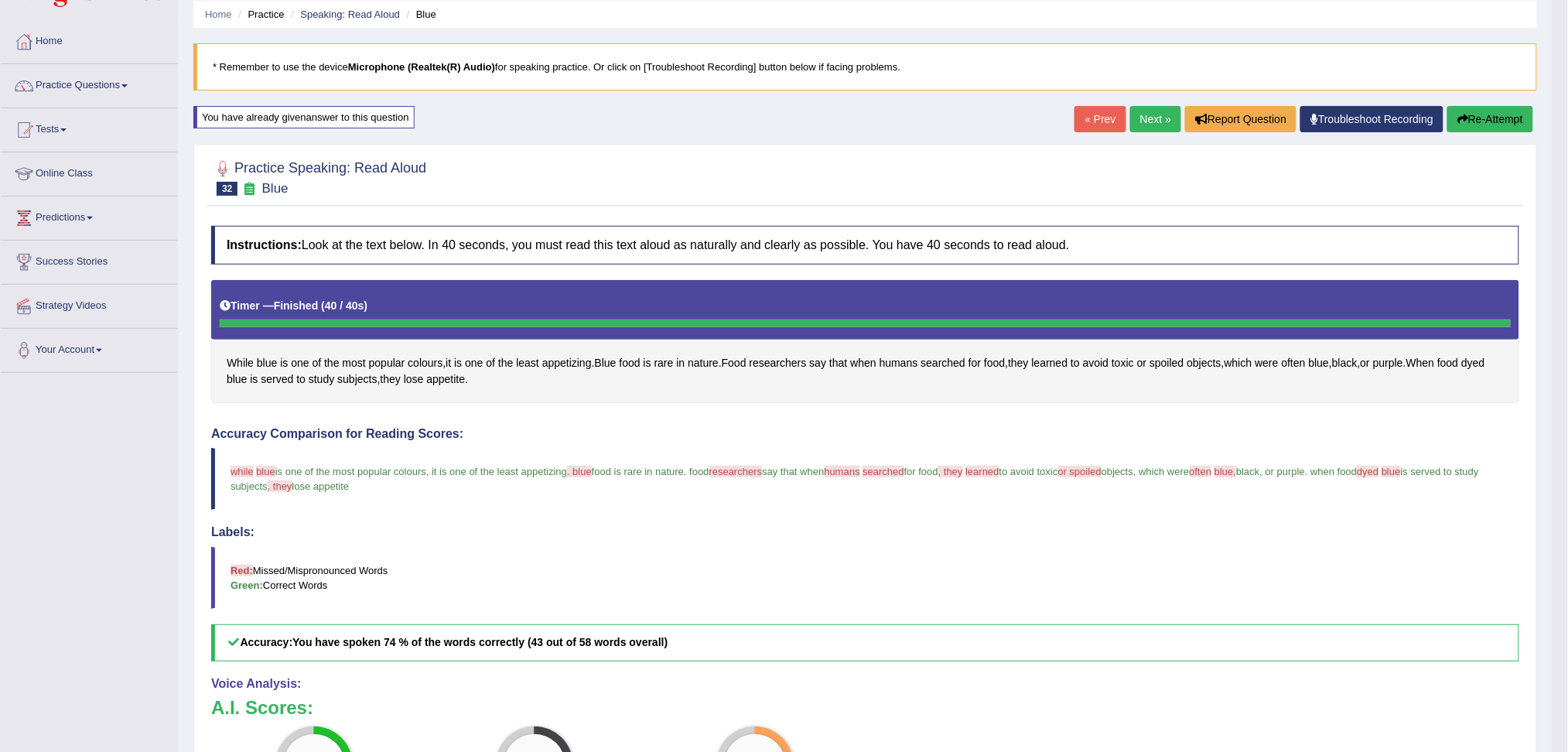
scroll to position [103, 0]
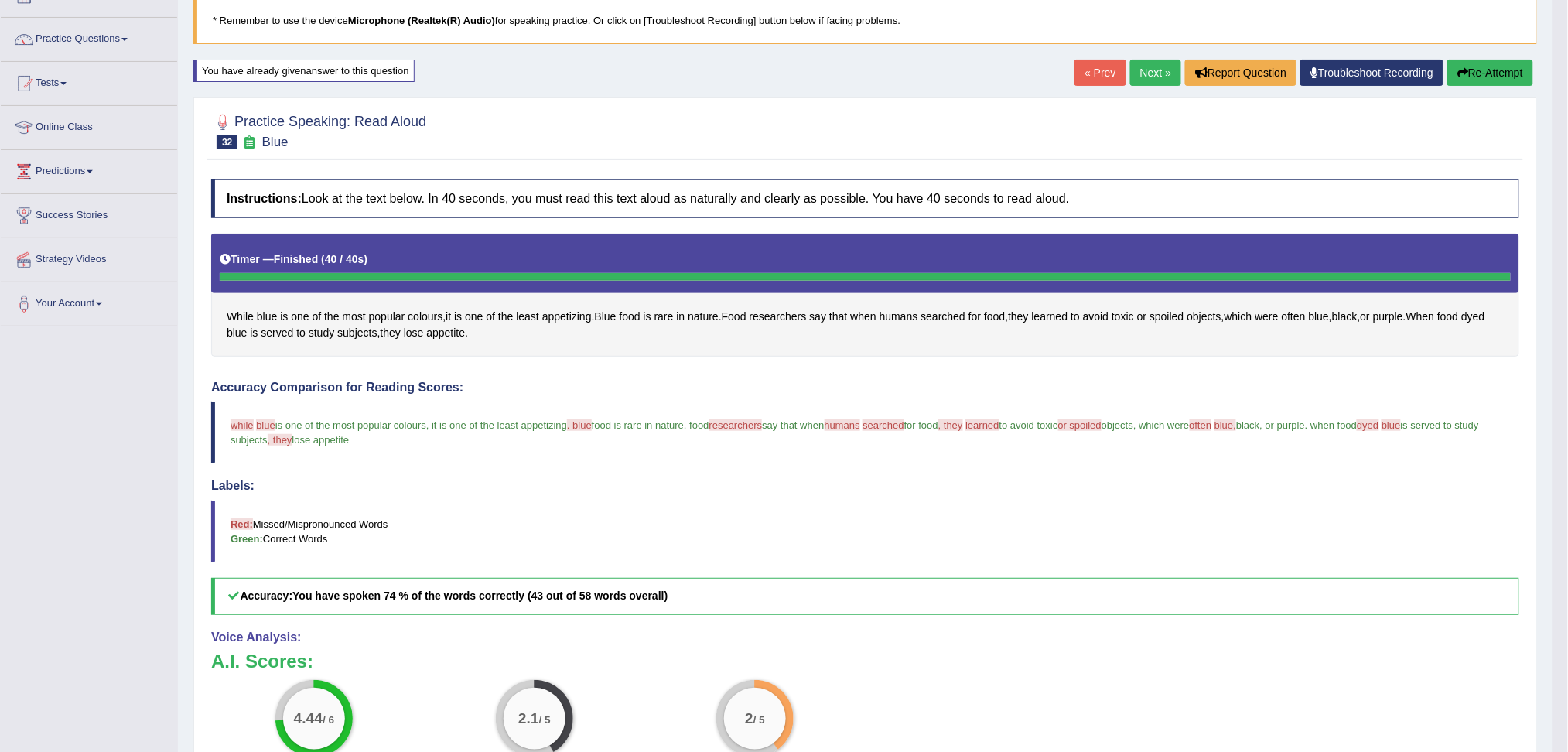
click at [1482, 69] on button "Re-Attempt" at bounding box center [1490, 73] width 86 height 26
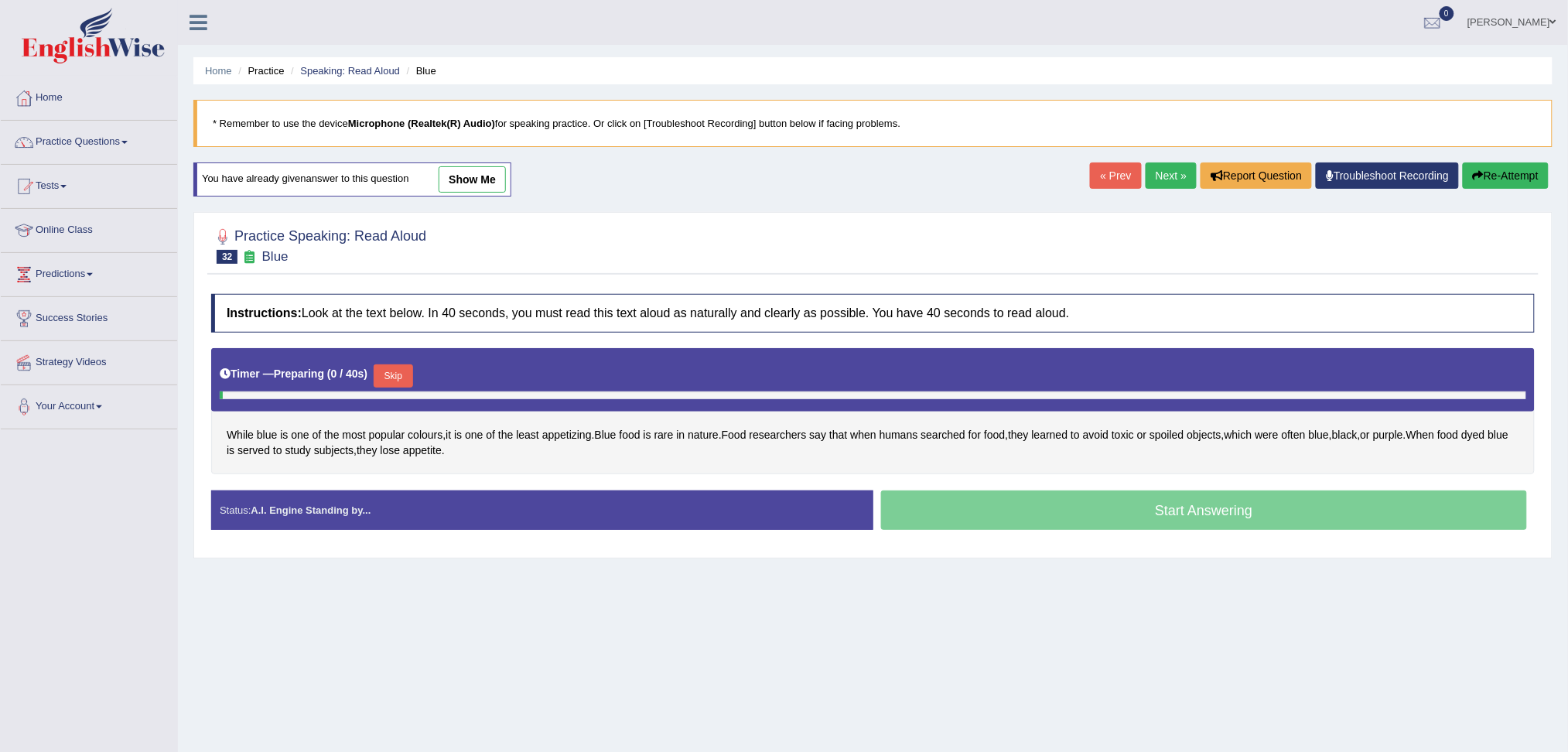
scroll to position [59, 0]
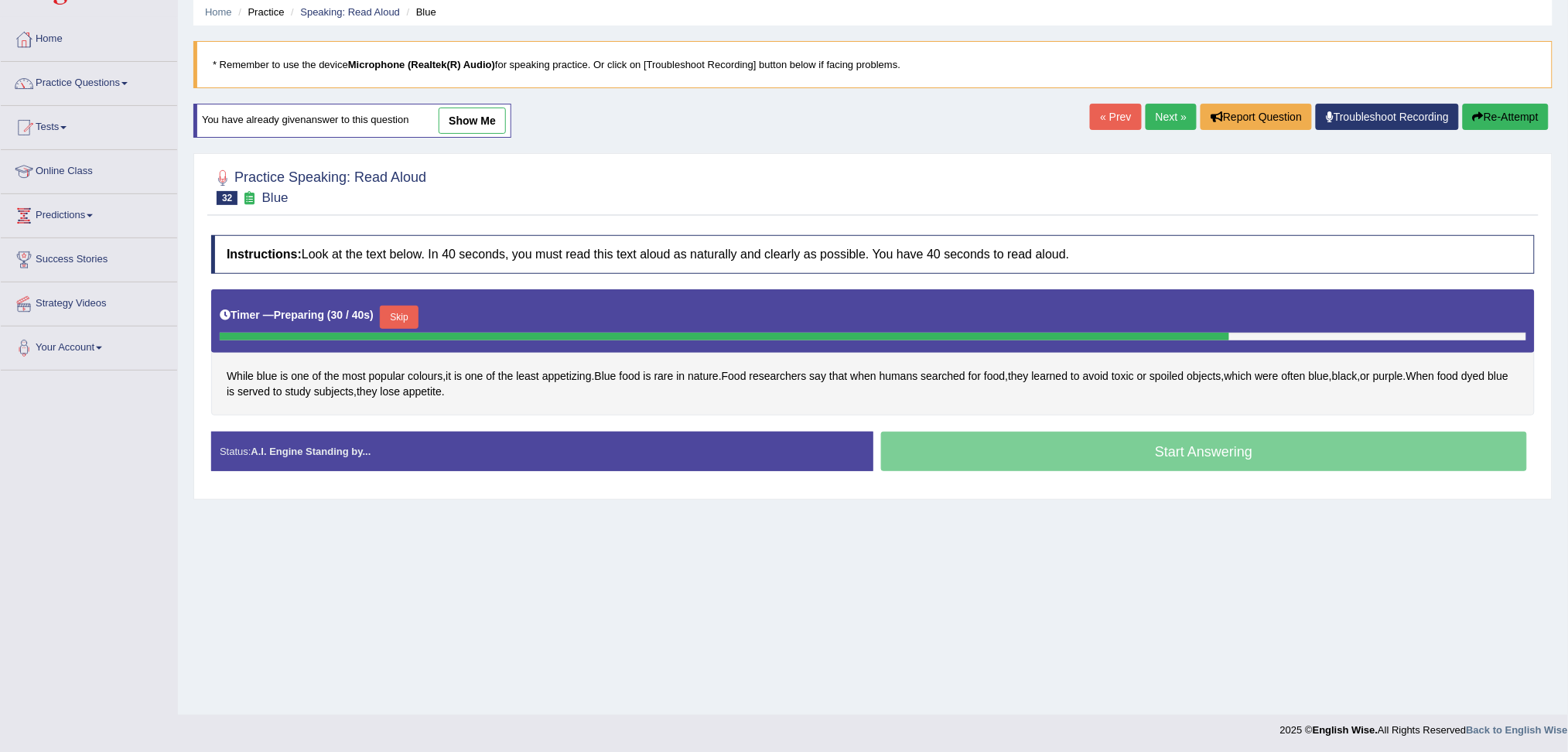
click at [1132, 457] on div "Start Answering" at bounding box center [1204, 453] width 662 height 43
click at [1151, 460] on div "Start Answering" at bounding box center [1204, 453] width 662 height 43
click at [399, 316] on button "Skip" at bounding box center [399, 317] width 39 height 23
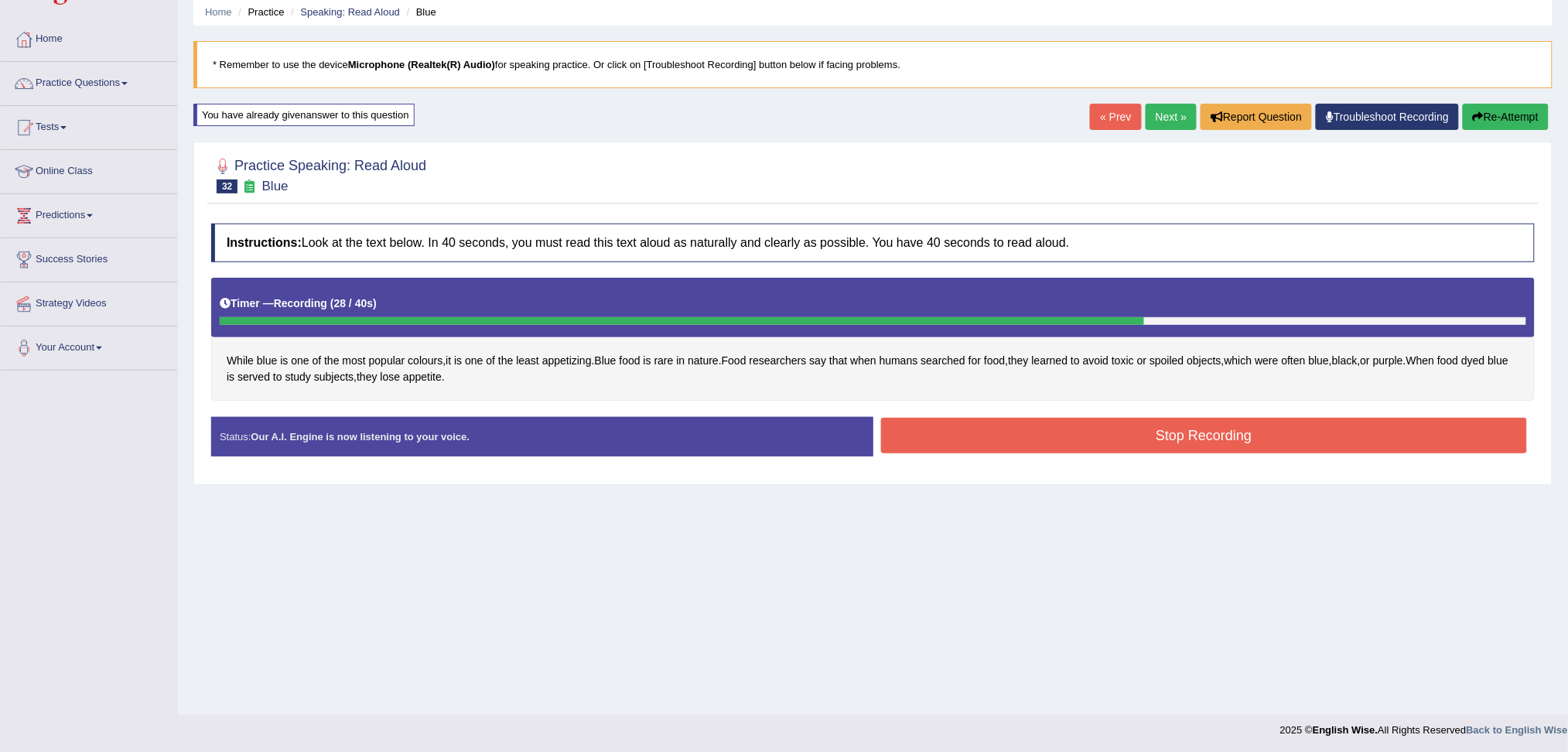
click at [1270, 428] on button "Stop Recording" at bounding box center [1204, 435] width 647 height 36
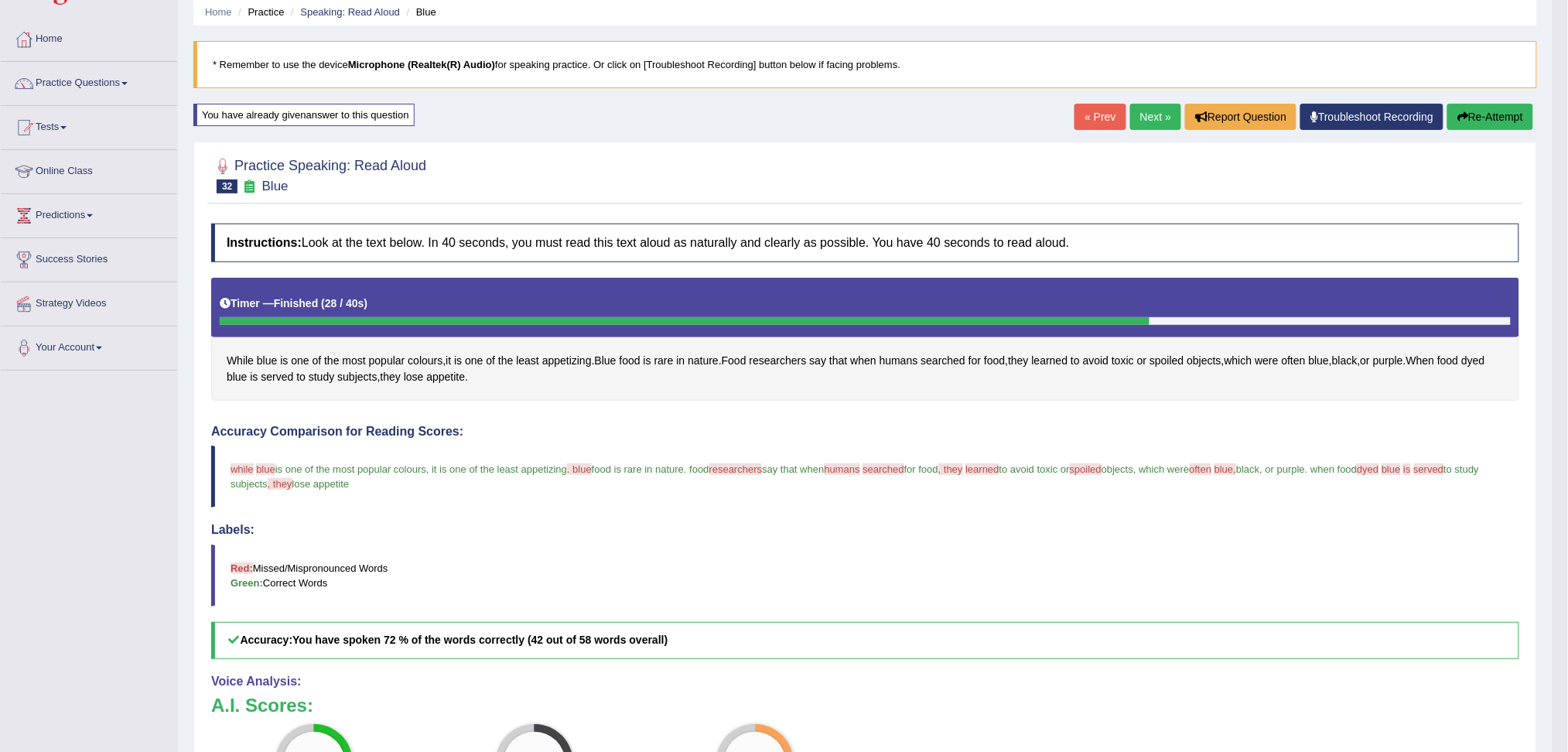
click at [1142, 114] on link "Next »" at bounding box center [1156, 117] width 51 height 26
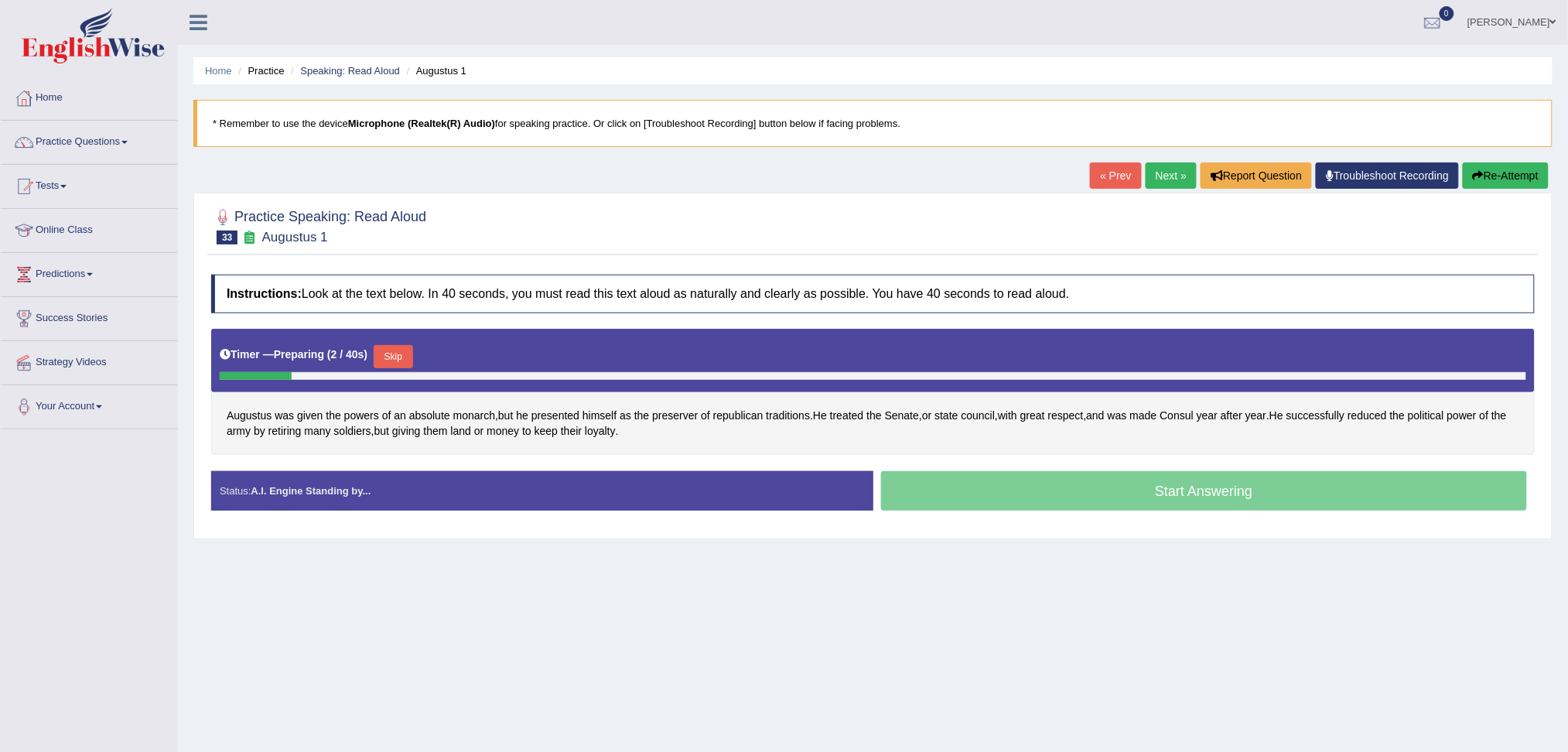
click at [404, 347] on button "Skip" at bounding box center [393, 357] width 39 height 23
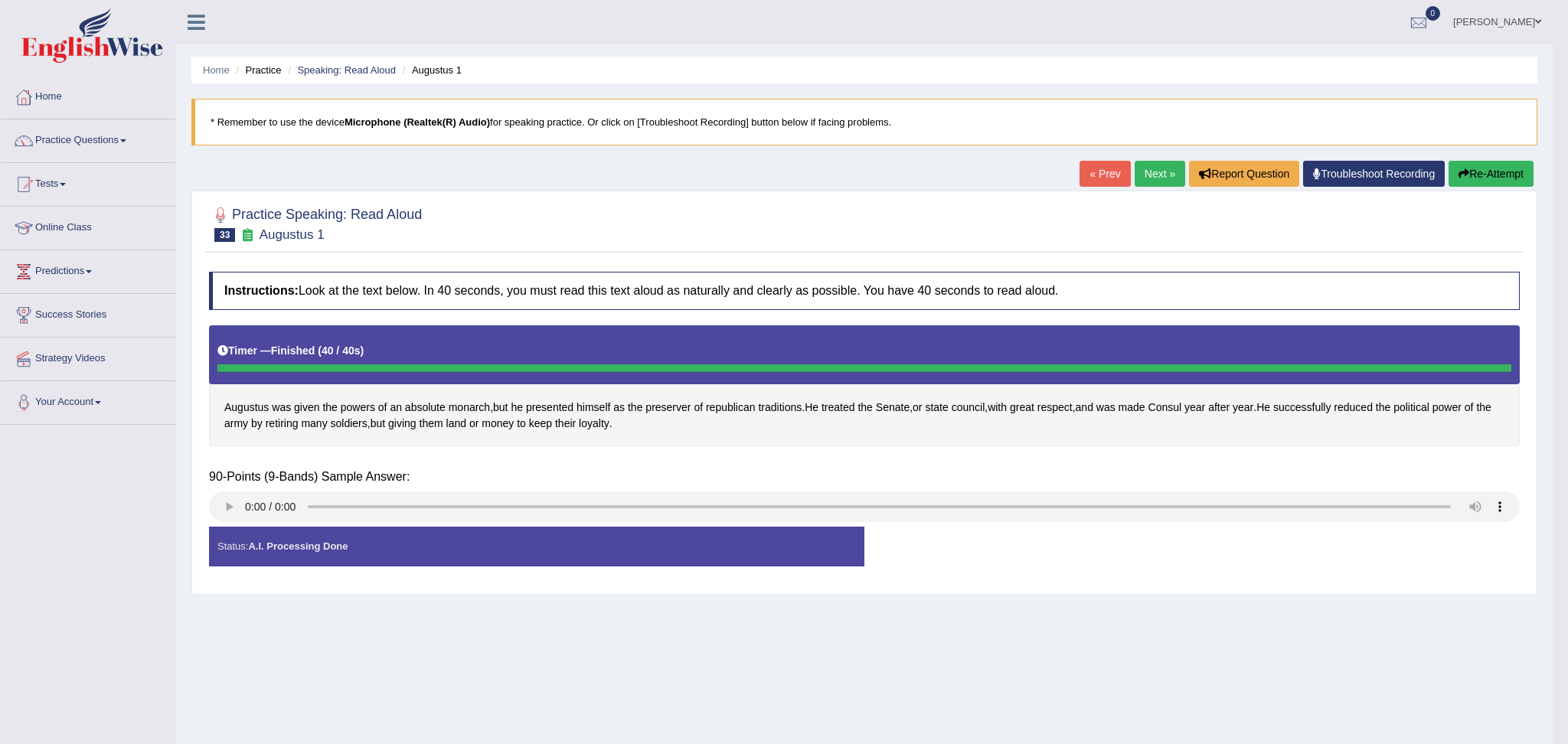
click at [1062, 481] on body "Toggle navigation Home Practice Questions Speaking Practice Read Aloud Repeat S…" at bounding box center [784, 372] width 1568 height 744
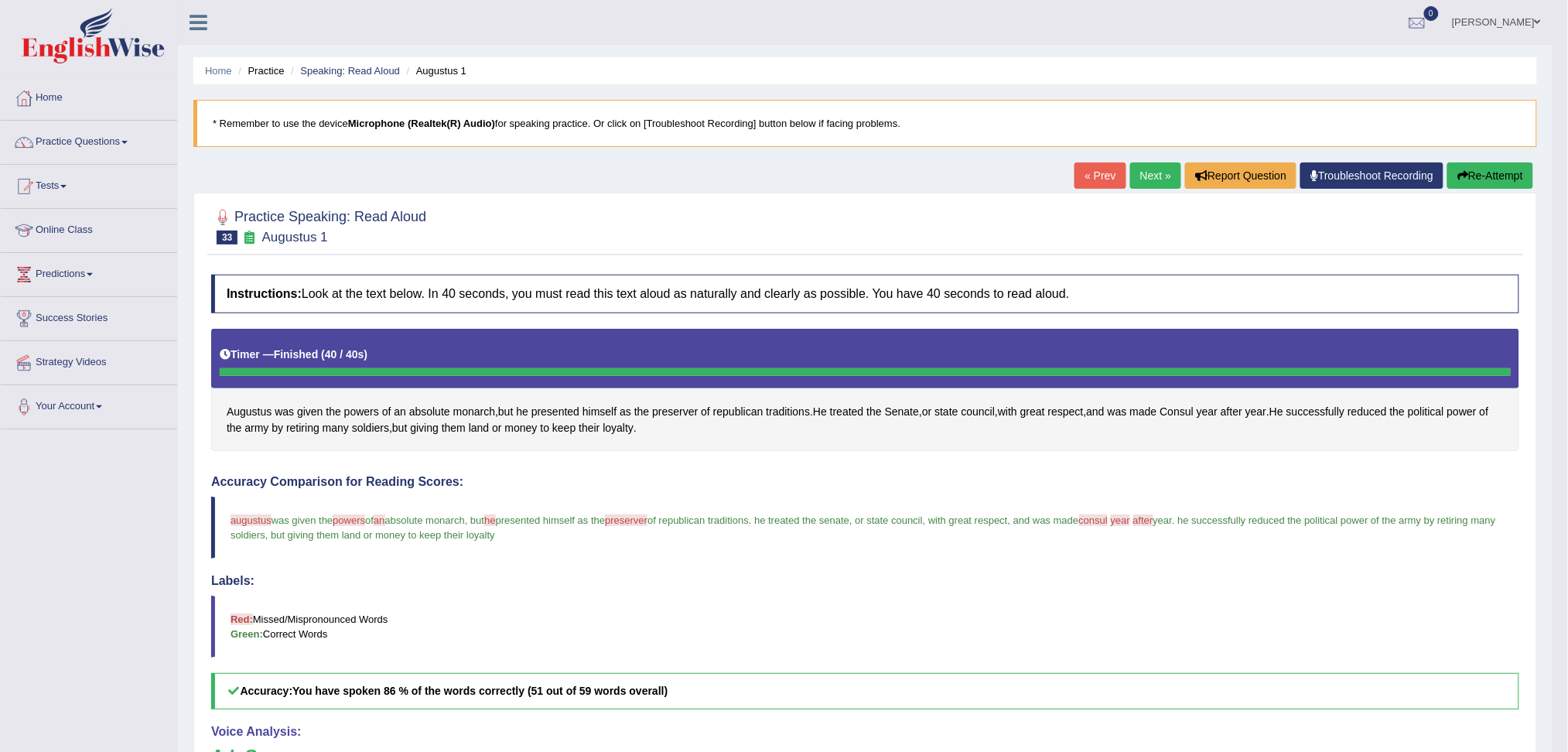
click at [1140, 178] on link "Next »" at bounding box center [1156, 175] width 51 height 26
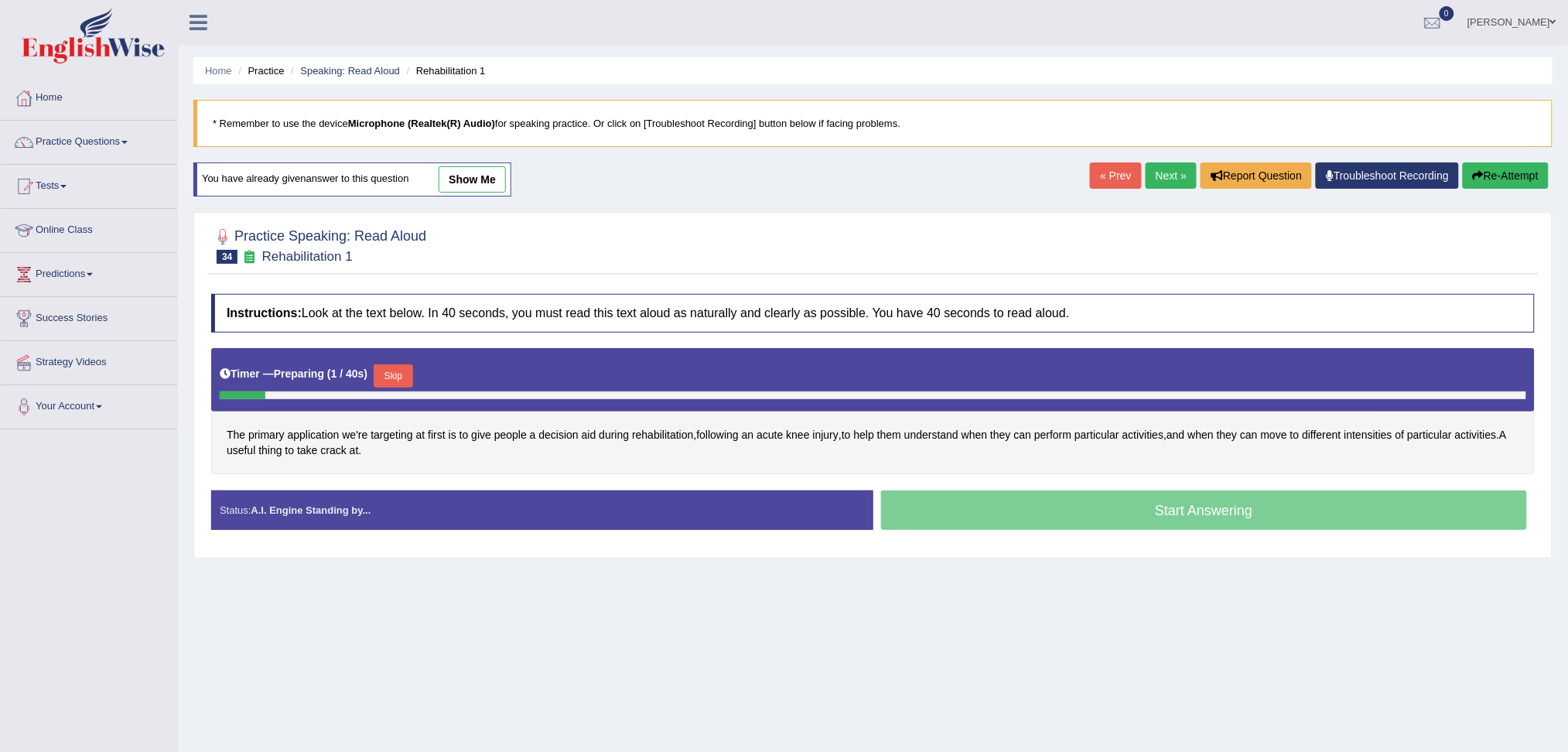
click at [394, 373] on button "Skip" at bounding box center [393, 376] width 39 height 23
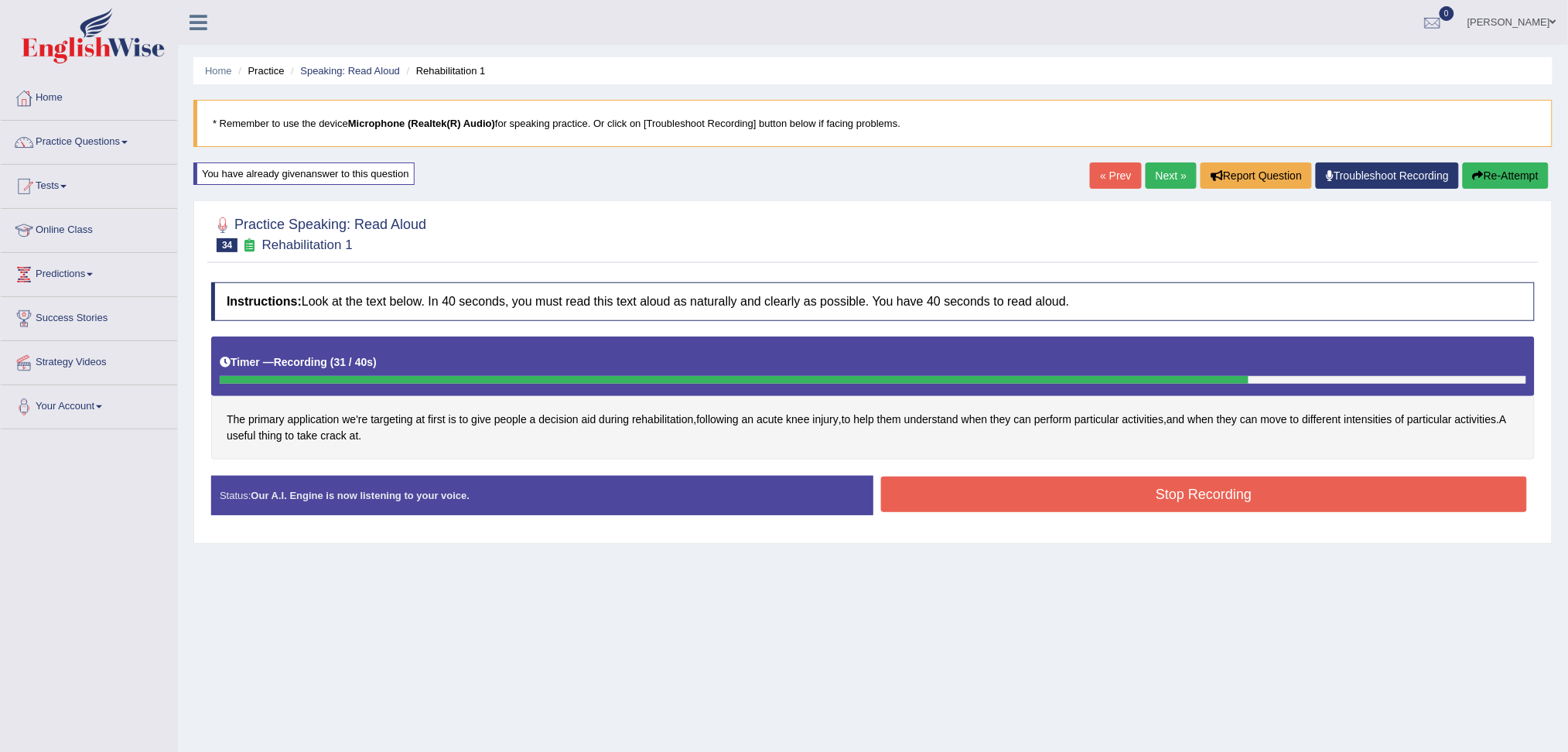
click at [1308, 486] on button "Stop Recording" at bounding box center [1204, 494] width 647 height 36
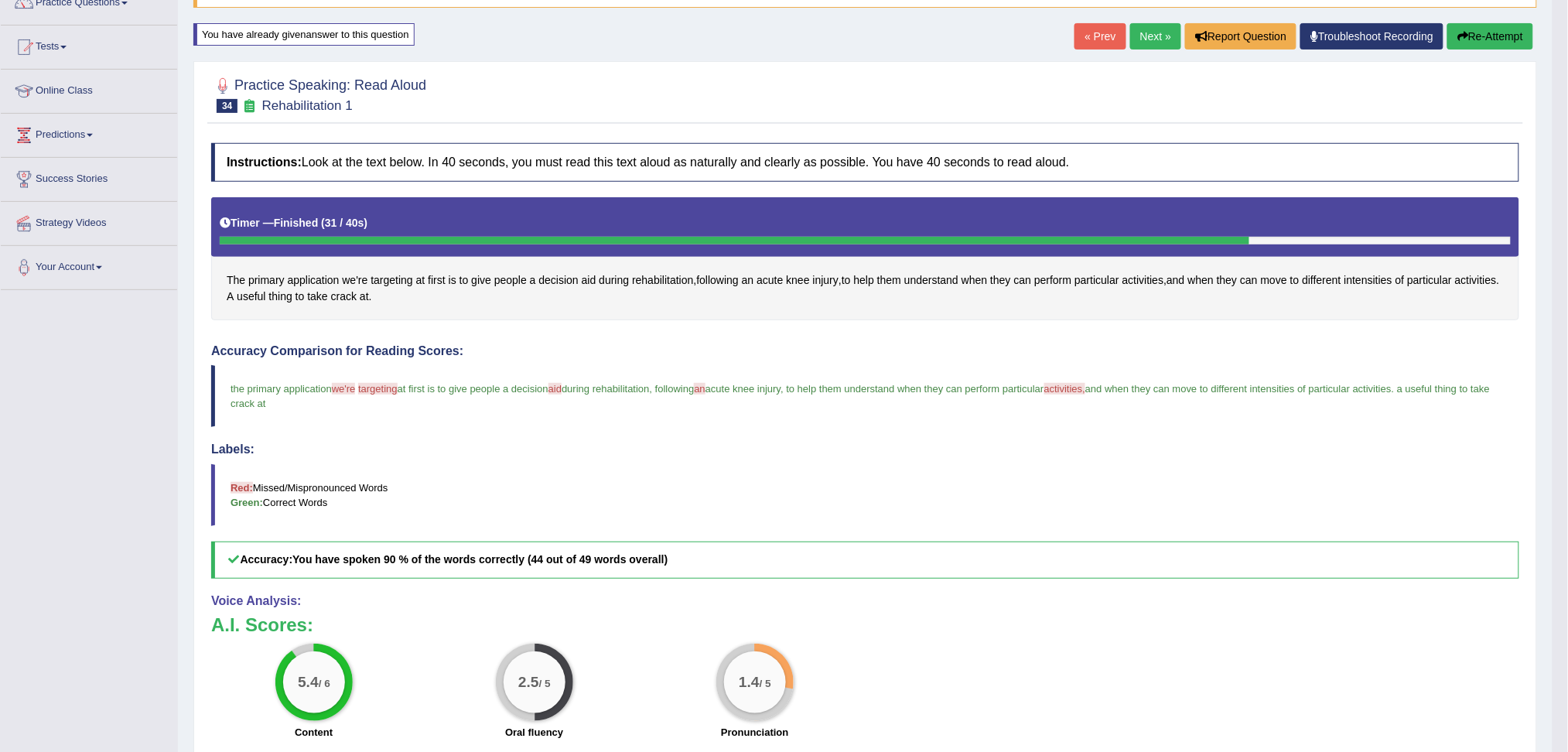
scroll to position [103, 0]
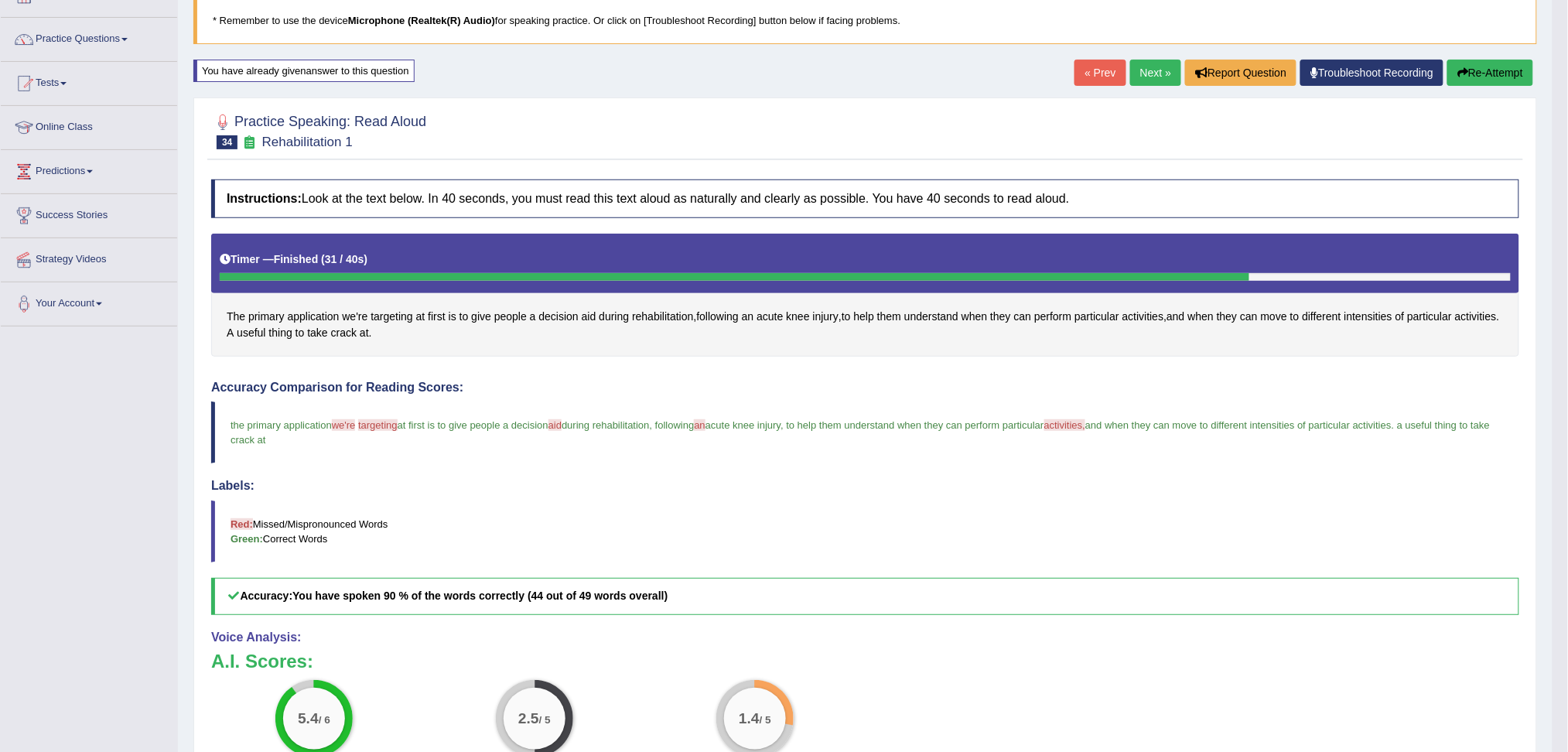
click at [1150, 74] on link "Next »" at bounding box center [1156, 73] width 51 height 26
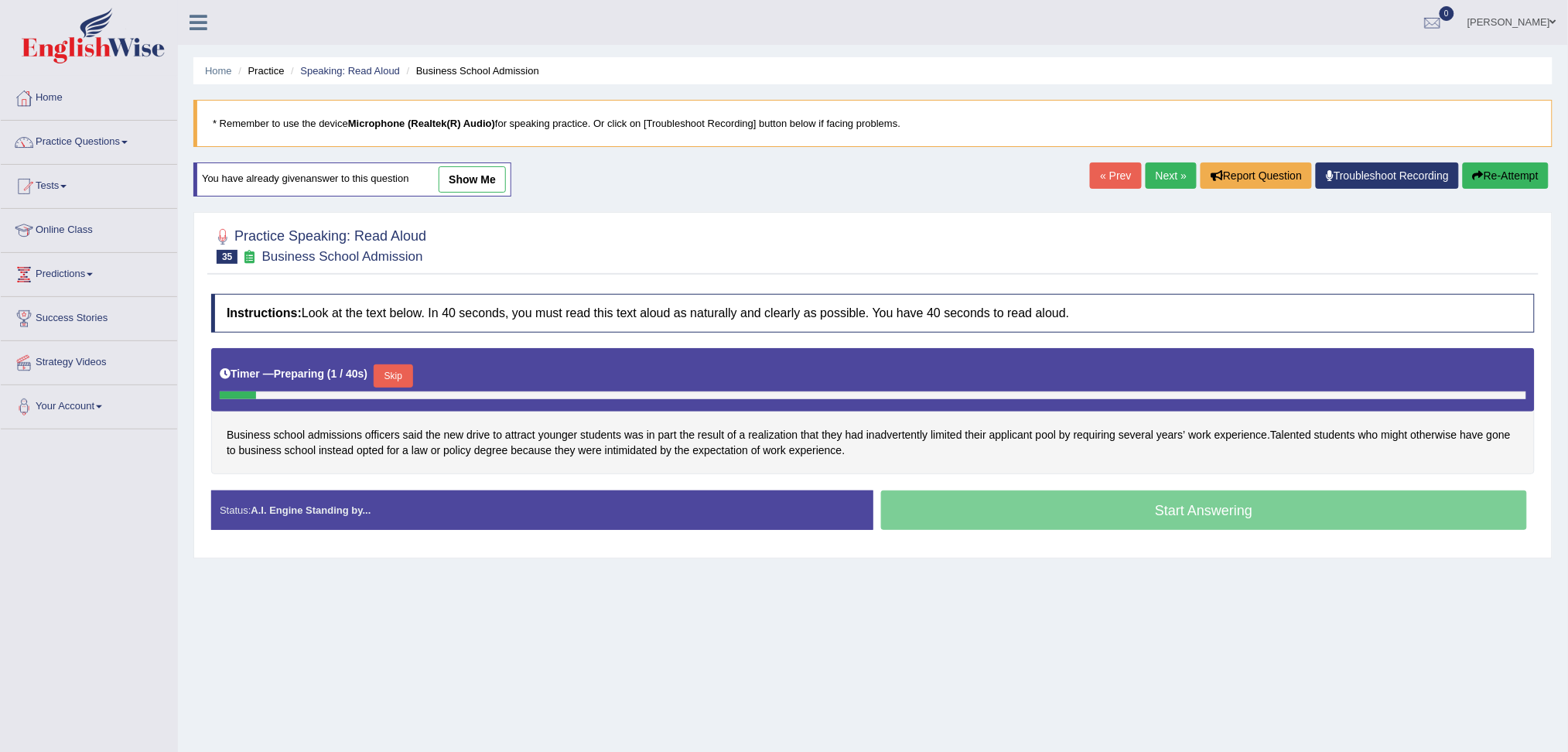
click at [1157, 176] on link "Next »" at bounding box center [1171, 175] width 51 height 26
click at [400, 377] on button "Skip" at bounding box center [393, 376] width 39 height 23
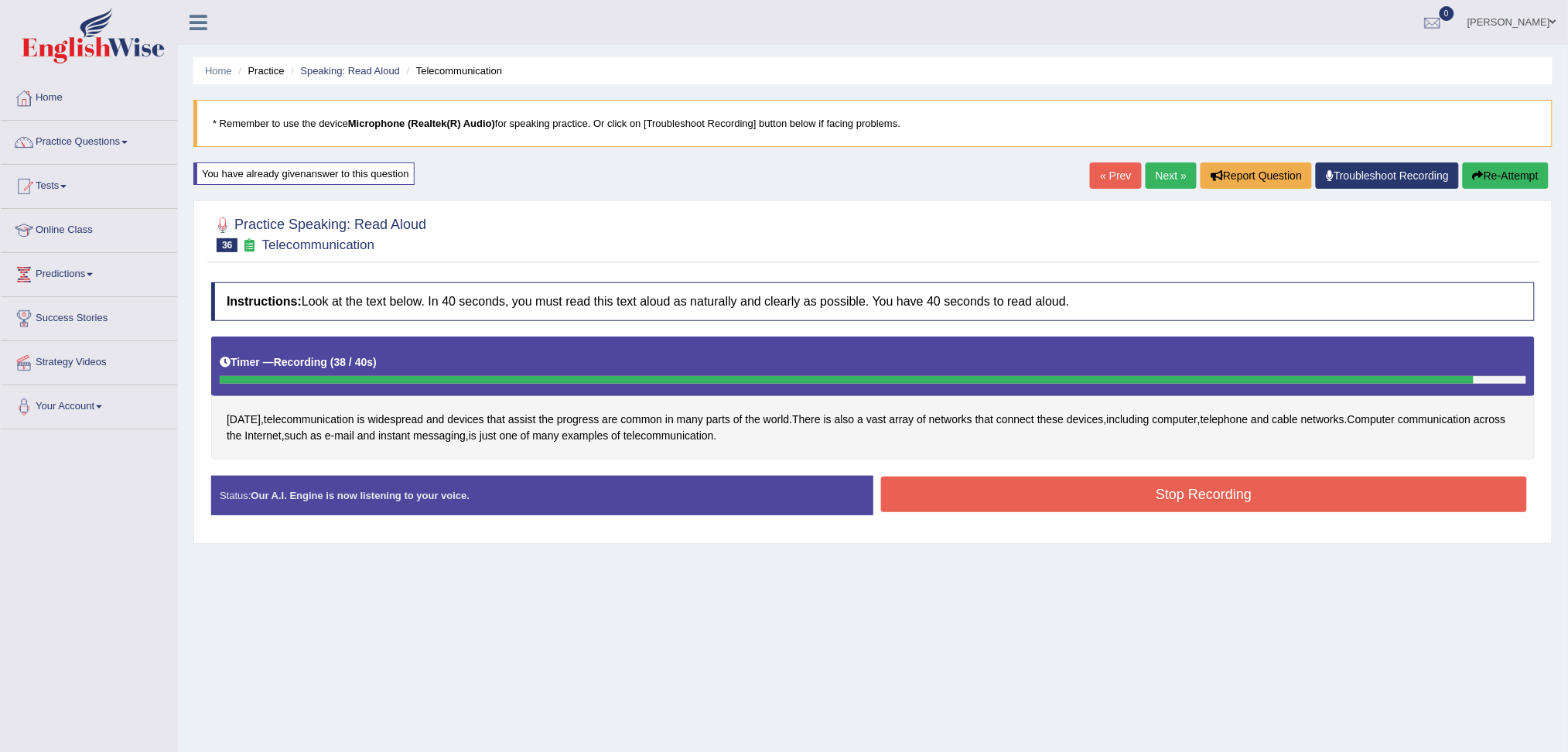
click at [1073, 500] on button "Stop Recording" at bounding box center [1204, 494] width 647 height 36
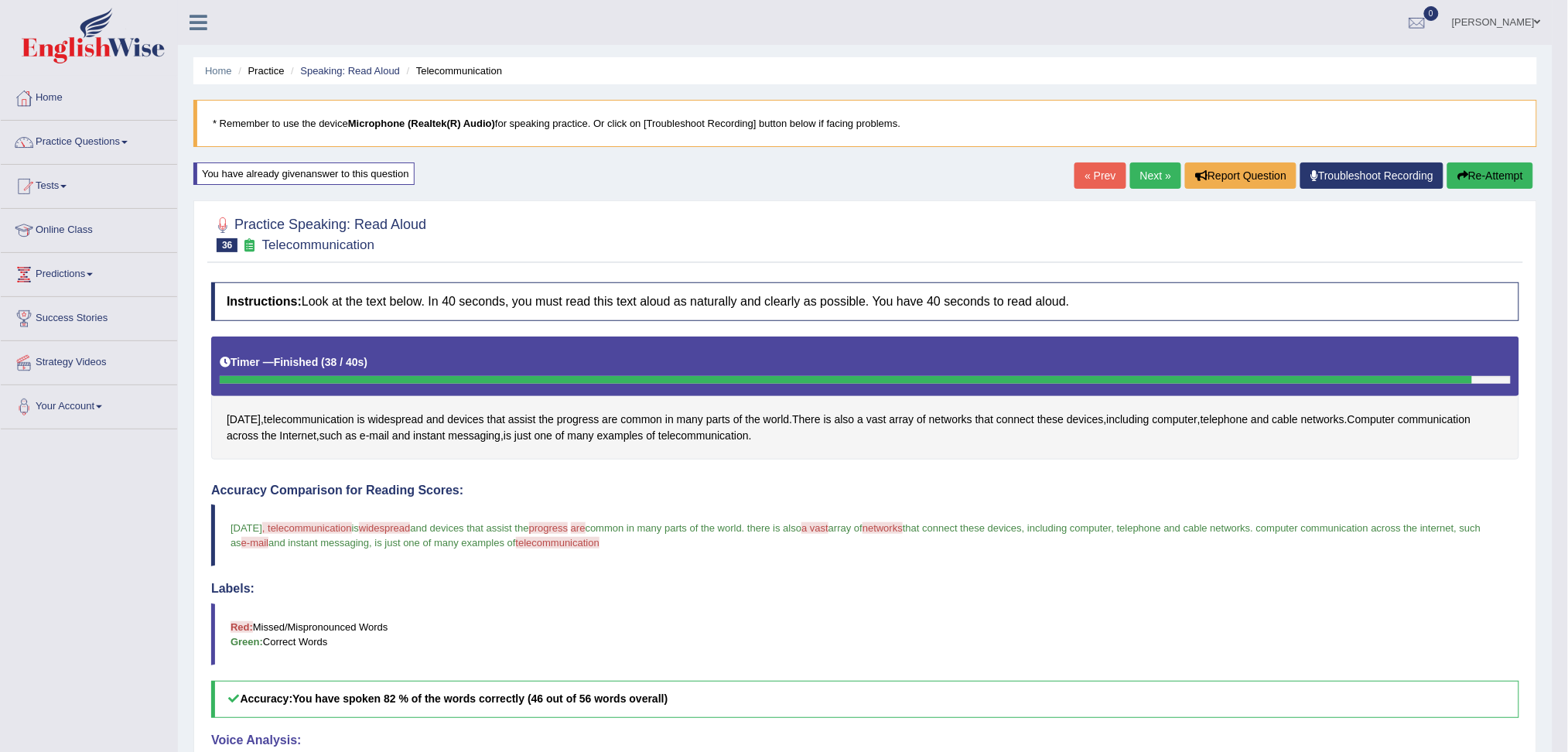
click at [1489, 179] on button "Re-Attempt" at bounding box center [1490, 175] width 86 height 26
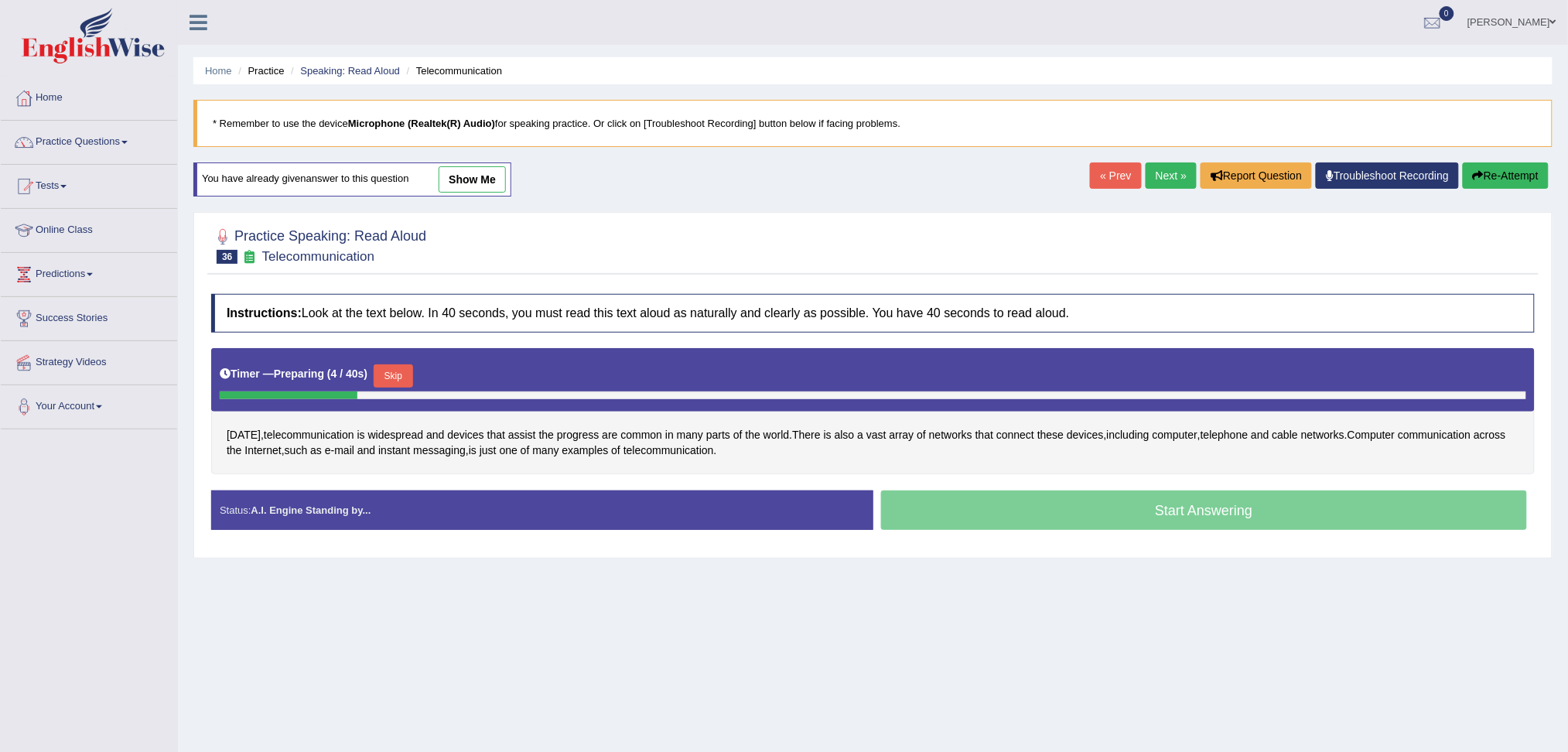
click at [405, 378] on button "Skip" at bounding box center [393, 376] width 39 height 23
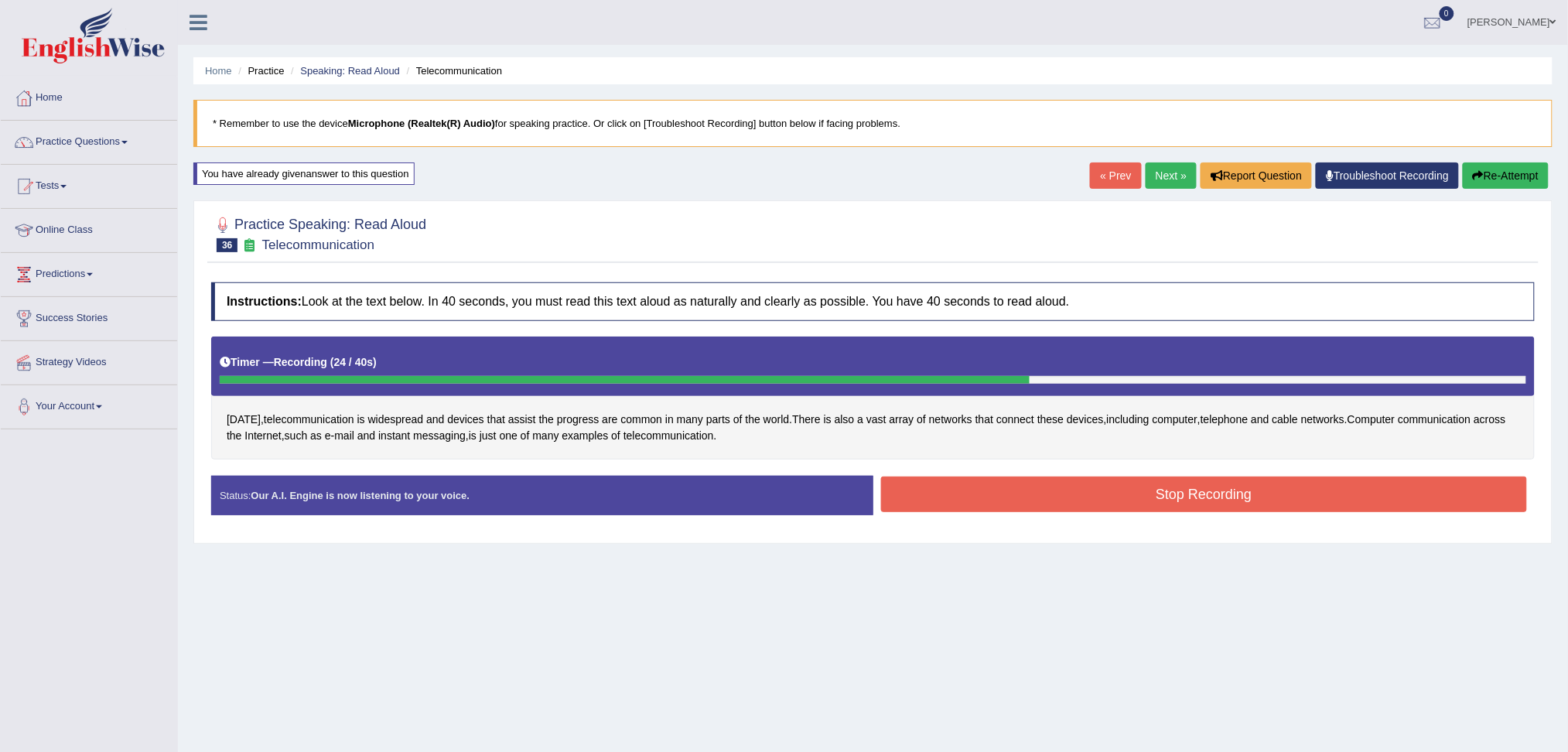
click at [1140, 488] on button "Stop Recording" at bounding box center [1204, 494] width 647 height 36
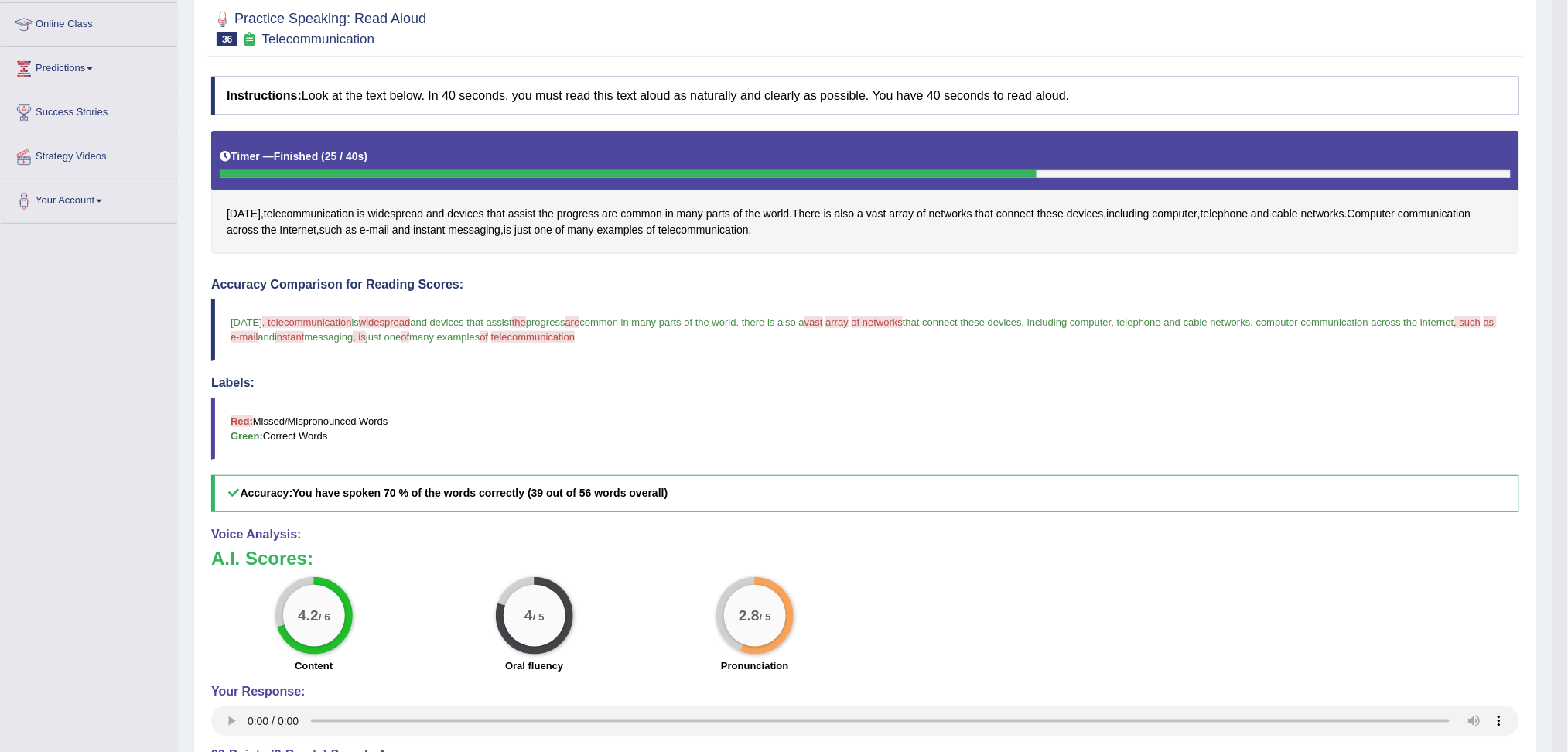
scroll to position [103, 0]
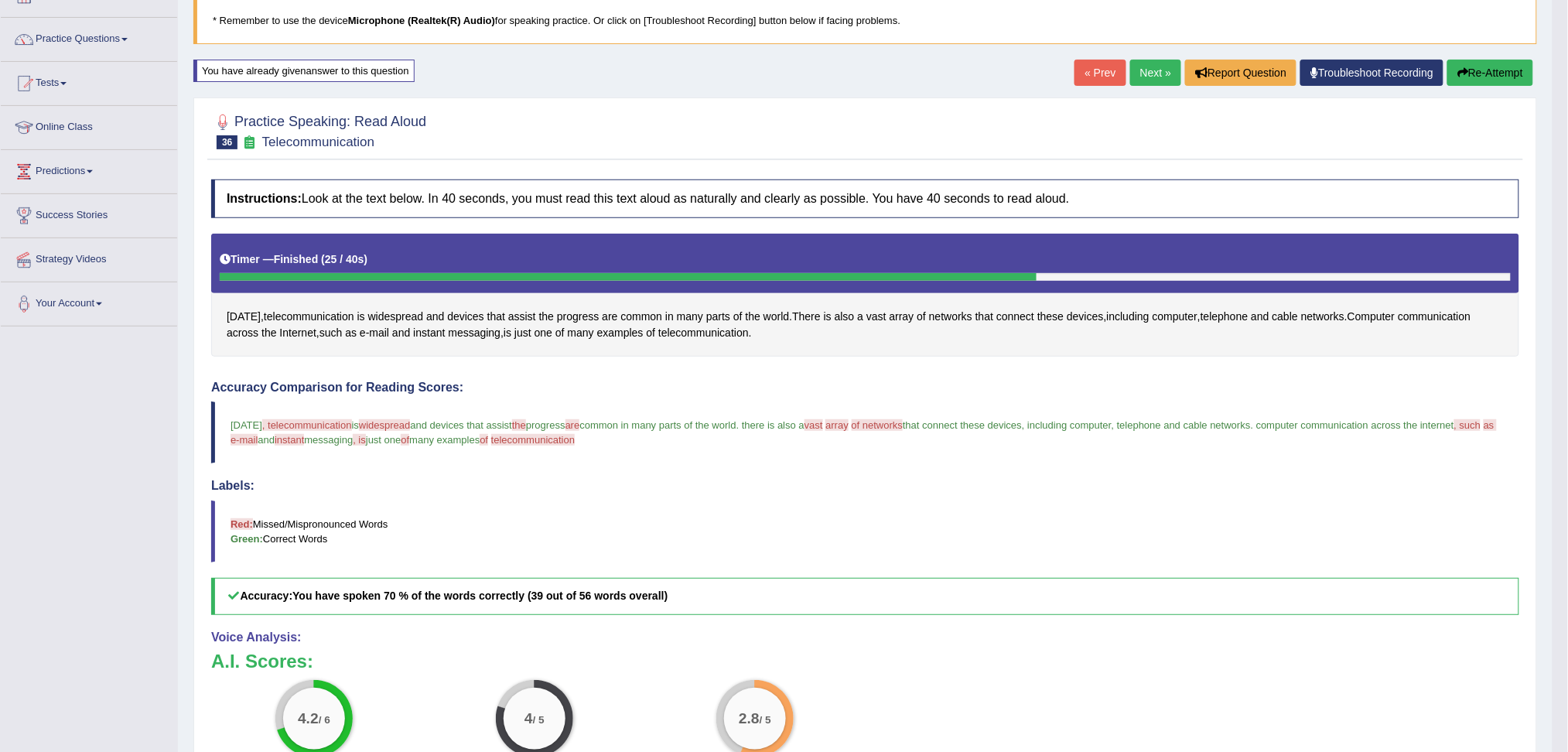
click at [1148, 77] on link "Next »" at bounding box center [1156, 73] width 51 height 26
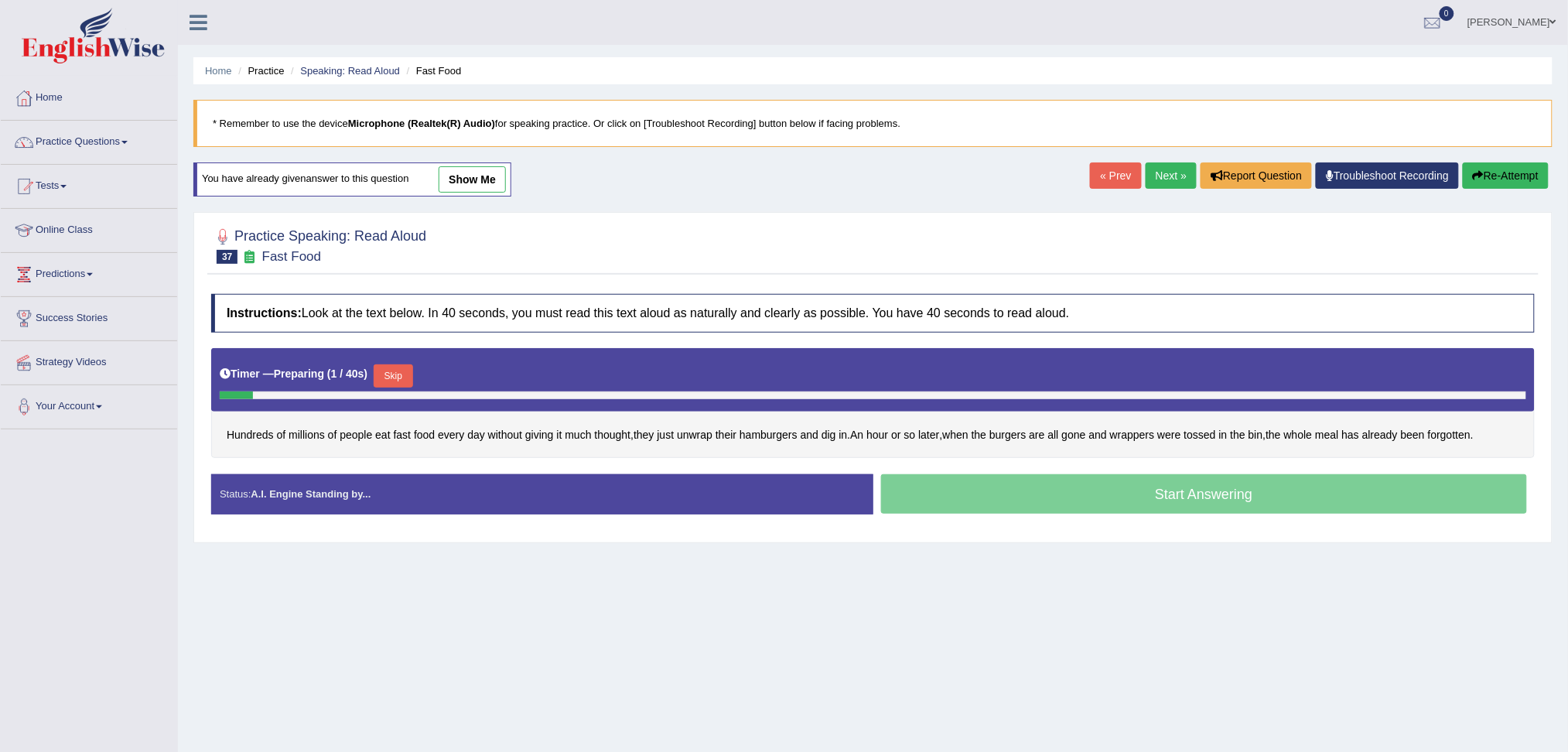
click at [412, 372] on button "Skip" at bounding box center [393, 376] width 39 height 23
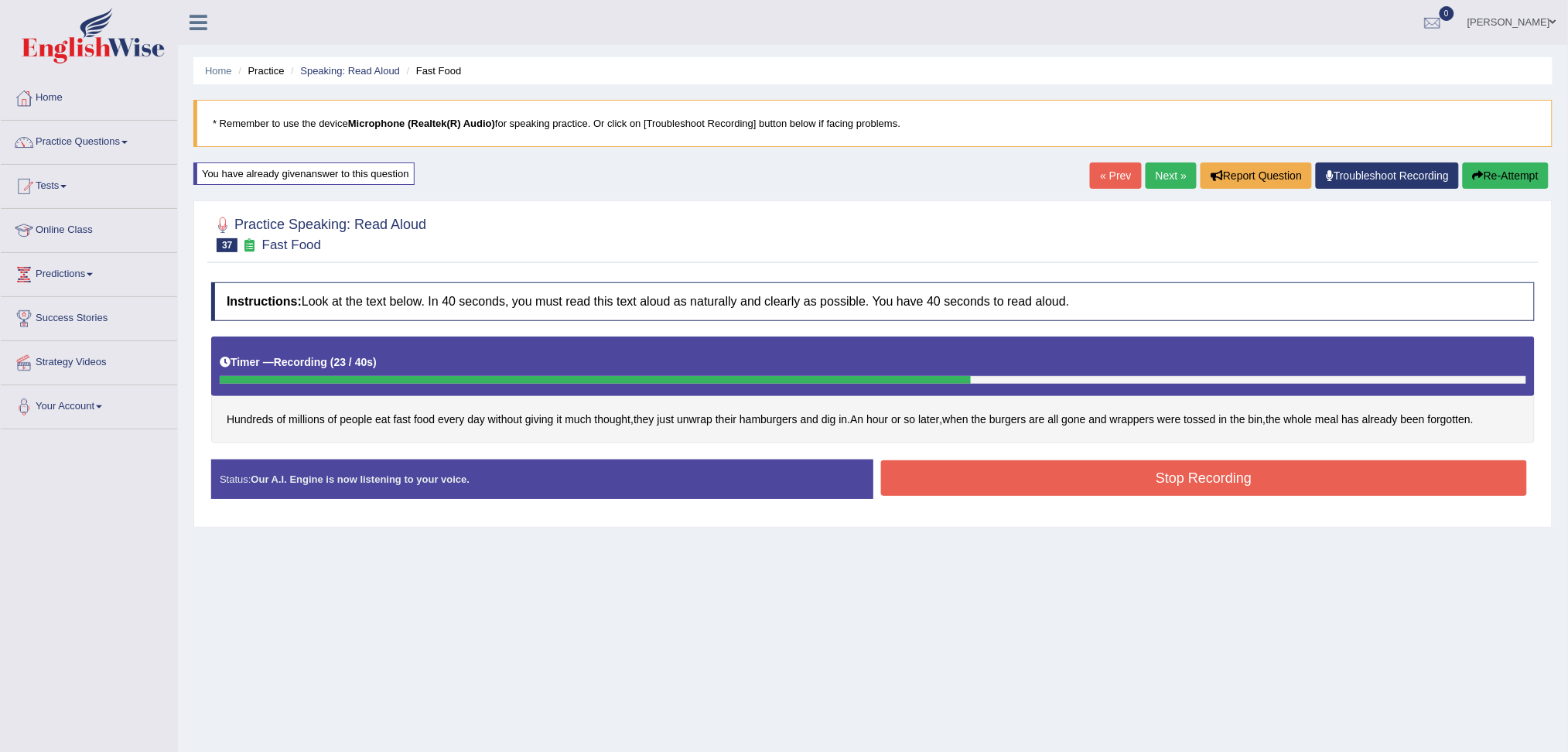
click at [1149, 483] on button "Stop Recording" at bounding box center [1204, 478] width 647 height 36
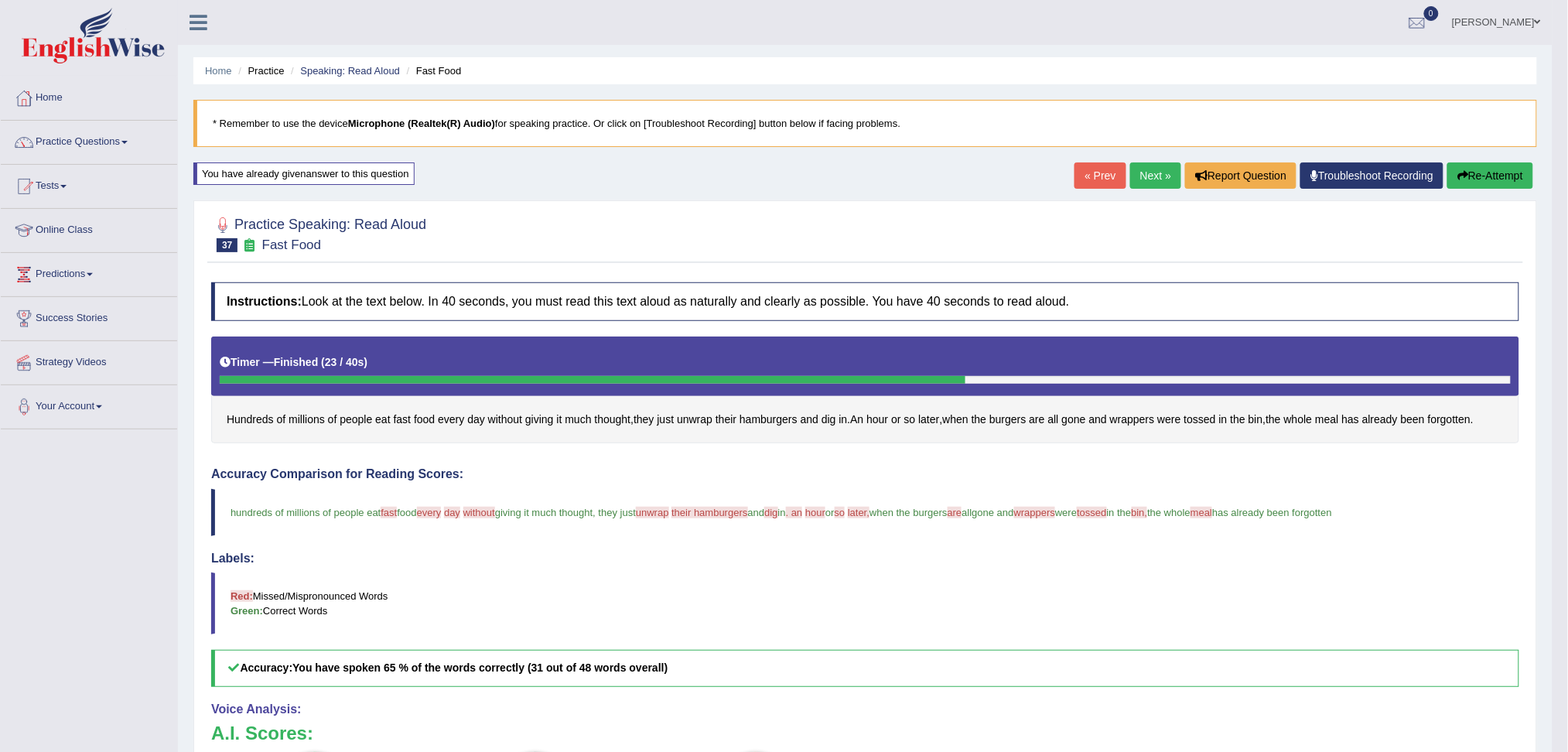
click at [1147, 172] on link "Next »" at bounding box center [1156, 175] width 51 height 26
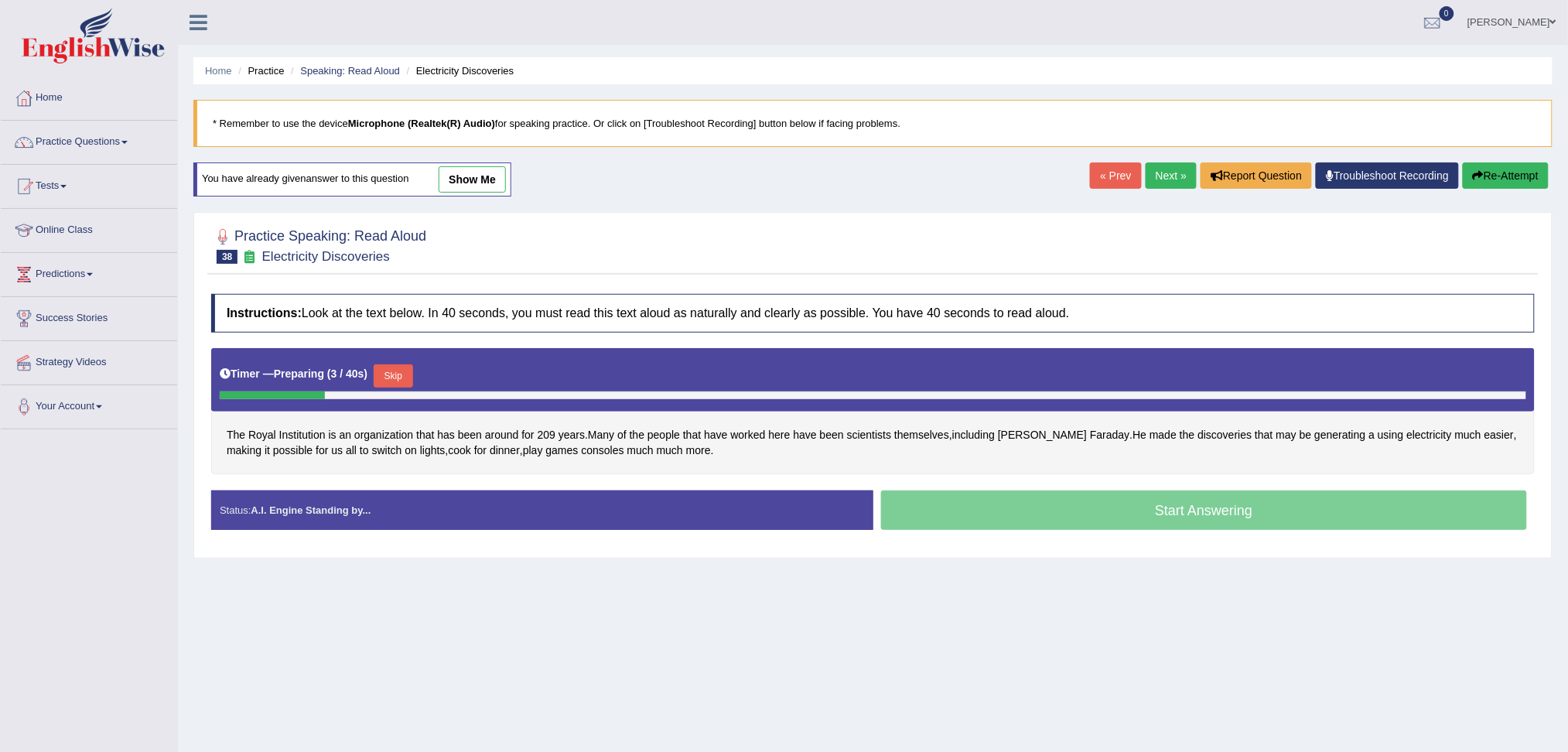
click at [396, 368] on button "Skip" at bounding box center [393, 376] width 39 height 23
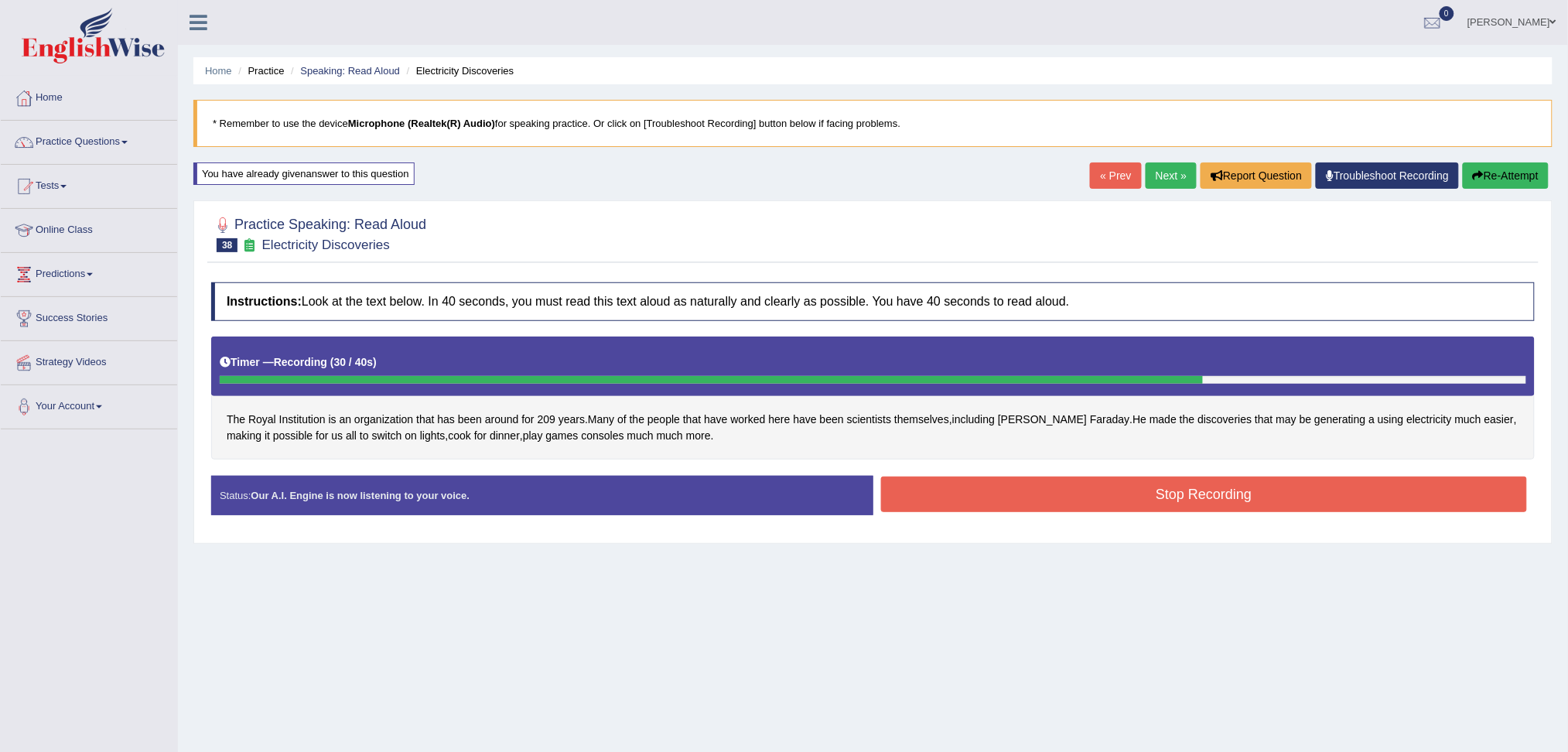
click at [1246, 497] on button "Stop Recording" at bounding box center [1204, 494] width 647 height 36
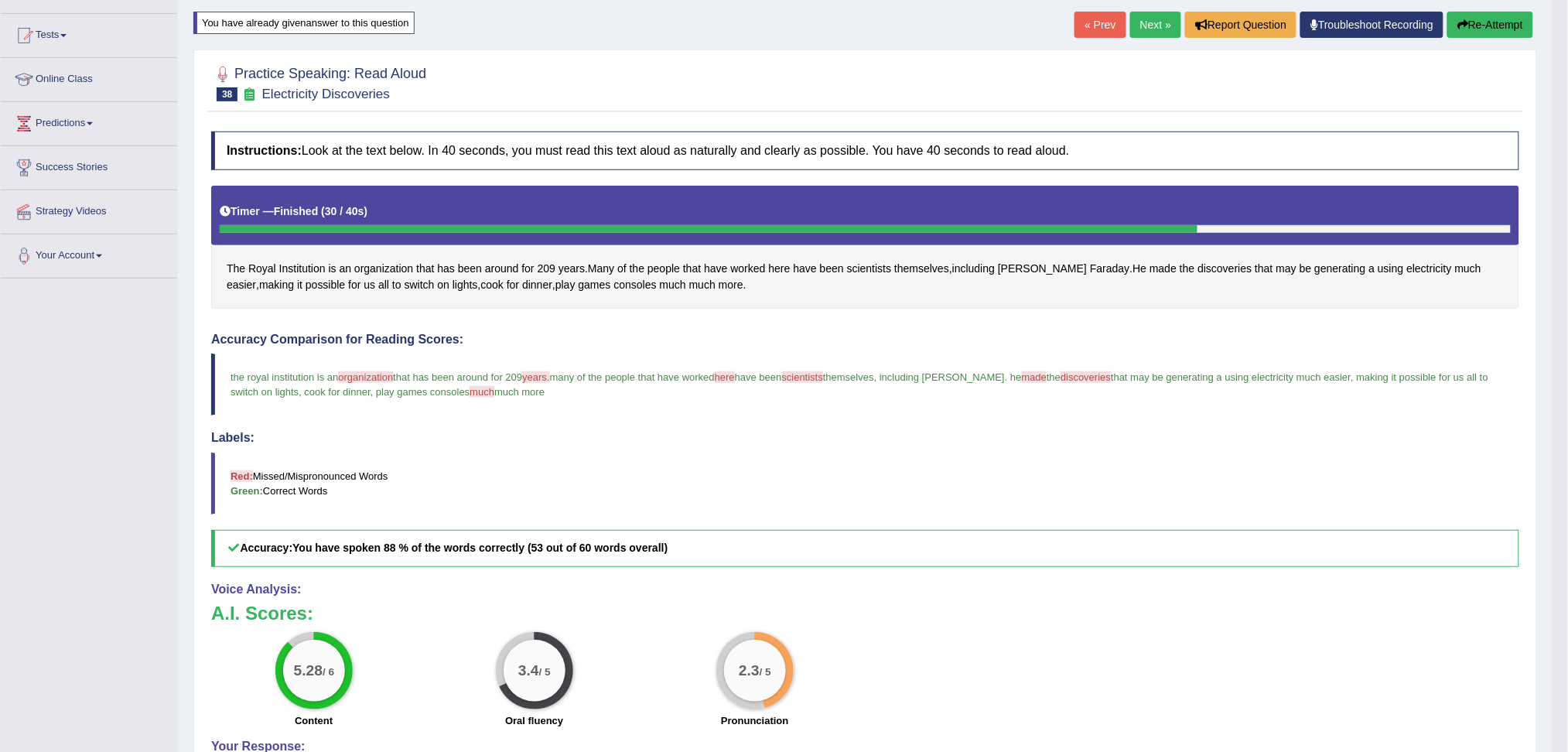
scroll to position [103, 0]
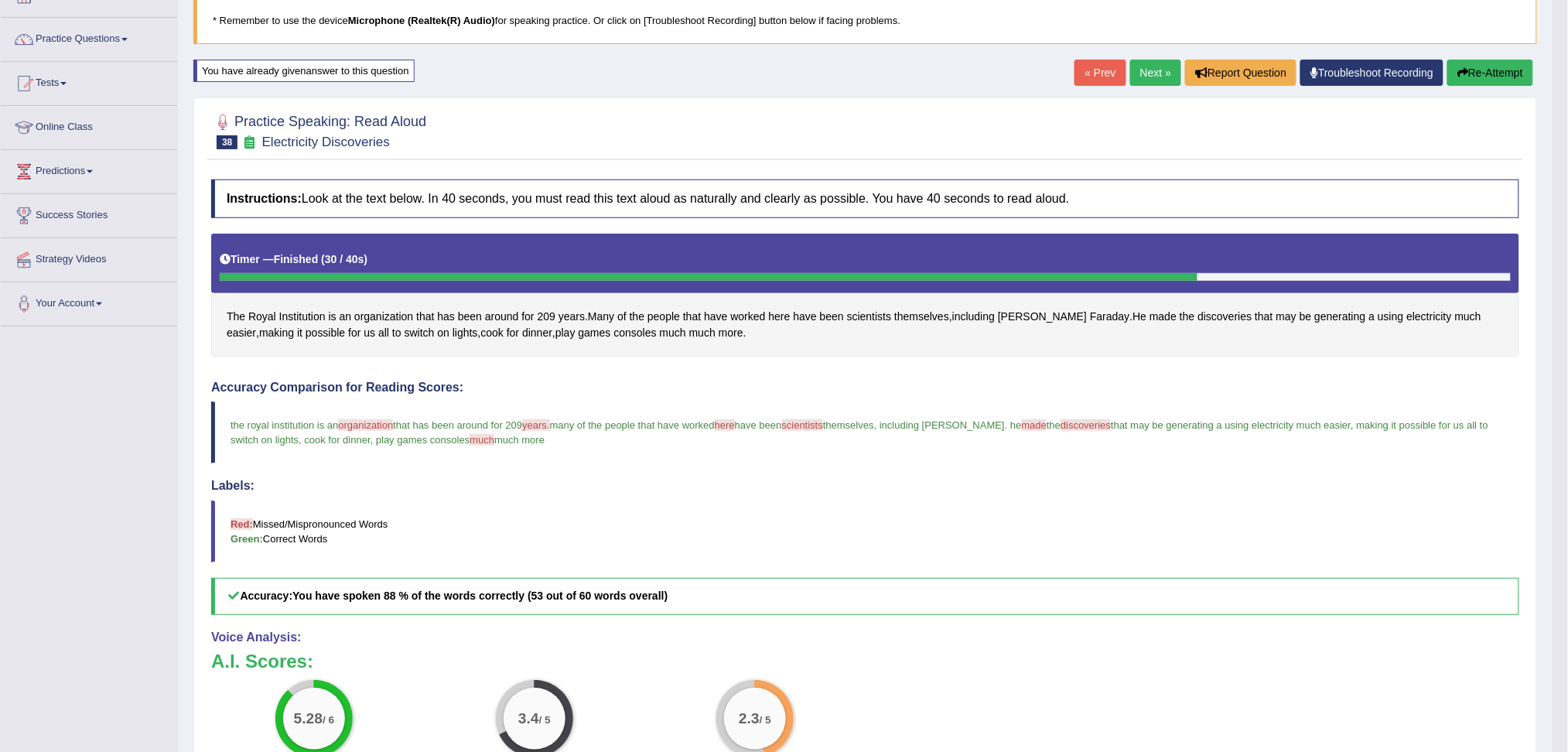
click at [1154, 66] on link "Next »" at bounding box center [1156, 73] width 51 height 26
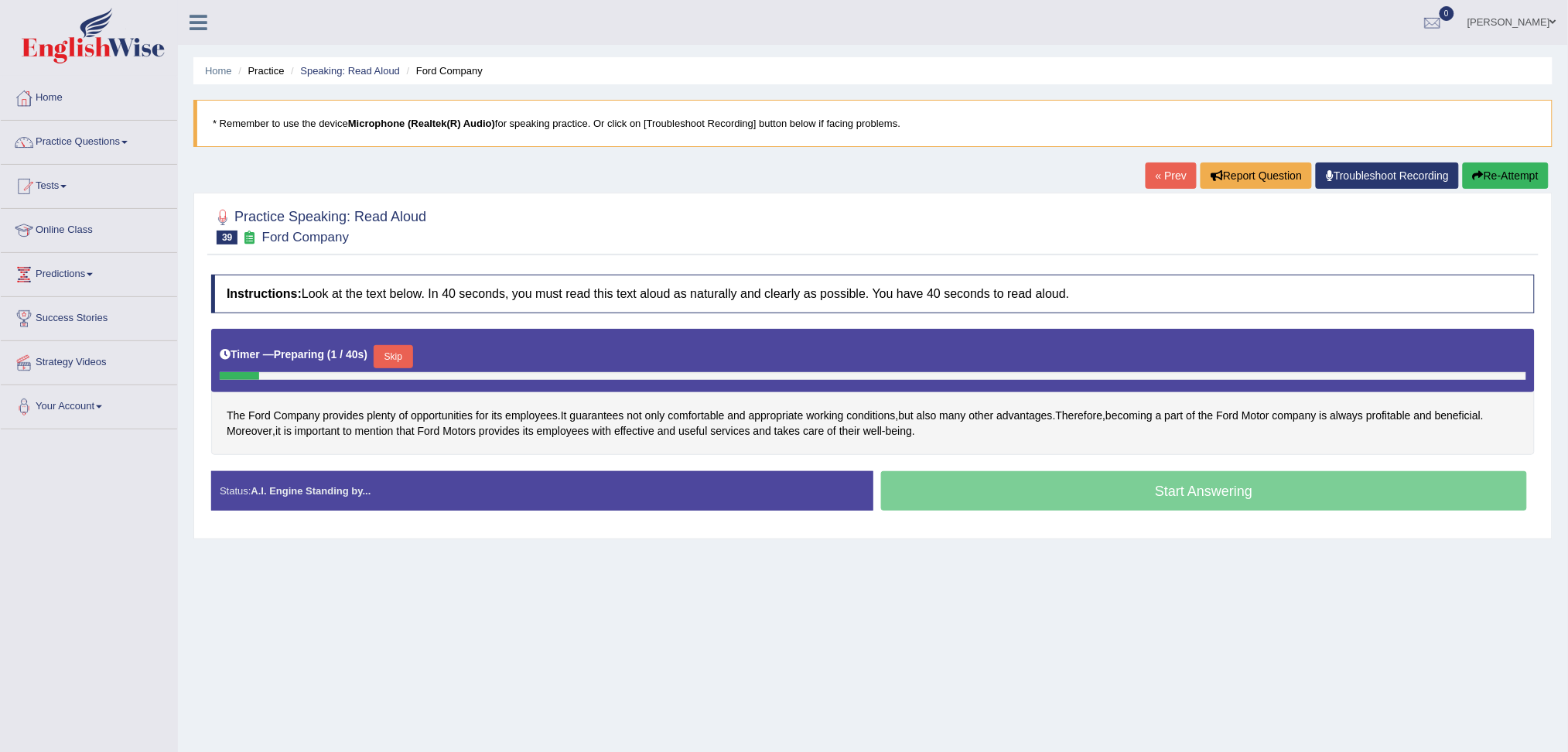
click at [404, 352] on button "Skip" at bounding box center [393, 357] width 39 height 23
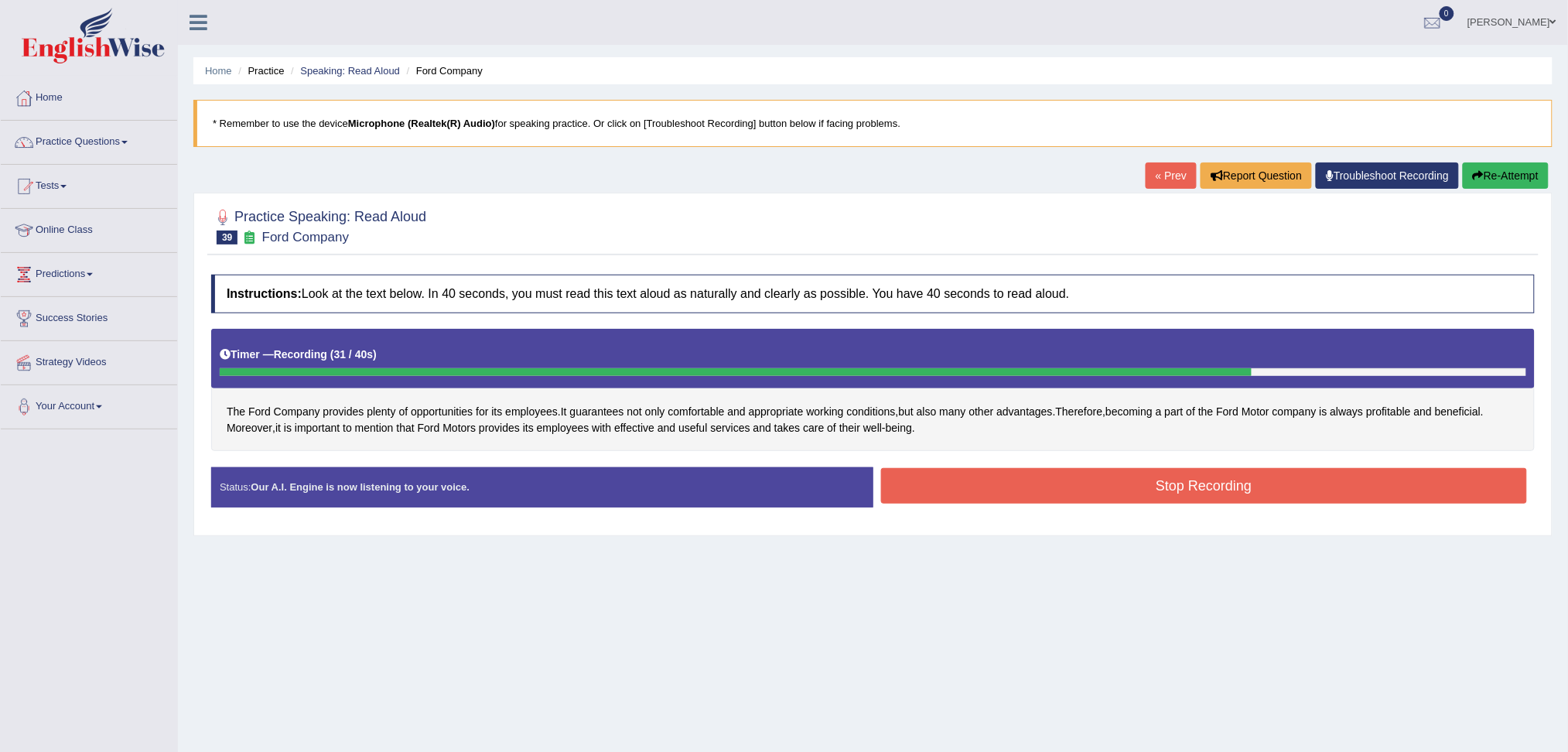
click at [1256, 482] on button "Stop Recording" at bounding box center [1204, 486] width 647 height 36
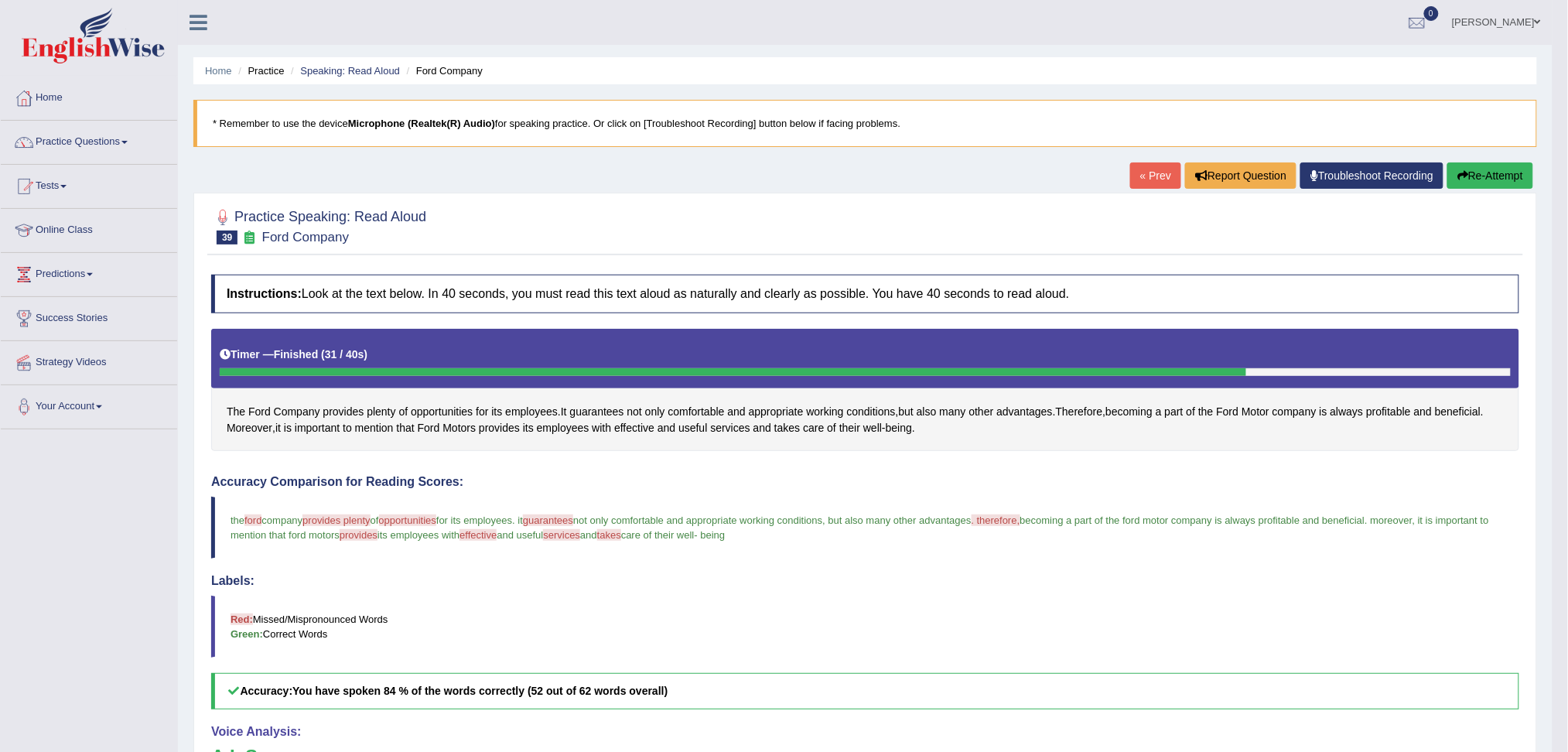
click at [1484, 178] on button "Re-Attempt" at bounding box center [1490, 175] width 86 height 26
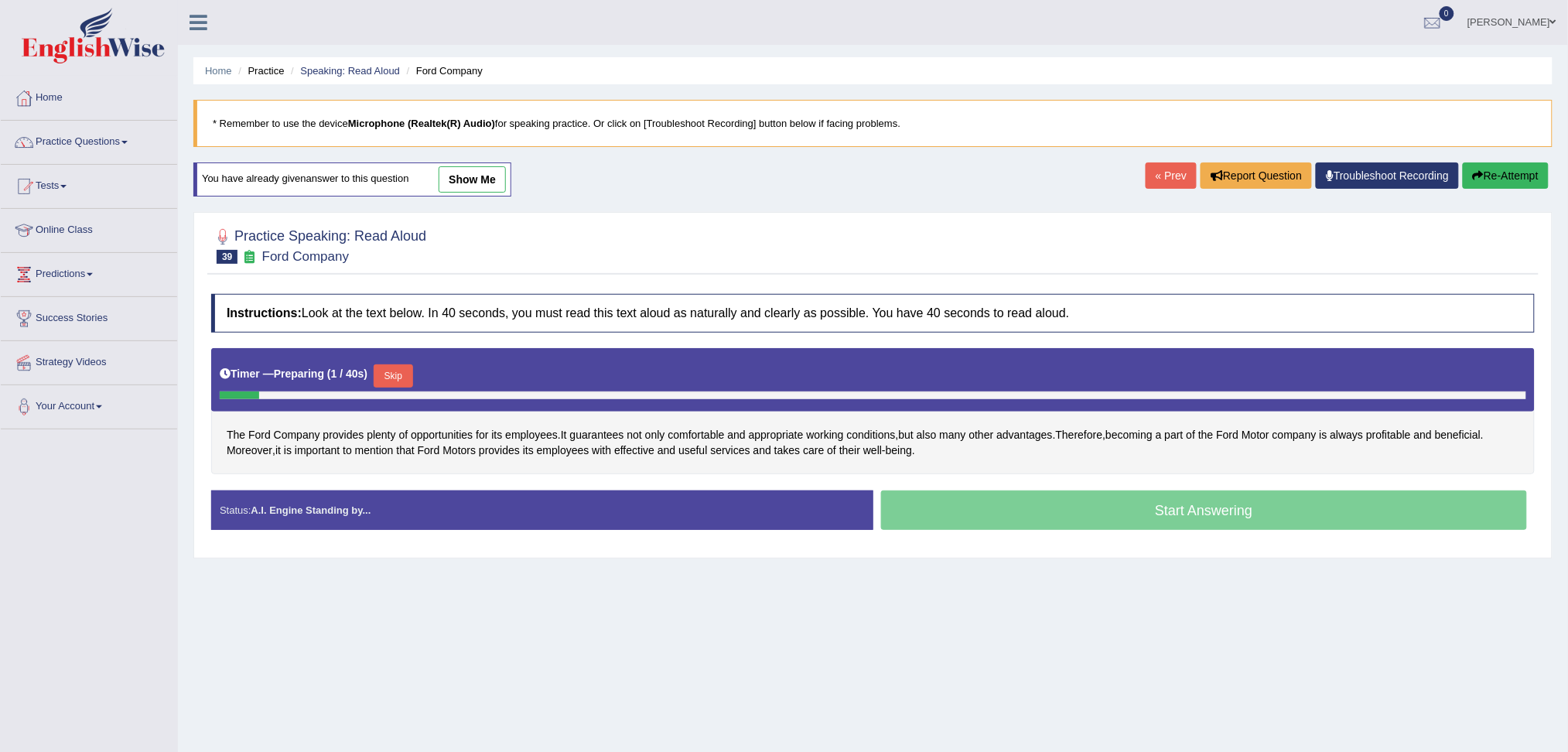
click at [401, 371] on button "Skip" at bounding box center [393, 376] width 39 height 23
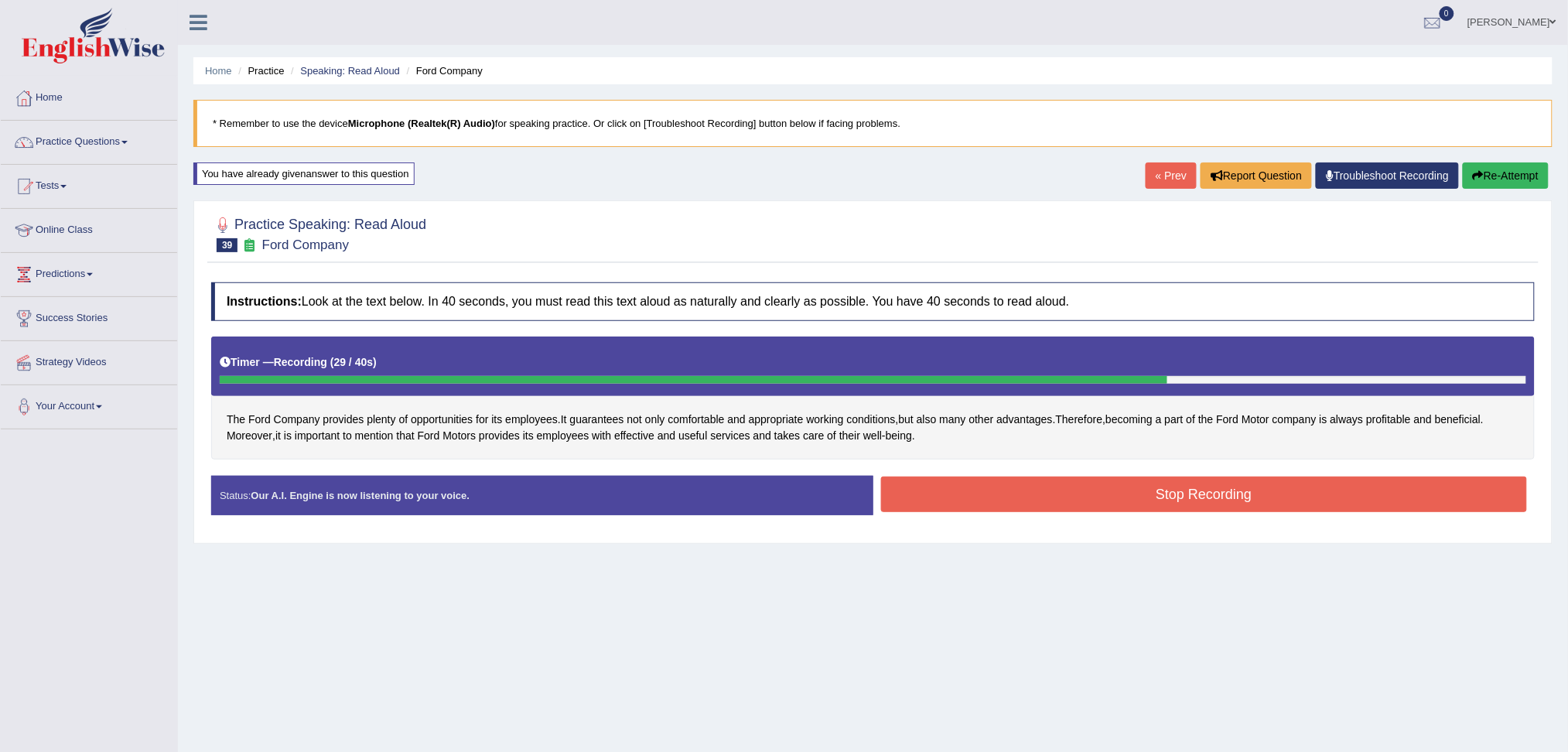
click at [1077, 500] on button "Stop Recording" at bounding box center [1204, 494] width 647 height 36
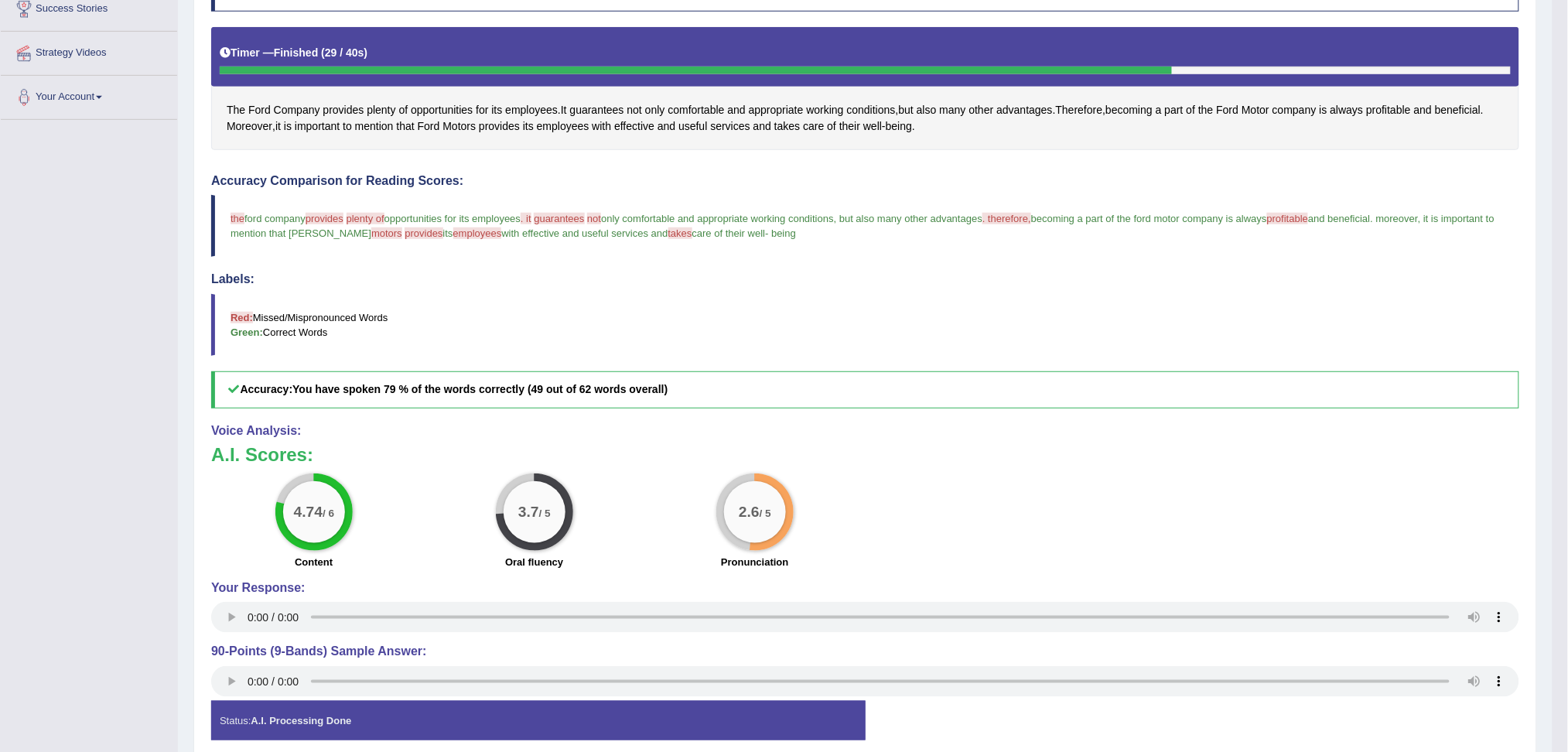
scroll to position [103, 0]
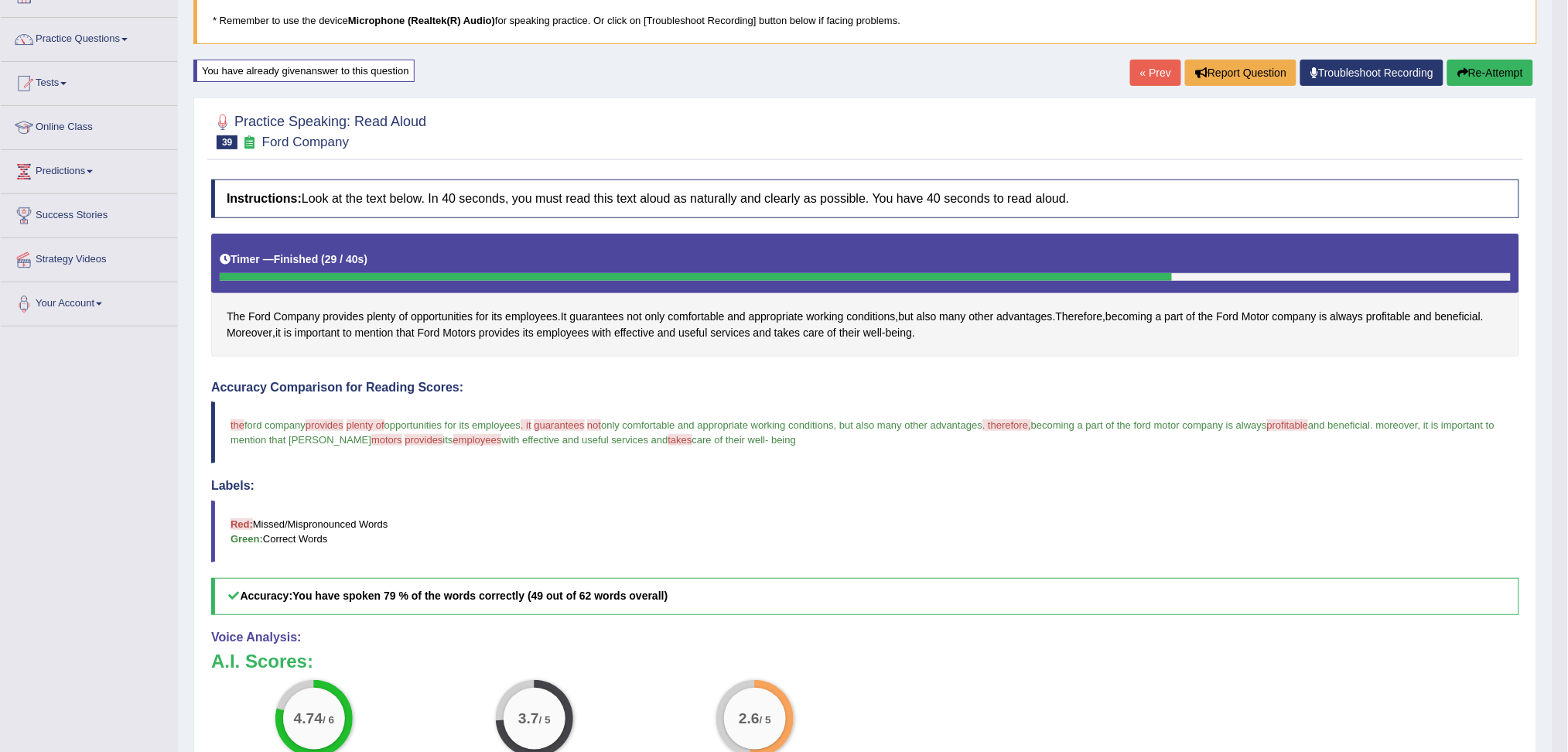
click at [1505, 71] on button "Re-Attempt" at bounding box center [1490, 73] width 86 height 26
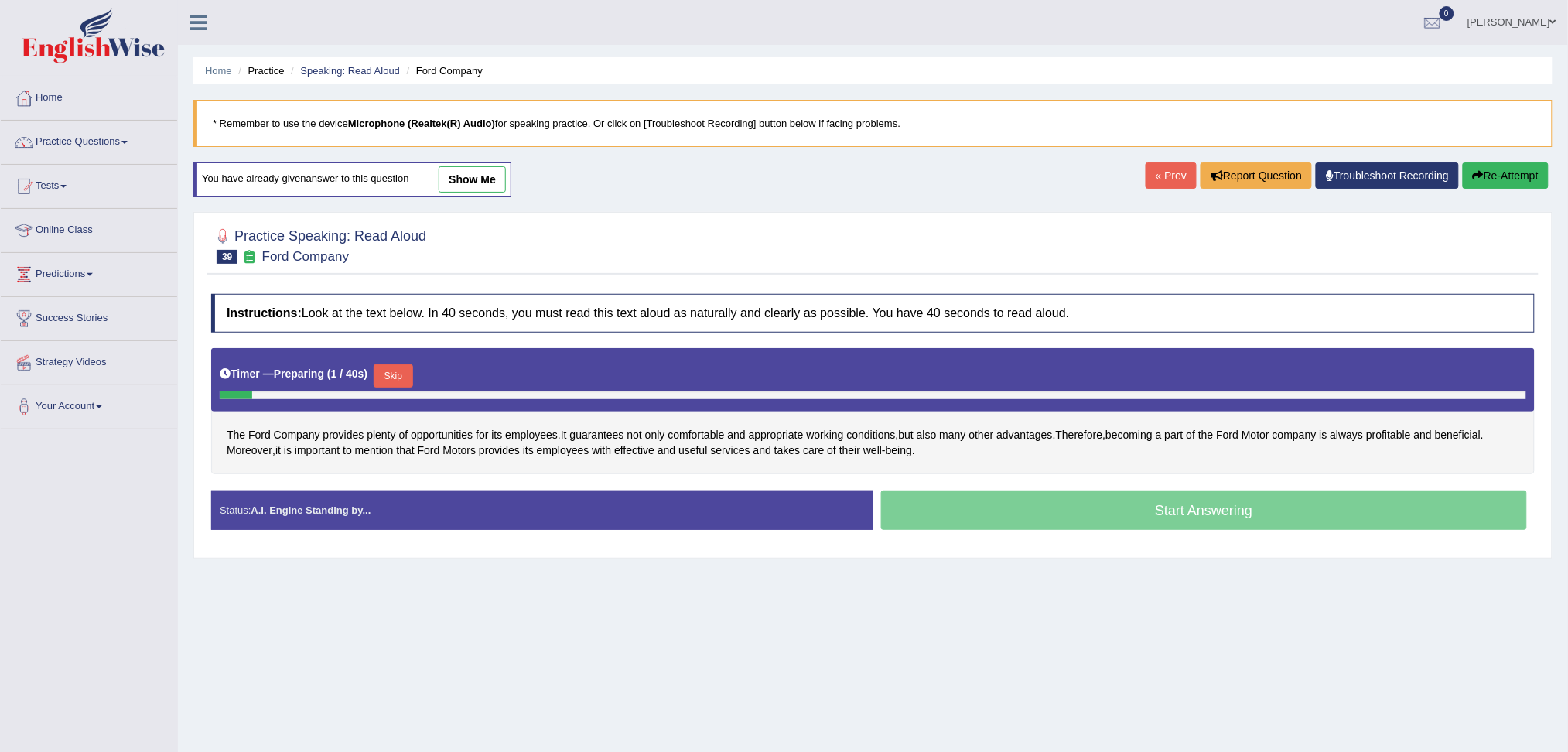
click at [394, 366] on button "Skip" at bounding box center [393, 376] width 39 height 23
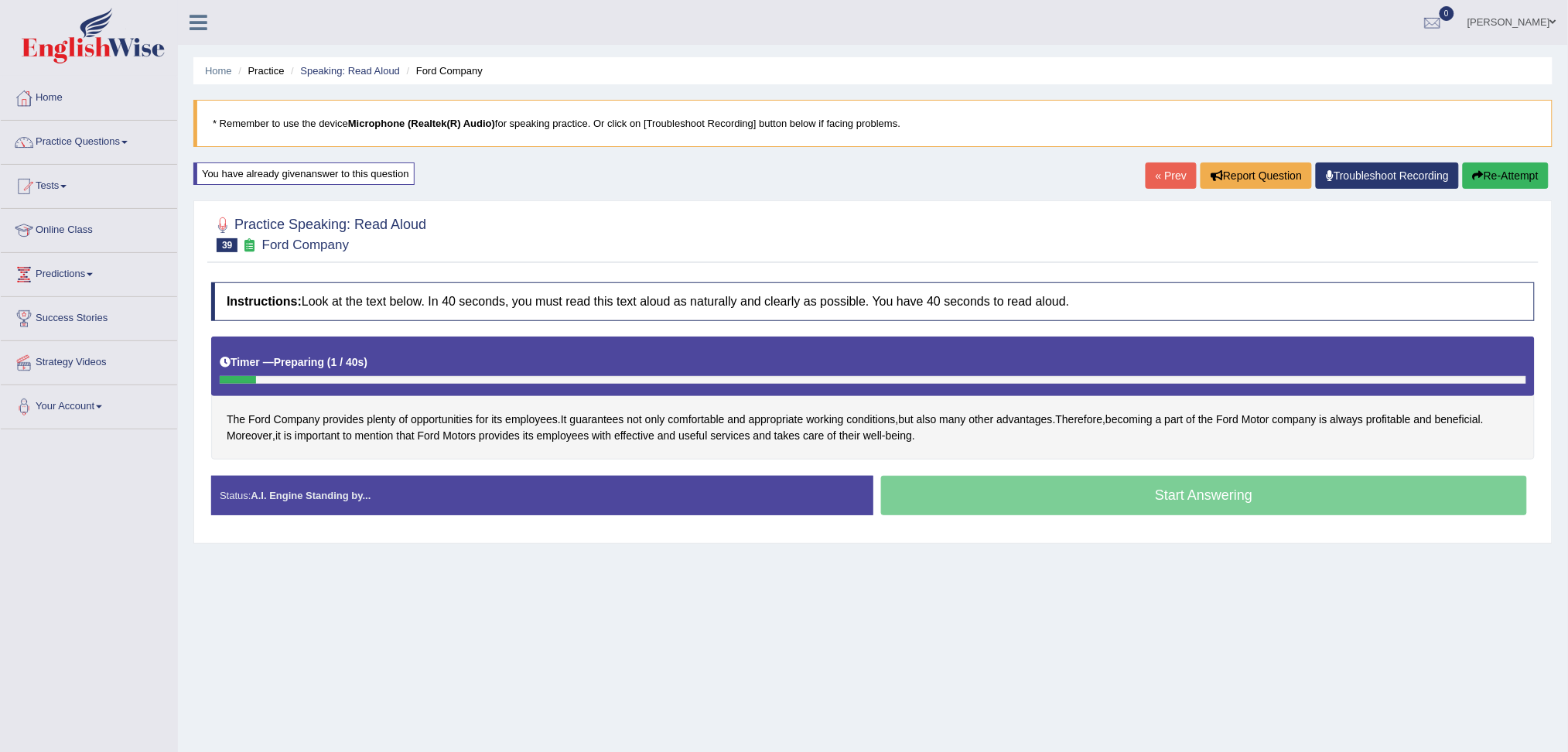
scroll to position [59, 0]
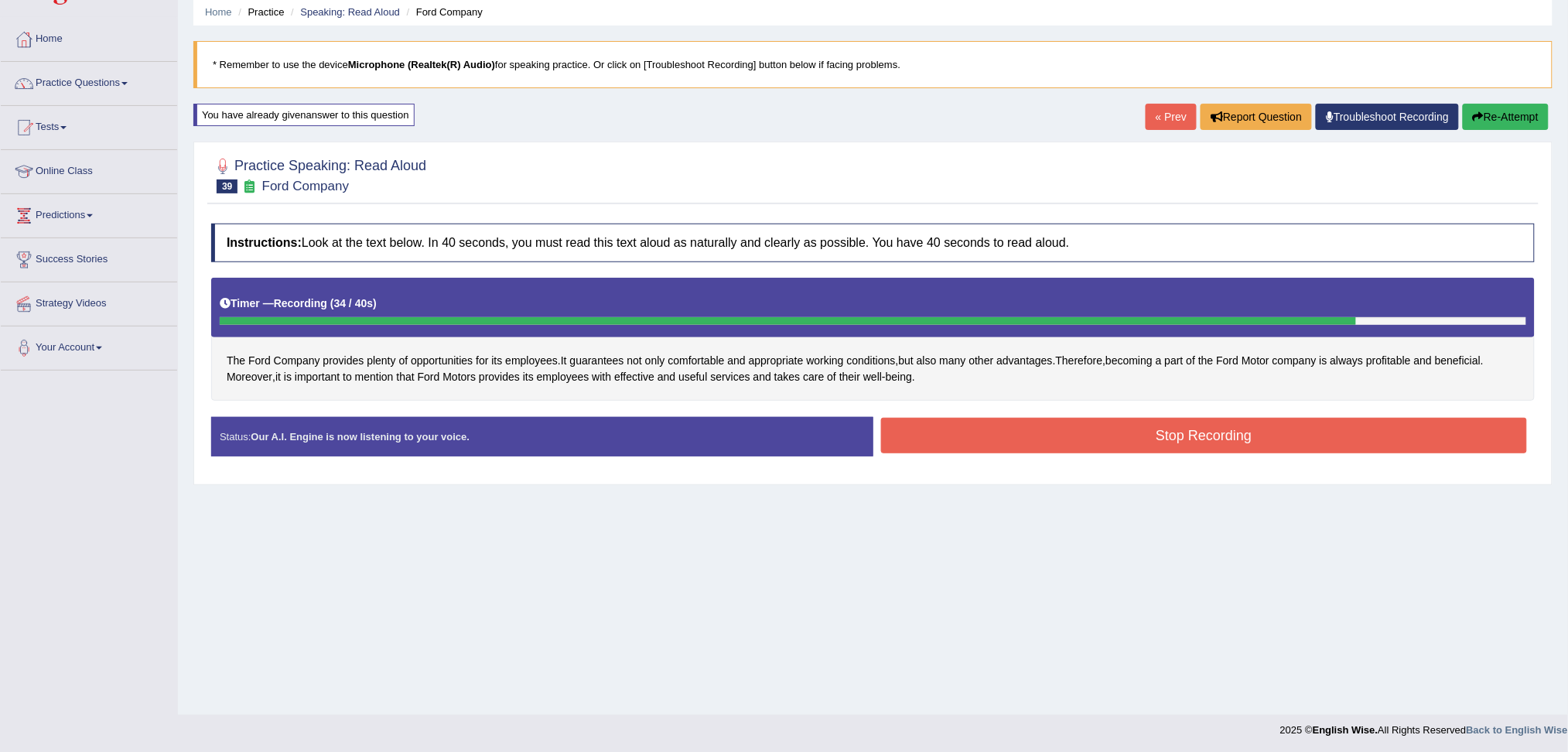
click at [1080, 438] on button "Stop Recording" at bounding box center [1204, 435] width 647 height 36
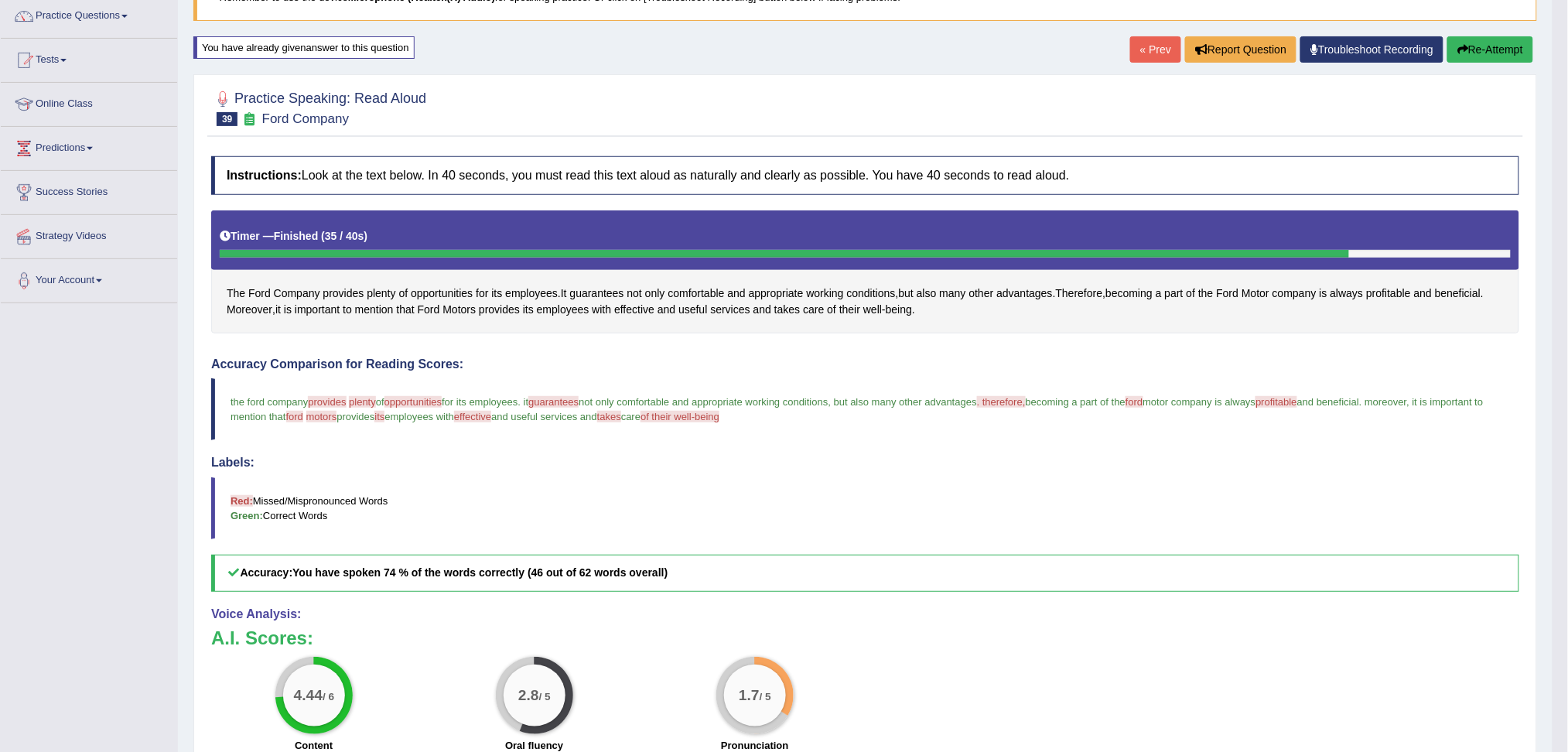
scroll to position [162, 0]
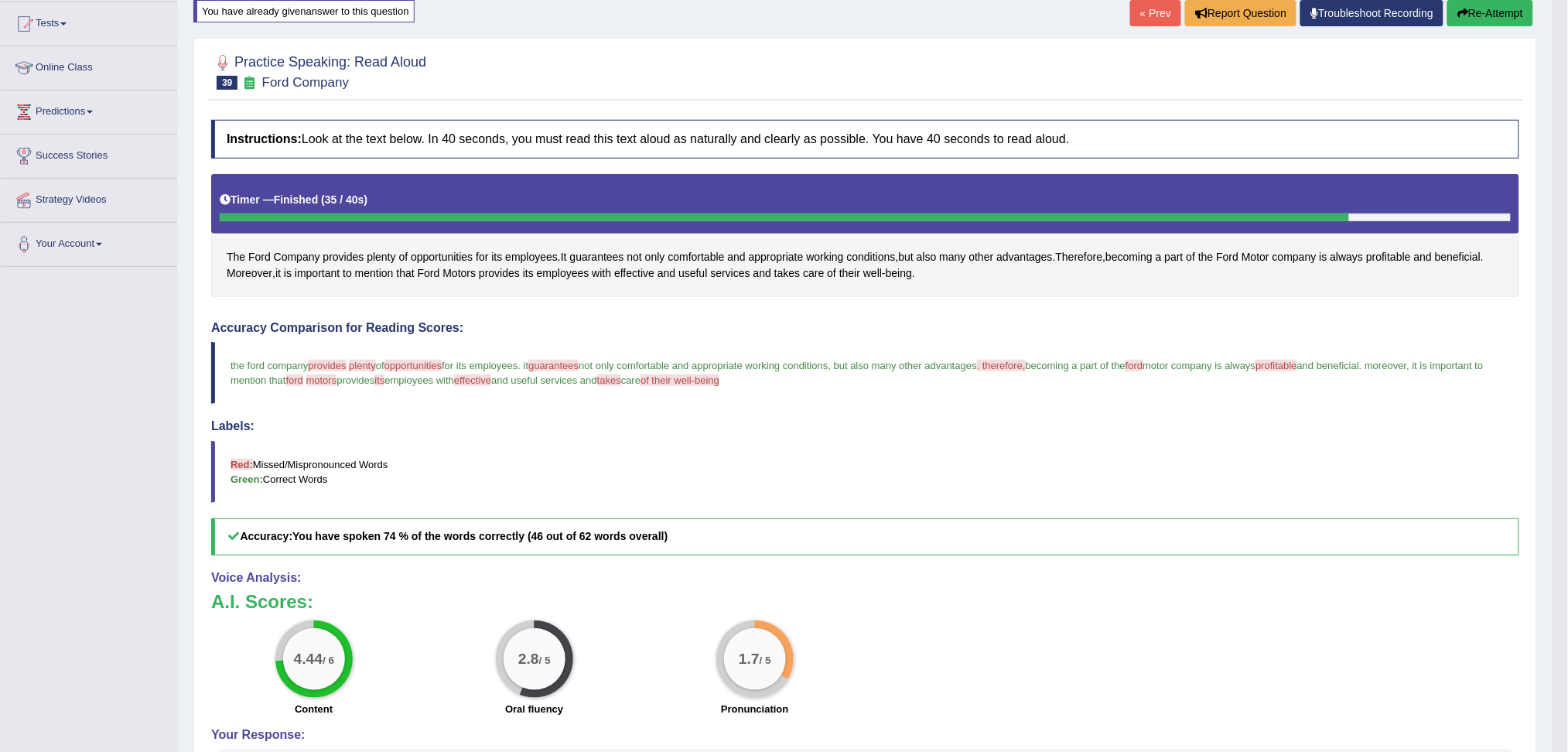
click at [1480, 6] on button "Re-Attempt" at bounding box center [1490, 13] width 86 height 26
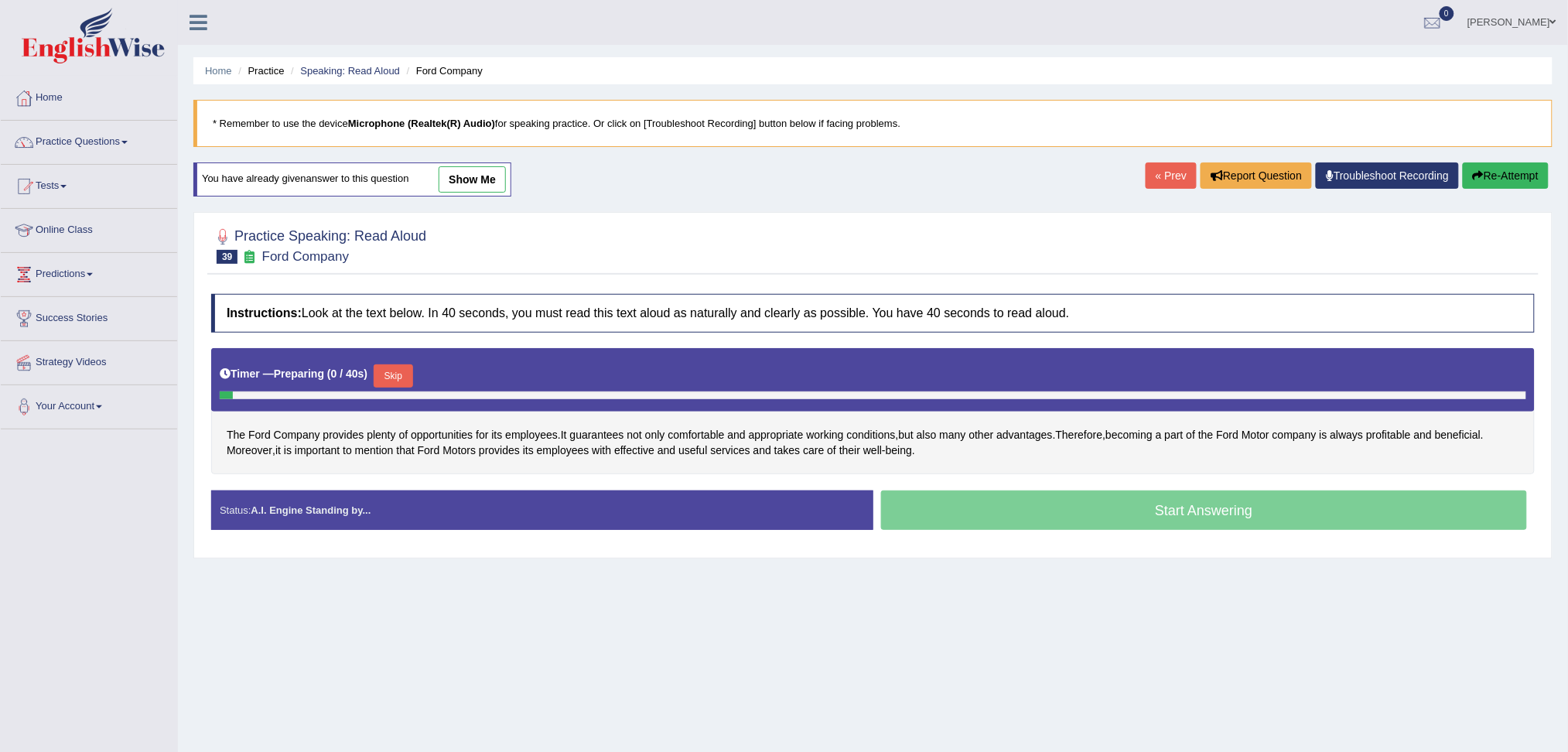
scroll to position [59, 0]
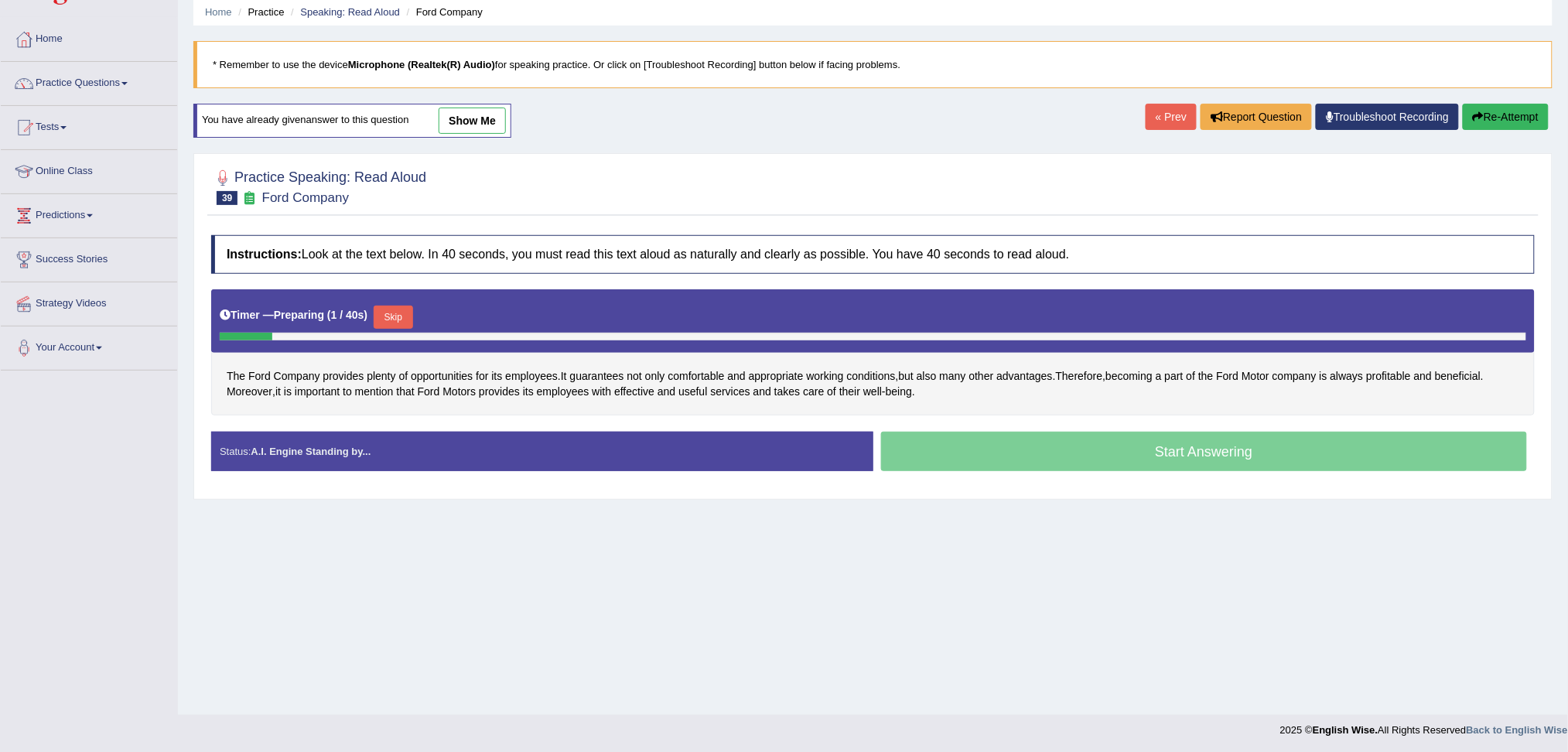
click at [399, 317] on button "Skip" at bounding box center [393, 317] width 39 height 23
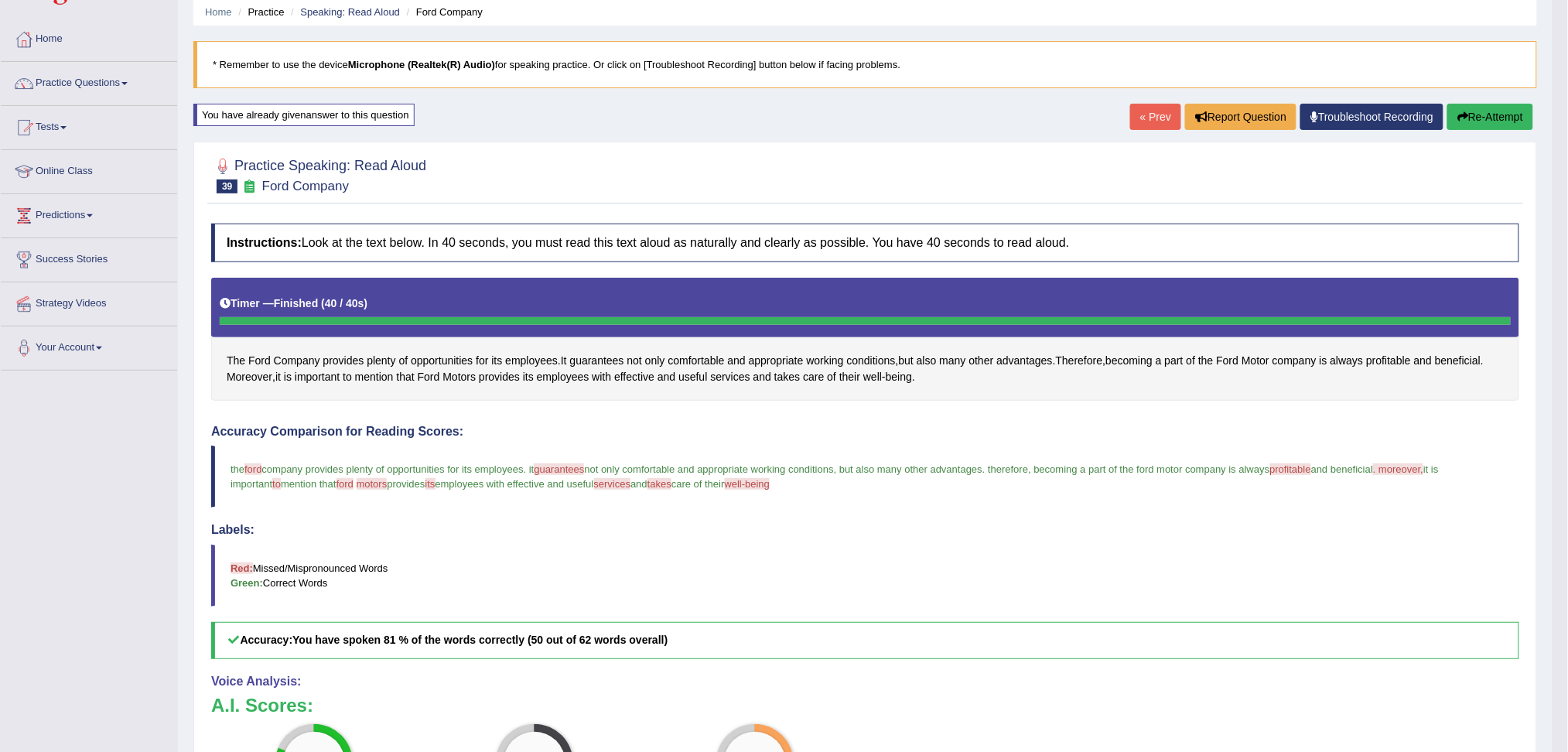
scroll to position [162, 0]
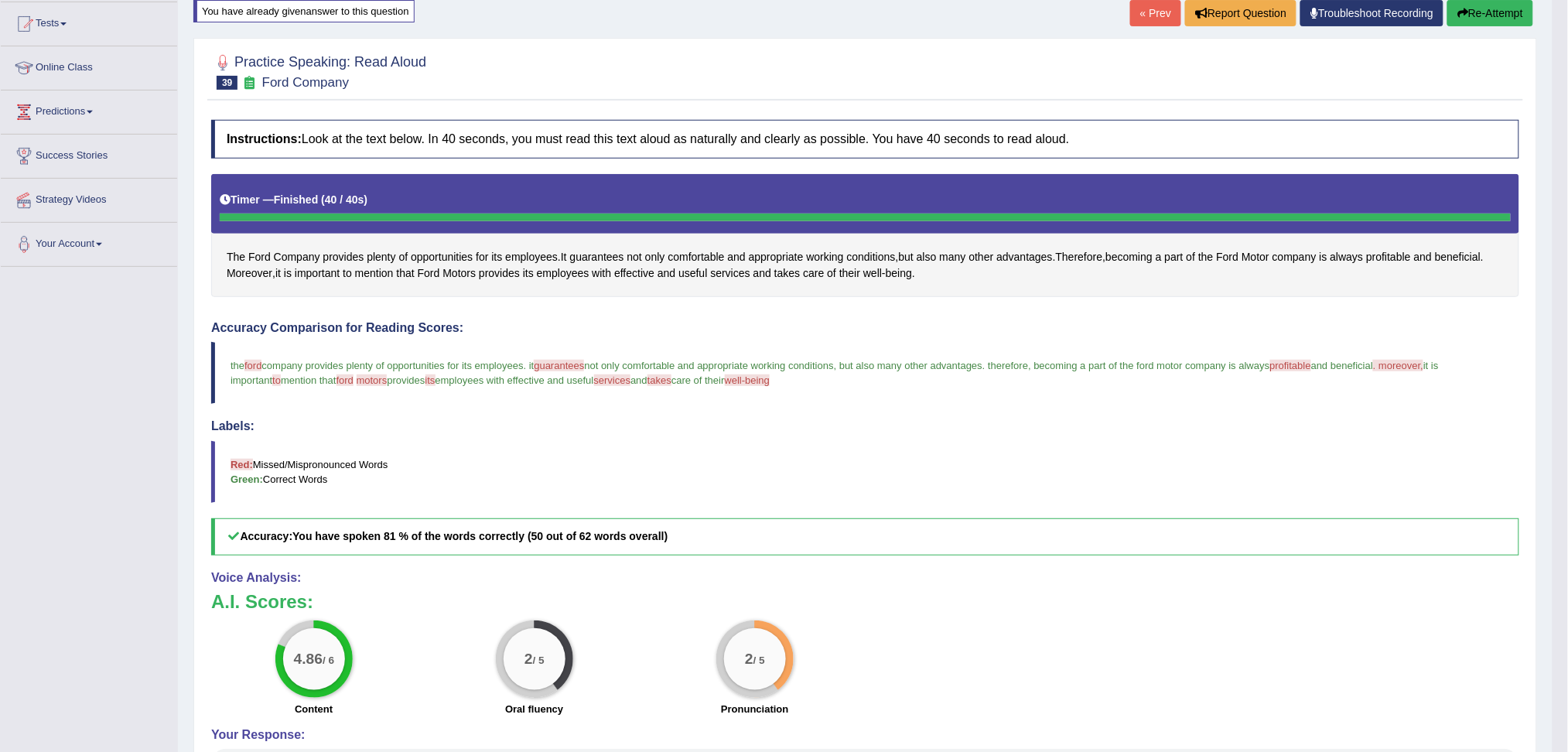
click at [1496, 14] on button "Re-Attempt" at bounding box center [1490, 13] width 86 height 26
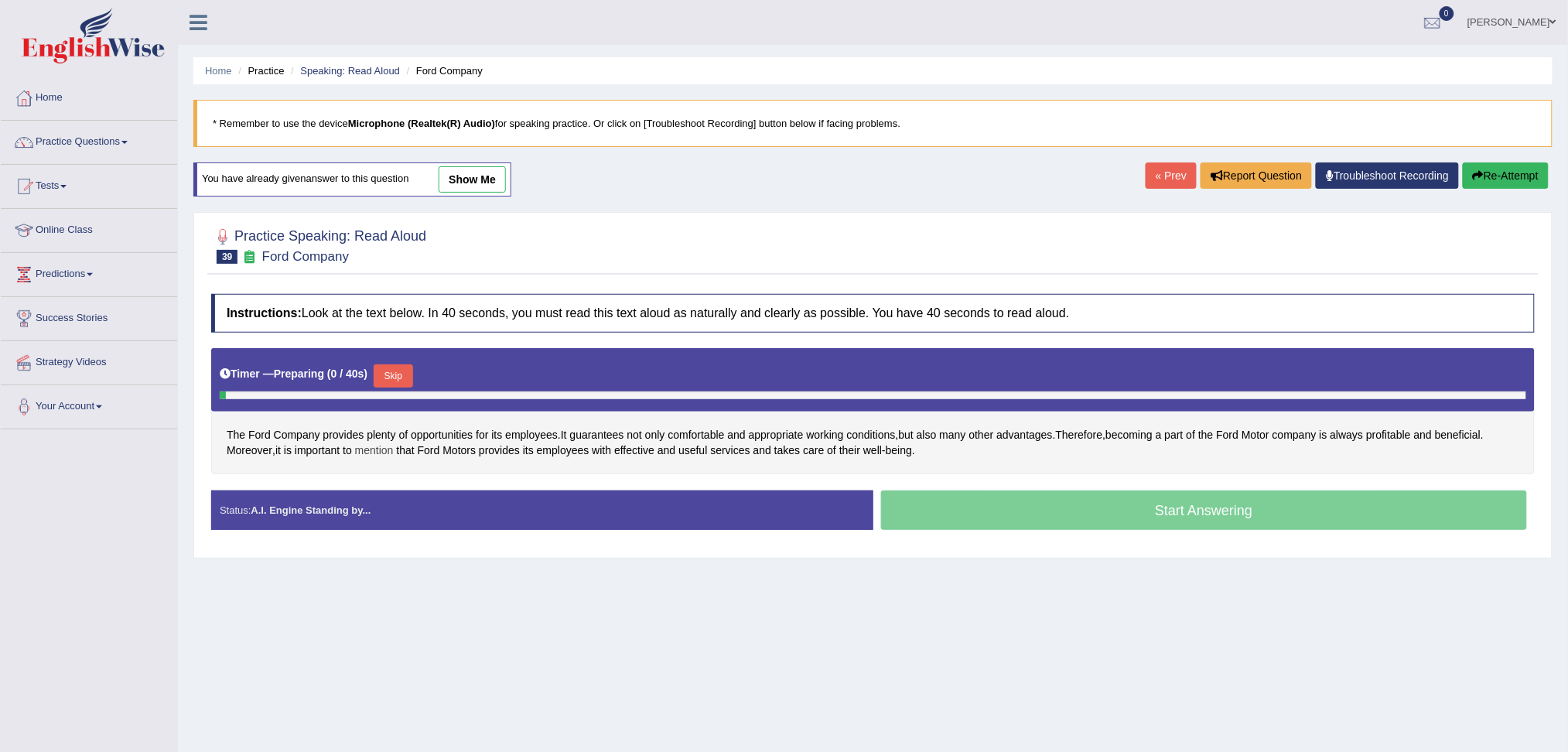
scroll to position [59, 0]
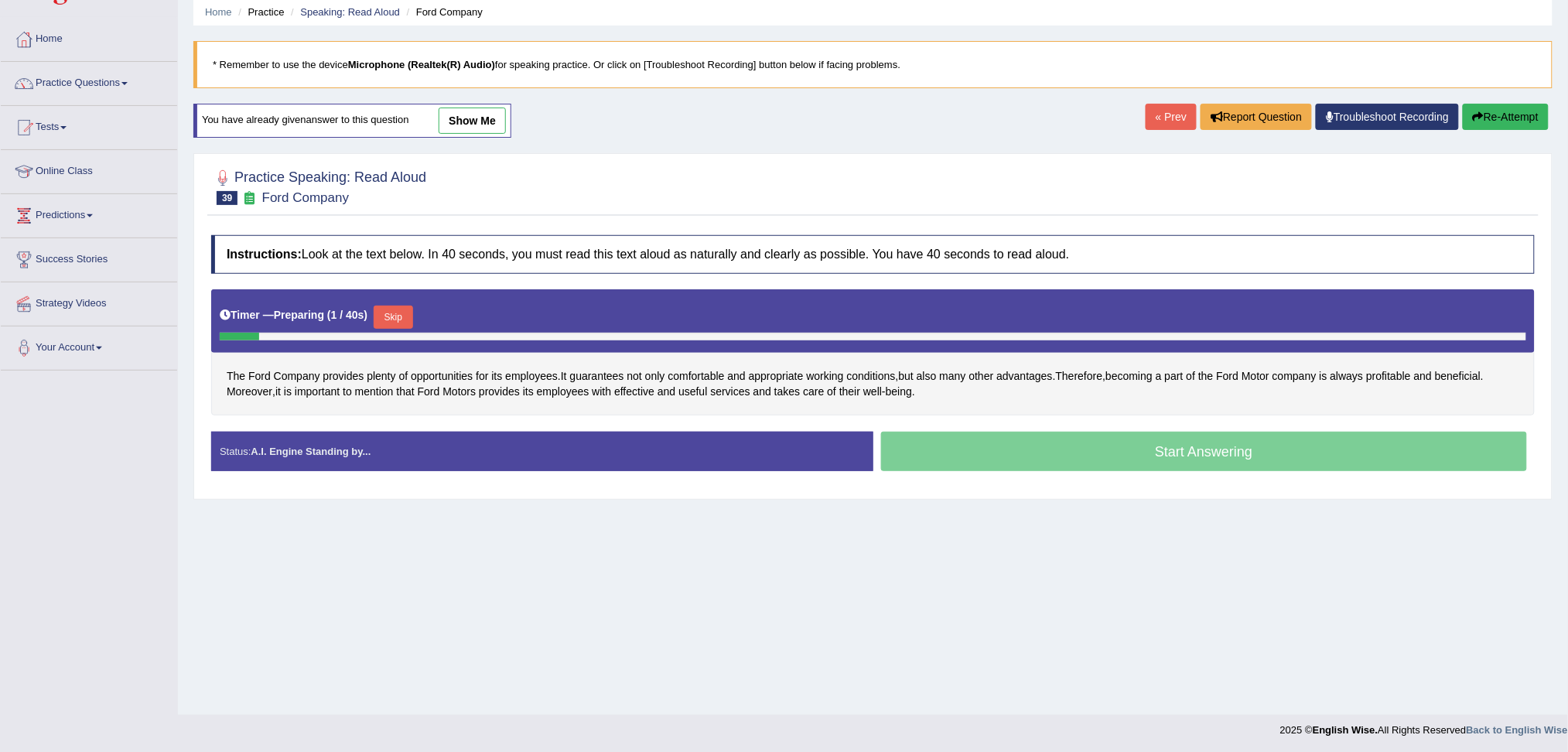
click at [396, 319] on button "Skip" at bounding box center [393, 317] width 39 height 23
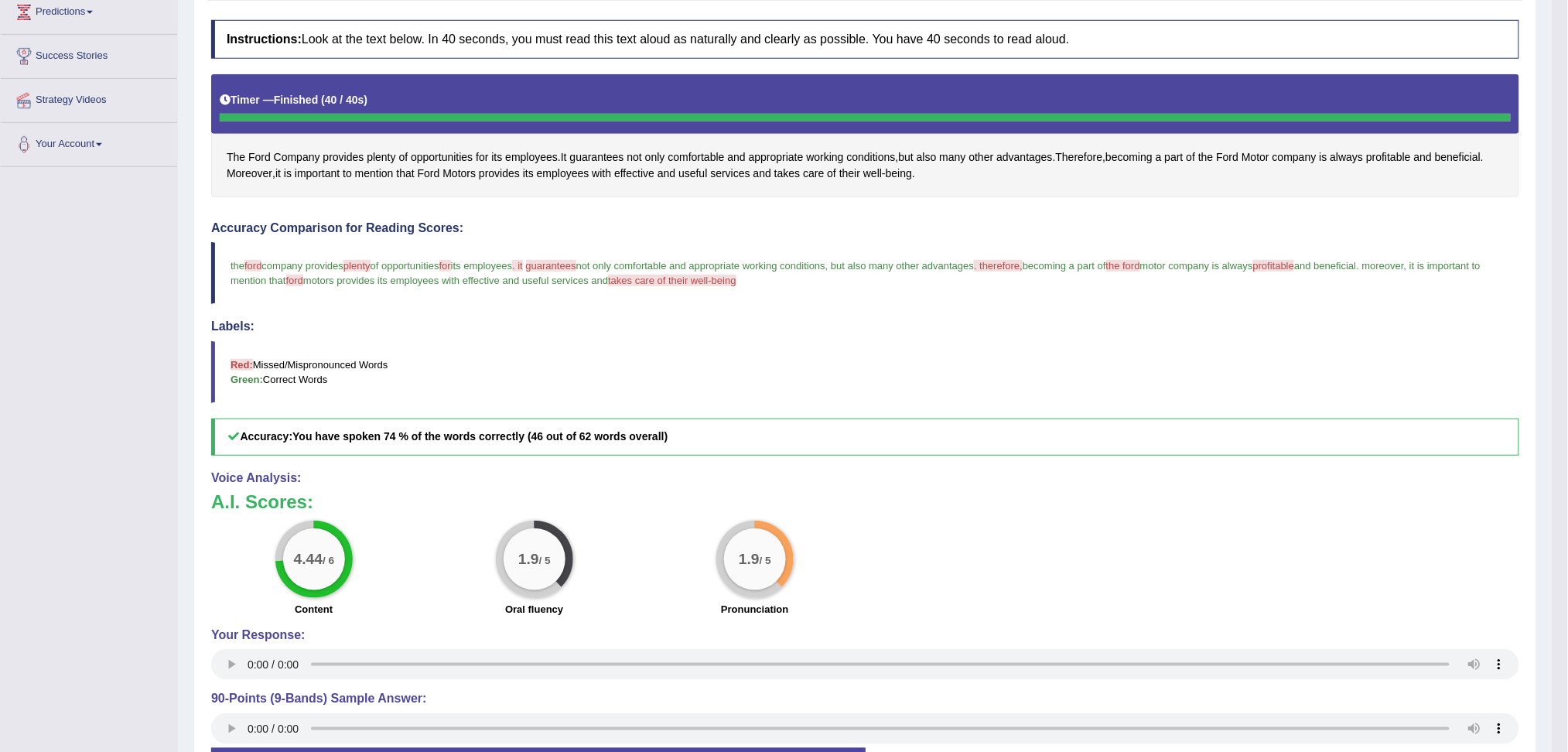
scroll to position [266, 0]
